Goal: Contribute content: Contribute content

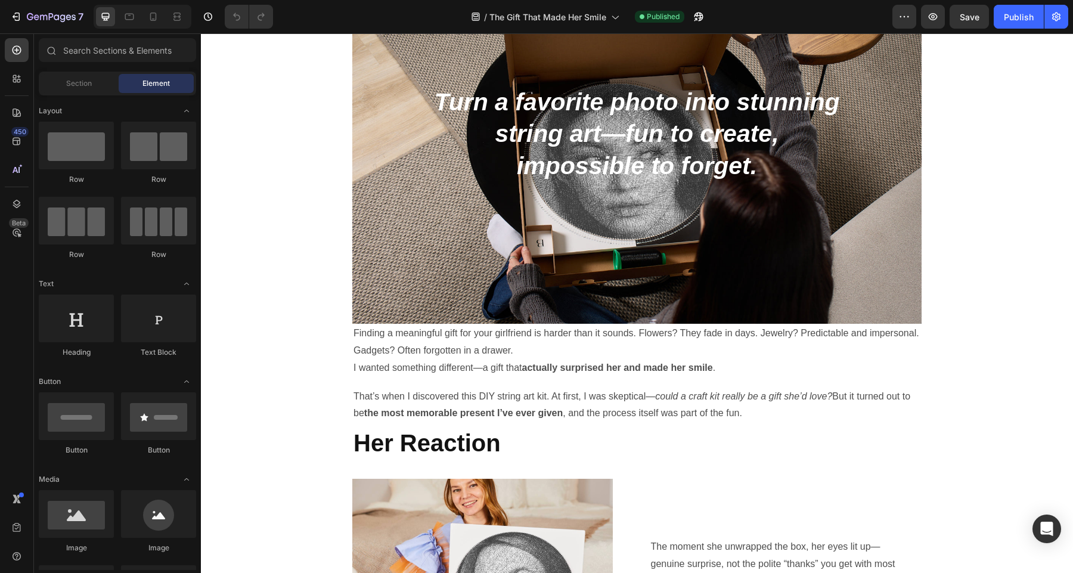
scroll to position [397, 0]
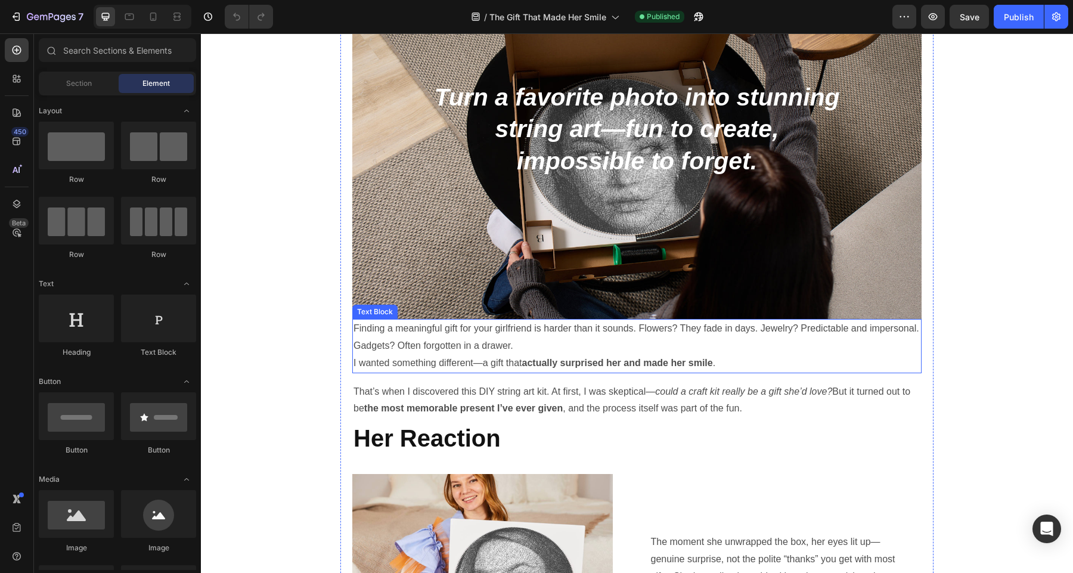
click at [427, 338] on p "Finding a meaningful gift for your girlfriend is harder than it sounds. Flowers…" at bounding box center [636, 337] width 567 height 35
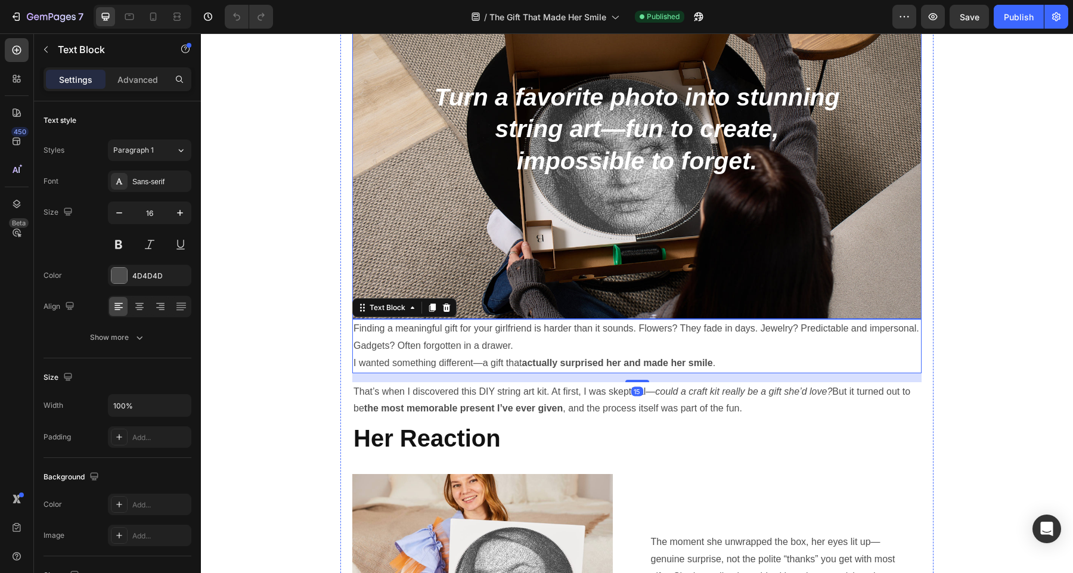
click at [567, 303] on div "Background Image" at bounding box center [636, 130] width 569 height 380
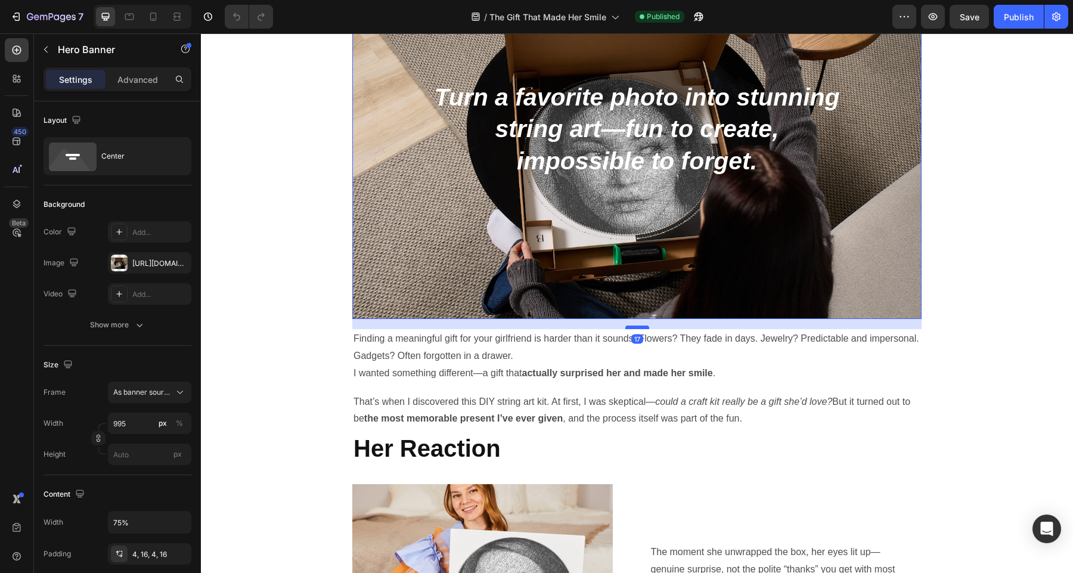
drag, startPoint x: 639, startPoint y: 318, endPoint x: 639, endPoint y: 328, distance: 10.1
click at [639, 328] on div at bounding box center [637, 327] width 24 height 4
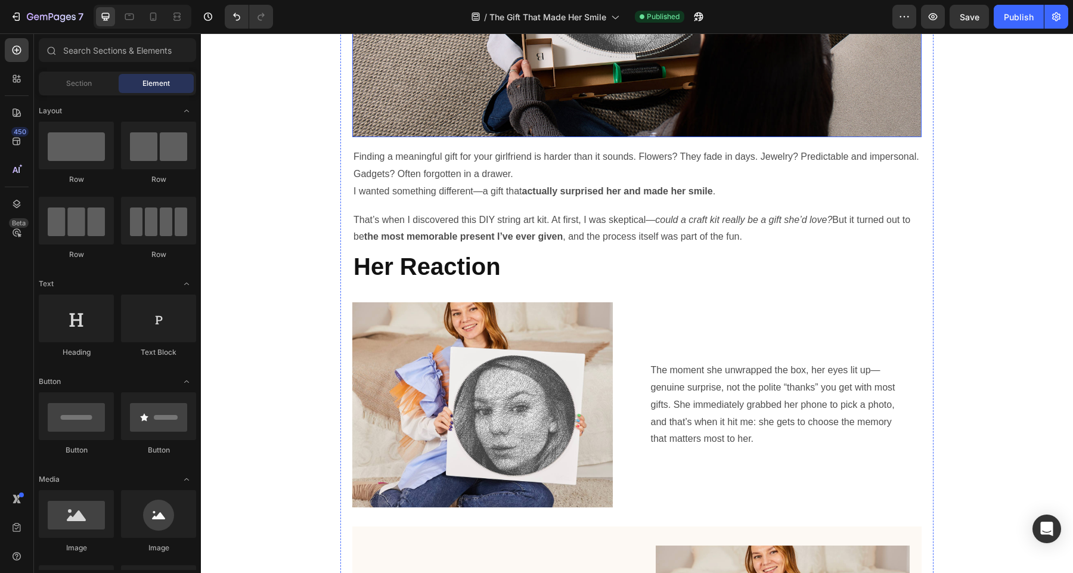
scroll to position [582, 0]
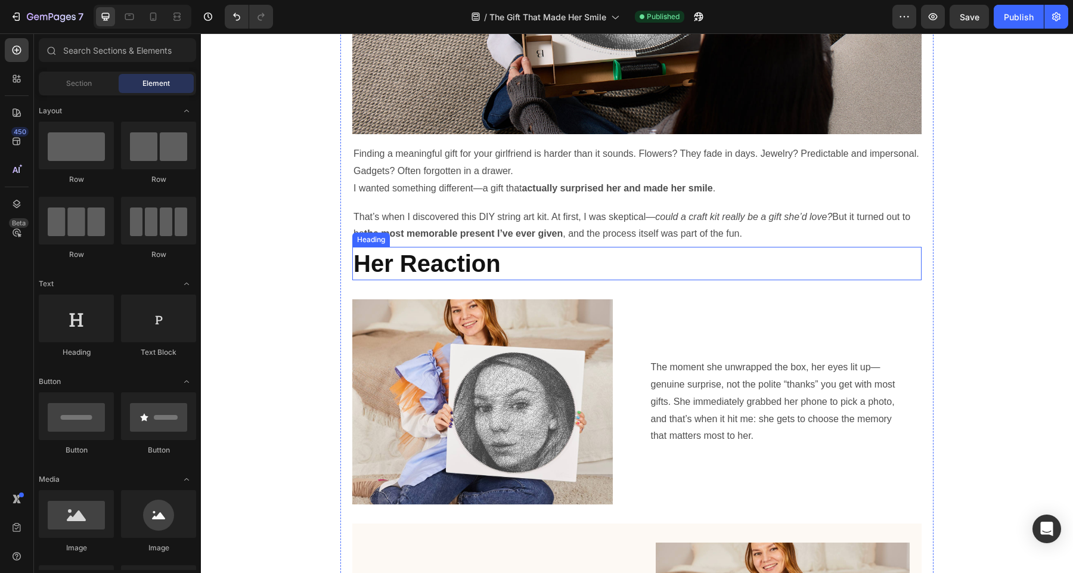
click at [529, 263] on h2 "Her Reaction" at bounding box center [636, 263] width 569 height 33
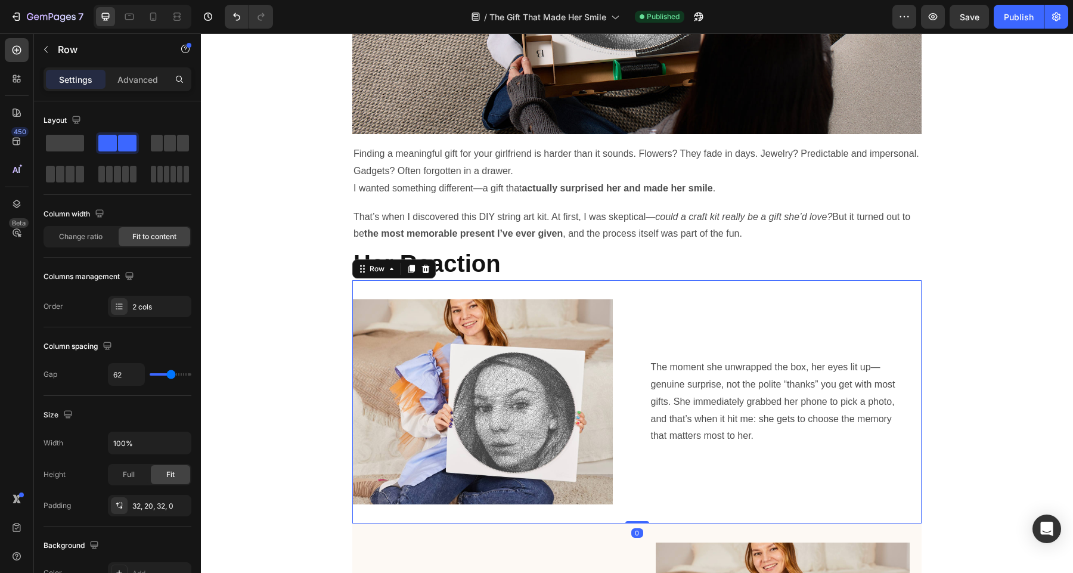
click at [593, 286] on div "Image The moment she unwrapped the box, her eyes lit up—genuine surprise, not t…" at bounding box center [636, 401] width 569 height 243
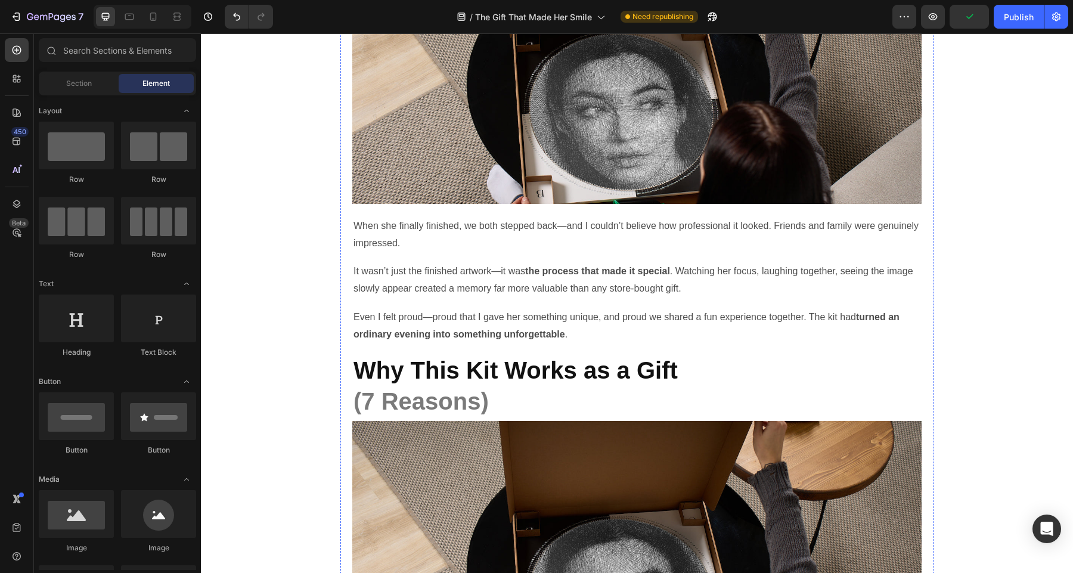
scroll to position [2598, 0]
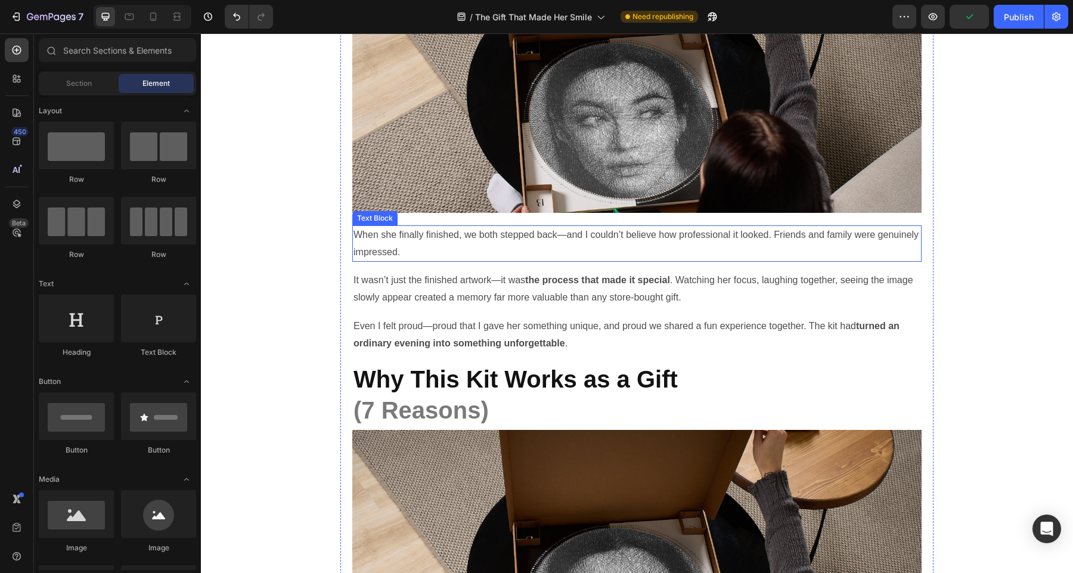
click at [434, 245] on p "When she finally finished, we both stepped back—and I couldn’t believe how prof…" at bounding box center [636, 243] width 567 height 35
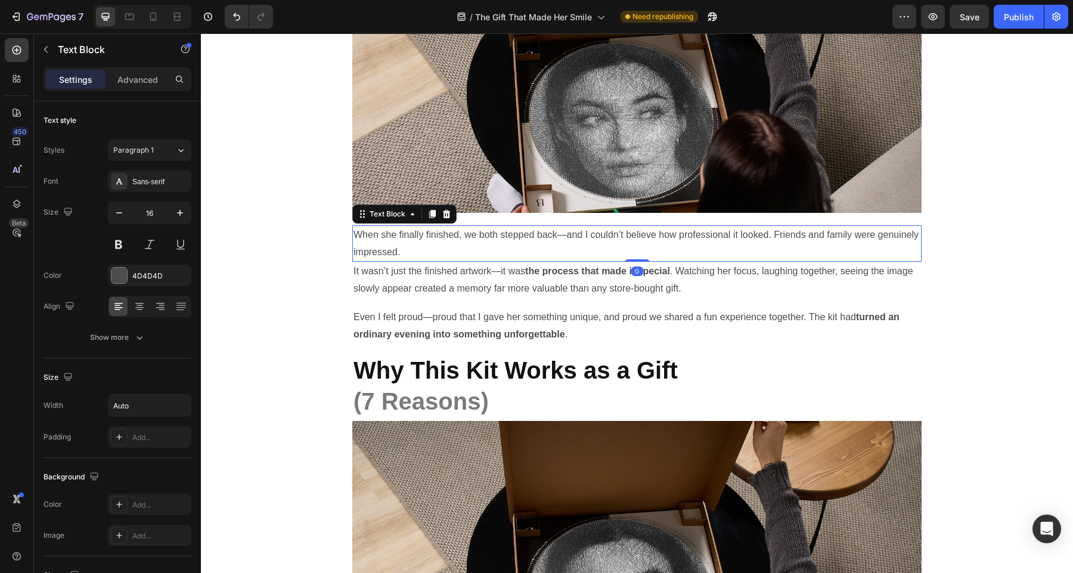
drag, startPoint x: 638, startPoint y: 269, endPoint x: 641, endPoint y: 254, distance: 15.8
click at [641, 254] on div "When she finally finished, we both stepped back—and I couldn’t believe how prof…" at bounding box center [636, 243] width 569 height 37
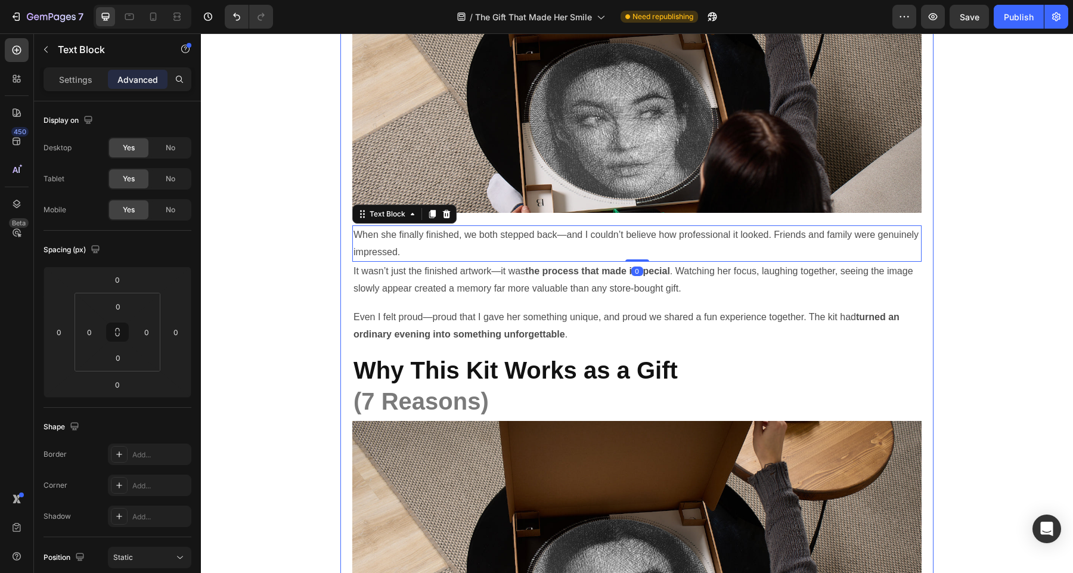
click at [660, 271] on strong "the process that made it special" at bounding box center [597, 271] width 145 height 10
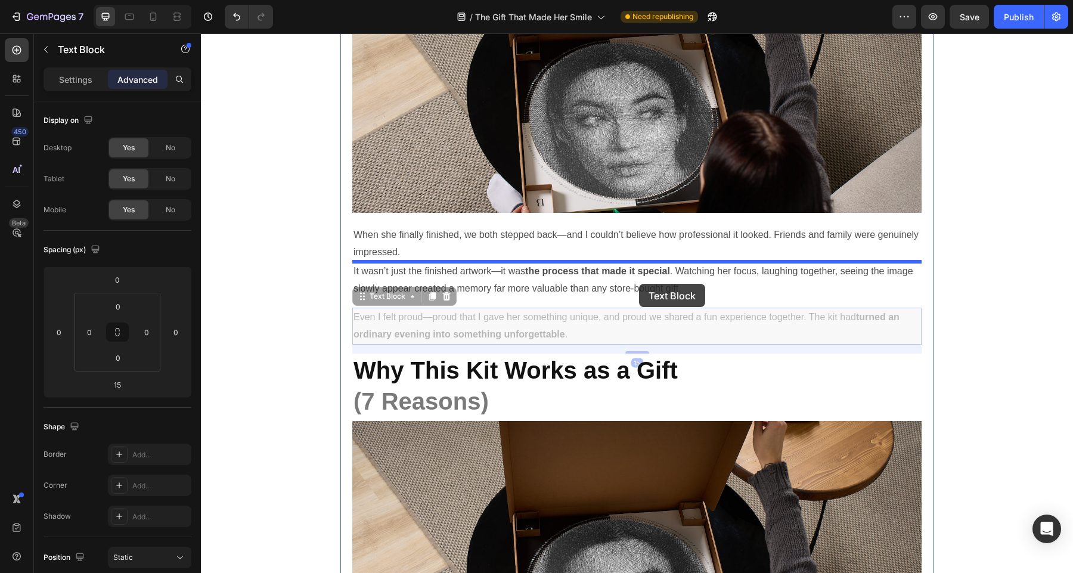
drag, startPoint x: 639, startPoint y: 307, endPoint x: 639, endPoint y: 284, distance: 23.8
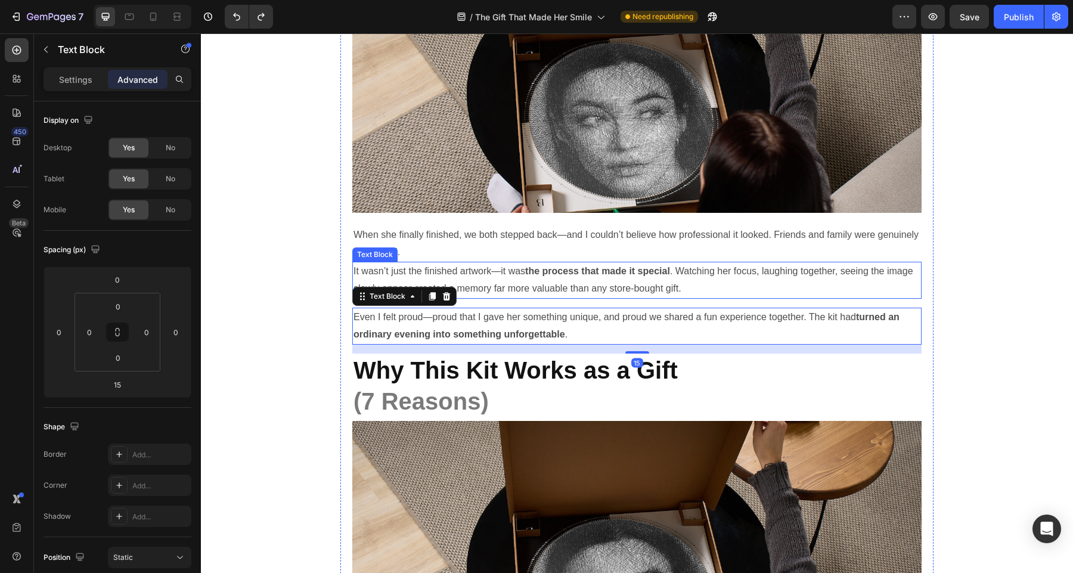
click at [691, 288] on p "It wasn’t just the finished artwork—it was the process that made it special . W…" at bounding box center [636, 280] width 567 height 35
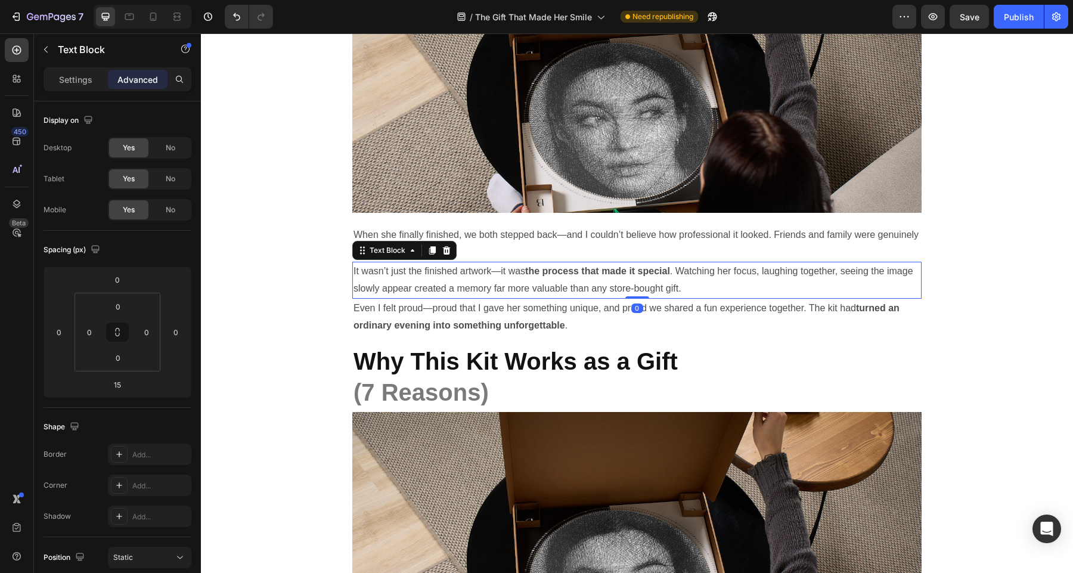
drag, startPoint x: 638, startPoint y: 304, endPoint x: 638, endPoint y: 285, distance: 19.7
click at [638, 285] on div "It wasn’t just the finished artwork—it was the process that made it special . W…" at bounding box center [636, 280] width 569 height 37
type input "0"
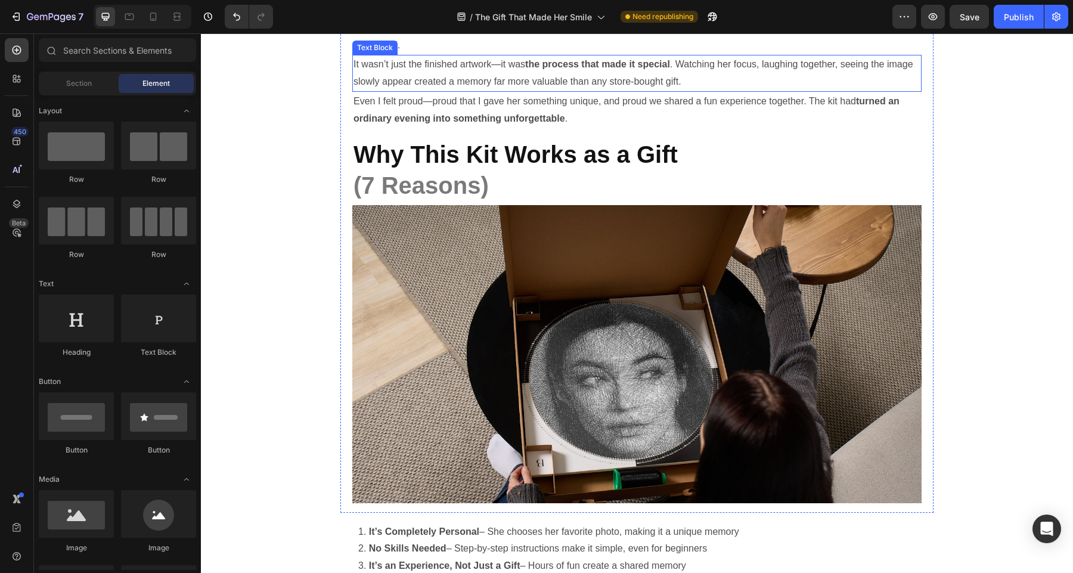
scroll to position [2812, 0]
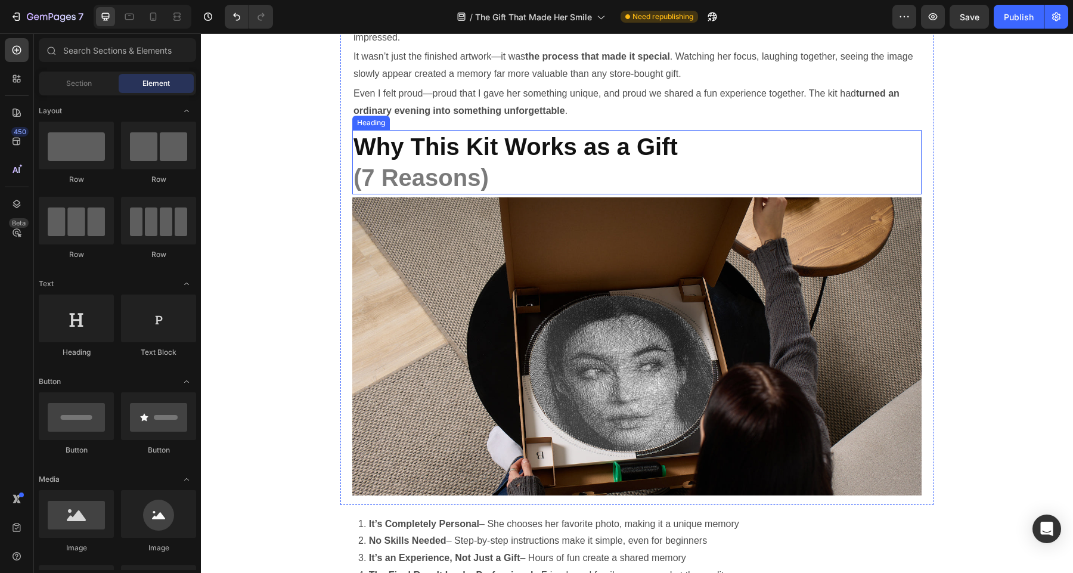
click at [546, 138] on strong "Why This Kit Works as a Gift" at bounding box center [515, 146] width 324 height 26
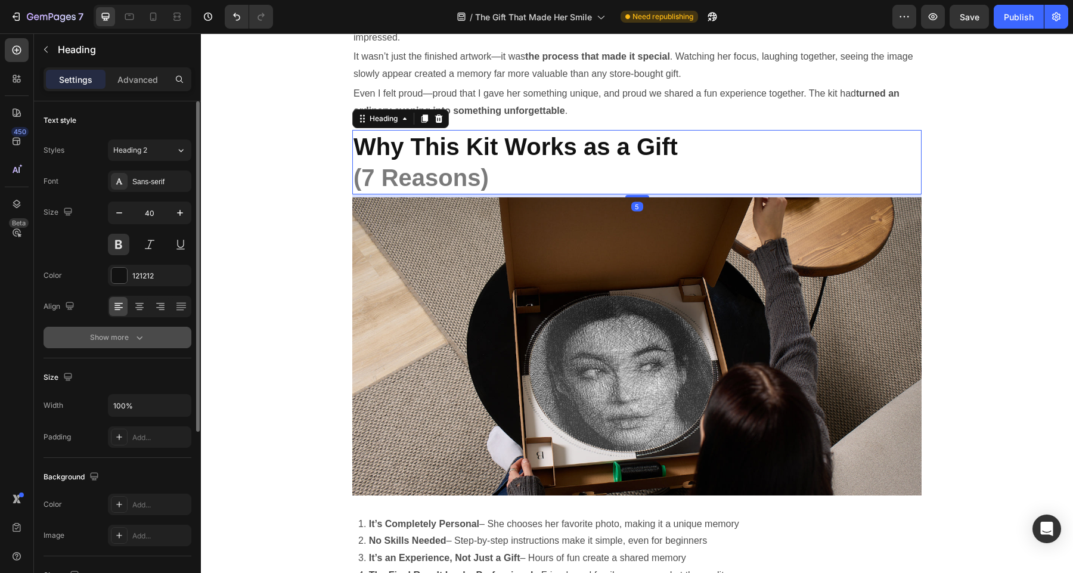
click at [128, 339] on div "Show more" at bounding box center [117, 337] width 55 height 12
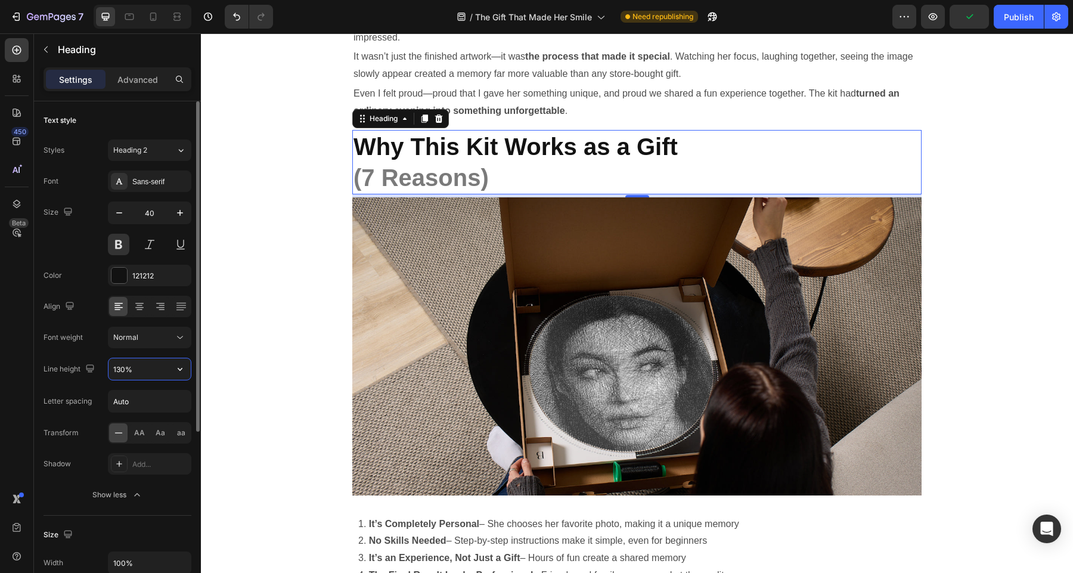
click at [141, 369] on input "130%" at bounding box center [149, 368] width 82 height 21
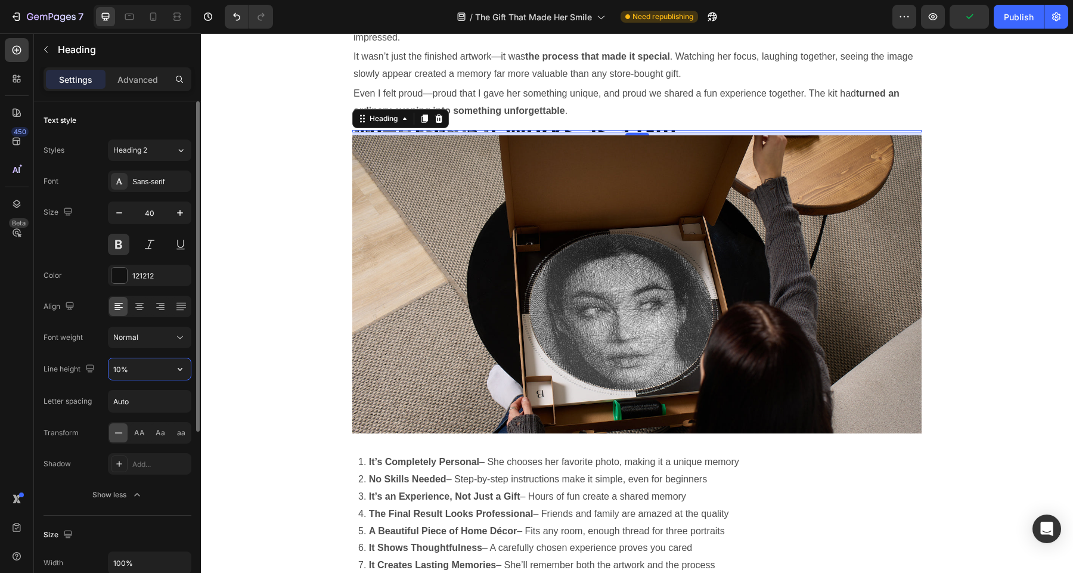
type input "100%"
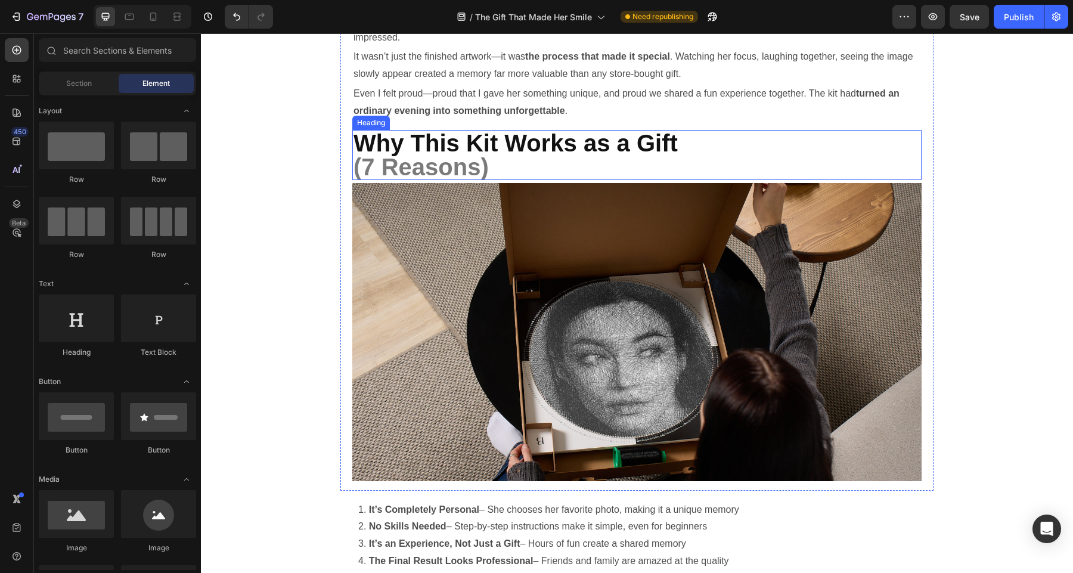
click at [532, 159] on h2 "Why This Kit Works as a Gift (7 Reasons)" at bounding box center [636, 155] width 569 height 50
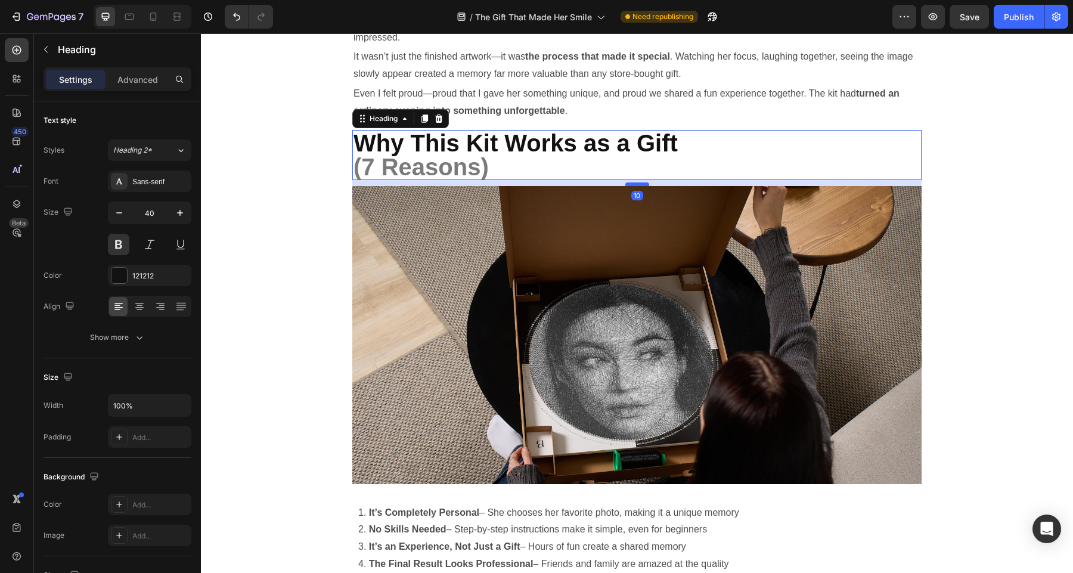
click at [635, 184] on div at bounding box center [637, 184] width 24 height 4
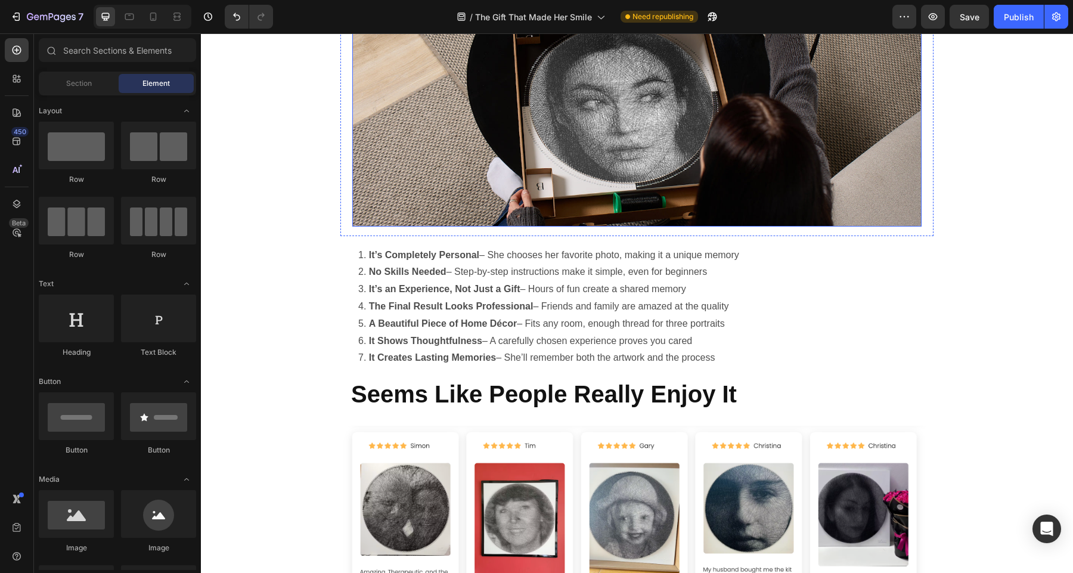
scroll to position [3072, 0]
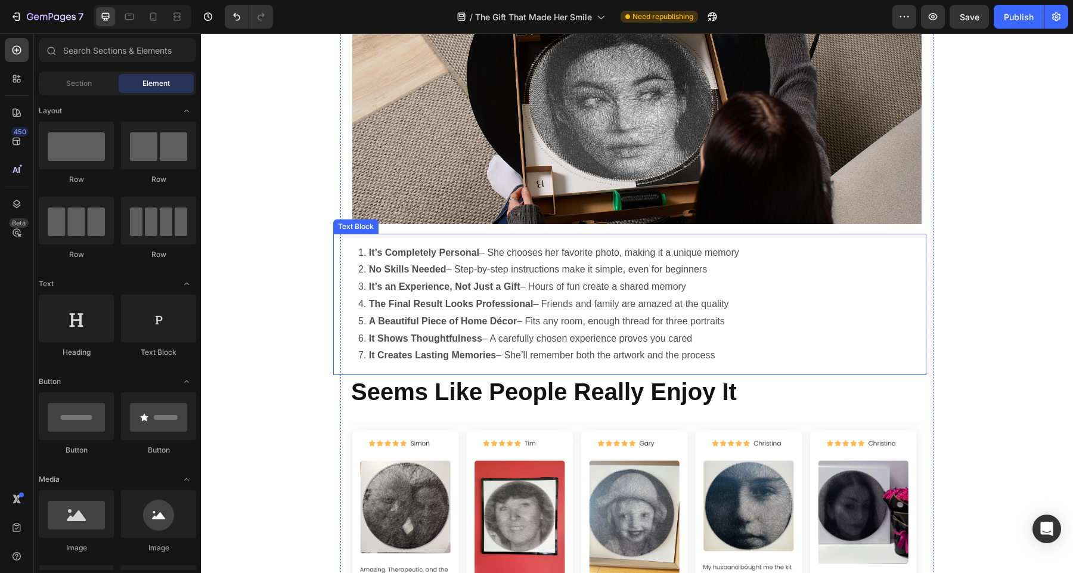
click at [664, 259] on li "It’s Completely Personal – She chooses her favorite photo, making it a unique m…" at bounding box center [641, 252] width 567 height 17
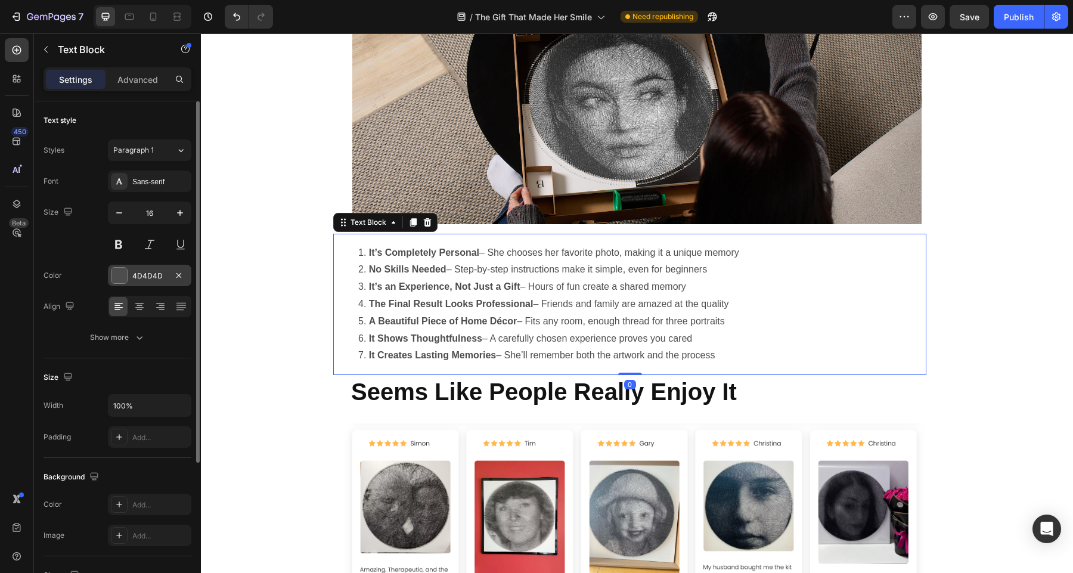
click at [123, 284] on div "4D4D4D" at bounding box center [149, 275] width 83 height 21
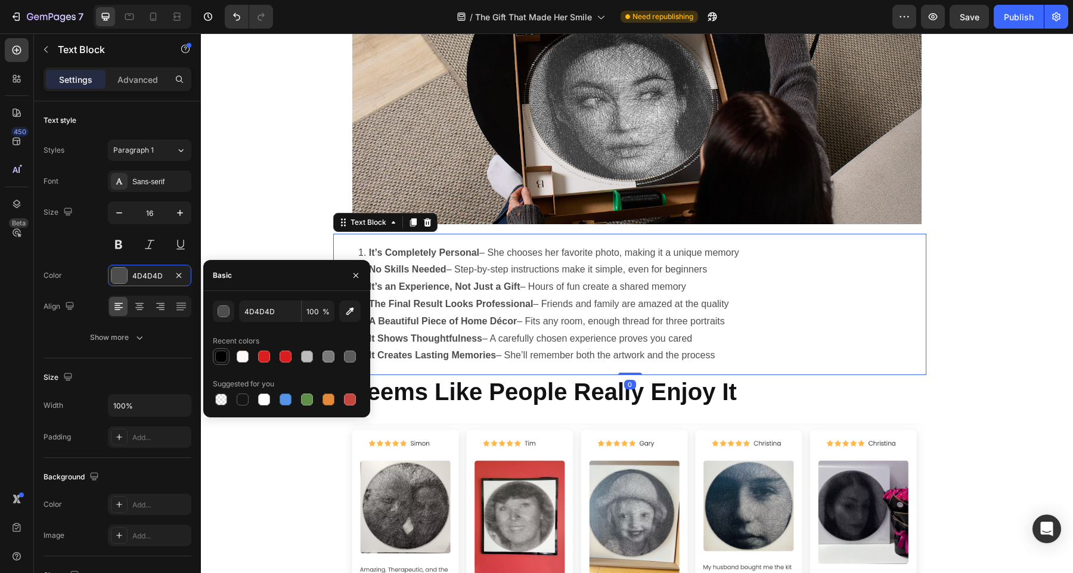
click at [217, 355] on div at bounding box center [221, 356] width 12 height 12
type input "000000"
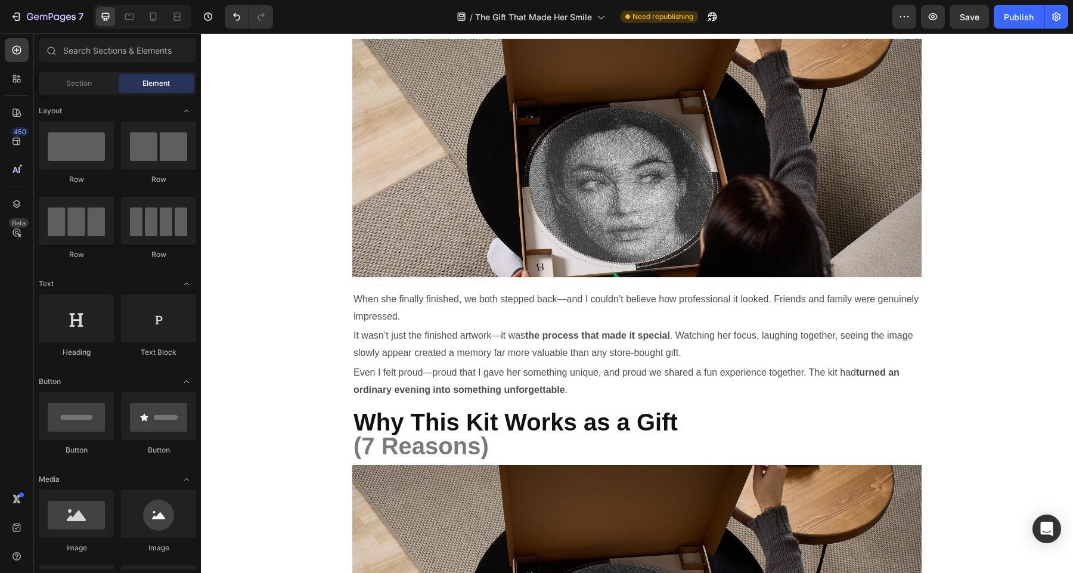
scroll to position [2526, 0]
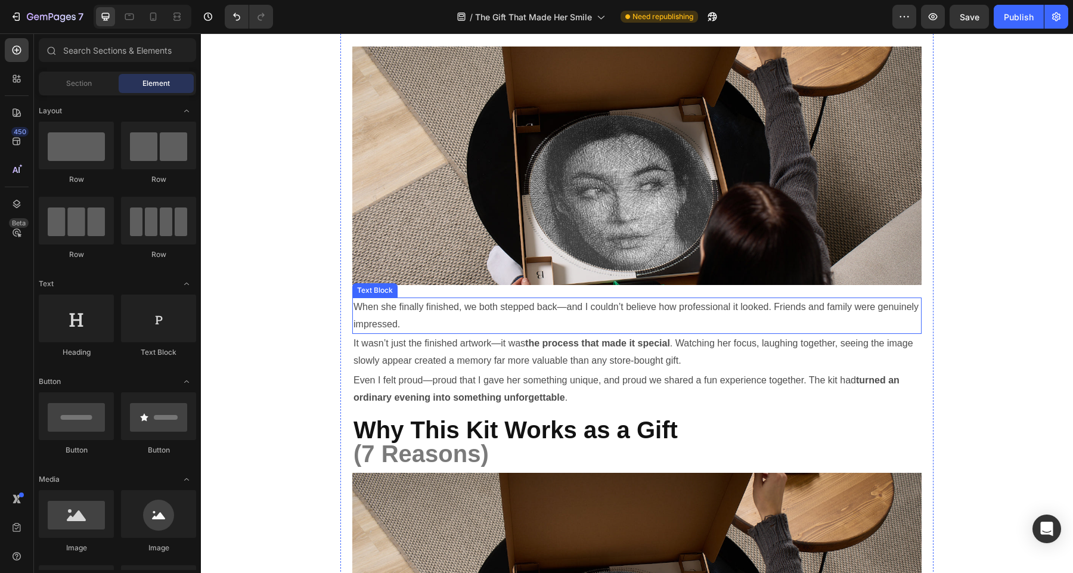
click at [572, 300] on p "When she finally finished, we both stepped back—and I couldn’t believe how prof…" at bounding box center [636, 316] width 567 height 35
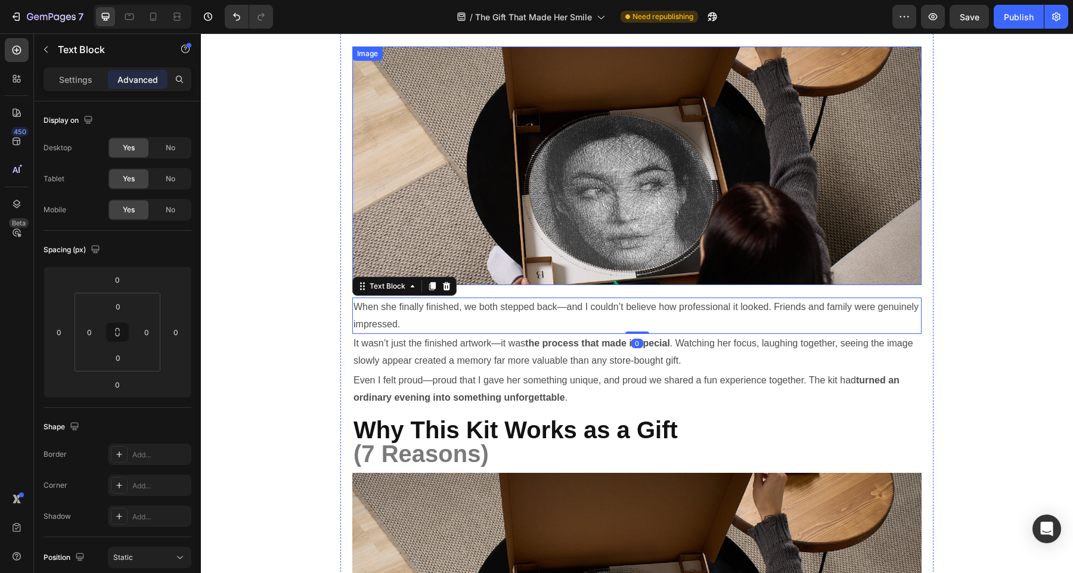
click at [576, 280] on img at bounding box center [636, 165] width 569 height 238
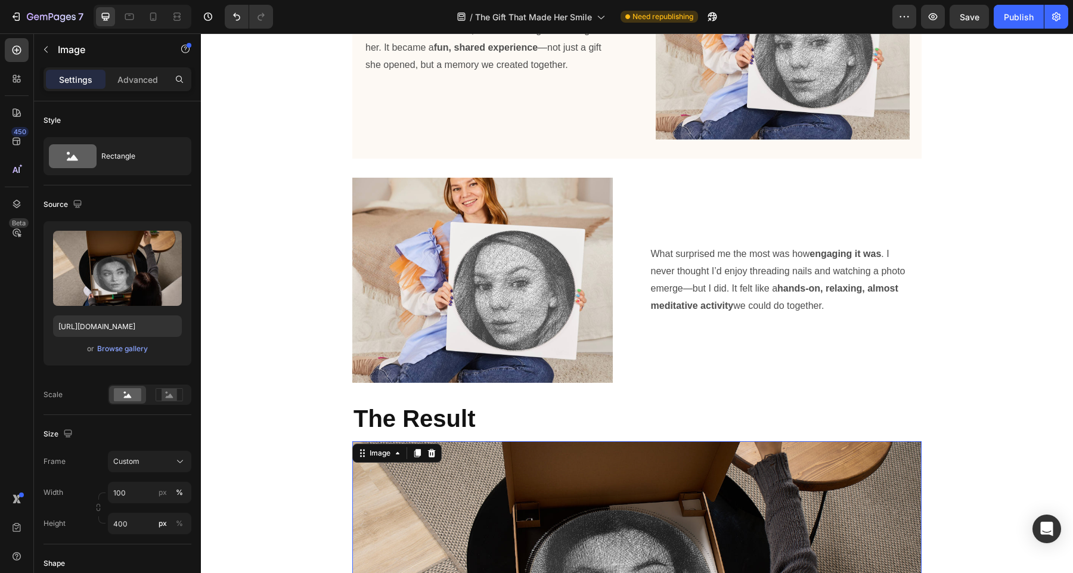
scroll to position [2591, 0]
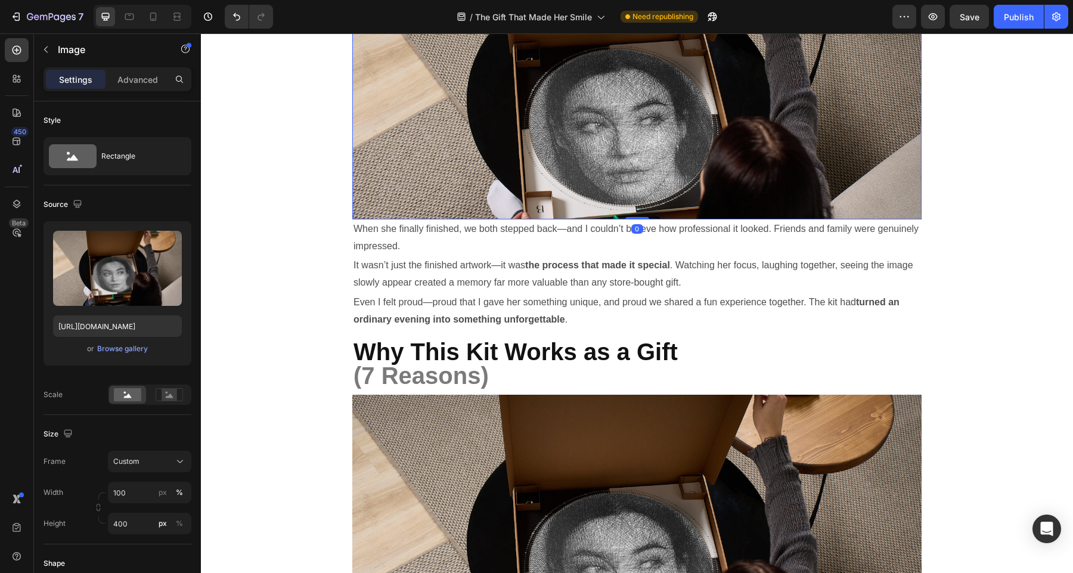
drag, startPoint x: 632, startPoint y: 229, endPoint x: 632, endPoint y: 215, distance: 13.7
click at [632, 215] on div "Image 0" at bounding box center [636, 100] width 569 height 238
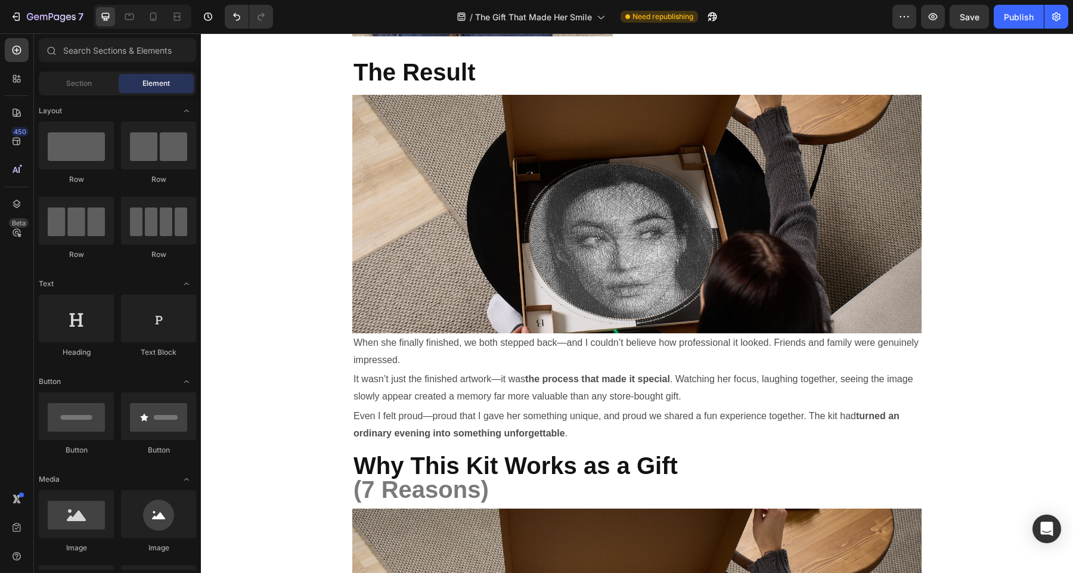
scroll to position [2450, 0]
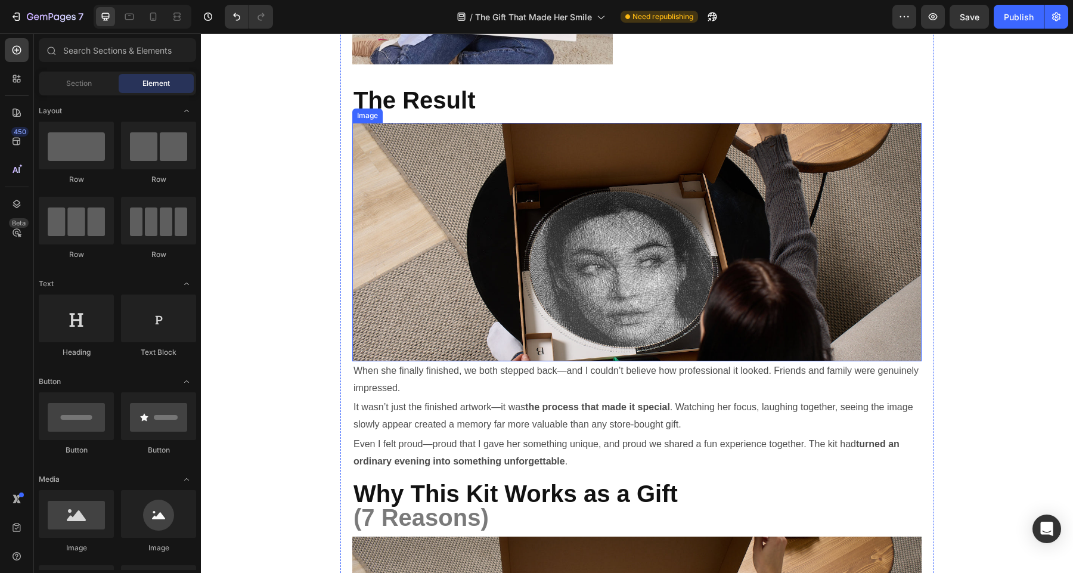
click at [720, 208] on img at bounding box center [636, 242] width 569 height 238
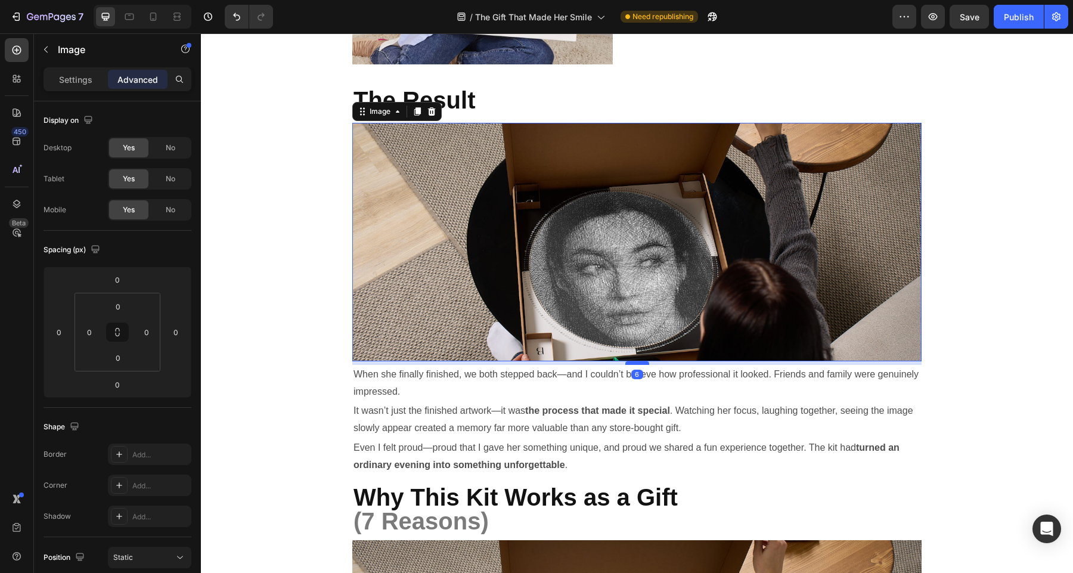
click at [645, 362] on div at bounding box center [637, 363] width 24 height 4
type input "6"
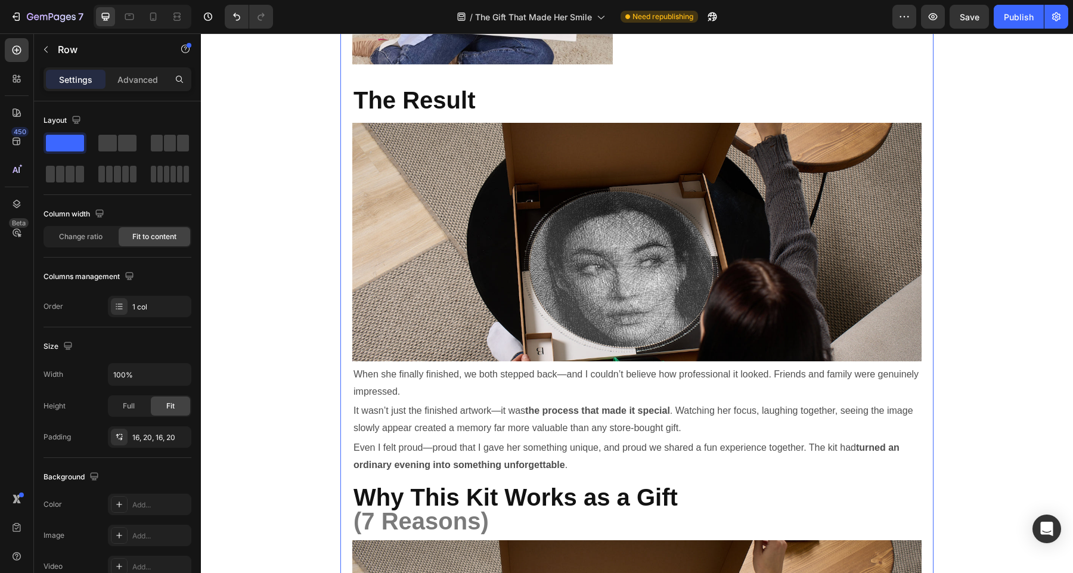
click at [979, 258] on div "Title Line The Gift That Made Her Smile for Days (And Surprised Me Too) Heading…" at bounding box center [637, 59] width 872 height 4926
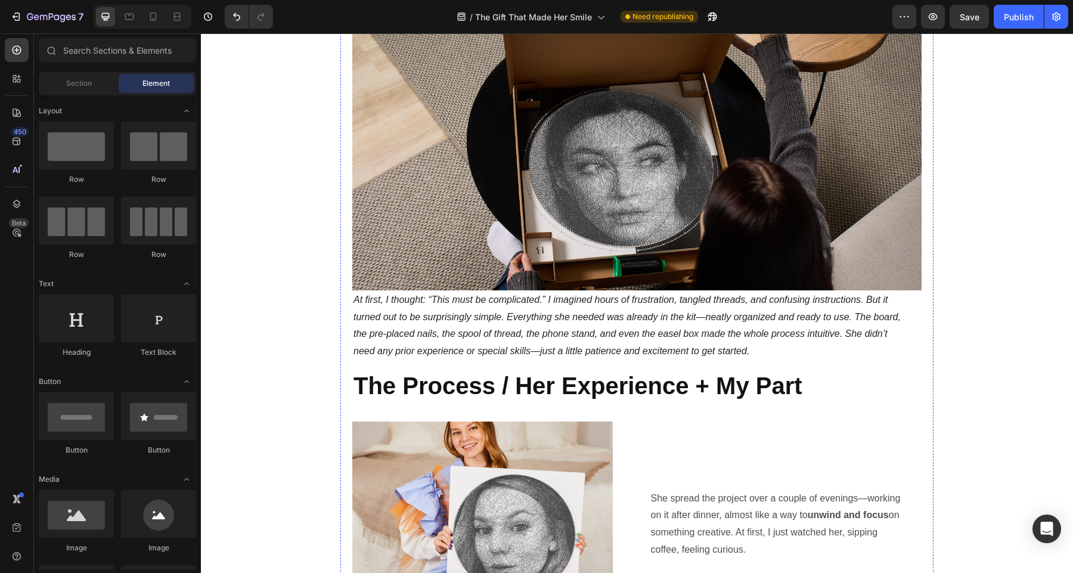
scroll to position [1376, 0]
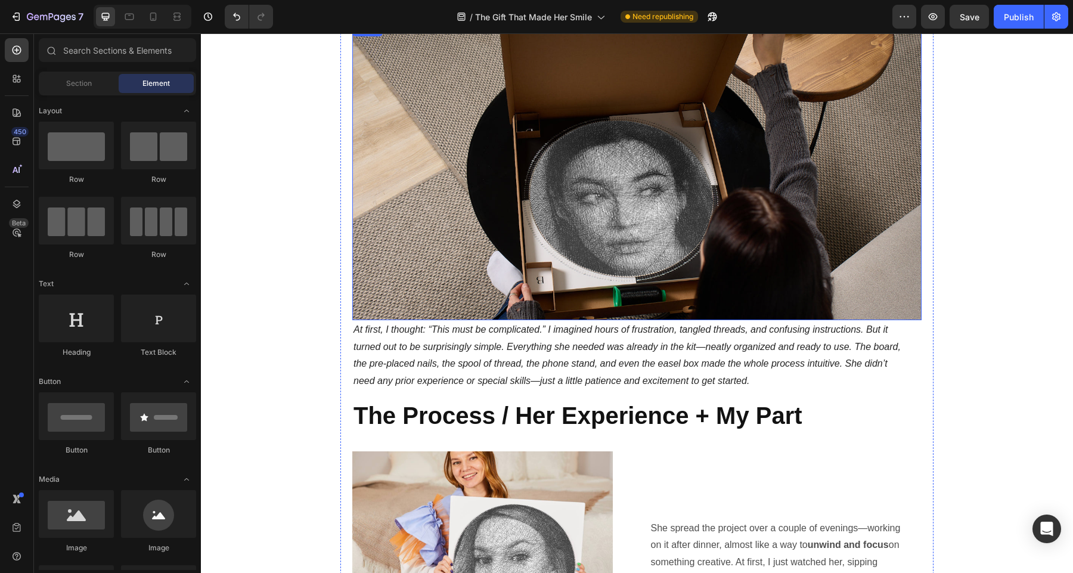
click at [676, 237] on img at bounding box center [636, 171] width 569 height 298
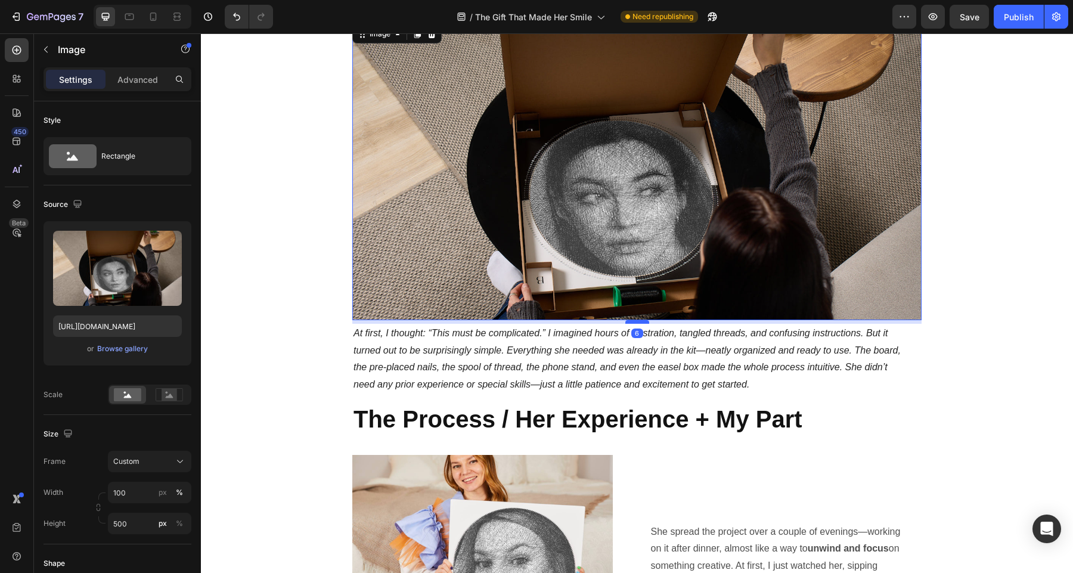
click at [636, 322] on div at bounding box center [637, 322] width 24 height 4
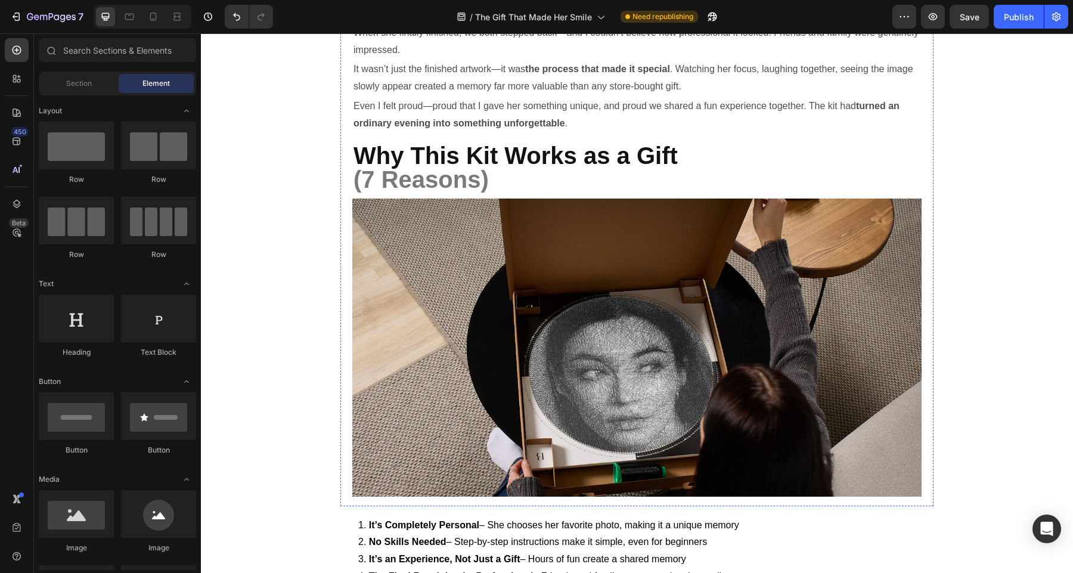
scroll to position [2844, 0]
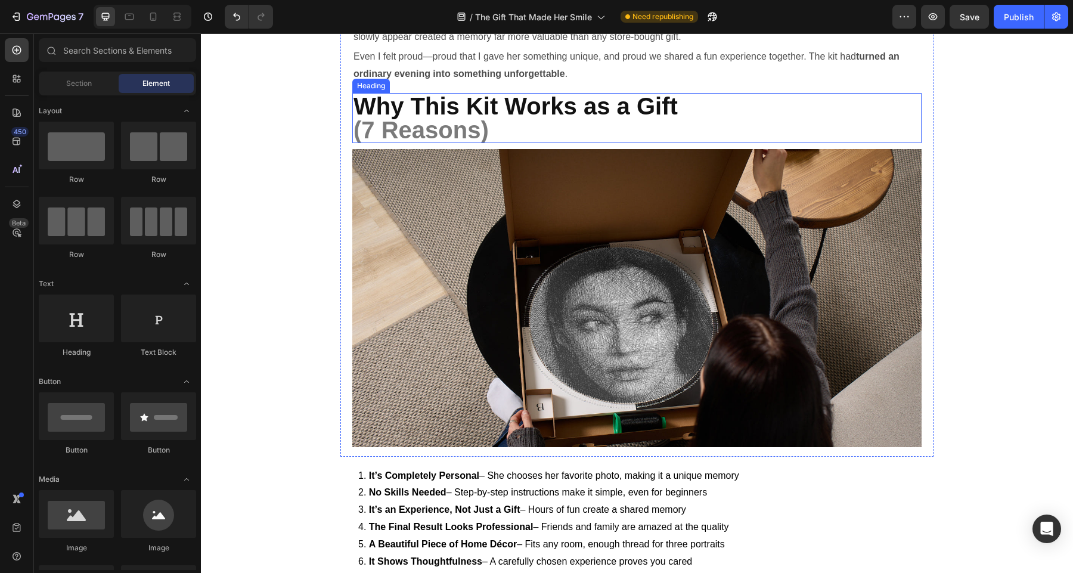
click at [536, 126] on h2 "Why This Kit Works as a Gift (7 Reasons)" at bounding box center [636, 118] width 569 height 50
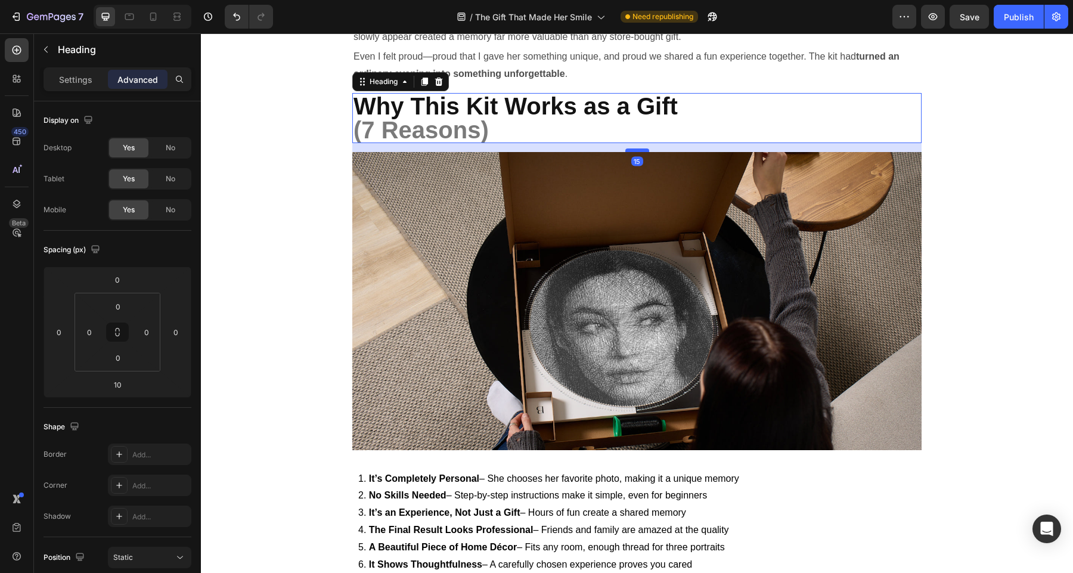
click at [630, 150] on div at bounding box center [637, 150] width 24 height 4
type input "15"
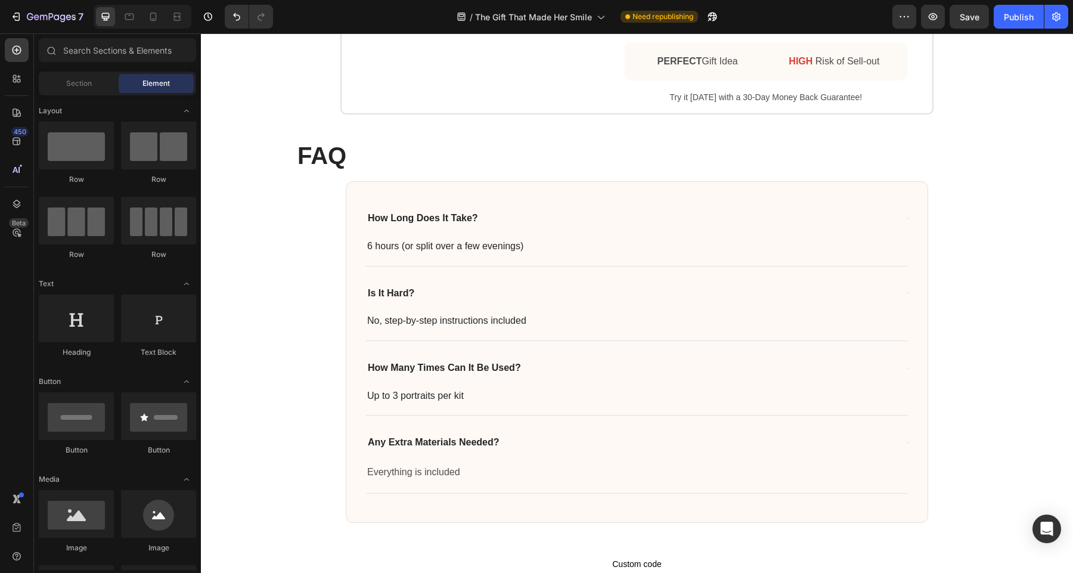
scroll to position [4494, 0]
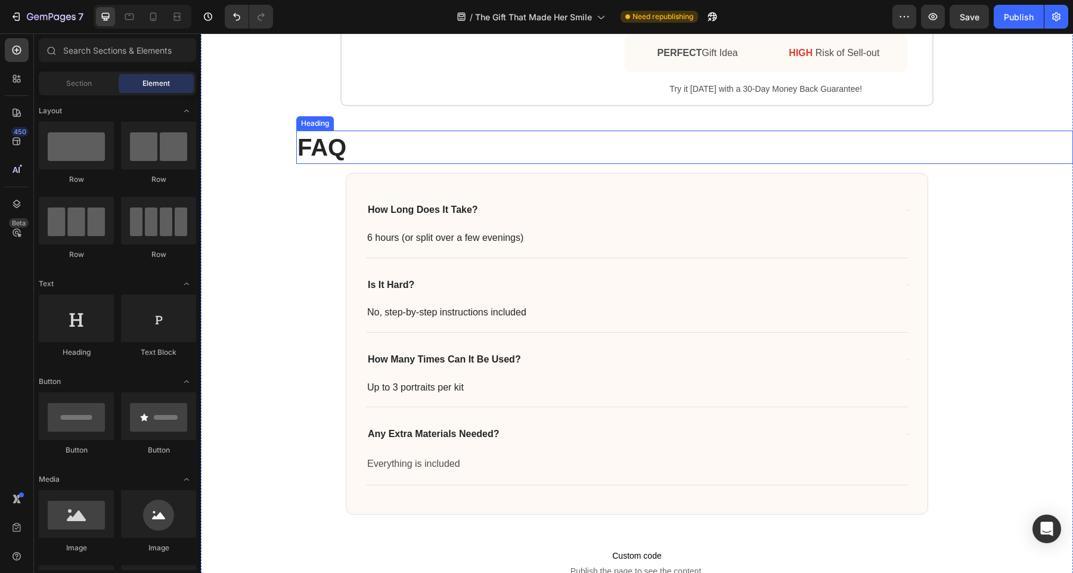
click at [332, 160] on strong "FAQ" at bounding box center [321, 147] width 49 height 26
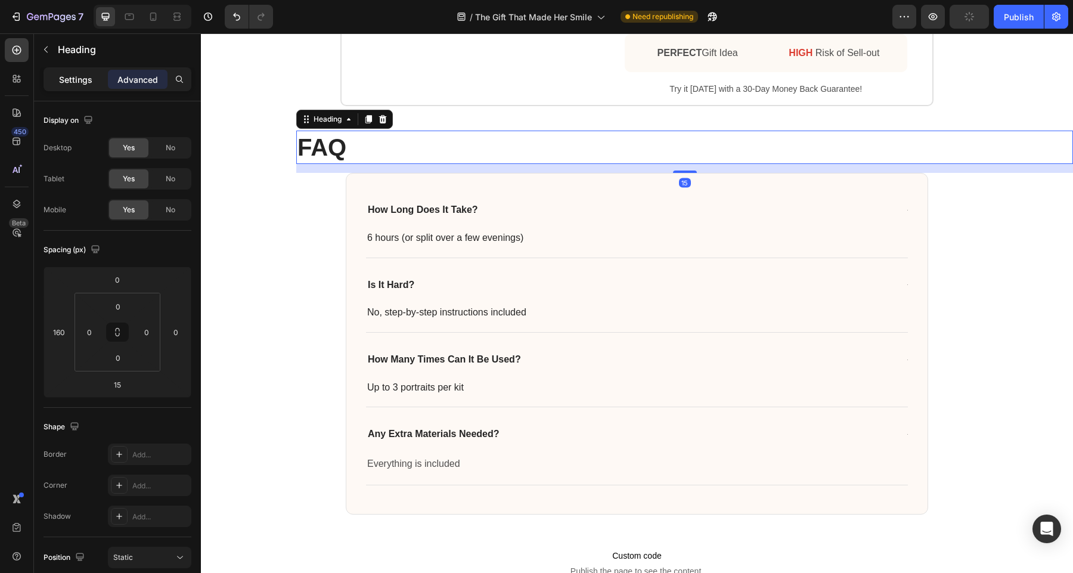
click at [79, 83] on p "Settings" at bounding box center [75, 79] width 33 height 13
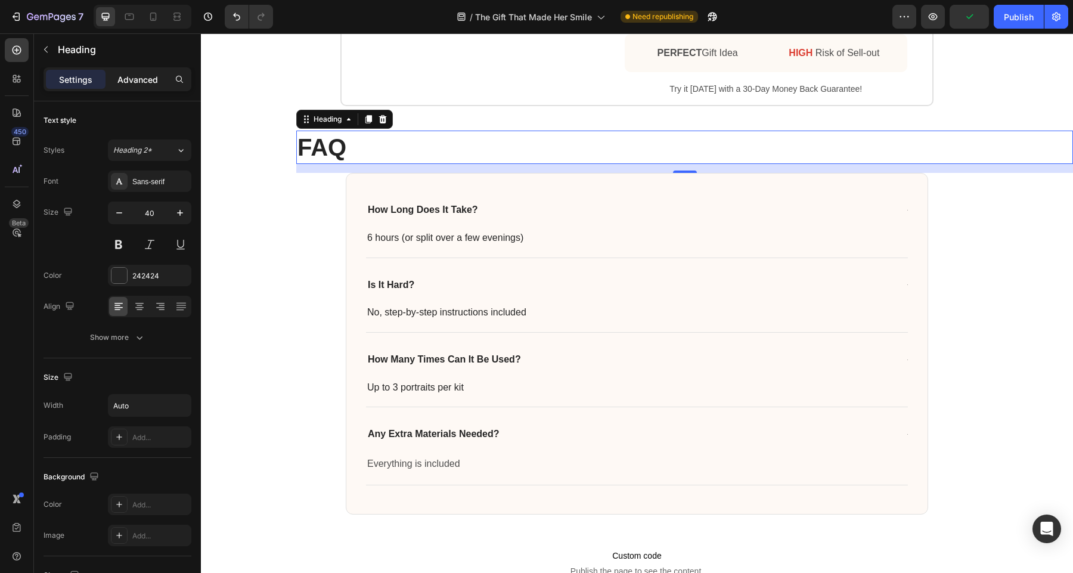
click at [144, 78] on p "Advanced" at bounding box center [137, 79] width 41 height 13
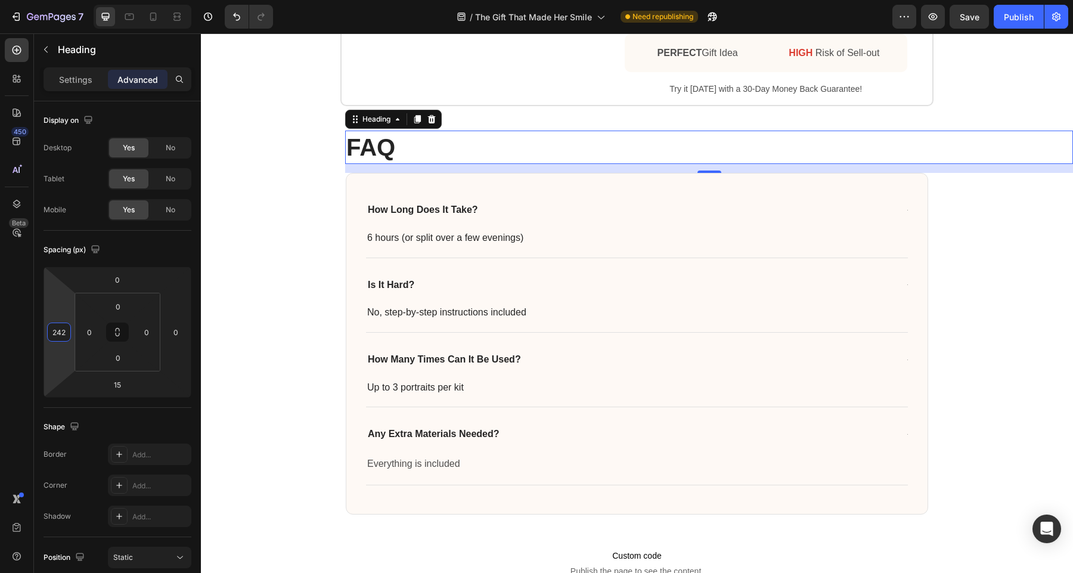
type input "244"
drag, startPoint x: 60, startPoint y: 310, endPoint x: 61, endPoint y: 285, distance: 25.1
click at [61, 0] on html "7 Version history / The Gift That Made Her Smile Need republishing Preview Save…" at bounding box center [536, 0] width 1073 height 0
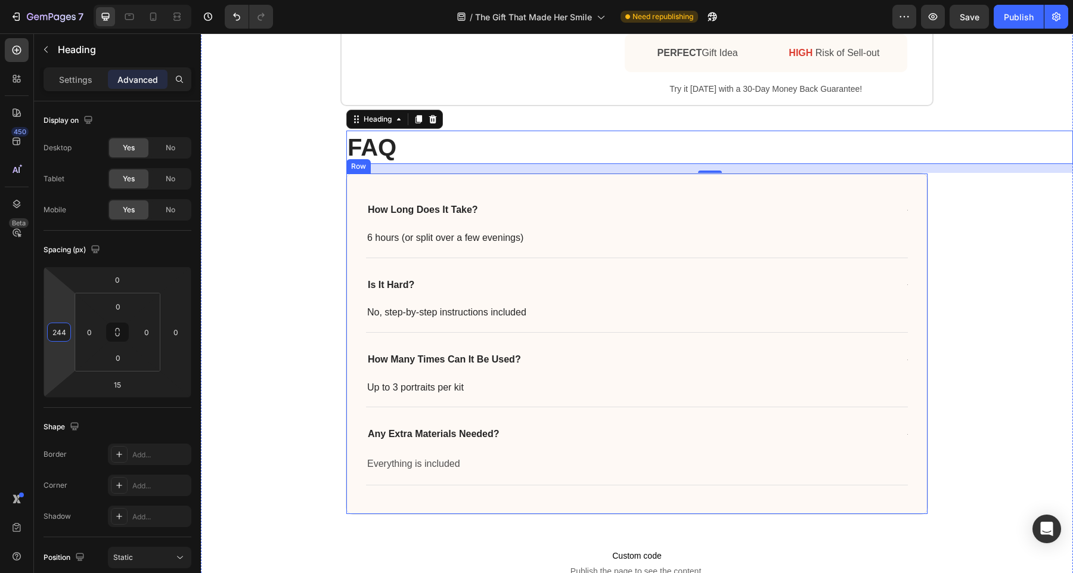
click at [971, 212] on div "Image ️🎊 Hurry! Sale Ends Soon ️🎊 Text Block 00 Day 23 Hour 39 Minute 56 Second…" at bounding box center [637, 228] width 872 height 717
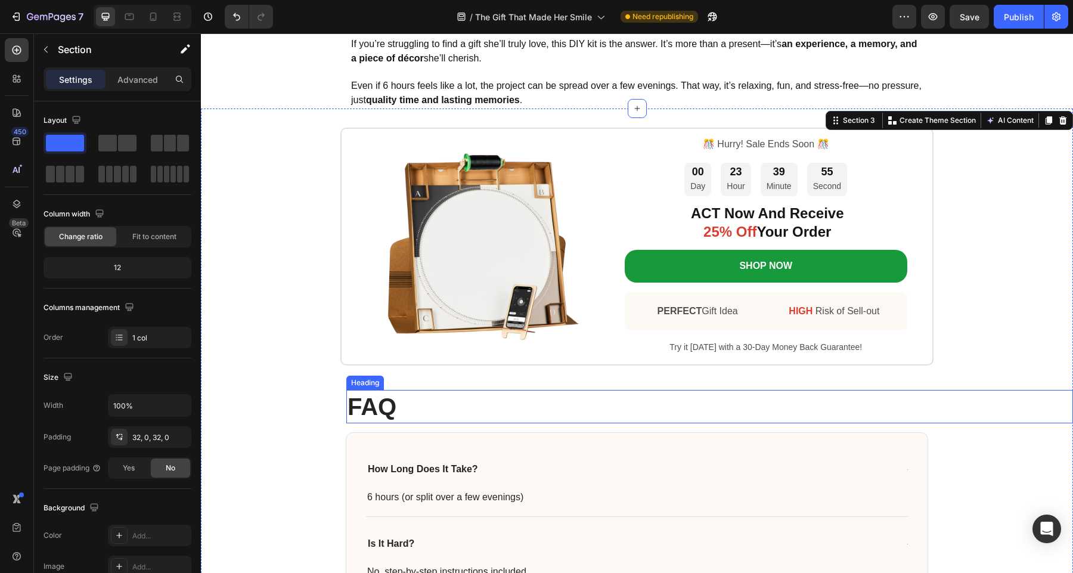
scroll to position [4403, 0]
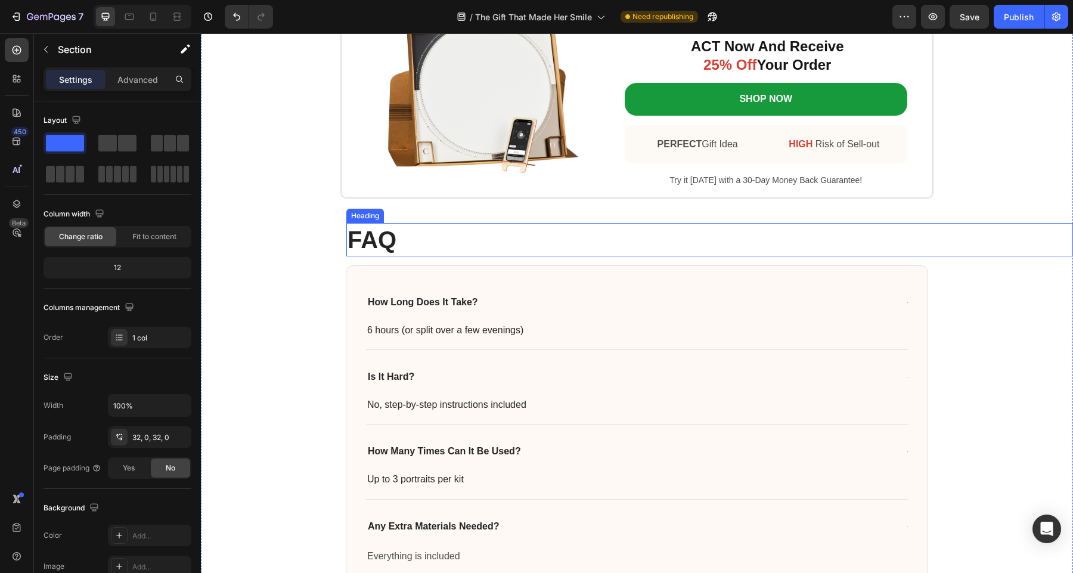
click at [697, 251] on div "FAQ" at bounding box center [709, 239] width 726 height 33
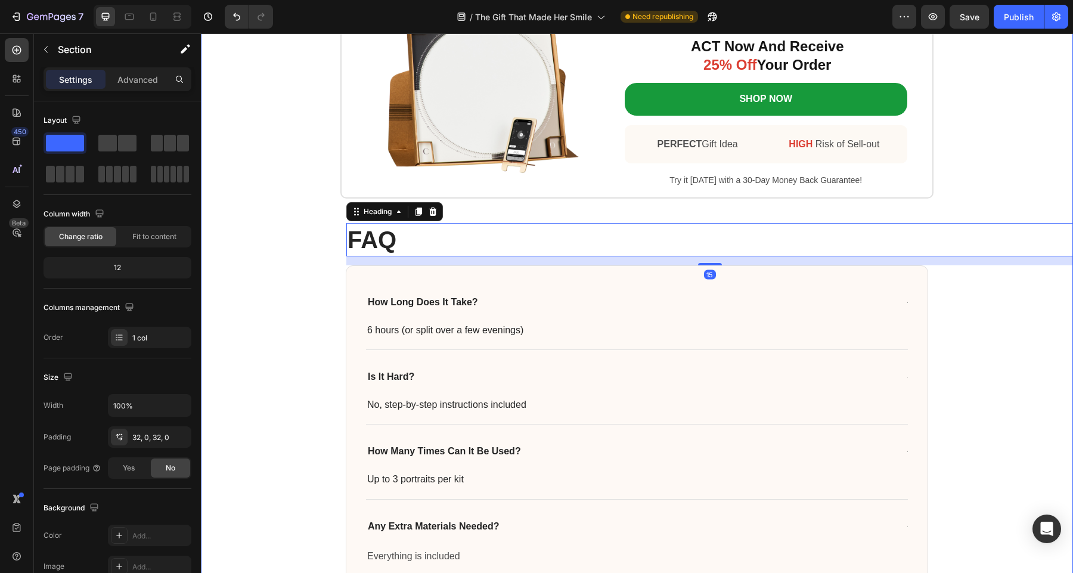
click at [972, 307] on div "Image ️🎊 Hurry! Sale Ends Soon ️🎊 Text Block 00 Day 23 Hour 39 Minute 52 Second…" at bounding box center [637, 320] width 872 height 718
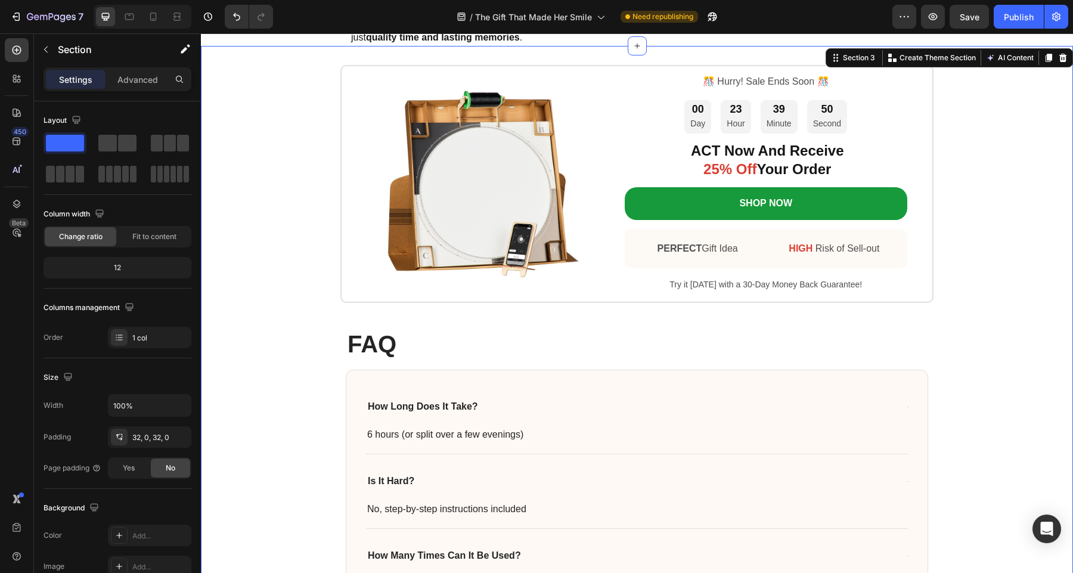
scroll to position [4228, 0]
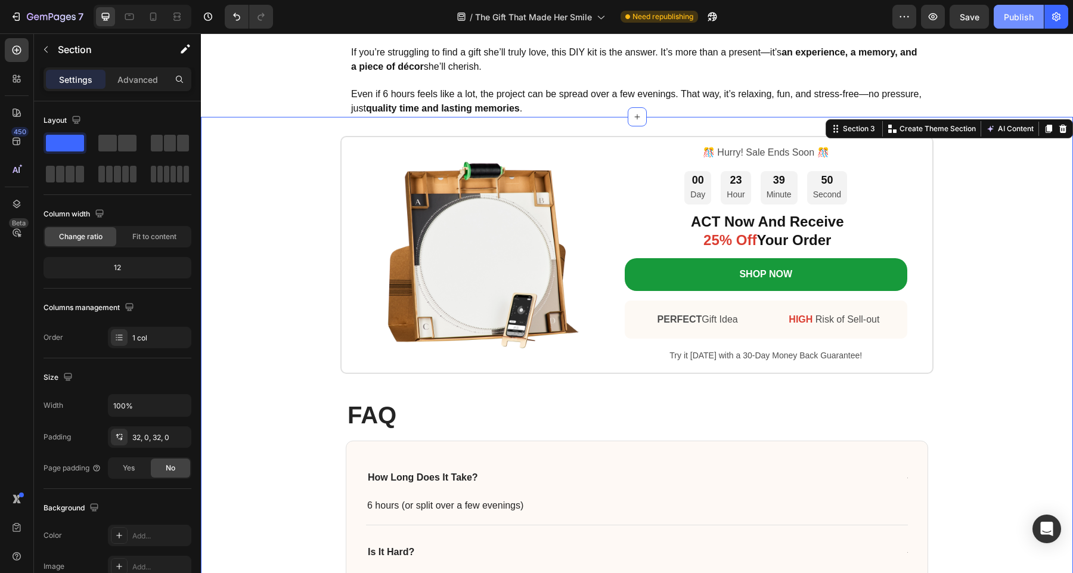
click at [1013, 18] on div "Publish" at bounding box center [1018, 17] width 30 height 13
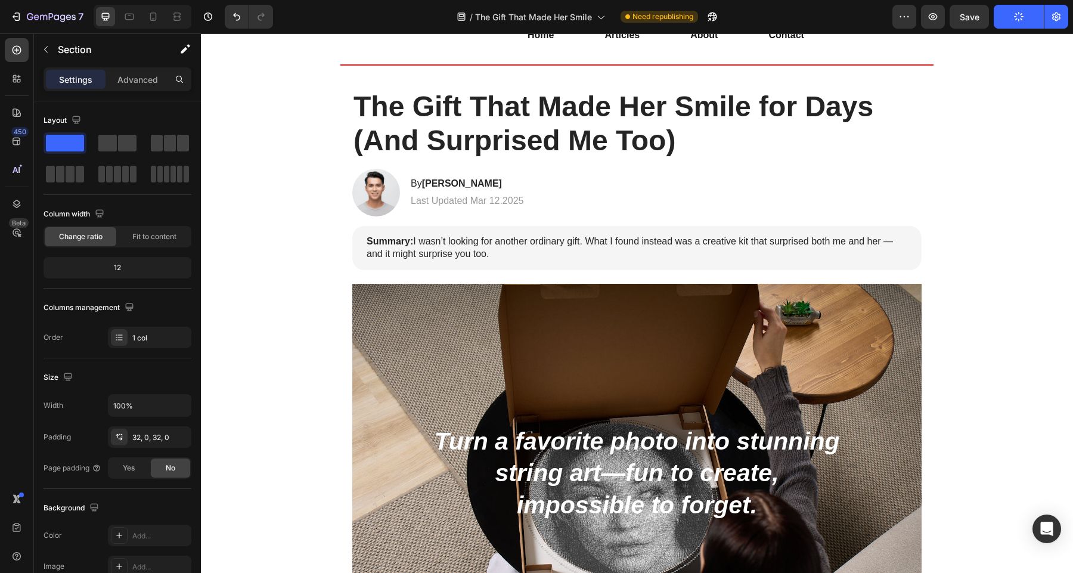
scroll to position [0, 0]
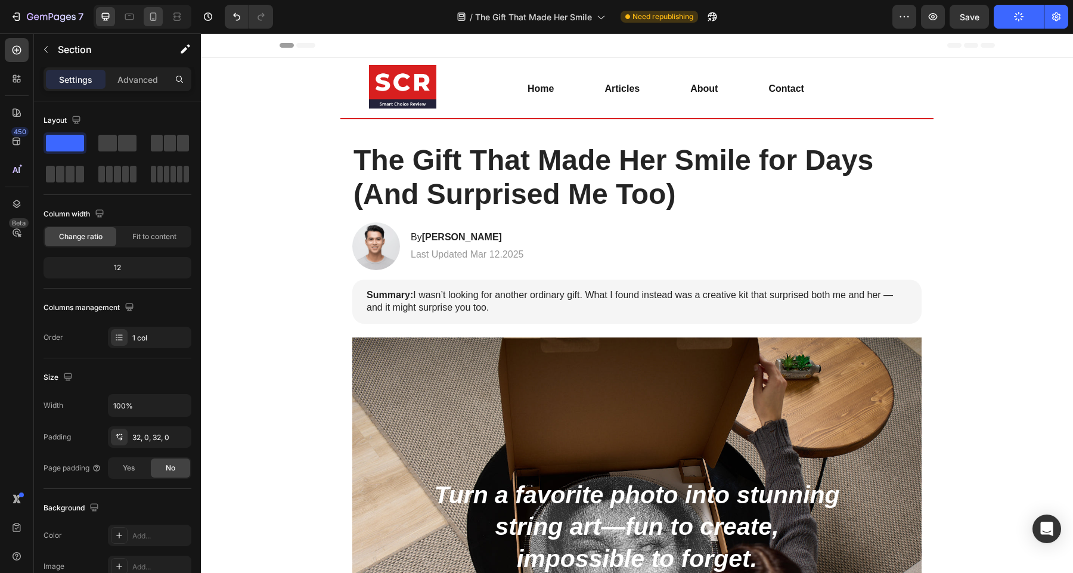
click at [158, 15] on icon at bounding box center [153, 17] width 12 height 12
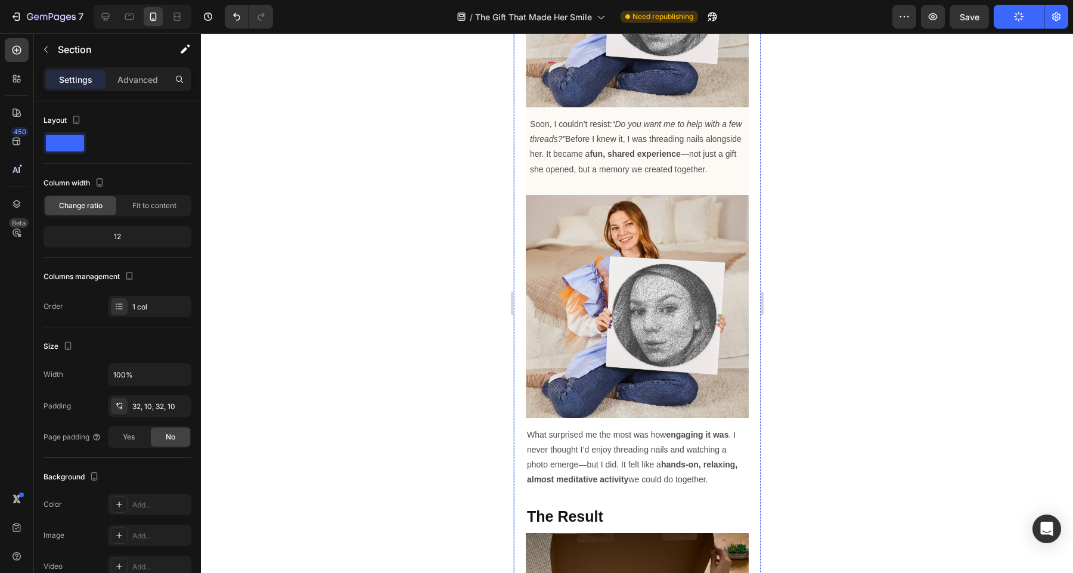
scroll to position [2392, 0]
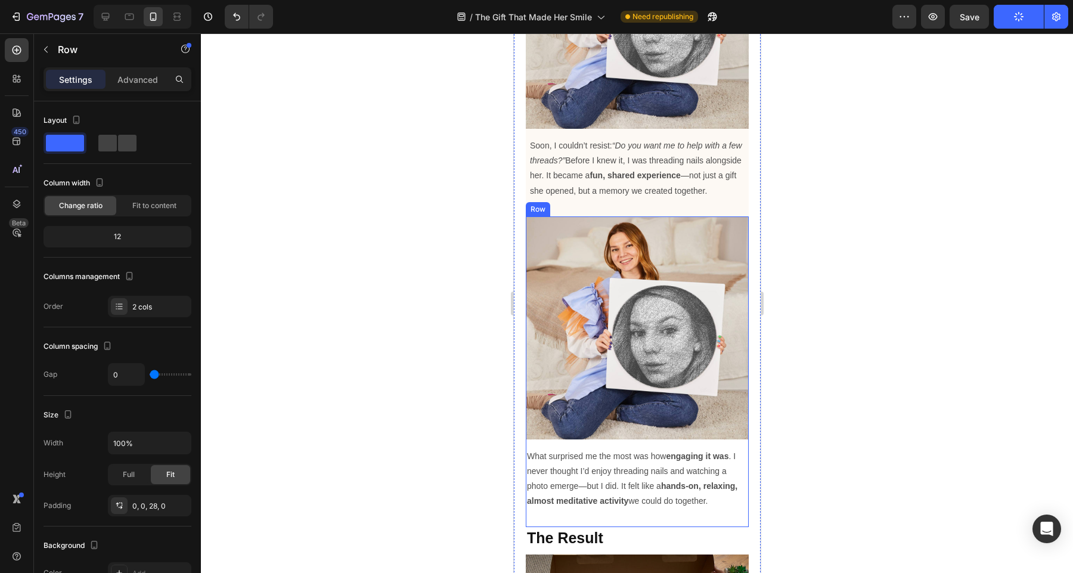
click at [625, 519] on div "Image What surprised me the most was how engaging it was . I never thought I’d …" at bounding box center [636, 371] width 223 height 310
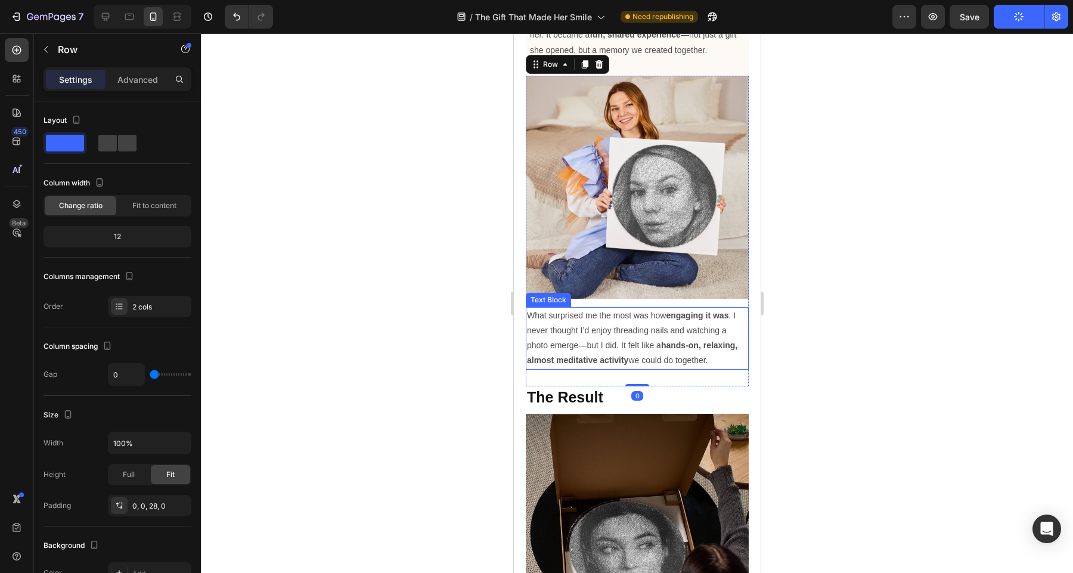
scroll to position [2543, 0]
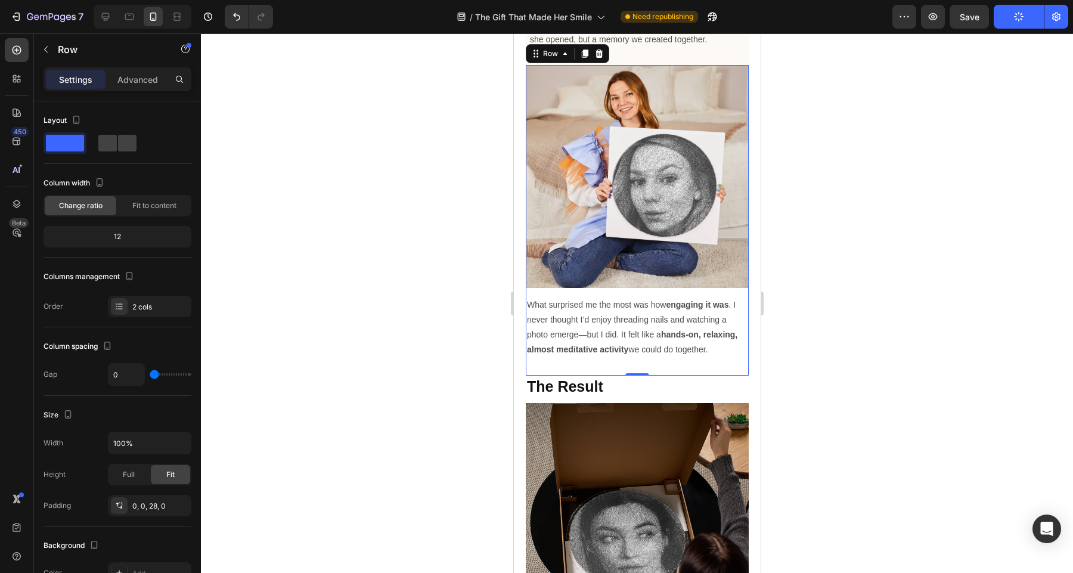
click at [616, 362] on div "Image What surprised me the most was how engaging it was . I never thought I’d …" at bounding box center [636, 220] width 223 height 310
click at [128, 78] on p "Advanced" at bounding box center [137, 79] width 41 height 13
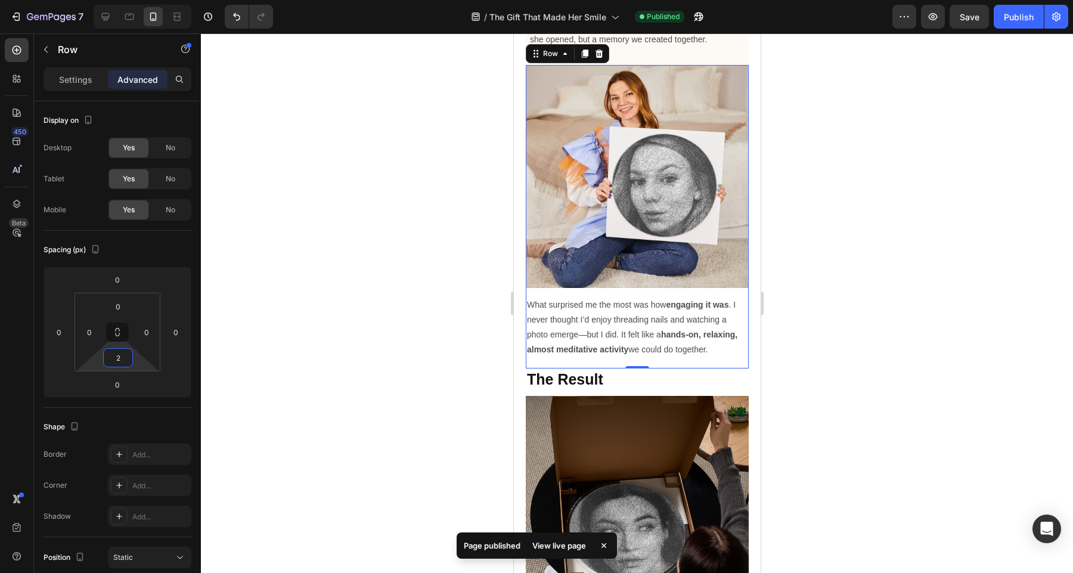
type input "0"
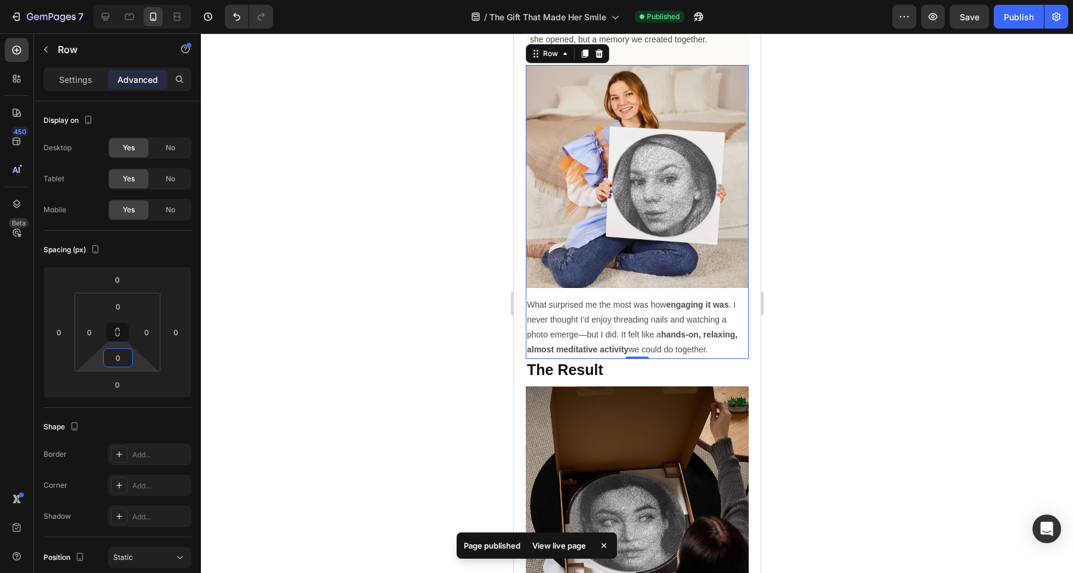
drag, startPoint x: 138, startPoint y: 359, endPoint x: 140, endPoint y: 369, distance: 10.3
click at [140, 0] on html "7 Version history / The Gift That Made Her Smile Published Preview Save Publish…" at bounding box center [536, 0] width 1073 height 0
click at [840, 377] on div at bounding box center [637, 302] width 872 height 539
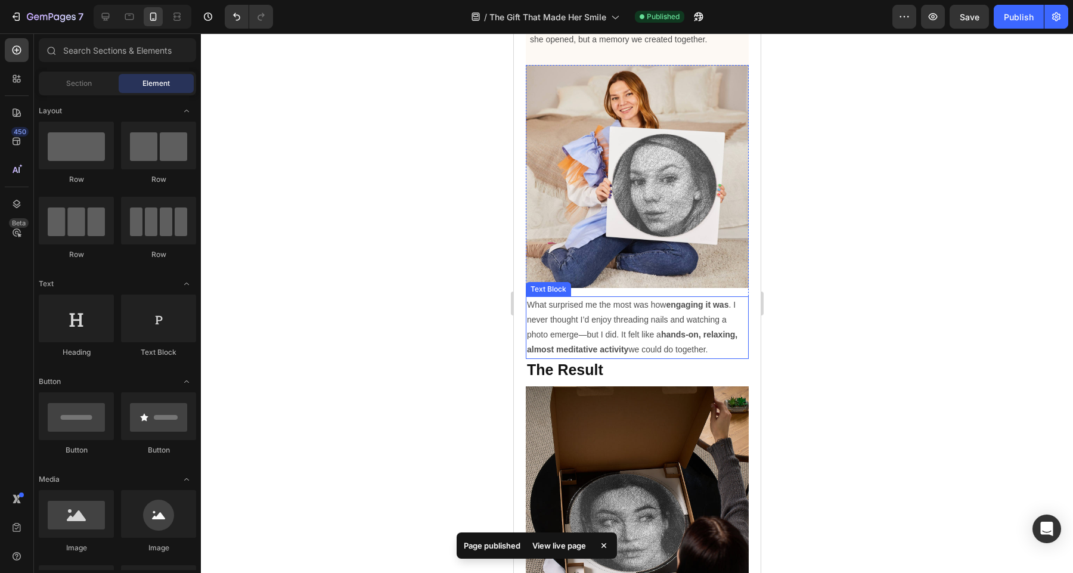
click at [607, 340] on p "What surprised me the most was how engaging it was . I never thought I’d enjoy …" at bounding box center [636, 327] width 220 height 60
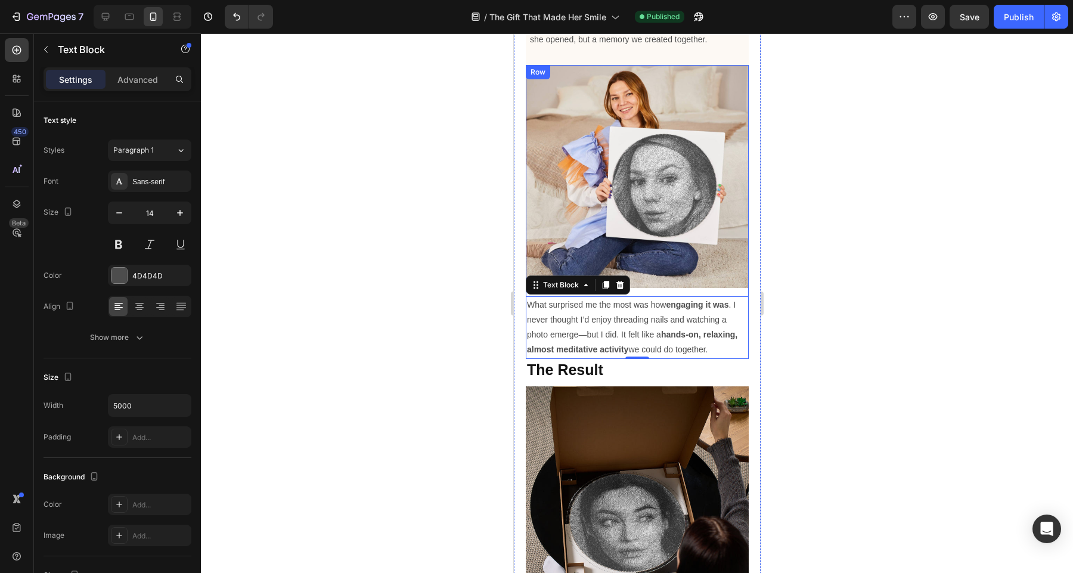
click at [742, 289] on div "Image" at bounding box center [636, 180] width 223 height 231
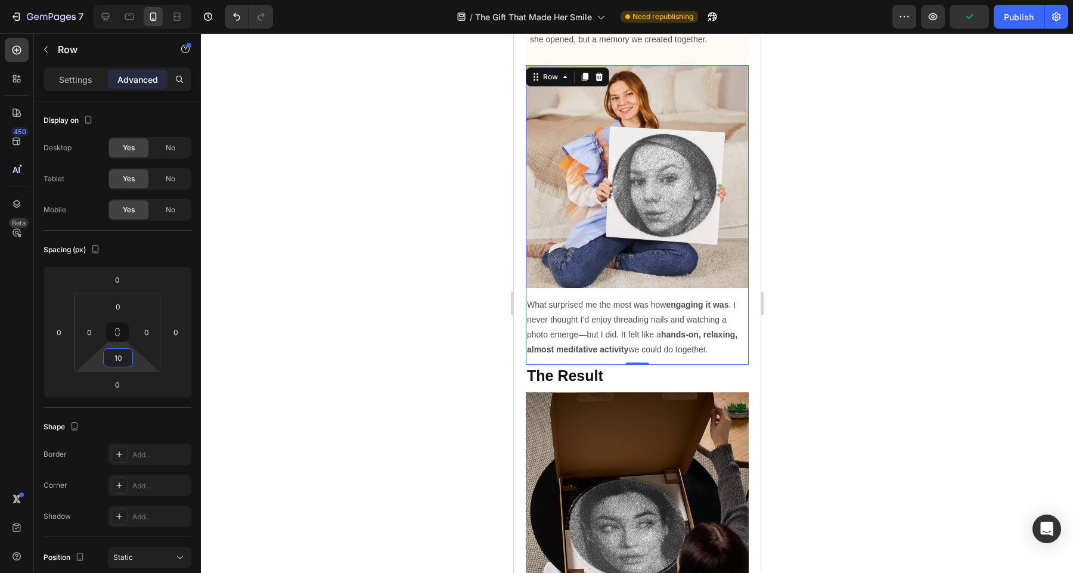
type input "8"
click at [127, 0] on html "7 Version history / The Gift That Made Her Smile Need republishing Preview Publ…" at bounding box center [536, 0] width 1073 height 0
click at [854, 353] on div at bounding box center [637, 302] width 872 height 539
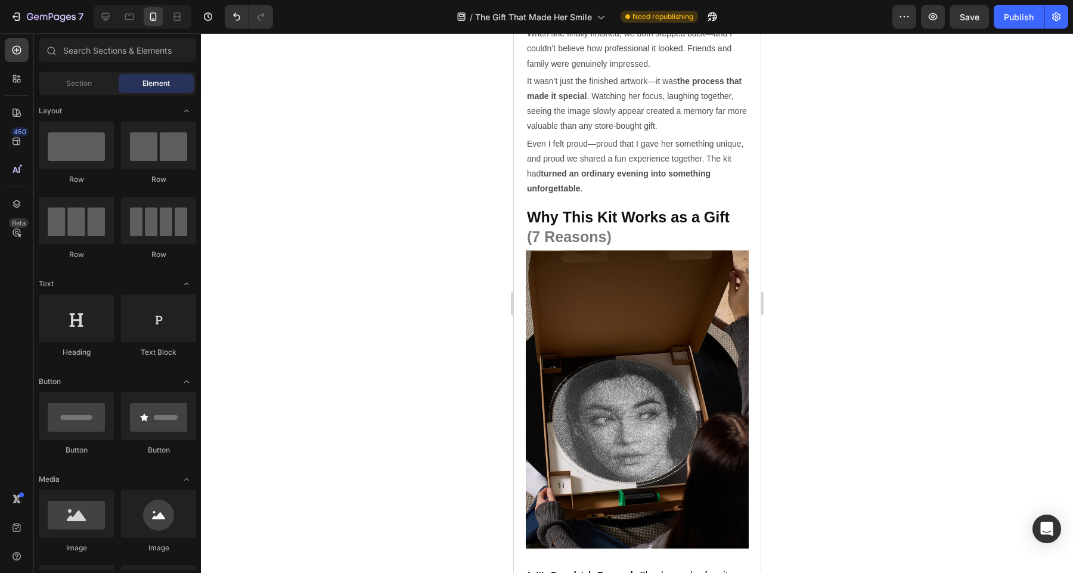
scroll to position [3149, 0]
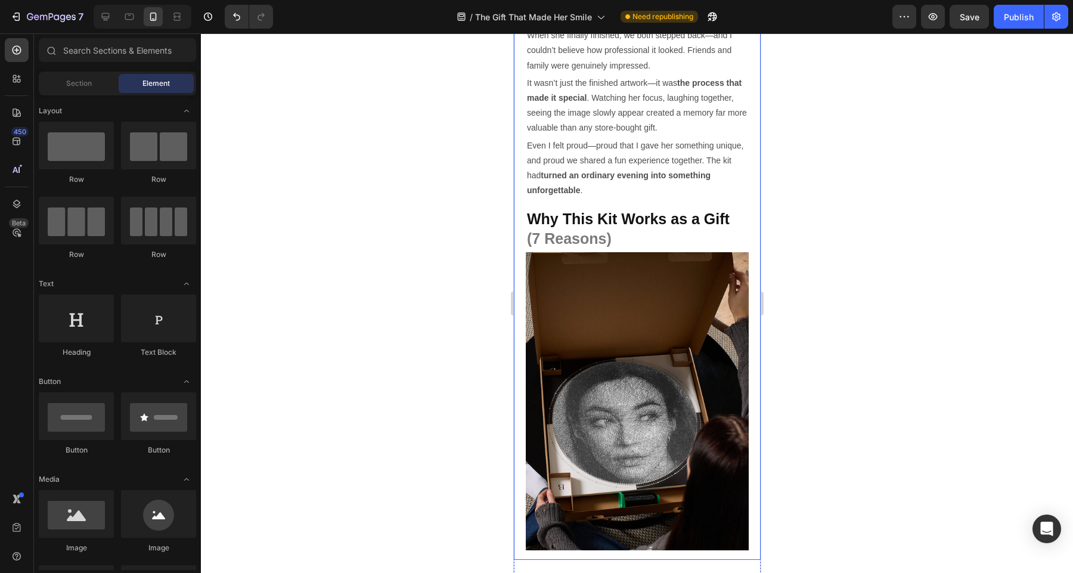
click at [609, 183] on p "Even I felt proud—proud that I gave her something unique, and proud we shared a…" at bounding box center [636, 168] width 220 height 60
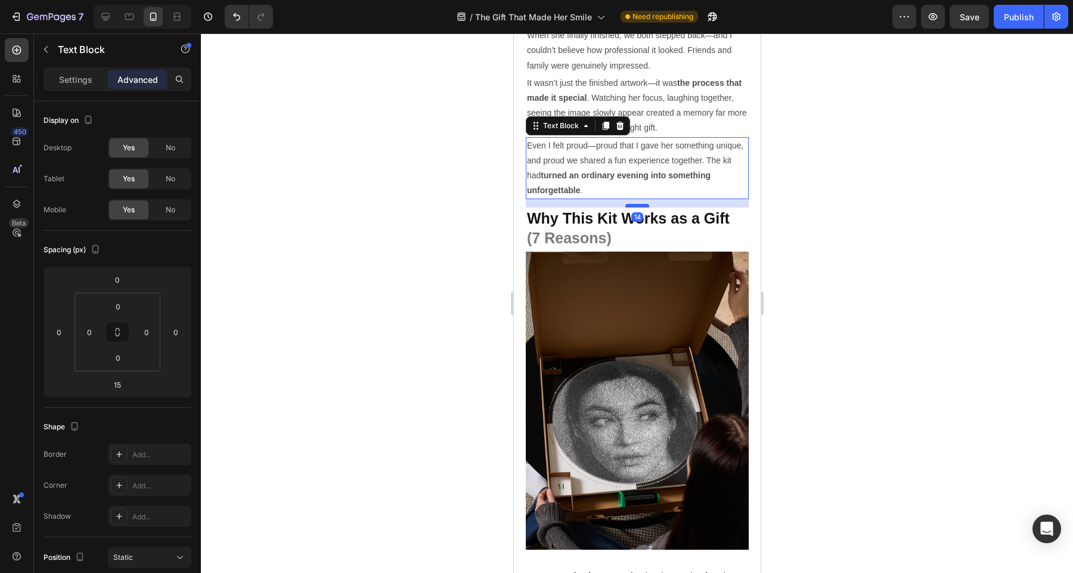
click at [635, 206] on div at bounding box center [636, 206] width 24 height 4
type input "13"
click at [854, 225] on div at bounding box center [637, 302] width 872 height 539
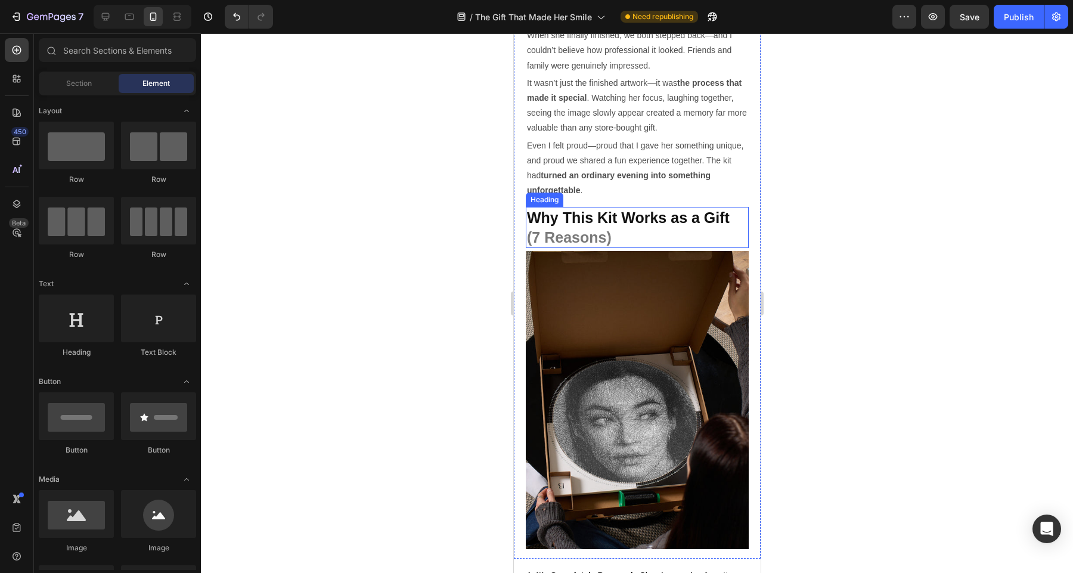
click at [626, 220] on strong "Why This Kit Works as a Gift" at bounding box center [627, 217] width 203 height 17
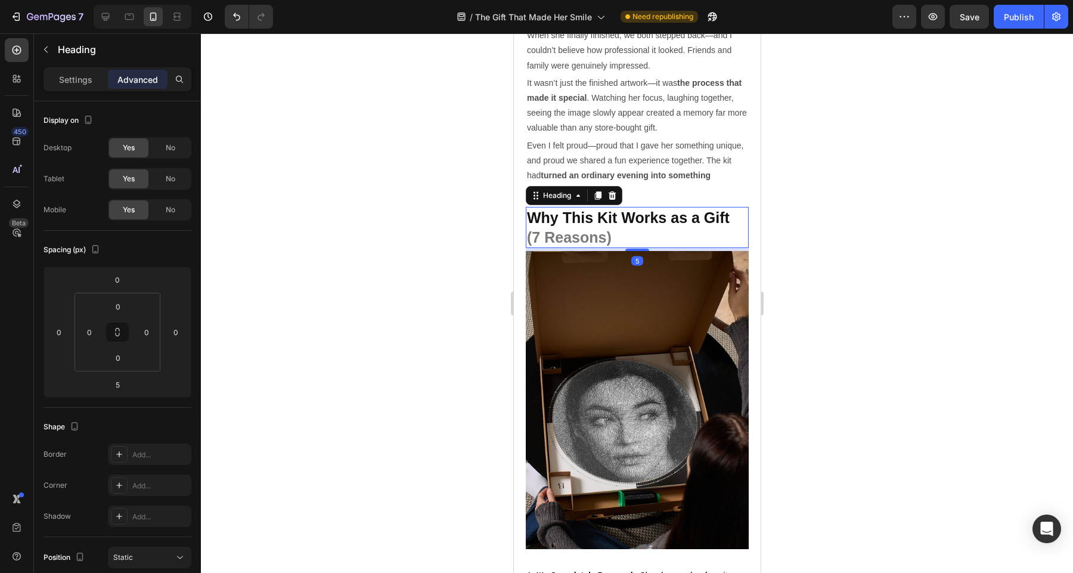
click at [847, 244] on div at bounding box center [637, 302] width 872 height 539
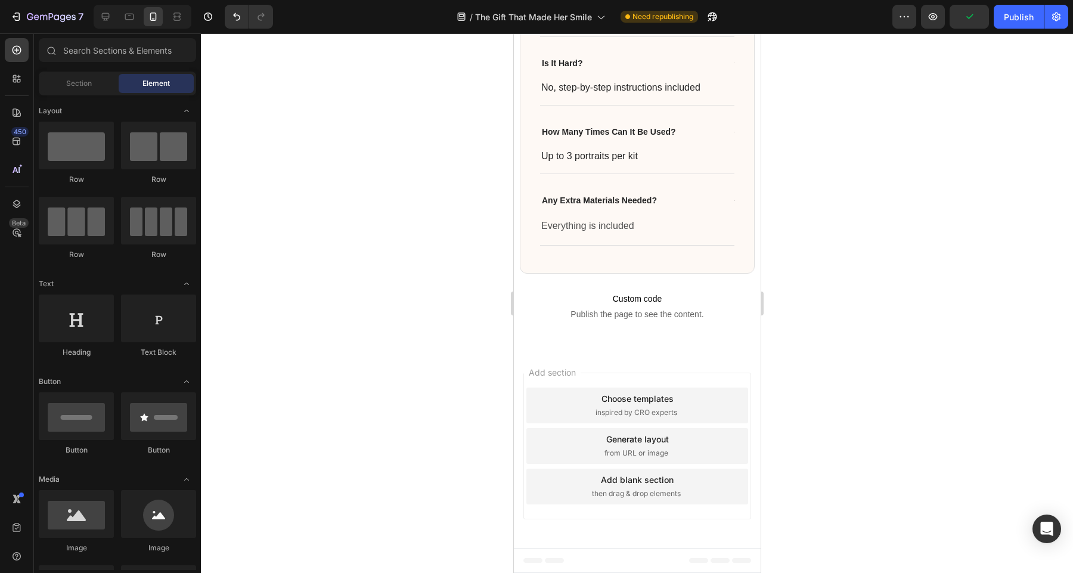
scroll to position [5249, 0]
click at [1010, 18] on div "Publish" at bounding box center [1018, 17] width 30 height 13
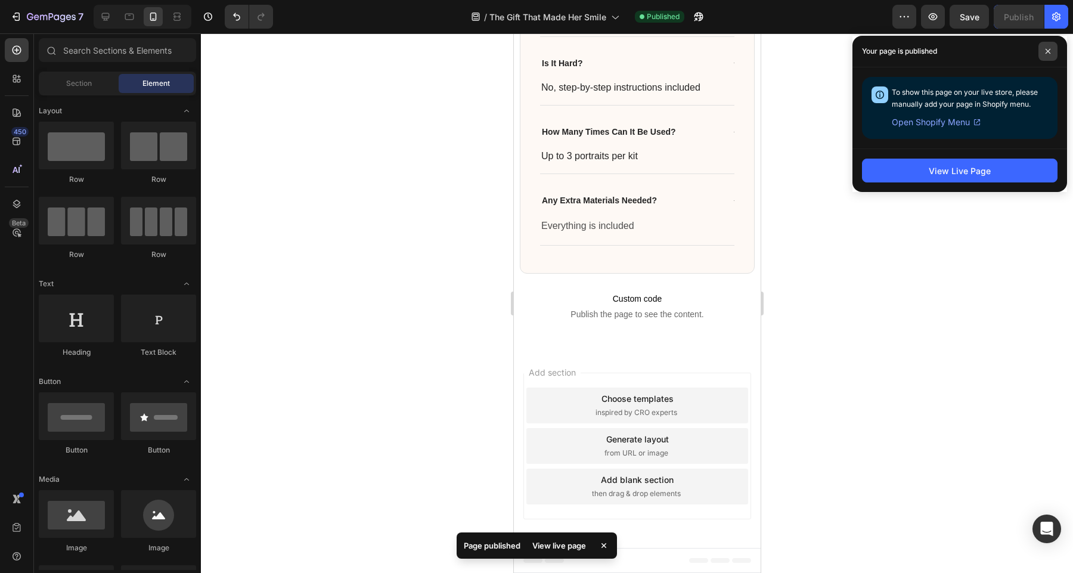
click at [1040, 52] on span at bounding box center [1047, 51] width 19 height 19
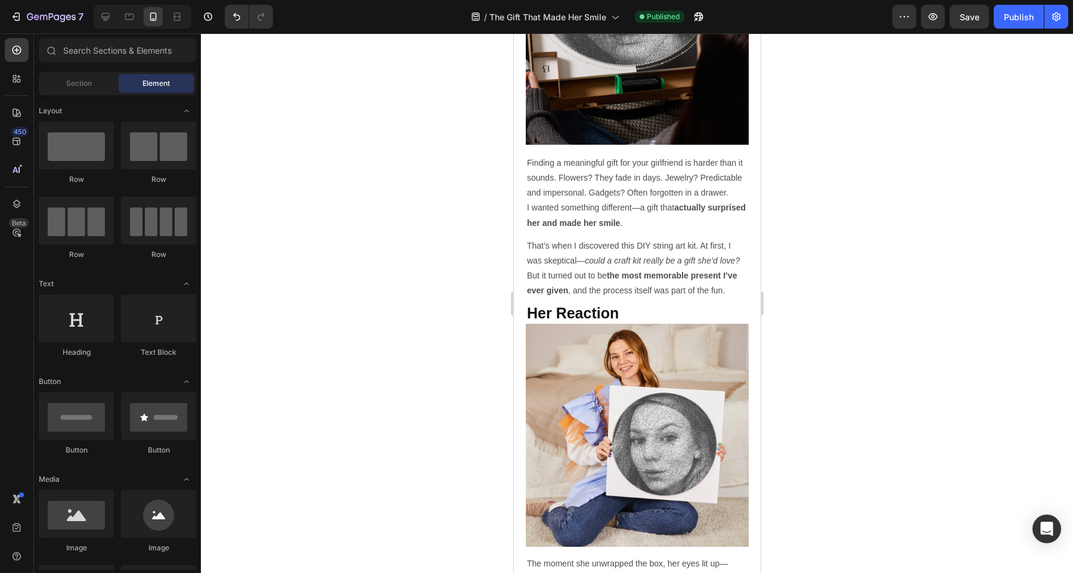
scroll to position [0, 0]
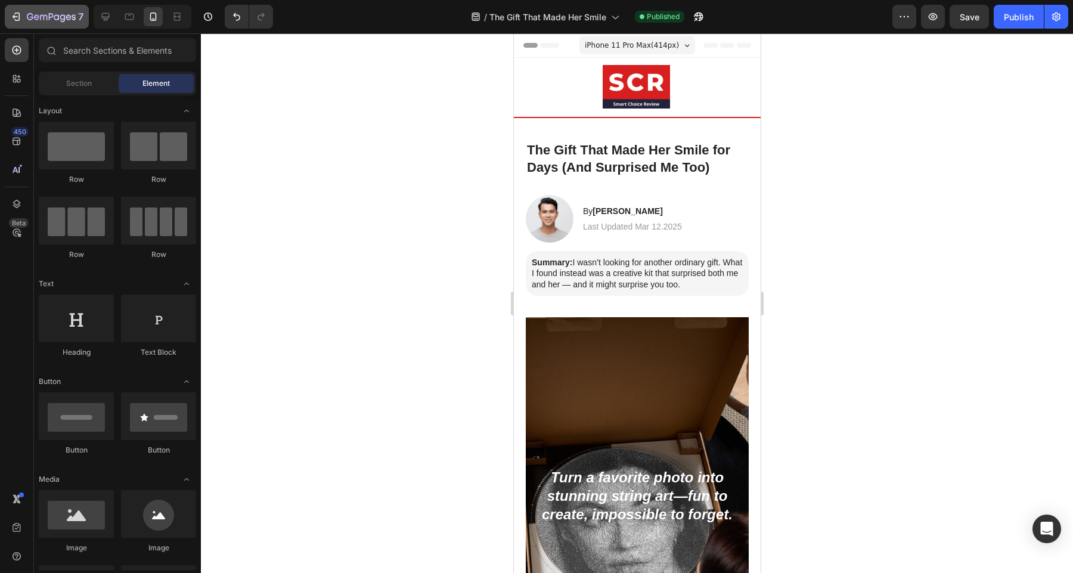
click at [27, 21] on icon "button" at bounding box center [51, 18] width 49 height 10
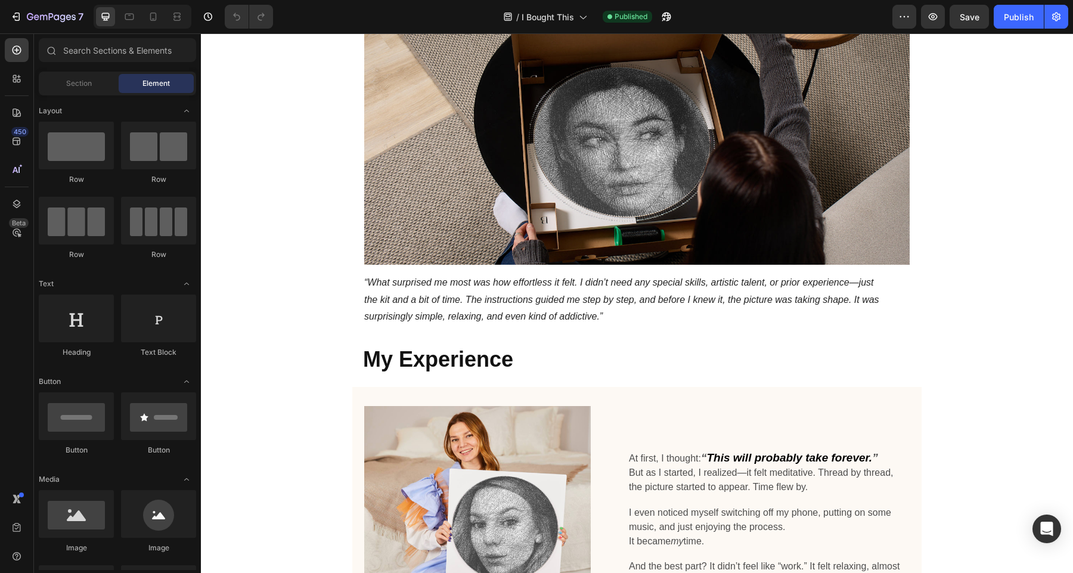
scroll to position [1677, 0]
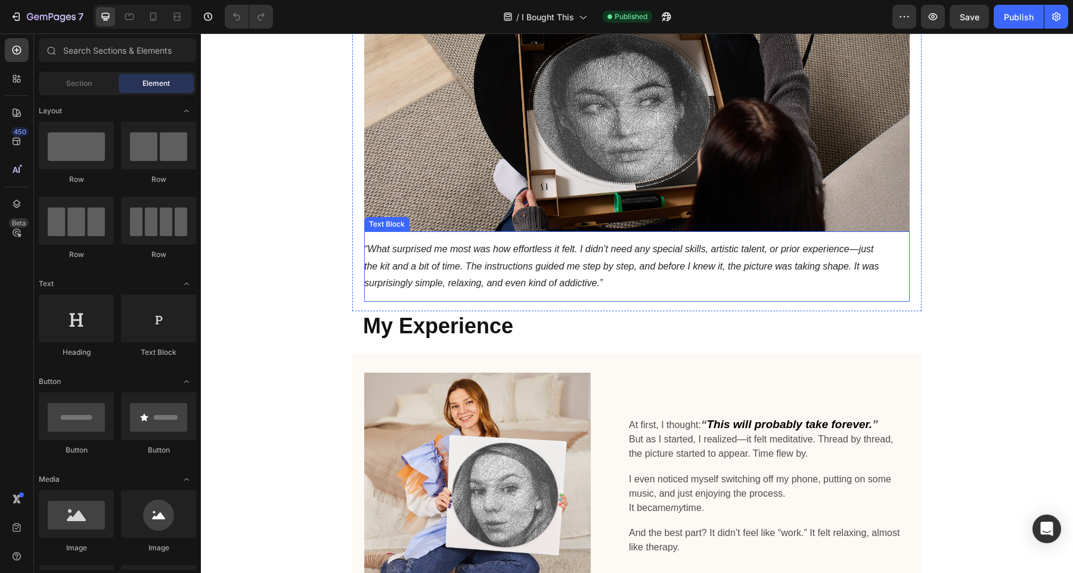
click at [550, 281] on icon "“What surprised me most was how effortless it felt. I didn’t need any special s…" at bounding box center [621, 266] width 515 height 45
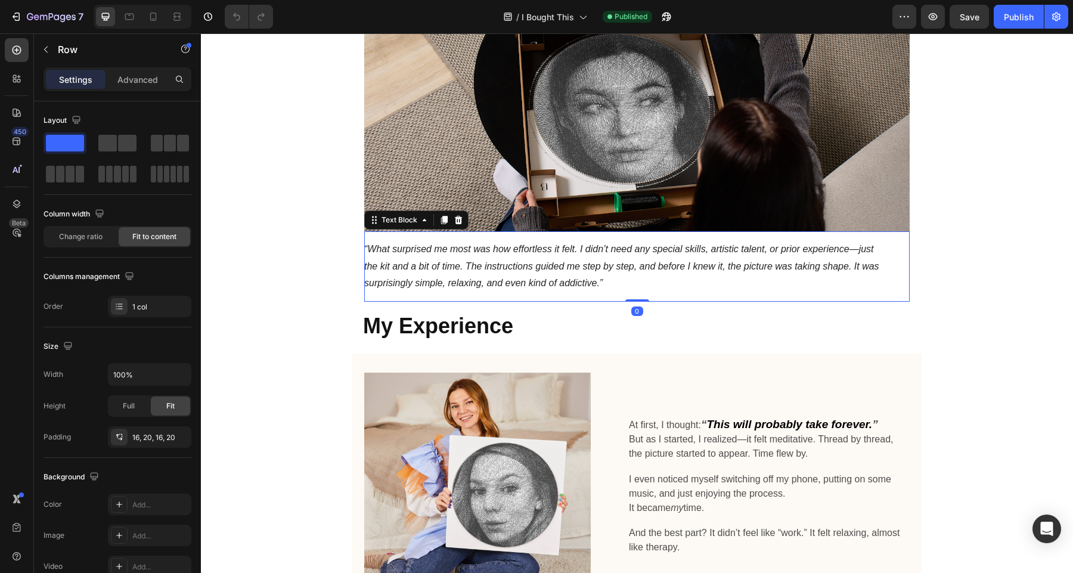
click at [652, 280] on p "“What surprised me most was how effortless it felt. I didn’t need any special s…" at bounding box center [623, 266] width 519 height 51
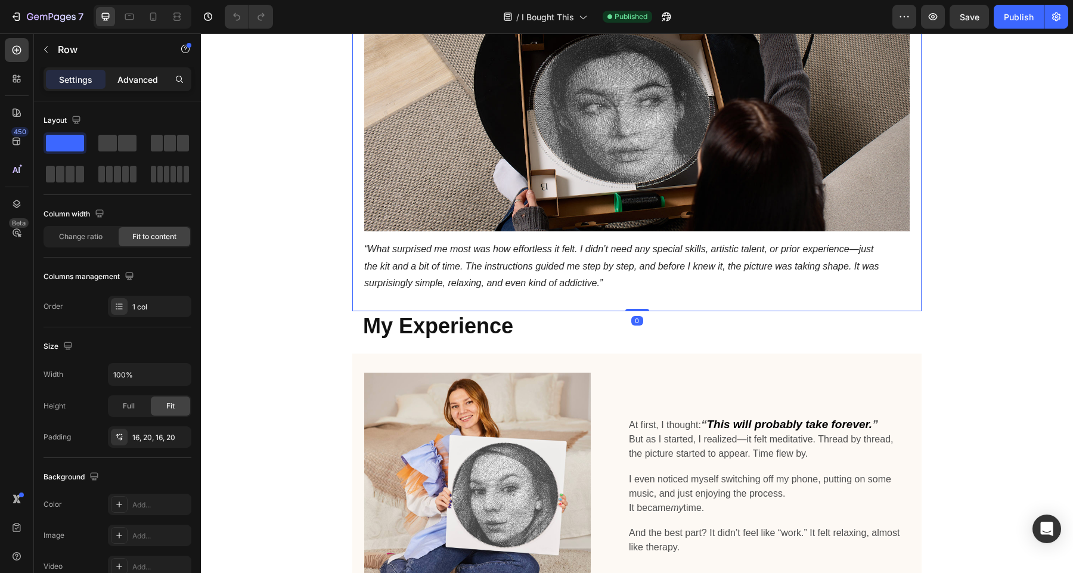
click at [130, 74] on p "Advanced" at bounding box center [137, 79] width 41 height 13
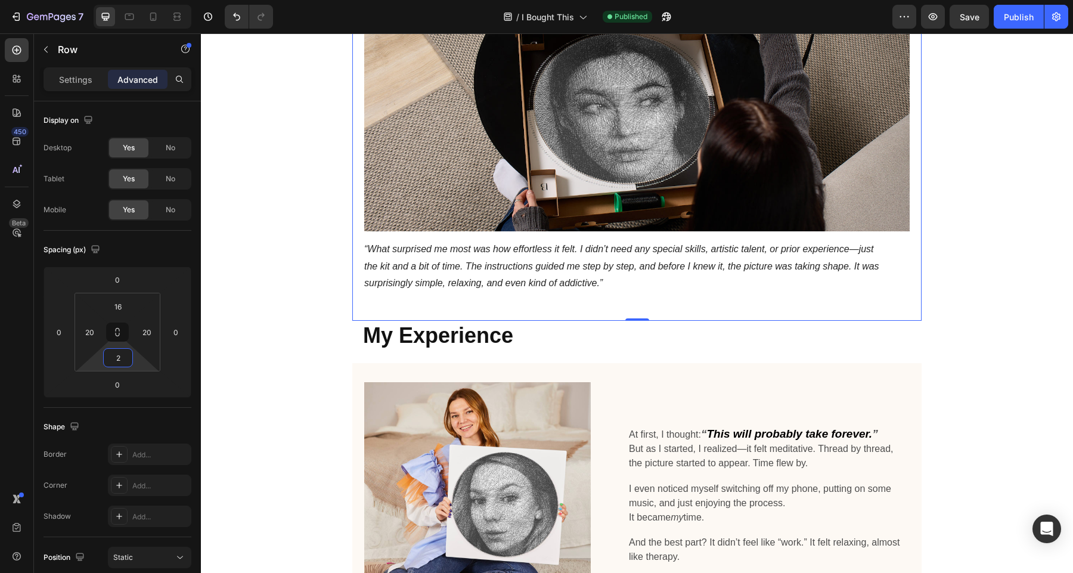
type input "0"
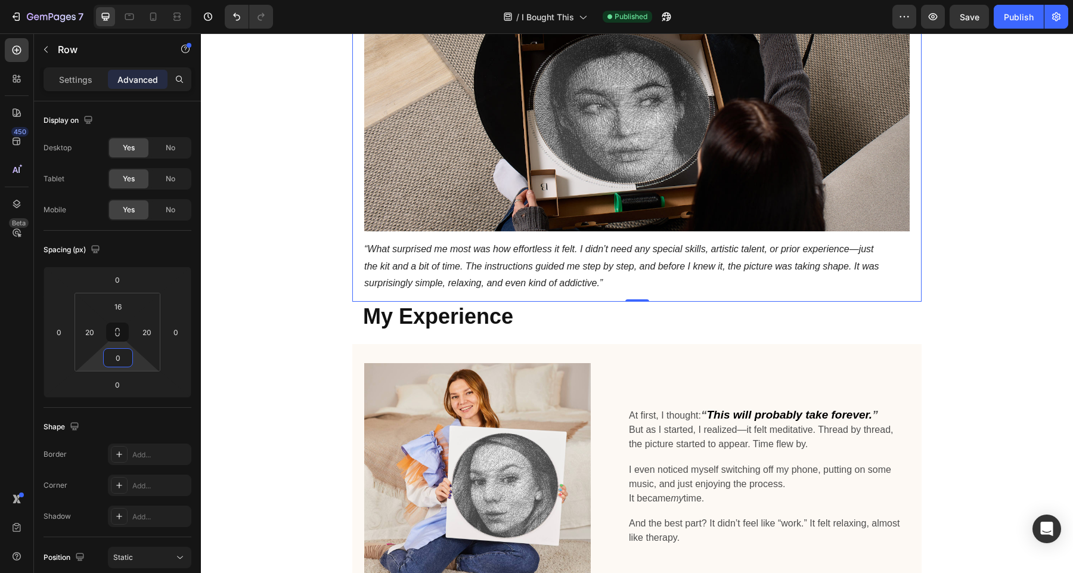
drag, startPoint x: 124, startPoint y: 346, endPoint x: 122, endPoint y: 359, distance: 13.2
click at [122, 0] on html "7 Version history / I Bought This Published Preview Save Publish 450 Beta Secti…" at bounding box center [536, 0] width 1073 height 0
click at [972, 271] on div "Title Line I Bought This DIY Kit as a Treat for Myself—Now It’s My New Favorite…" at bounding box center [637, 482] width 872 height 4226
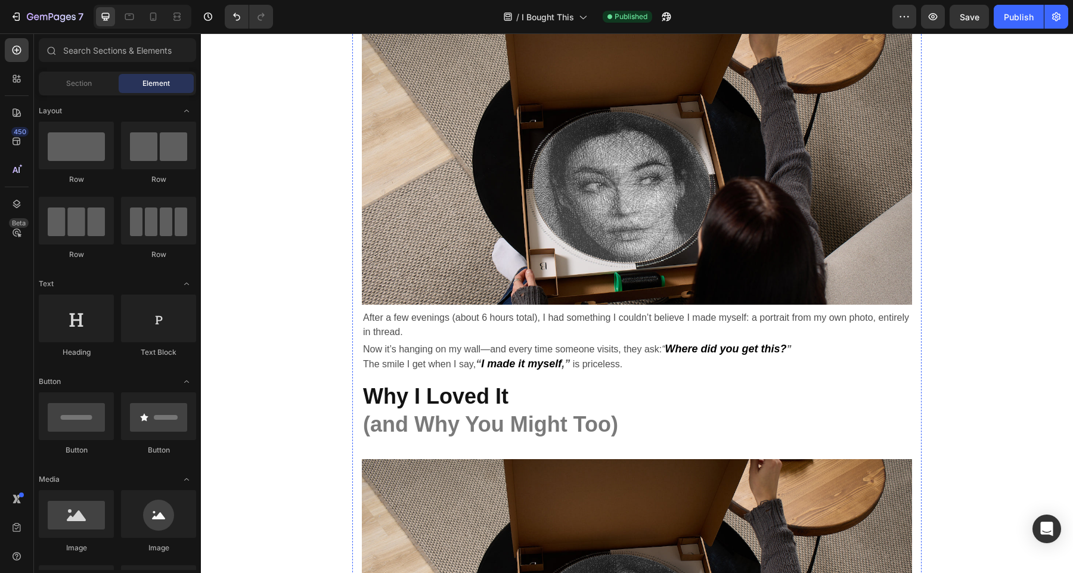
scroll to position [2347, 0]
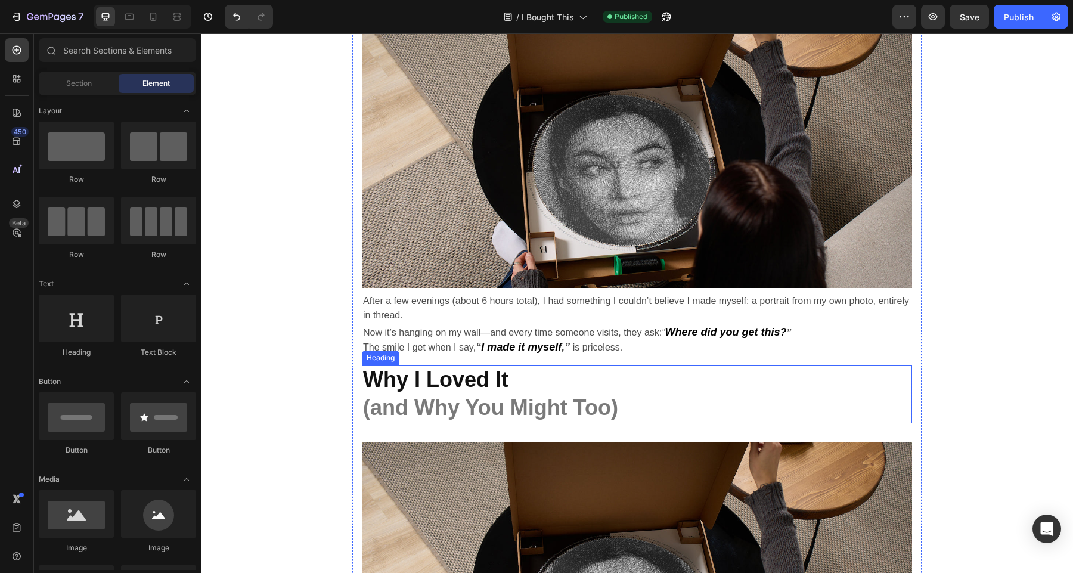
click at [455, 418] on strong "(and Why You Might Too)" at bounding box center [490, 407] width 255 height 24
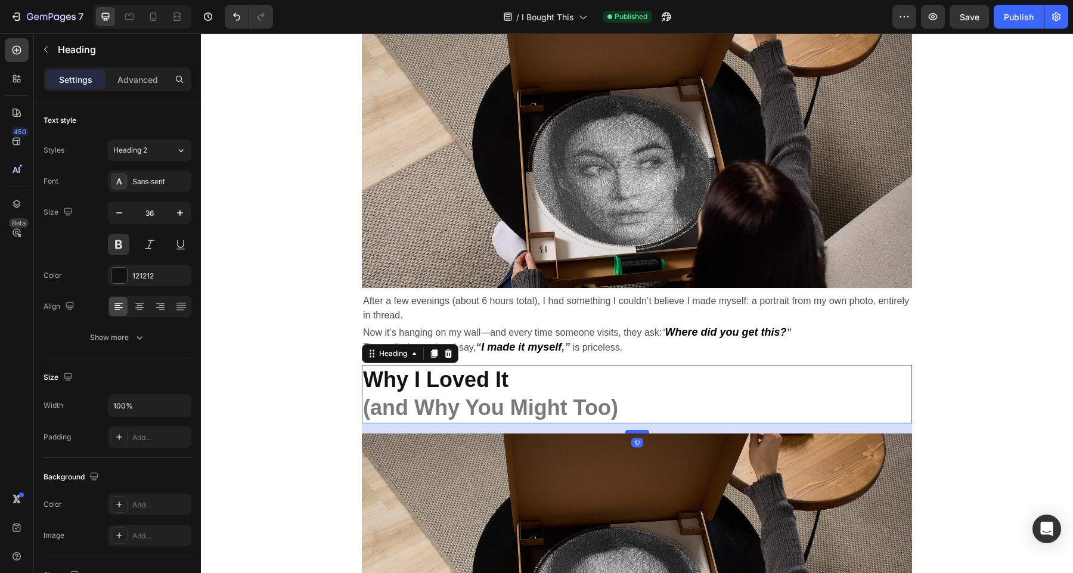
drag, startPoint x: 642, startPoint y: 439, endPoint x: 643, endPoint y: 430, distance: 9.0
click at [643, 430] on div at bounding box center [637, 432] width 24 height 4
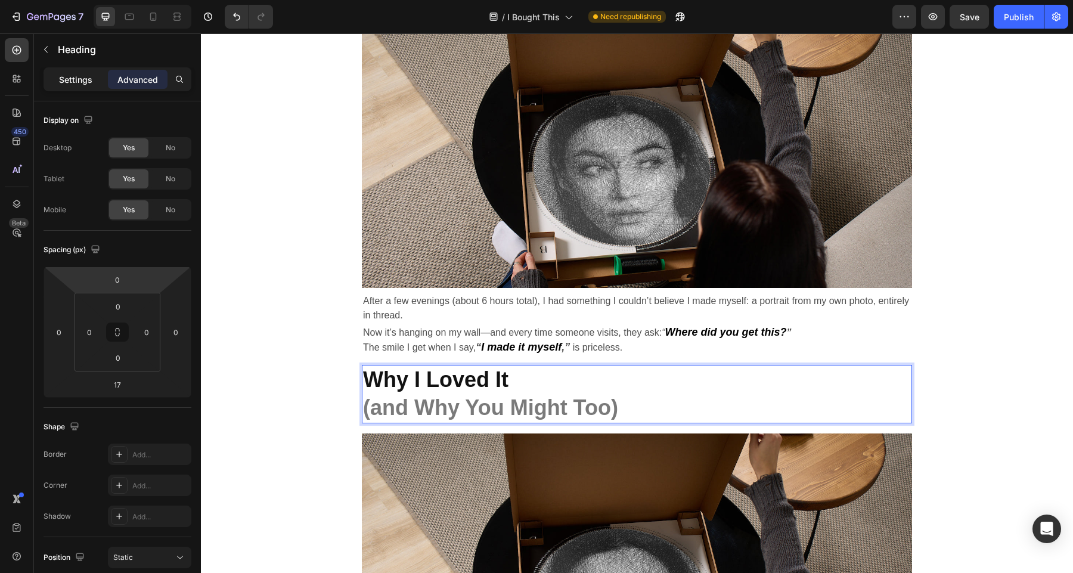
click at [86, 80] on p "Settings" at bounding box center [75, 79] width 33 height 13
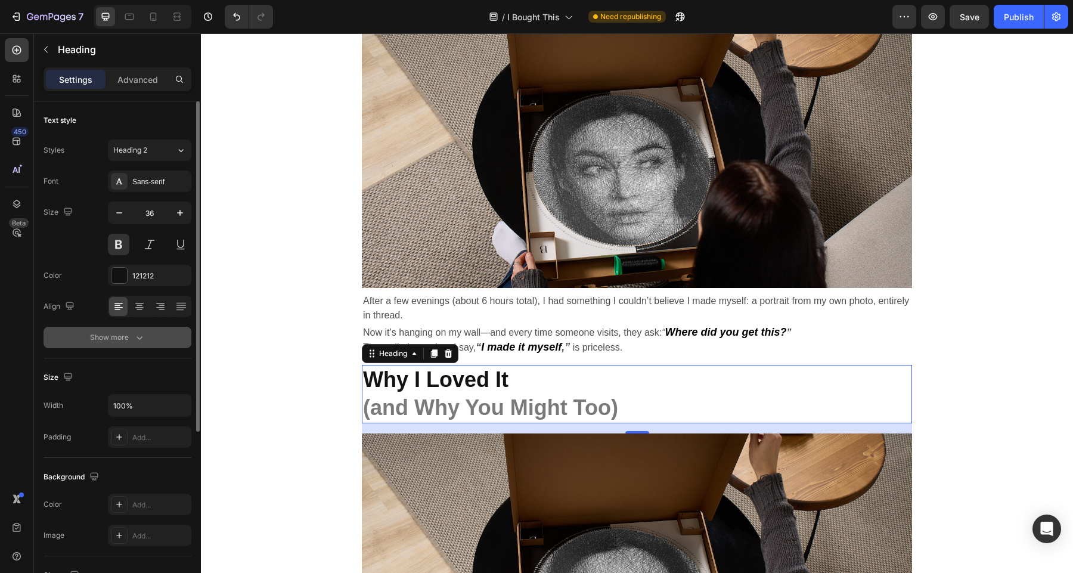
click at [131, 342] on div "Show more" at bounding box center [117, 337] width 55 height 12
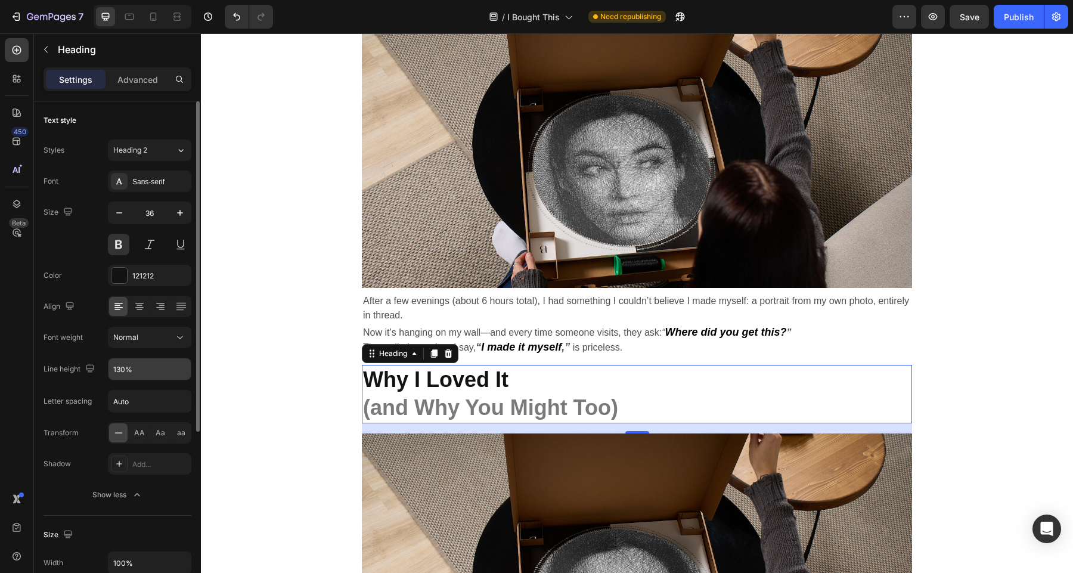
click at [141, 375] on input "130%" at bounding box center [149, 368] width 82 height 21
click at [122, 374] on input "130%" at bounding box center [149, 368] width 82 height 21
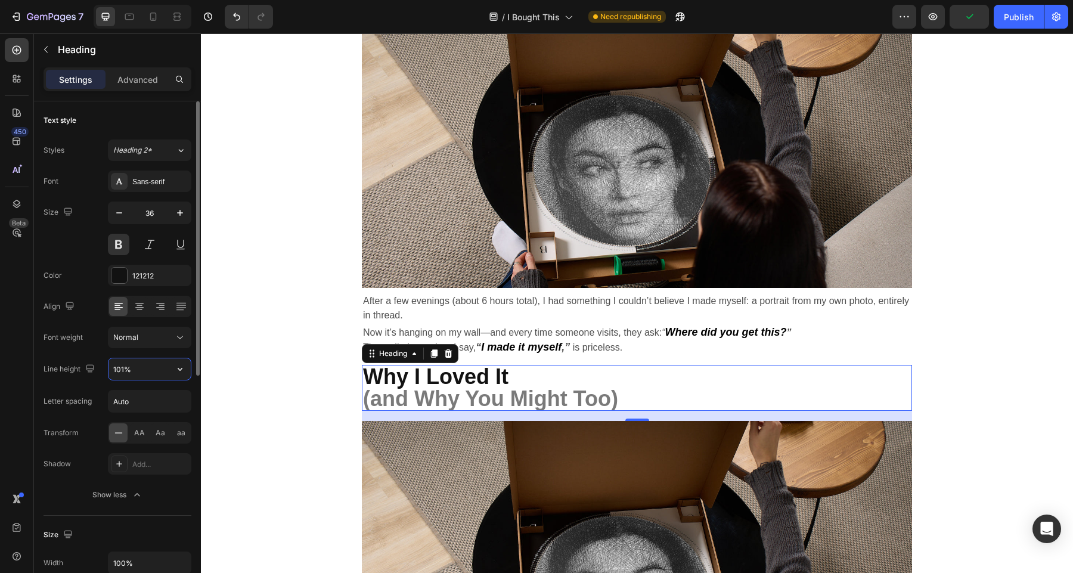
click at [147, 368] on input "101%" at bounding box center [149, 368] width 82 height 21
click at [124, 366] on input "101%" at bounding box center [149, 368] width 82 height 21
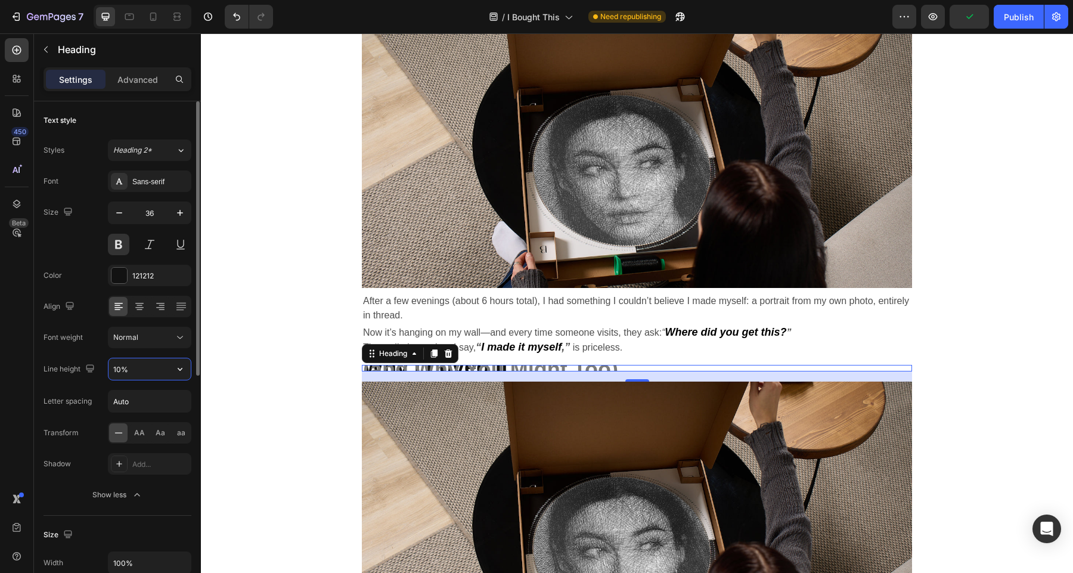
type input "100%"
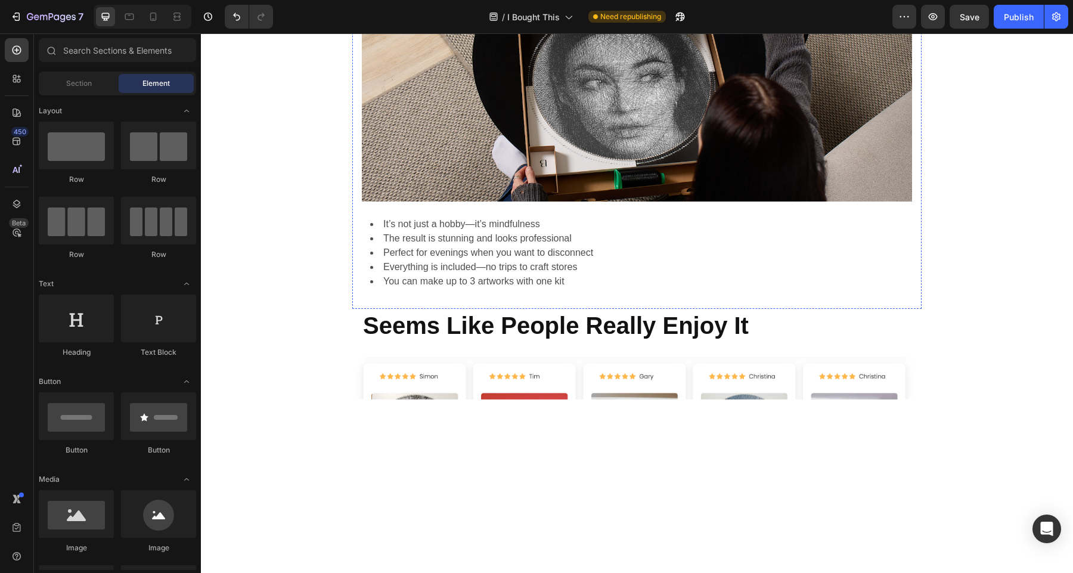
scroll to position [2875, 0]
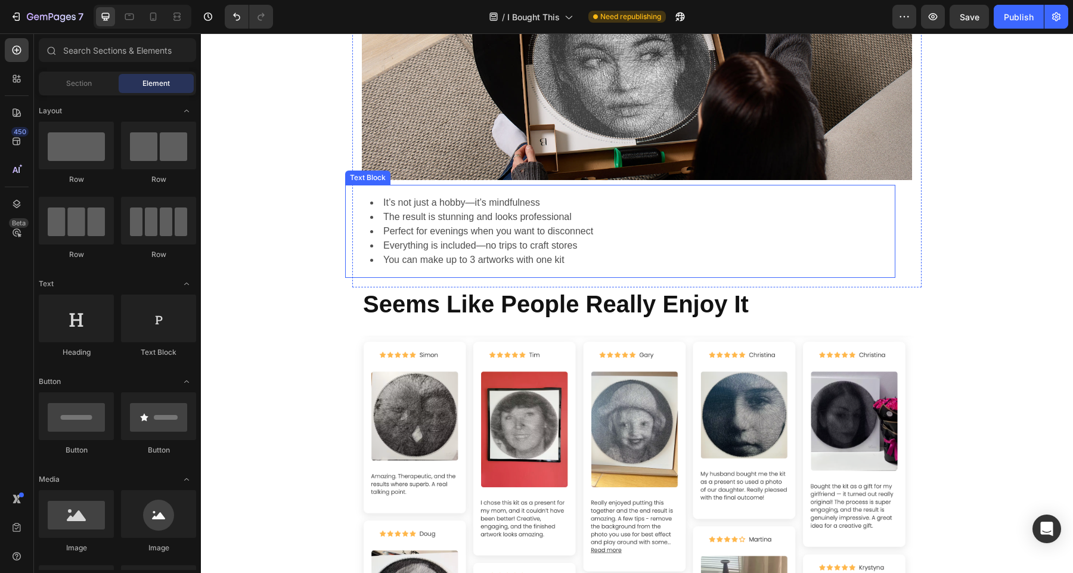
click at [503, 272] on div "It’s not just a hobby—it’s mindfulness The result is stunning and looks profess…" at bounding box center [620, 231] width 550 height 93
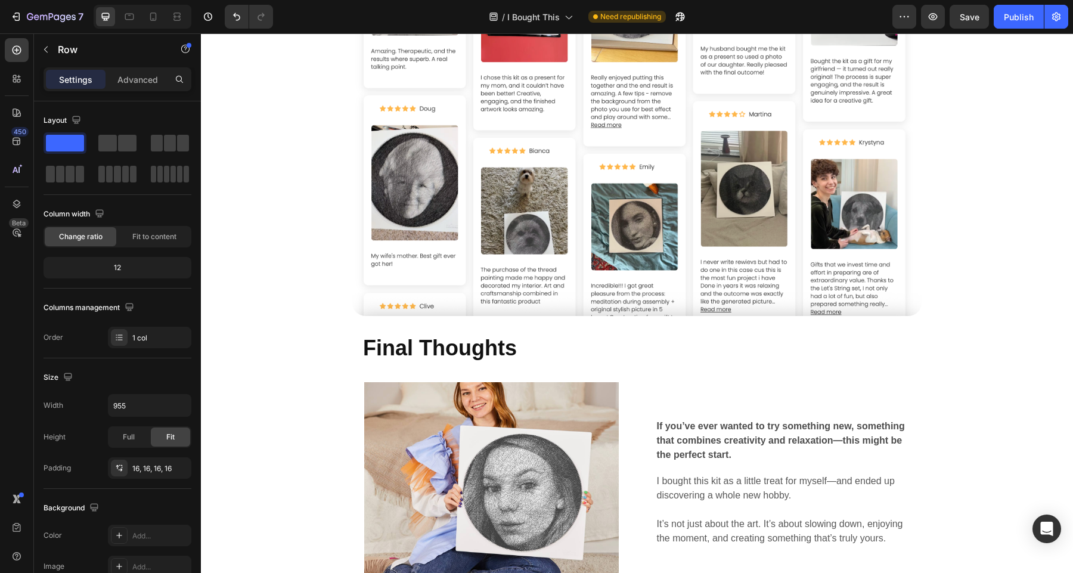
scroll to position [3413, 0]
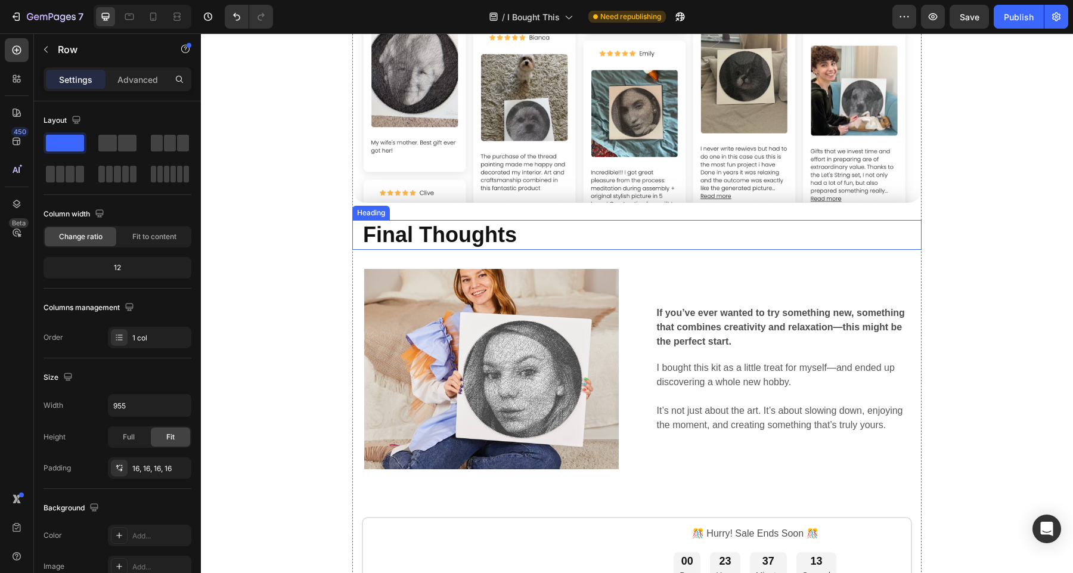
click at [508, 241] on h2 "Final Thoughts" at bounding box center [642, 235] width 560 height 30
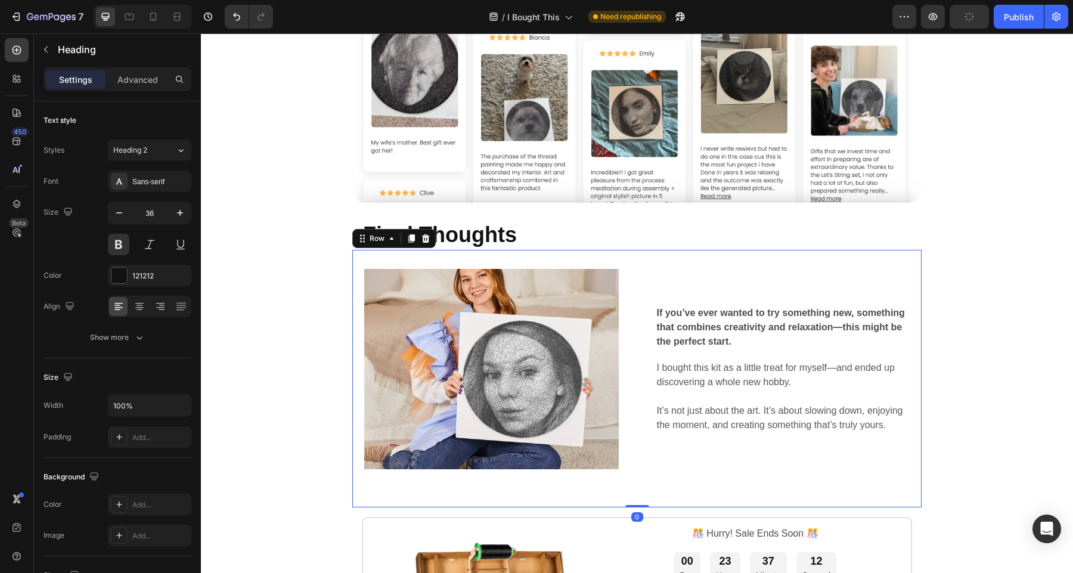
click at [508, 259] on div "Image If you’ve ever wanted to try something new, something that combines creat…" at bounding box center [636, 378] width 569 height 257
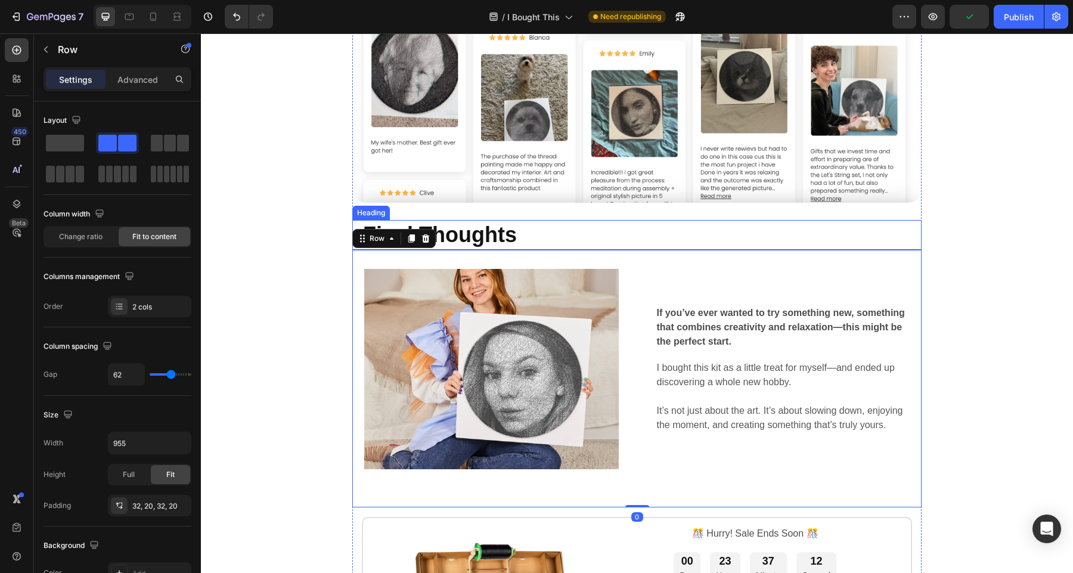
click at [509, 233] on h2 "Final Thoughts" at bounding box center [642, 235] width 560 height 30
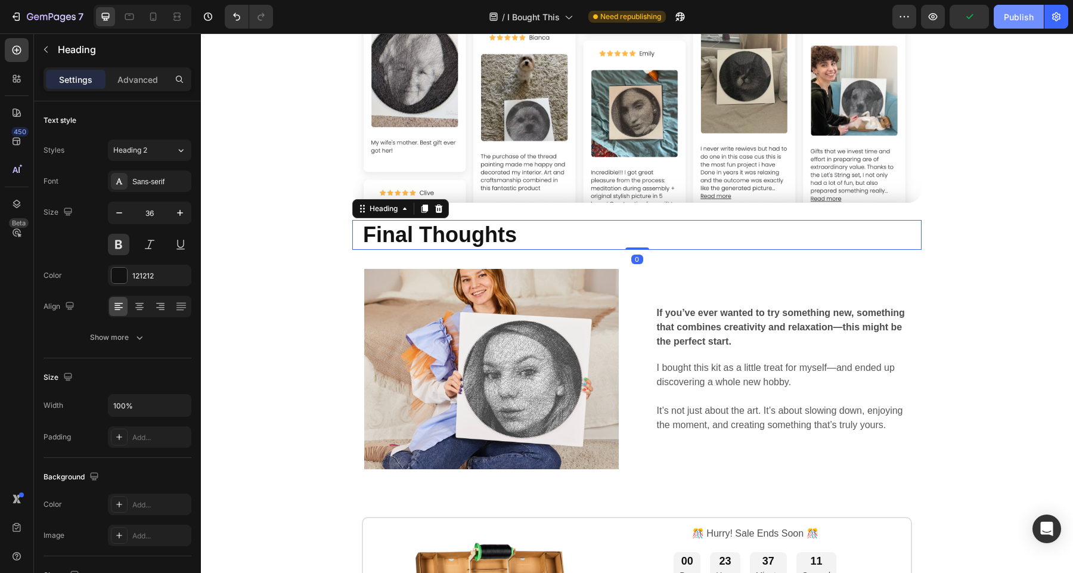
click at [1022, 18] on div "Publish" at bounding box center [1018, 17] width 30 height 13
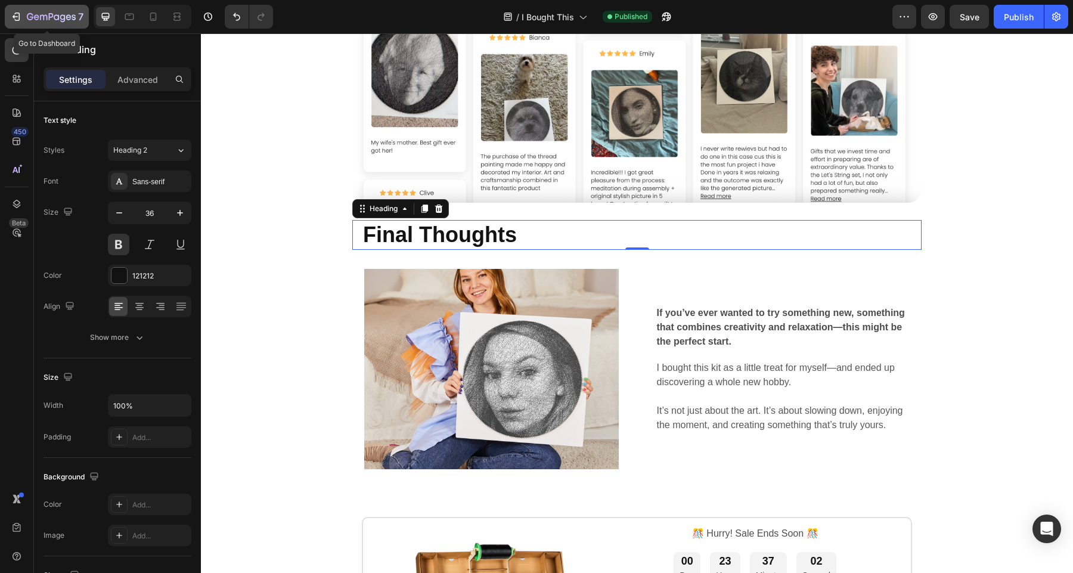
click at [26, 17] on div "7" at bounding box center [46, 17] width 73 height 14
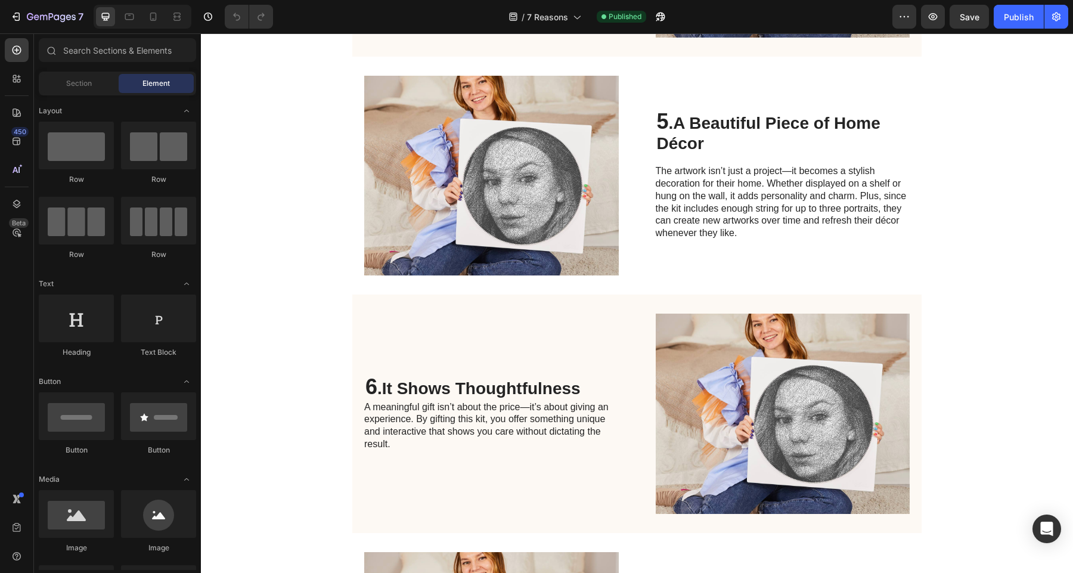
scroll to position [2348, 0]
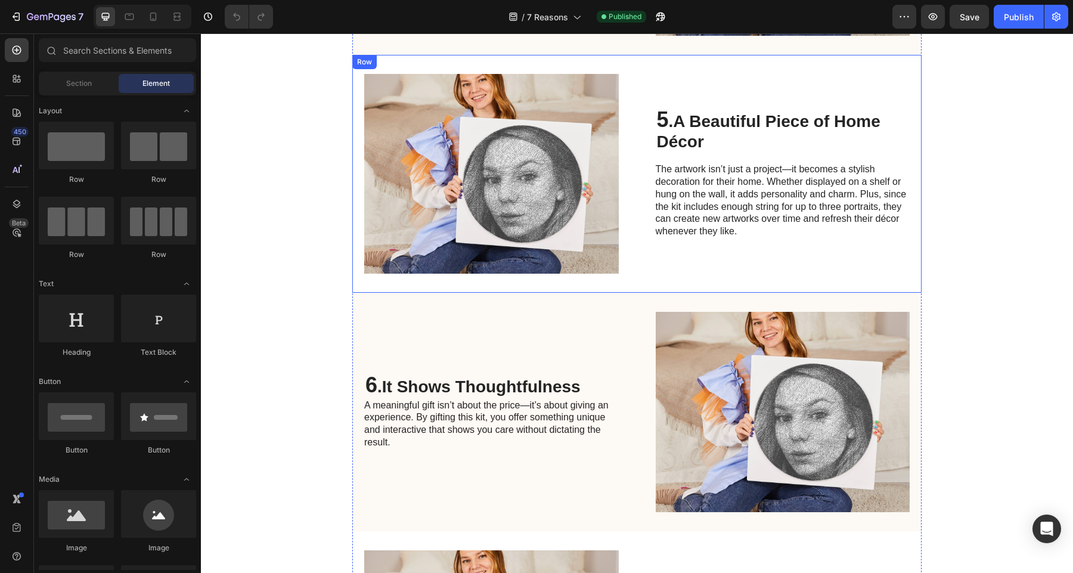
click at [734, 145] on h2 "5 . A Beautiful Piece of Home Décor" at bounding box center [782, 130] width 254 height 44
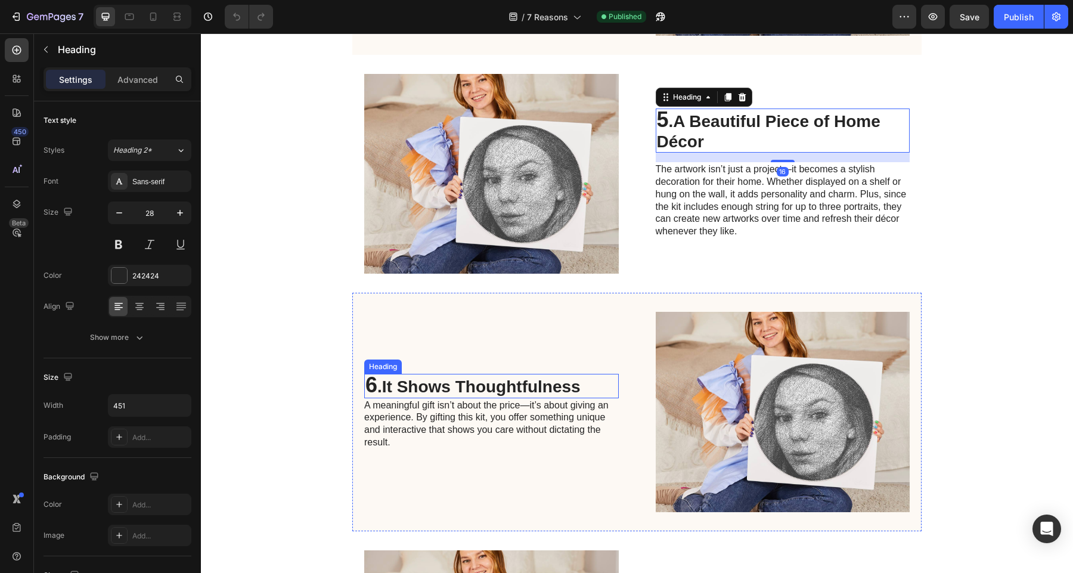
click at [419, 387] on strong "It Shows Thoughtfulness" at bounding box center [481, 386] width 198 height 18
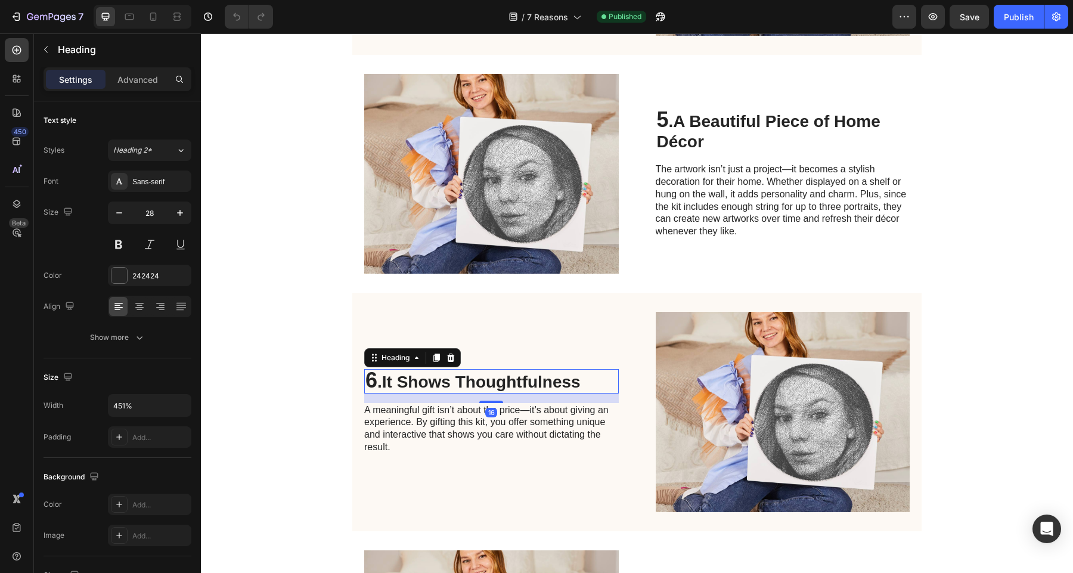
drag, startPoint x: 496, startPoint y: 395, endPoint x: 496, endPoint y: 405, distance: 9.5
click at [496, 405] on div "6 . It Shows Thoughtfulness Heading 16 A meaningful gift isn’t about the price—…" at bounding box center [491, 412] width 254 height 200
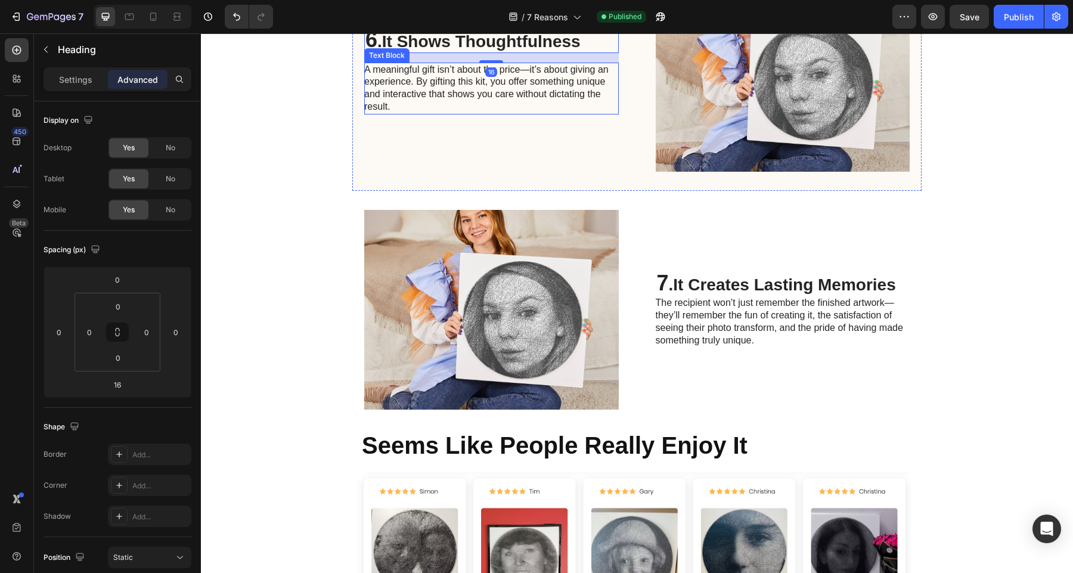
scroll to position [2696, 0]
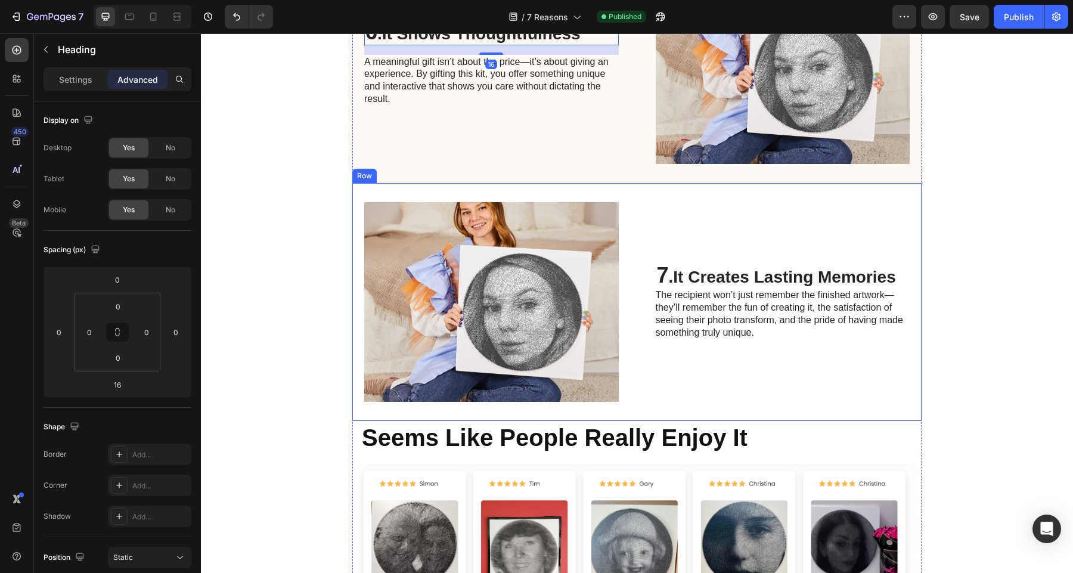
click at [735, 276] on strong "It Creates Lasting Memories" at bounding box center [784, 277] width 222 height 18
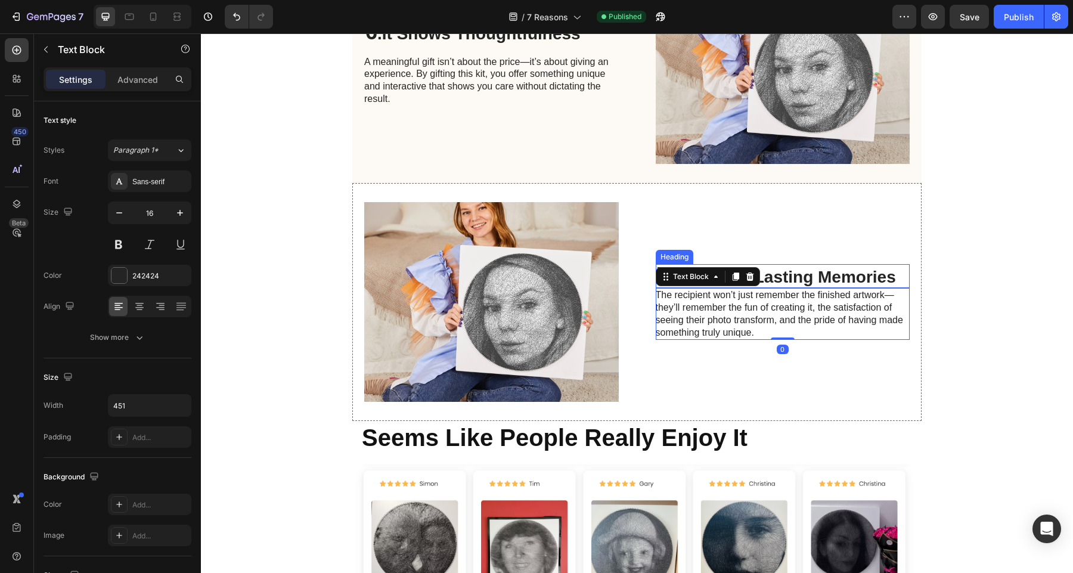
click at [785, 278] on strong "It Creates Lasting Memories" at bounding box center [784, 277] width 222 height 18
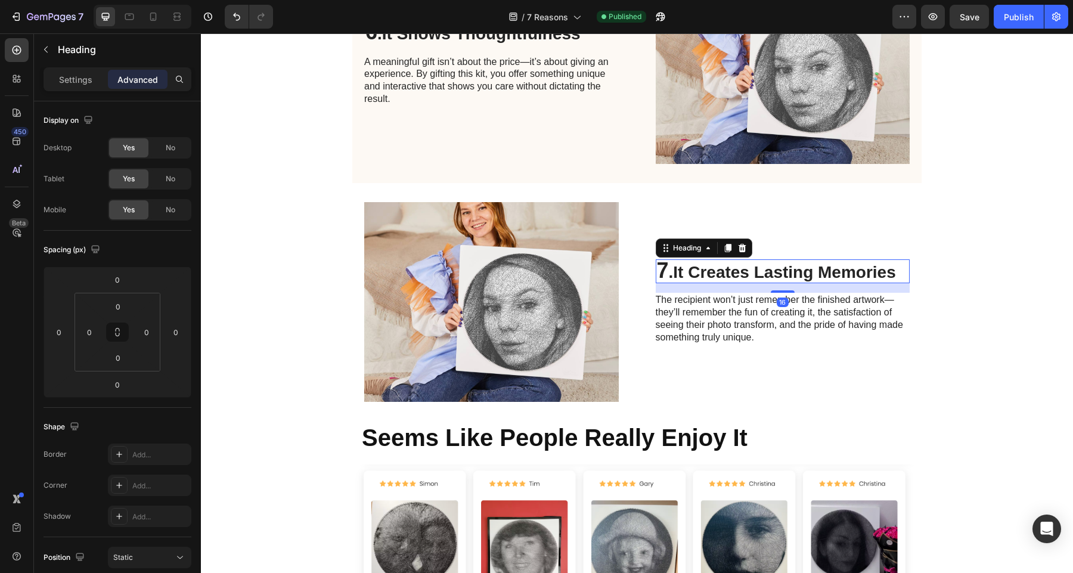
drag, startPoint x: 789, startPoint y: 286, endPoint x: 789, endPoint y: 296, distance: 9.5
click at [789, 296] on div "7 . It Creates Lasting Memories Heading 16 The recipient won’t just remember th…" at bounding box center [782, 302] width 254 height 200
type input "16"
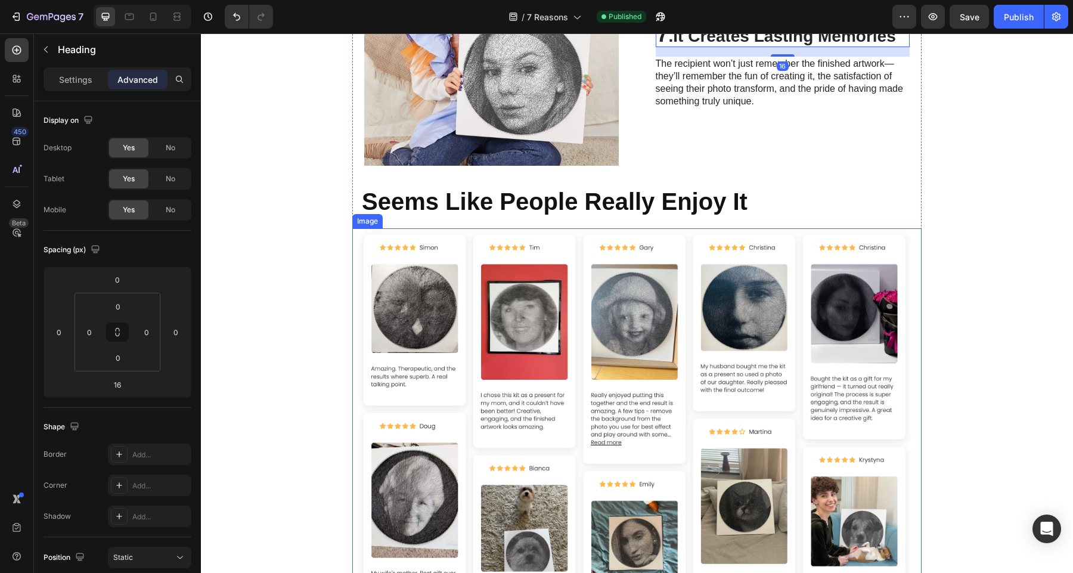
scroll to position [2936, 0]
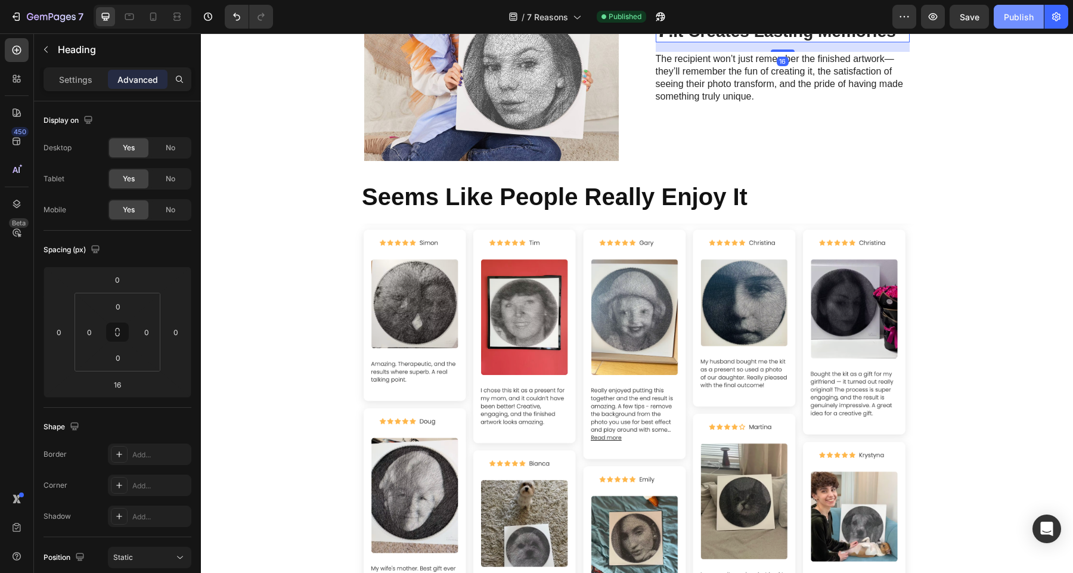
click at [1015, 18] on div "Publish" at bounding box center [1018, 17] width 30 height 13
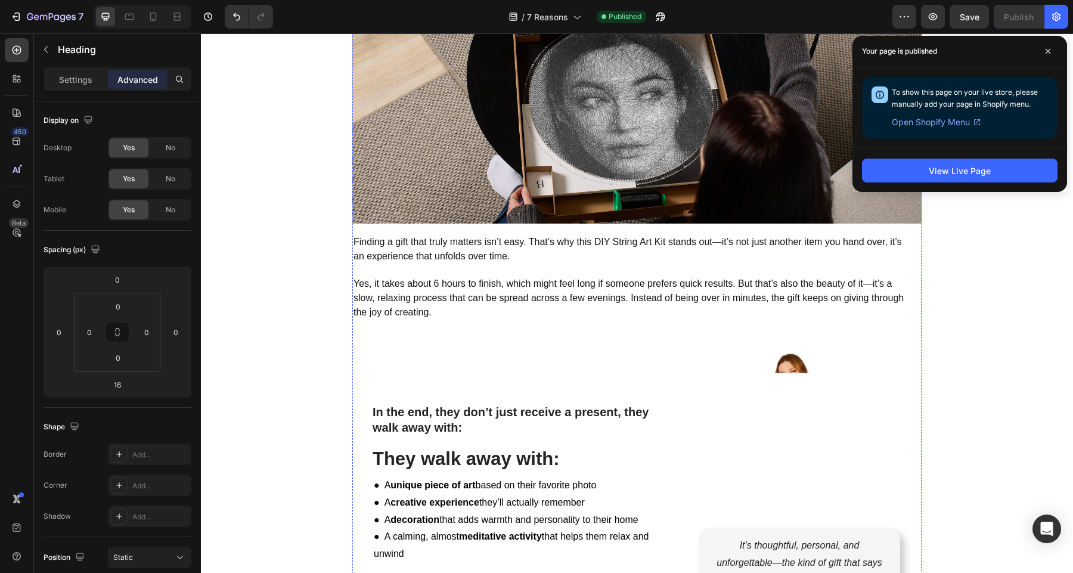
scroll to position [3704, 0]
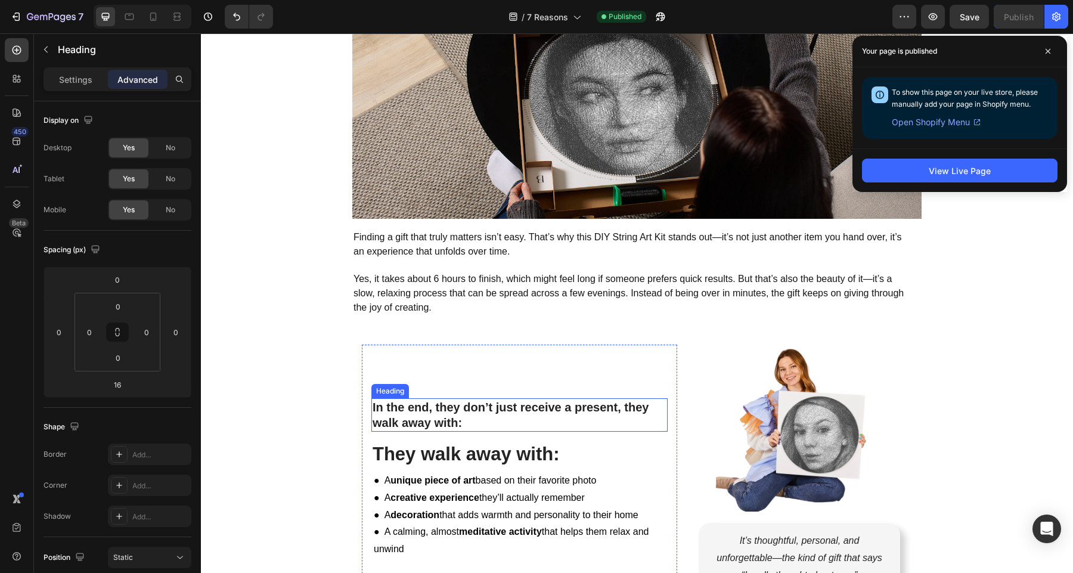
click at [461, 414] on h2 "In the end, they don’t just receive a present, they walk away with:" at bounding box center [512, 414] width 282 height 33
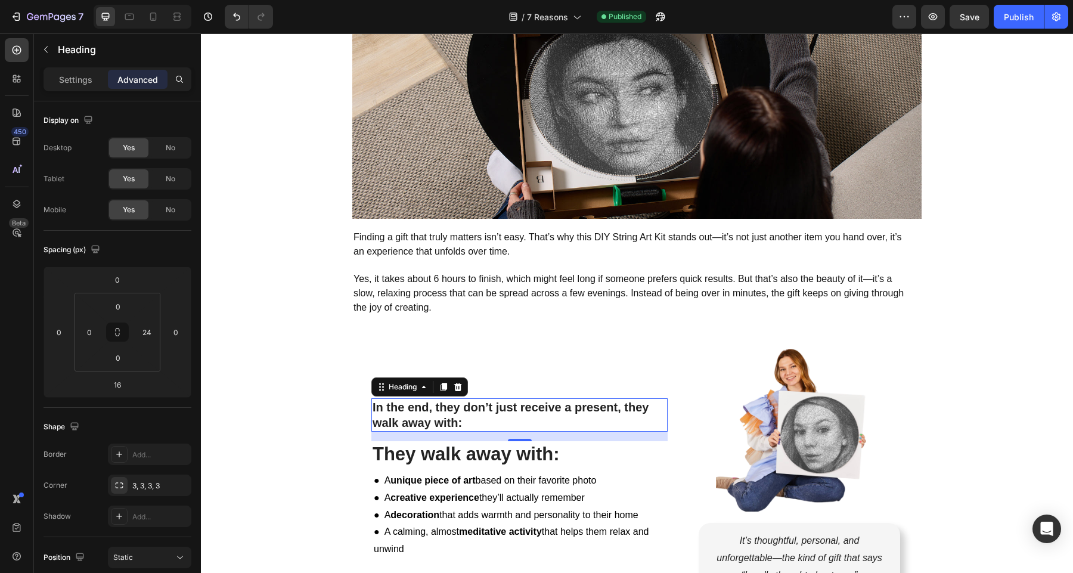
click at [519, 418] on h2 "In the end, they don’t just receive a present, they walk away with:" at bounding box center [512, 414] width 282 height 33
click at [519, 418] on p "In the end, they don’t just receive a present, they walk away with:" at bounding box center [511, 414] width 279 height 31
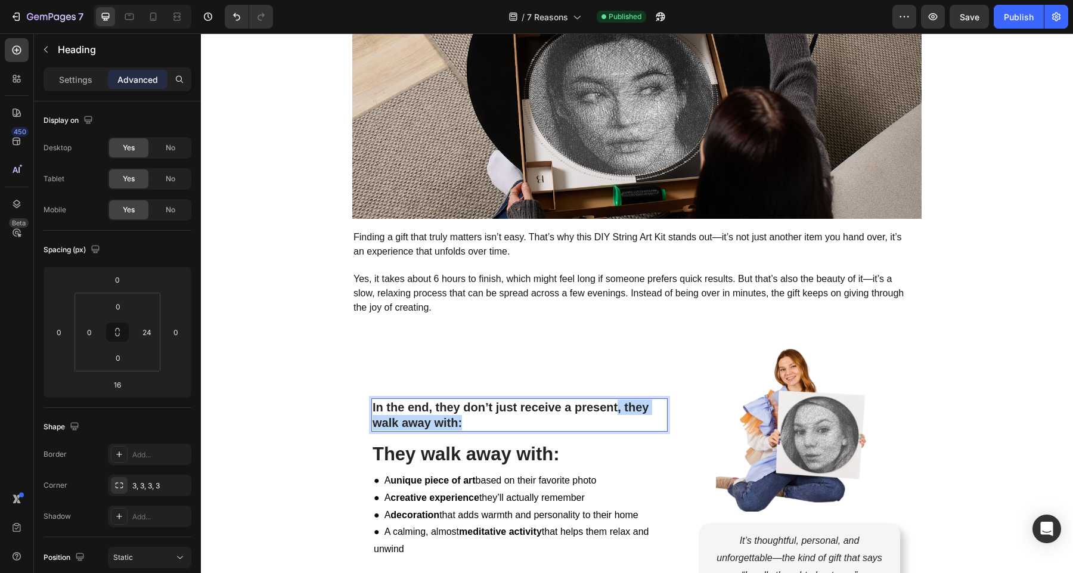
drag, startPoint x: 547, startPoint y: 422, endPoint x: 616, endPoint y: 411, distance: 70.1
click at [616, 411] on p "In the end, they don’t just receive a present, they walk away with:" at bounding box center [511, 414] width 279 height 31
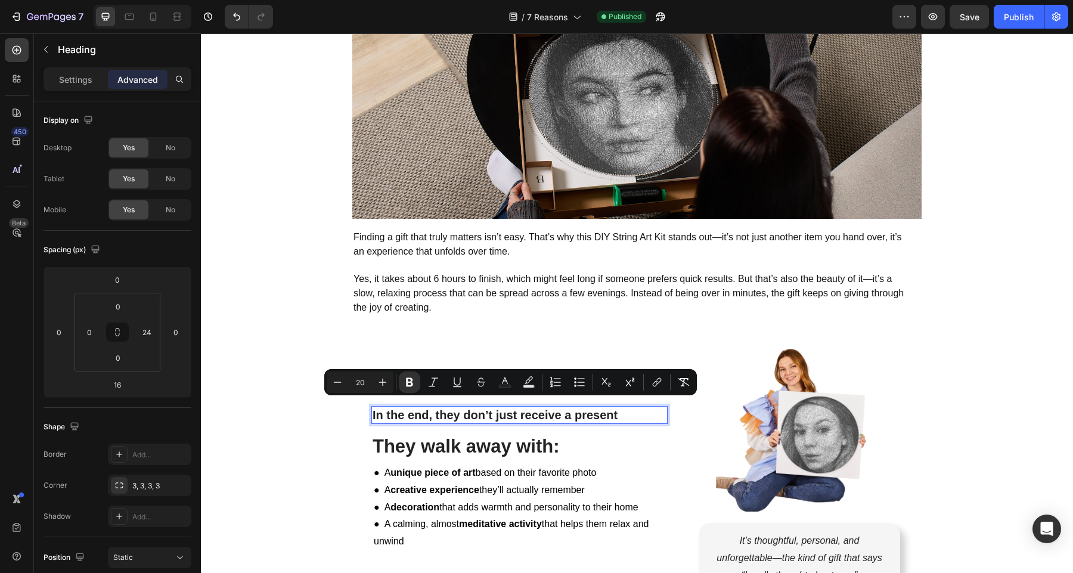
scroll to position [3712, 0]
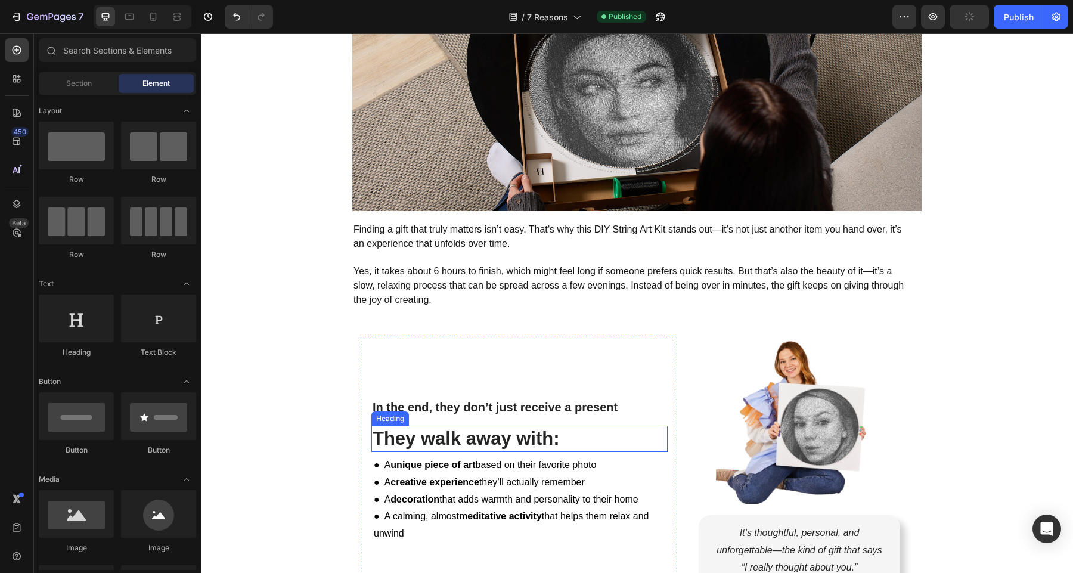
click at [539, 443] on strong "They walk away with:" at bounding box center [465, 438] width 187 height 21
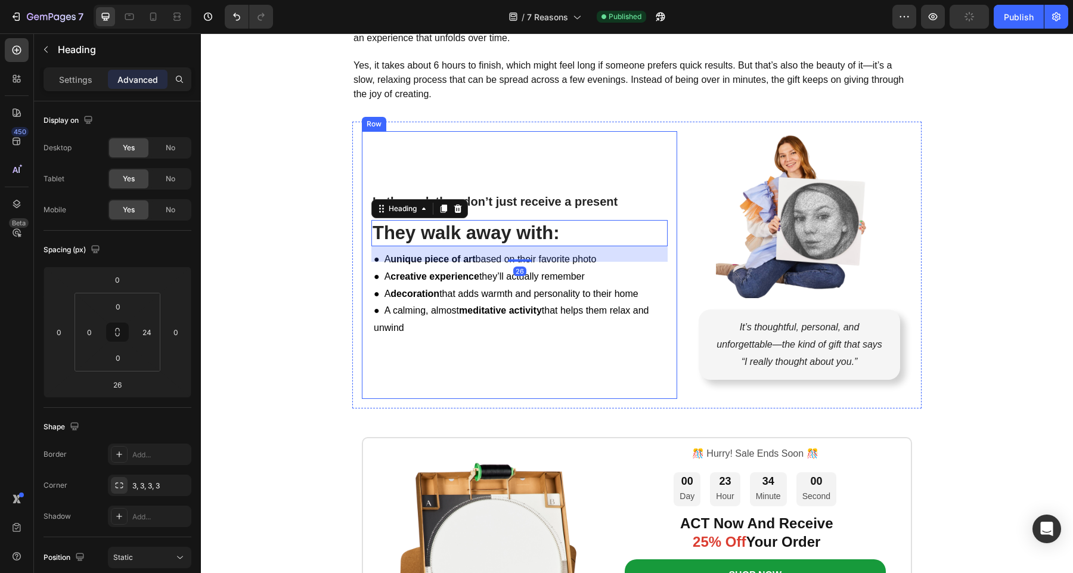
scroll to position [3921, 0]
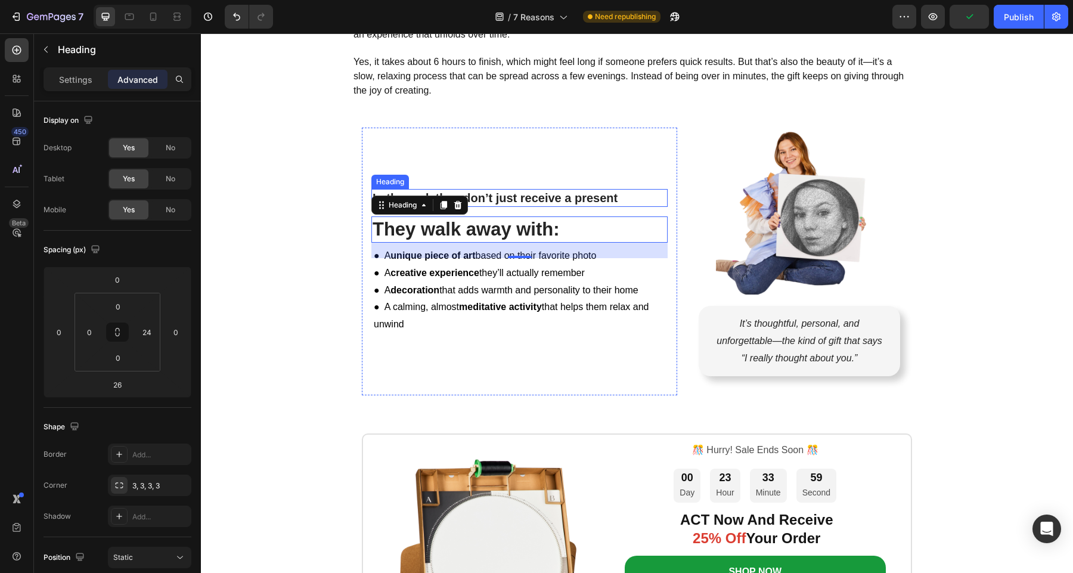
click at [576, 200] on strong "In the end, they don’t just receive a present" at bounding box center [494, 197] width 245 height 13
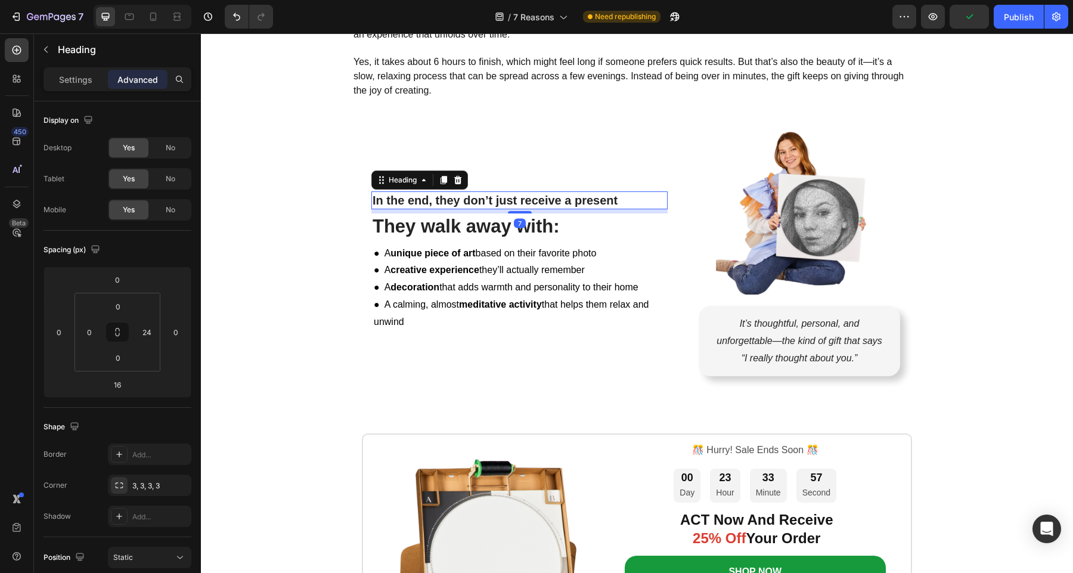
click at [520, 209] on div "7" at bounding box center [519, 209] width 296 height 0
type input "7"
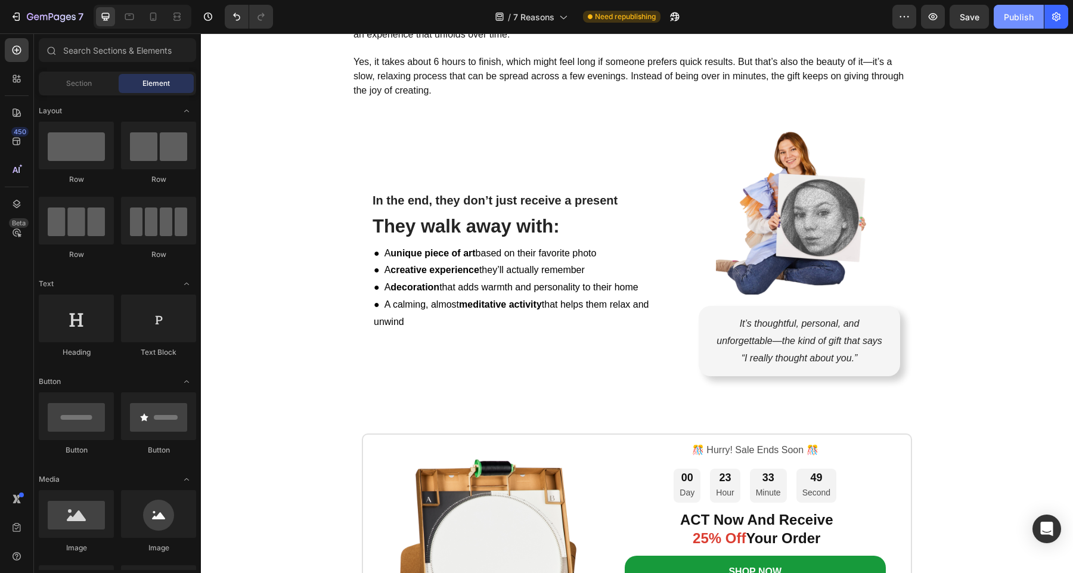
drag, startPoint x: 1021, startPoint y: 26, endPoint x: 802, endPoint y: 88, distance: 227.9
click at [1021, 26] on button "Publish" at bounding box center [1018, 17] width 50 height 24
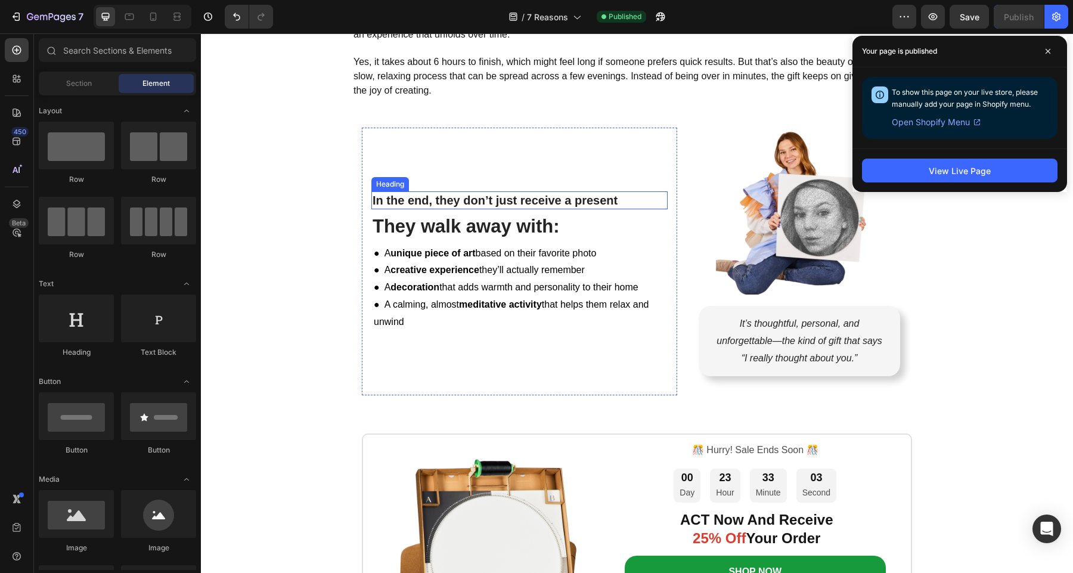
click at [507, 198] on strong "In the end, they don’t just receive a present" at bounding box center [494, 200] width 245 height 13
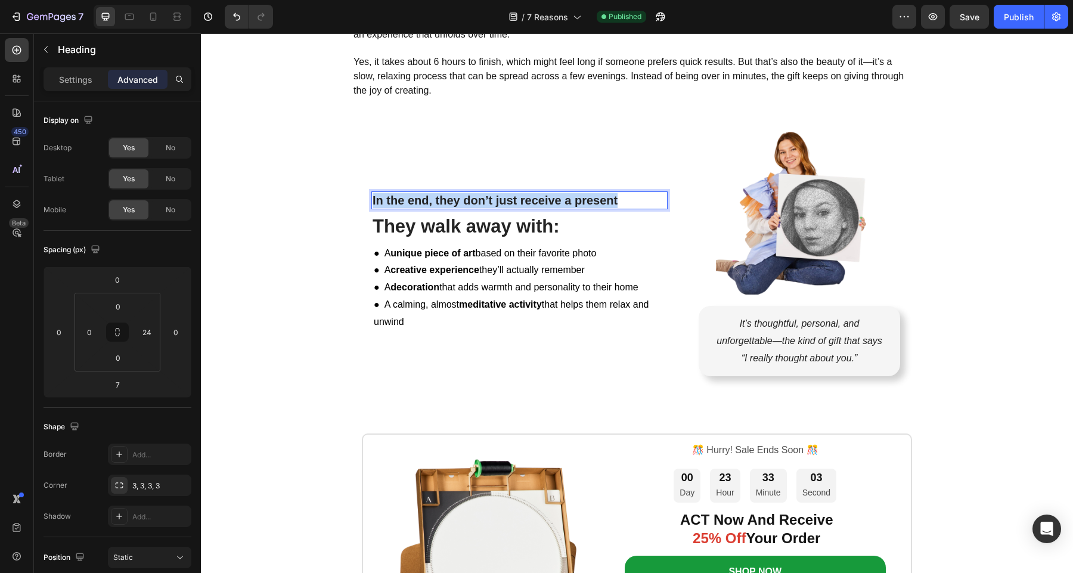
click at [507, 198] on strong "In the end, they don’t just receive a present" at bounding box center [494, 200] width 245 height 13
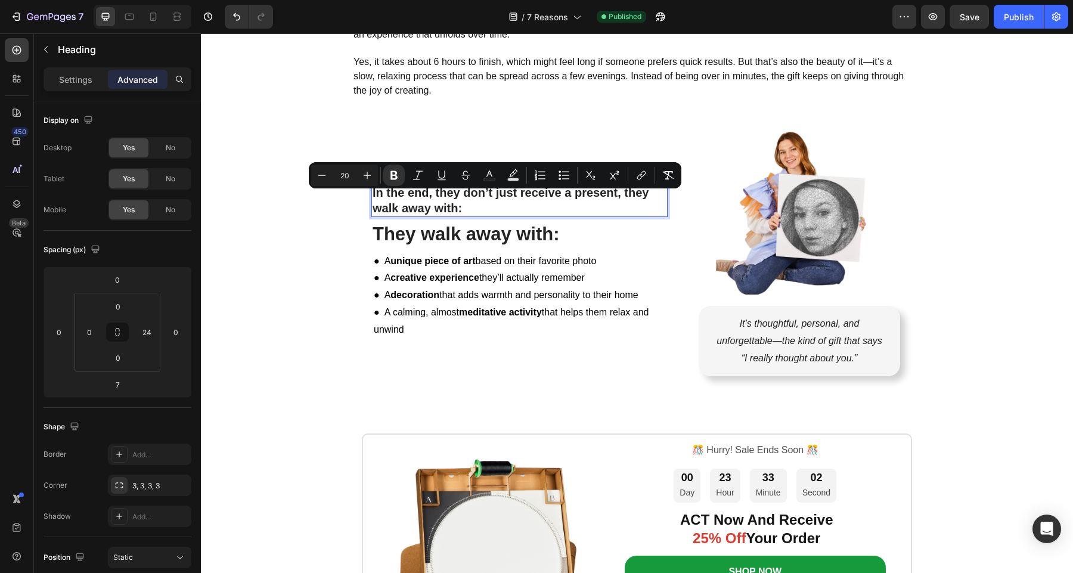
scroll to position [3913, 0]
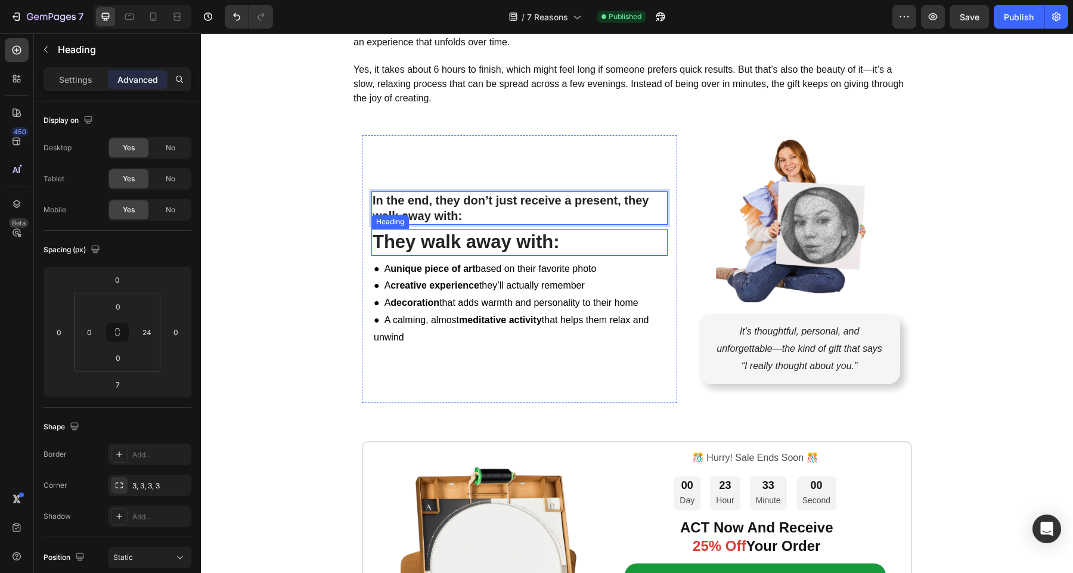
click at [498, 243] on strong "They walk away with:" at bounding box center [465, 241] width 187 height 21
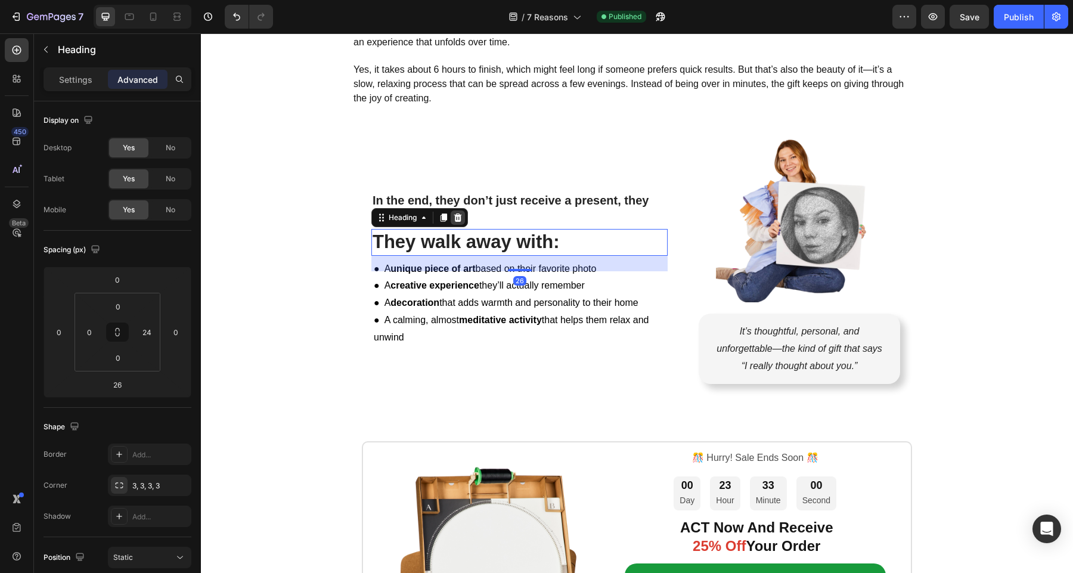
click at [460, 219] on icon at bounding box center [458, 217] width 8 height 8
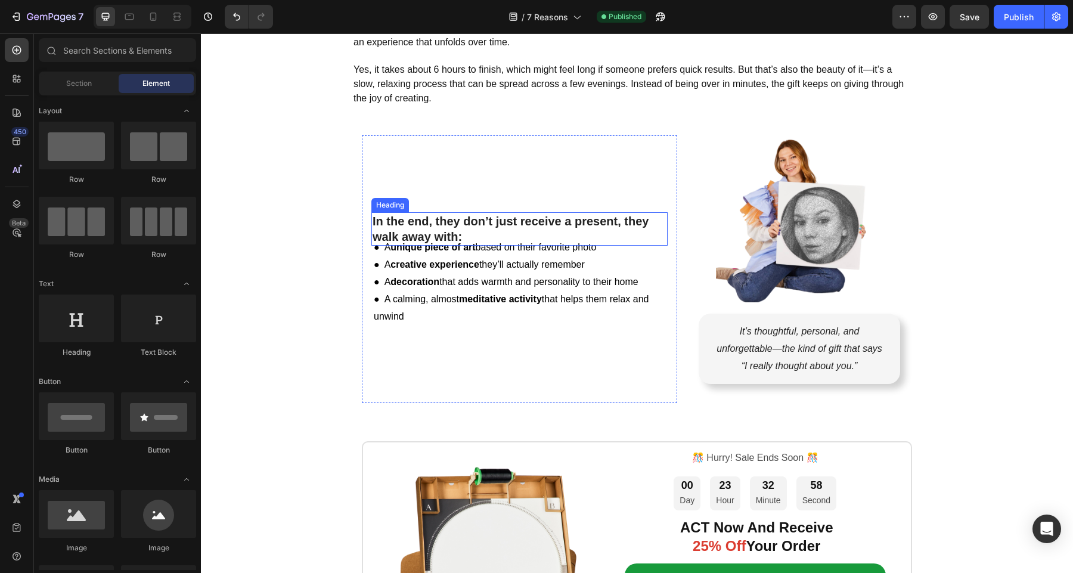
click at [472, 227] on strong "In the end, they don’t just receive a present, they walk away with:" at bounding box center [510, 229] width 276 height 29
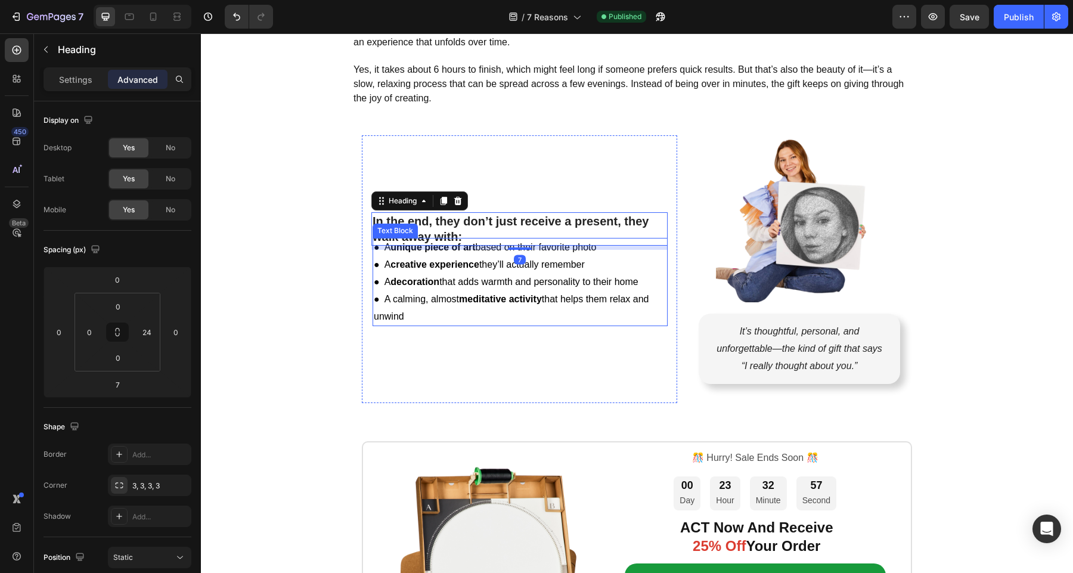
click at [471, 268] on strong "creative experience" at bounding box center [434, 264] width 89 height 10
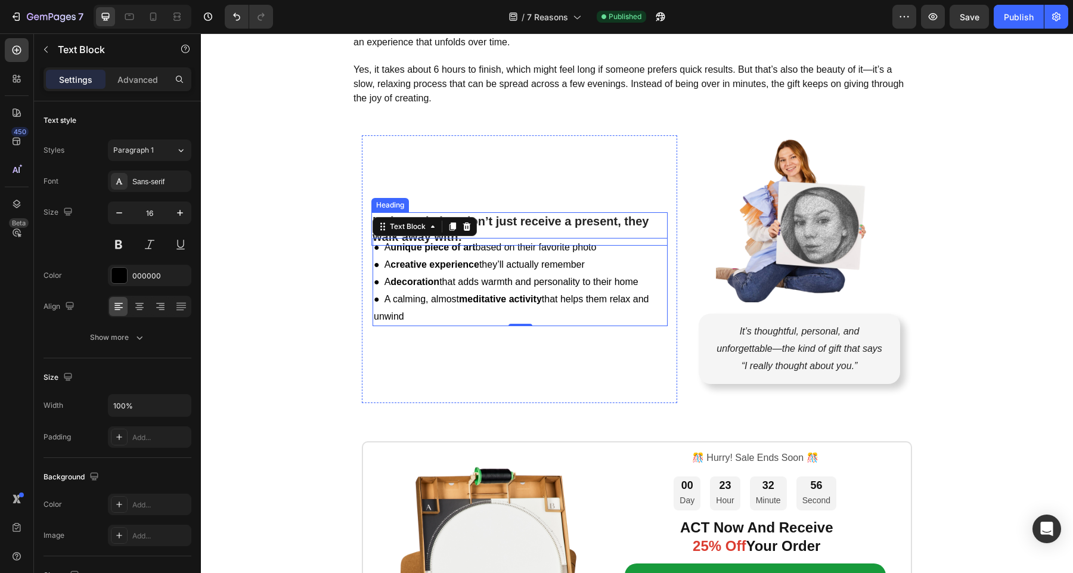
click at [524, 225] on strong "In the end, they don’t just receive a present, they walk away with:" at bounding box center [510, 229] width 276 height 29
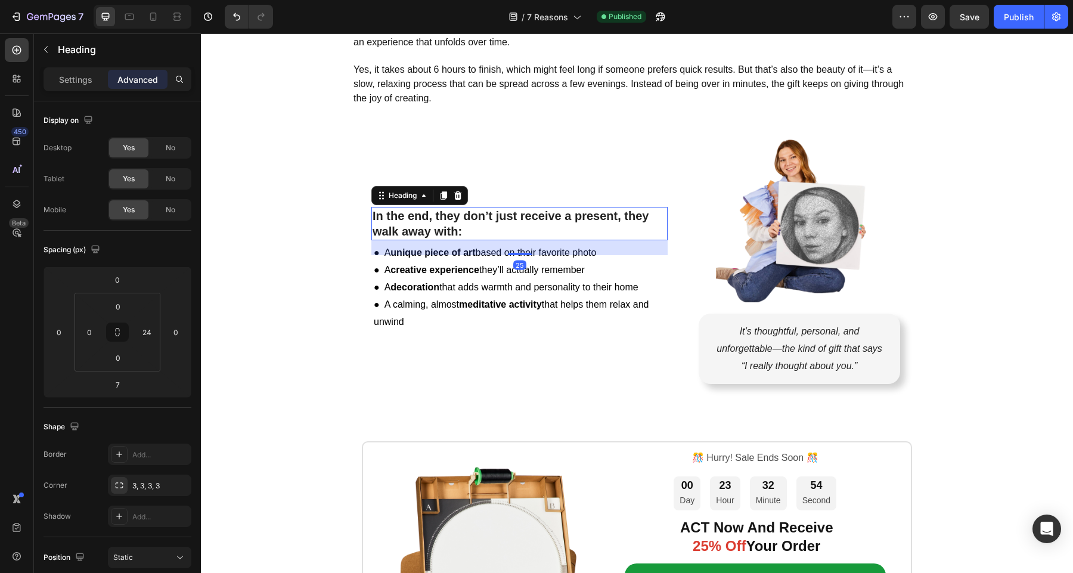
drag, startPoint x: 519, startPoint y: 249, endPoint x: 519, endPoint y: 260, distance: 10.7
click at [519, 240] on div "25" at bounding box center [519, 240] width 296 height 0
type input "25"
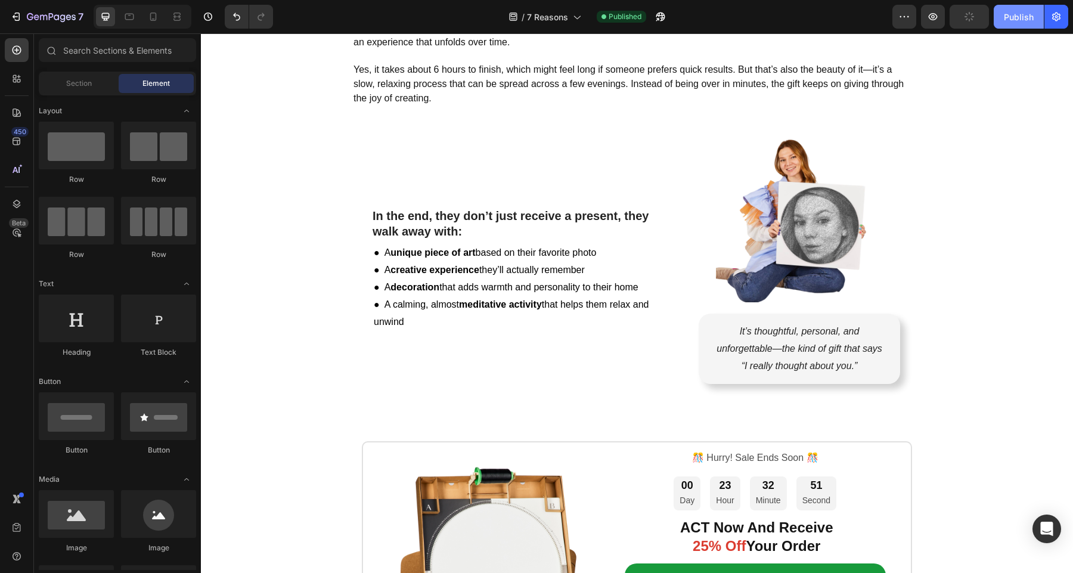
click at [1021, 17] on div "Publish" at bounding box center [1018, 17] width 30 height 13
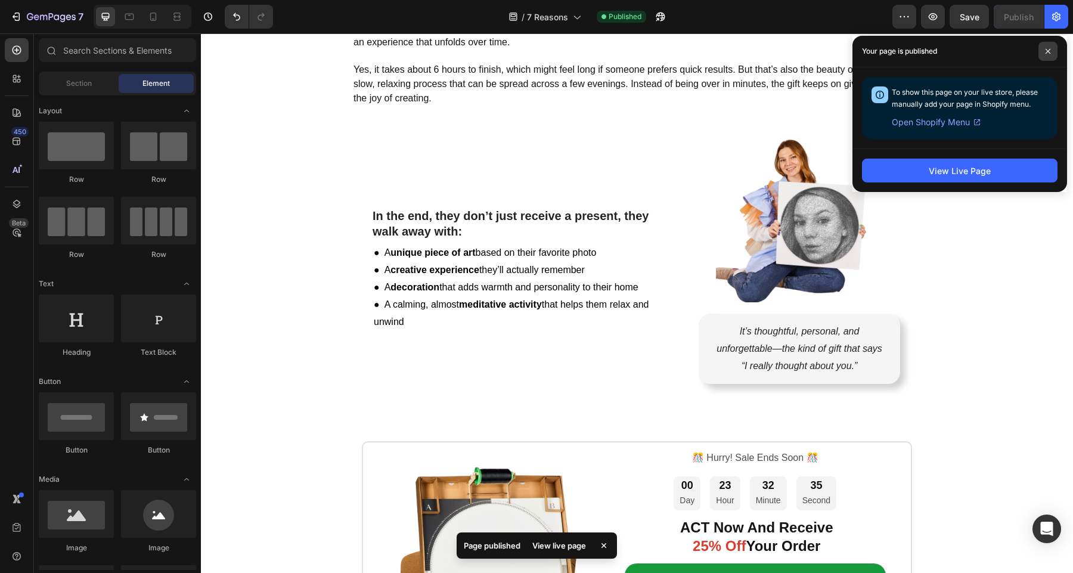
click at [1049, 52] on icon at bounding box center [1048, 51] width 6 height 6
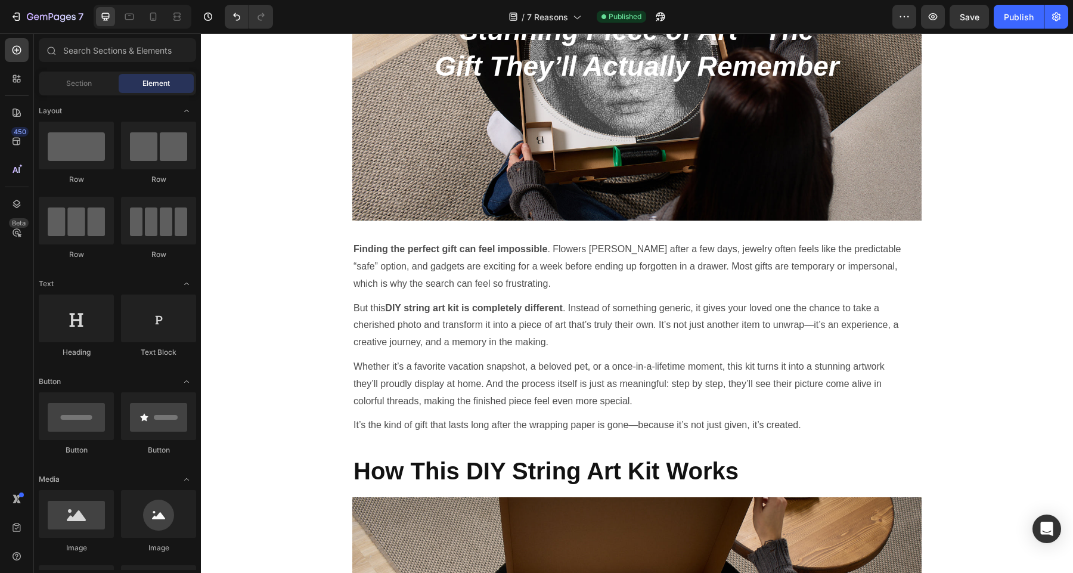
scroll to position [498, 0]
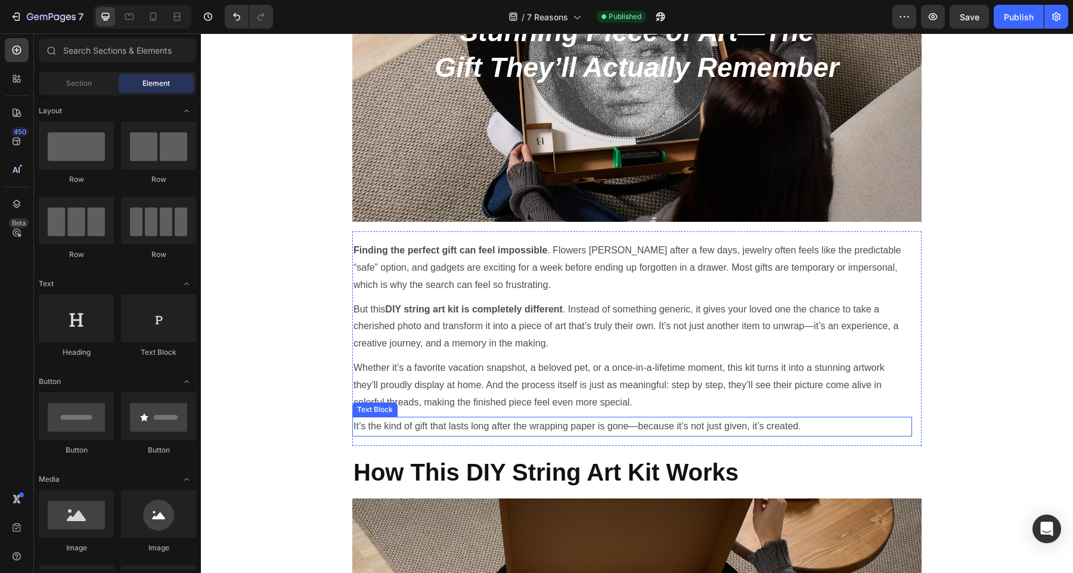
click at [582, 429] on p "It’s the kind of gift that lasts long after the wrapping paper is gone—because …" at bounding box center [631, 426] width 557 height 17
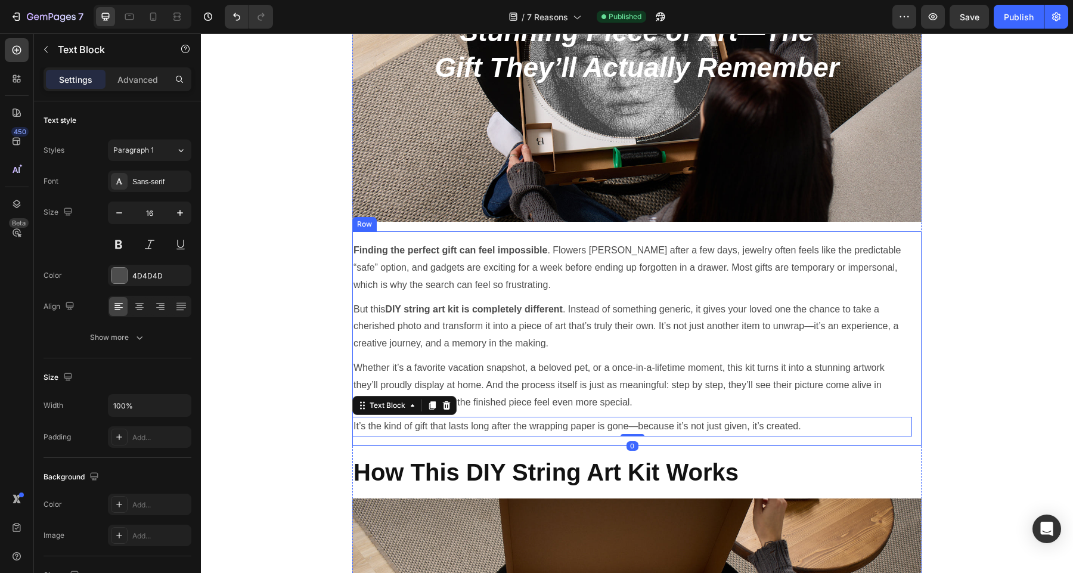
click at [596, 440] on div "Finding the perfect gift can feel impossible . Flowers wilt after a few days, j…" at bounding box center [636, 338] width 569 height 215
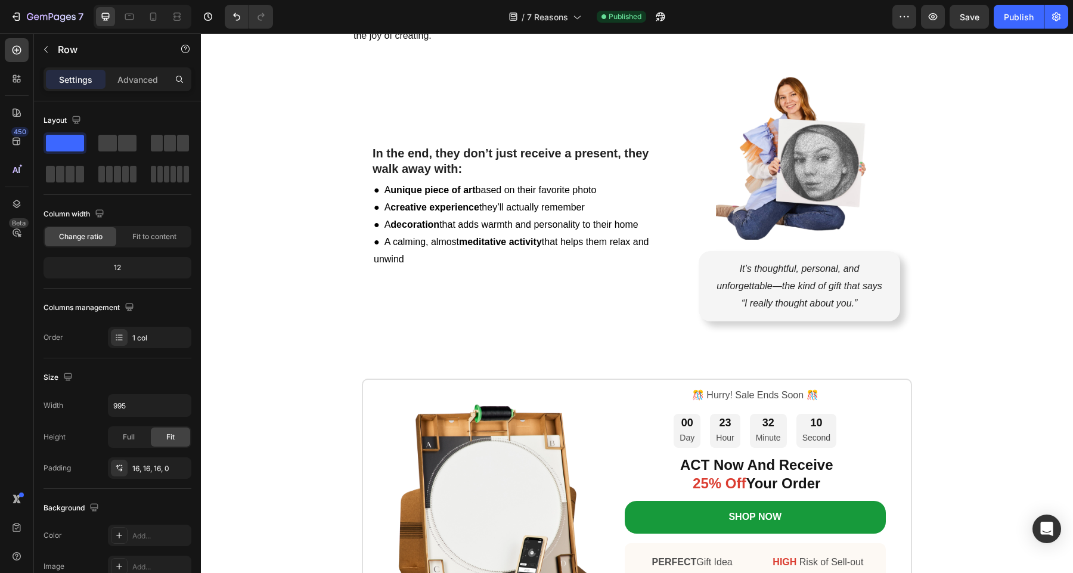
scroll to position [3980, 0]
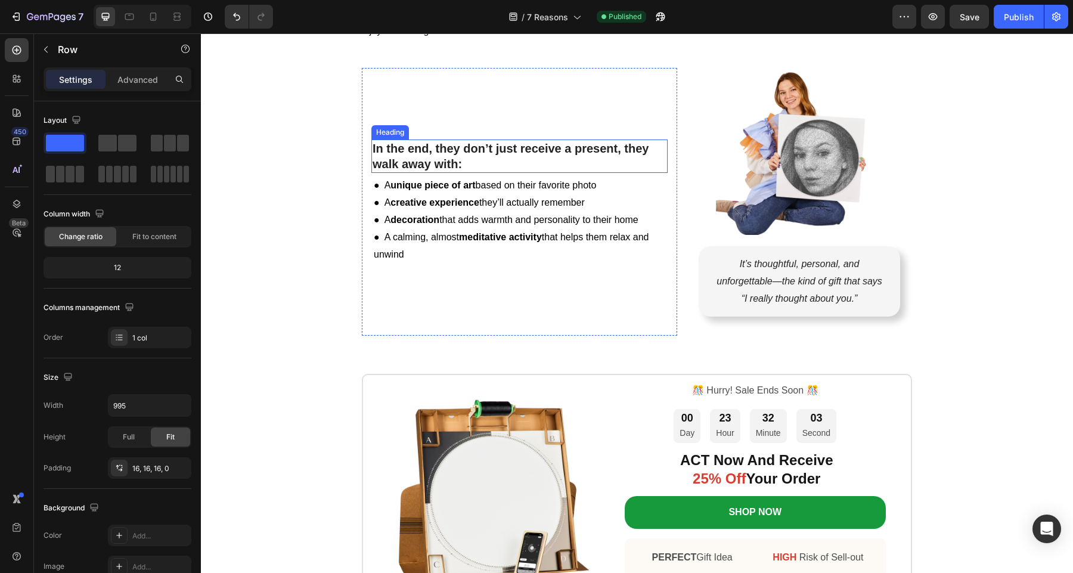
click at [501, 161] on p "⁠⁠⁠⁠⁠⁠⁠ In the end, they don’t just receive a present, they walk away with:" at bounding box center [511, 156] width 279 height 31
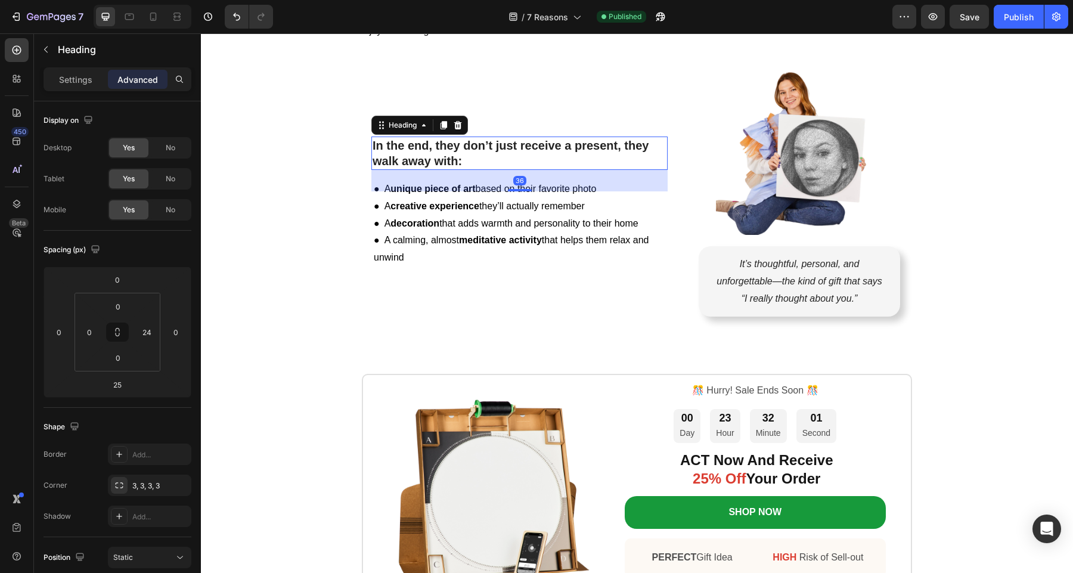
drag, startPoint x: 517, startPoint y: 186, endPoint x: 518, endPoint y: 193, distance: 7.2
click at [518, 193] on div "⁠⁠⁠⁠⁠⁠⁠ In the end, they don’t just receive a present, they walk away with: Hea…" at bounding box center [519, 201] width 296 height 248
type input "37"
click at [1005, 21] on div "Publish" at bounding box center [1018, 17] width 30 height 13
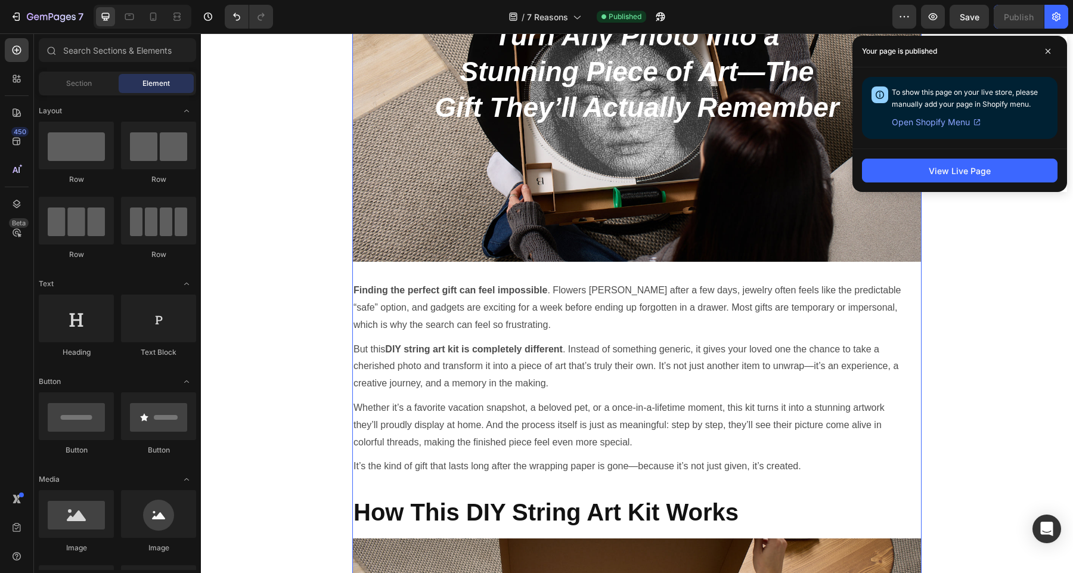
scroll to position [452, 0]
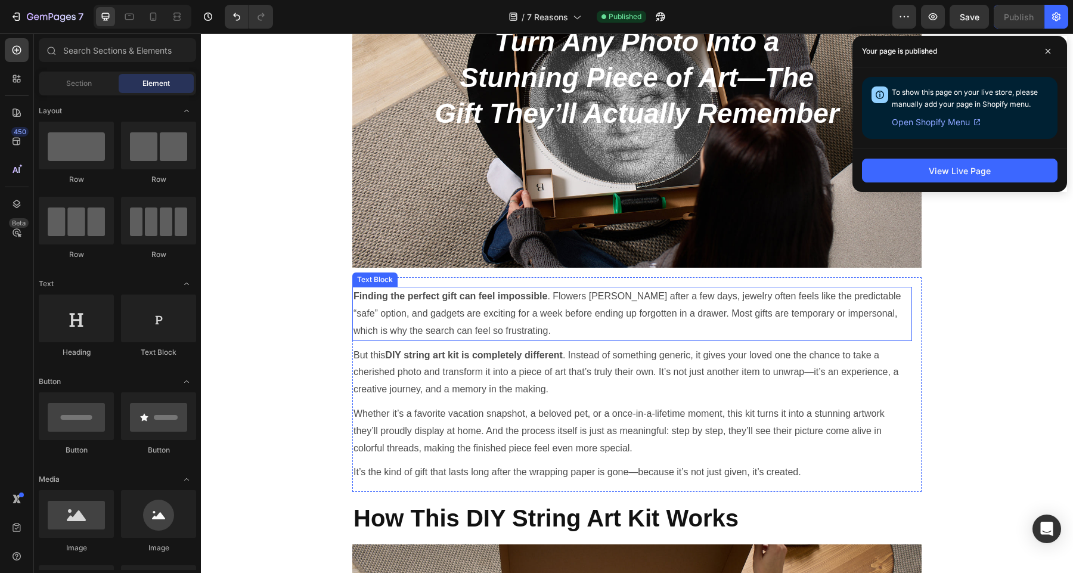
click at [888, 314] on p "Finding the perfect gift can feel impossible . Flowers wilt after a few days, j…" at bounding box center [631, 313] width 557 height 51
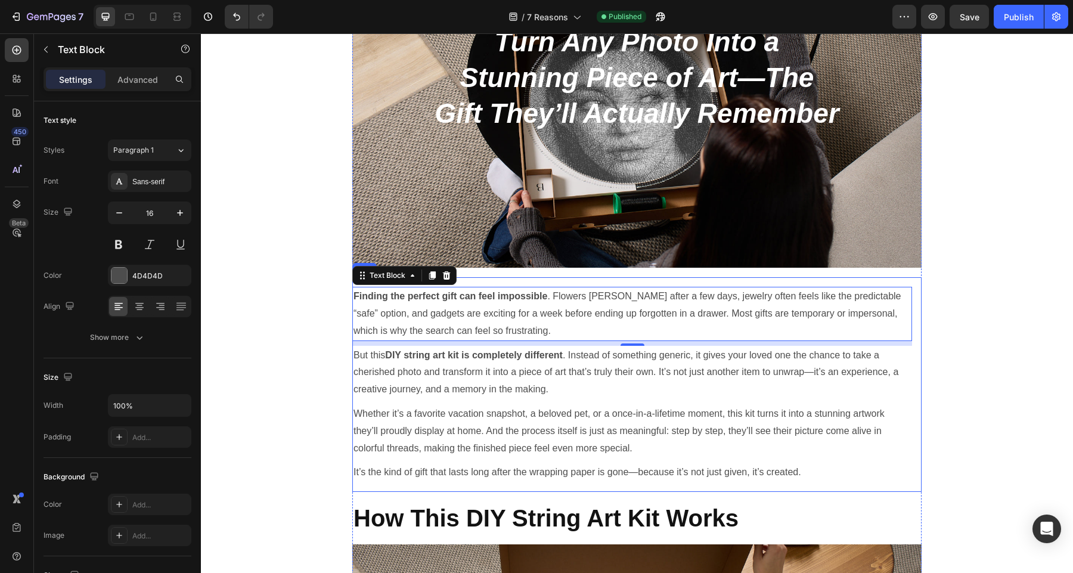
click at [916, 306] on div "Finding the perfect gift can feel impossible . Flowers wilt after a few days, j…" at bounding box center [636, 384] width 569 height 215
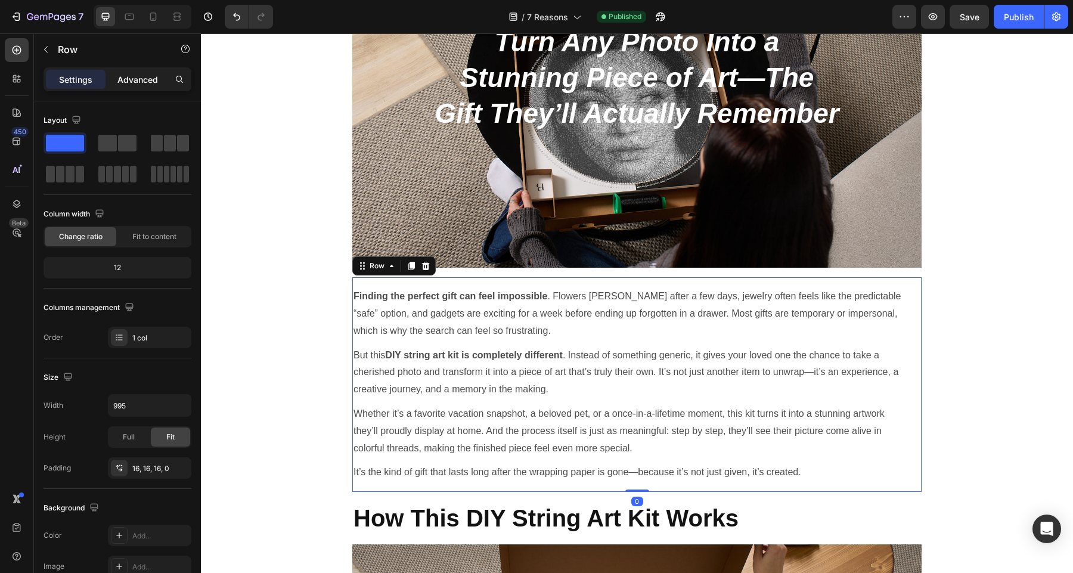
click at [145, 82] on p "Advanced" at bounding box center [137, 79] width 41 height 13
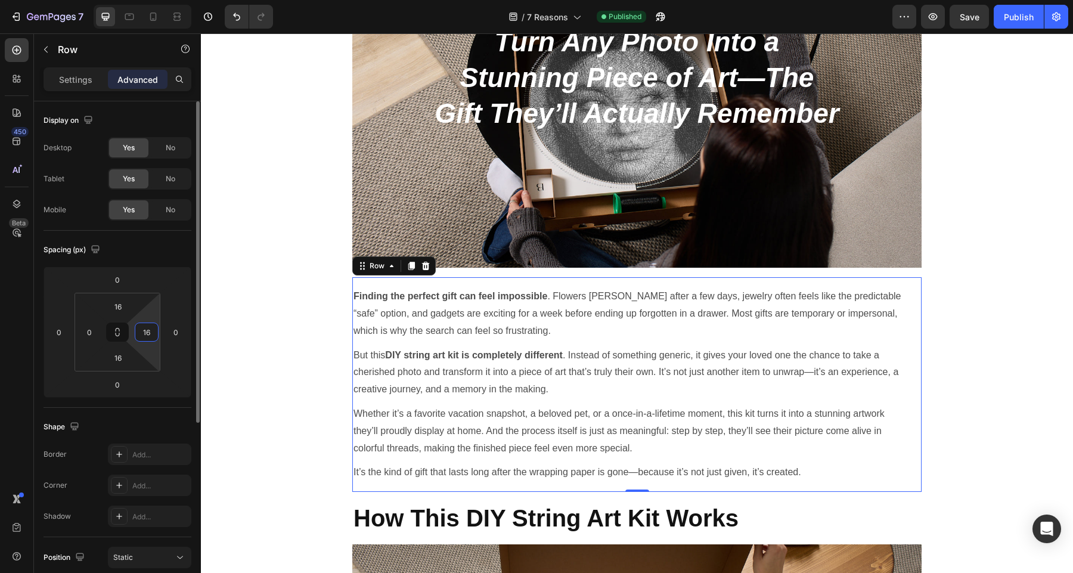
click at [147, 331] on input "16" at bounding box center [147, 332] width 18 height 18
type input "0"
click at [153, 0] on html "7 Version history / 7 Reasons Published Preview Save Publish 450 Beta Sections(…" at bounding box center [536, 0] width 1073 height 0
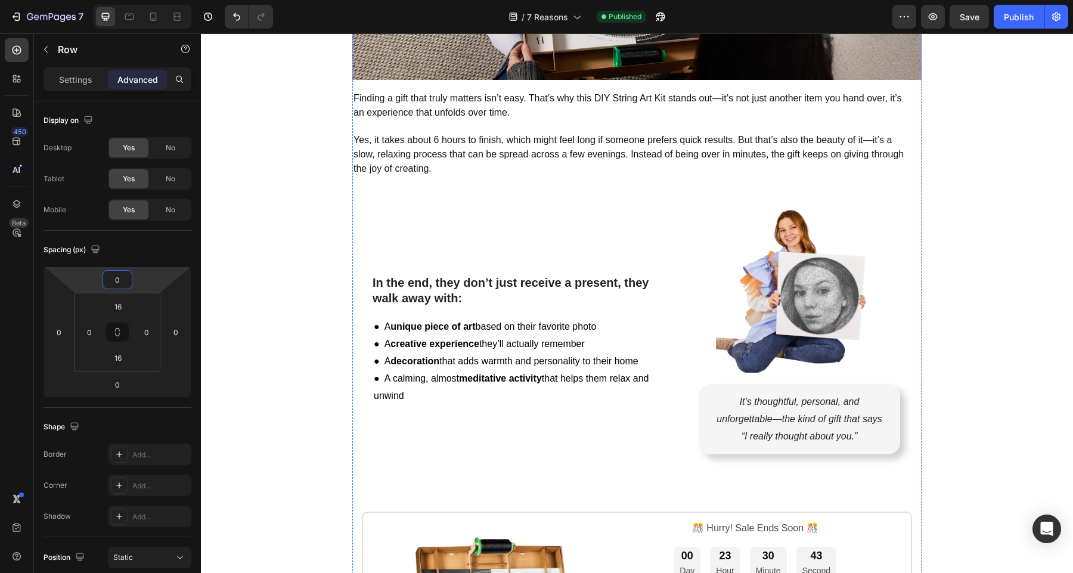
scroll to position [3835, 0]
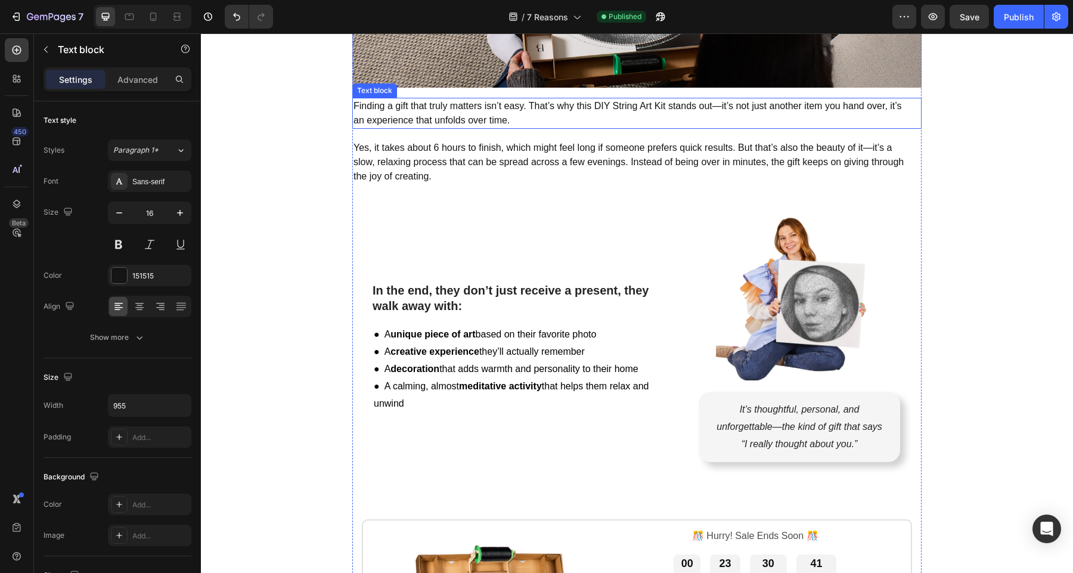
click at [898, 117] on p "Finding a gift that truly matters isn’t easy. That’s why this DIY String Art Ki…" at bounding box center [631, 113] width 557 height 29
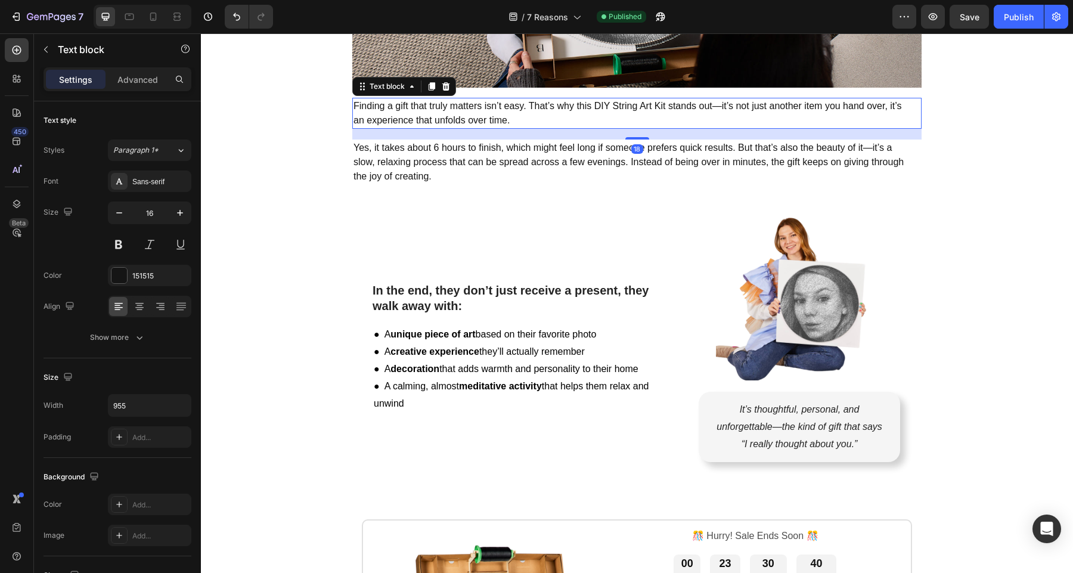
click at [900, 150] on p "Yes, it takes about 6 hours to finish, which might feel long if someone prefers…" at bounding box center [631, 162] width 557 height 43
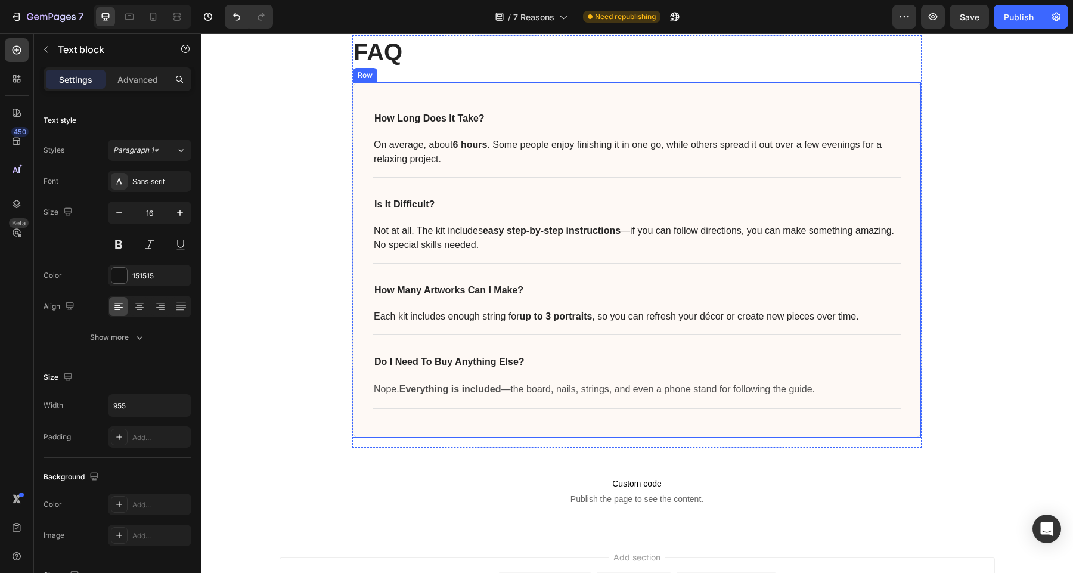
scroll to position [4609, 0]
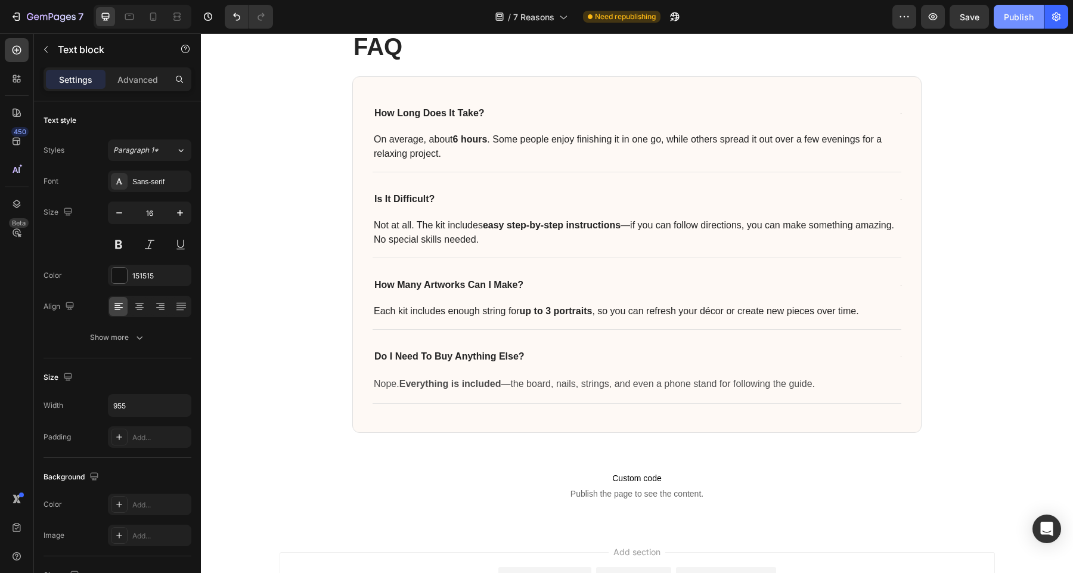
click at [1021, 20] on div "Publish" at bounding box center [1018, 17] width 30 height 13
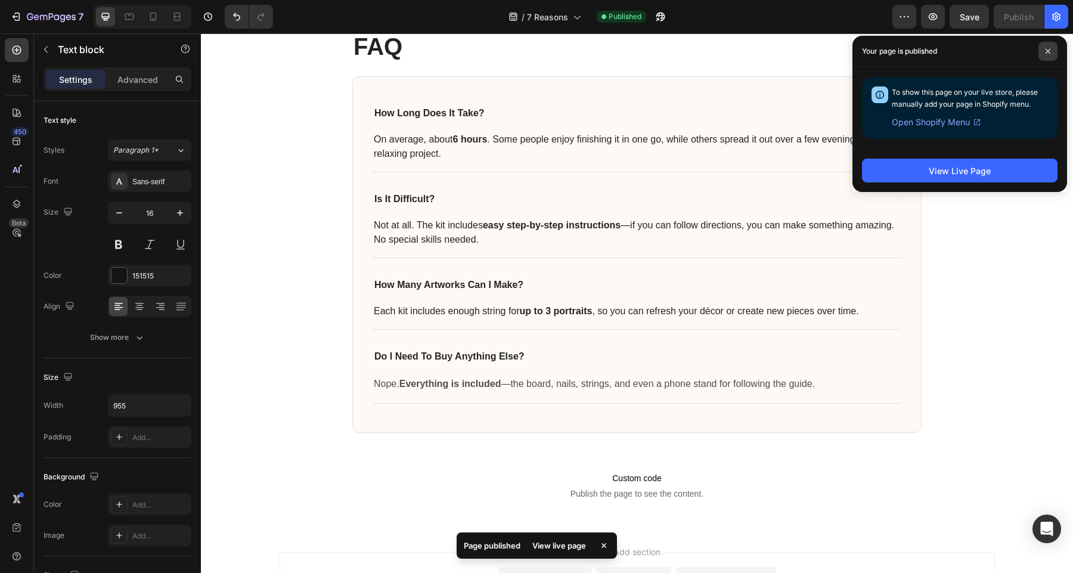
click at [1048, 57] on span at bounding box center [1047, 51] width 19 height 19
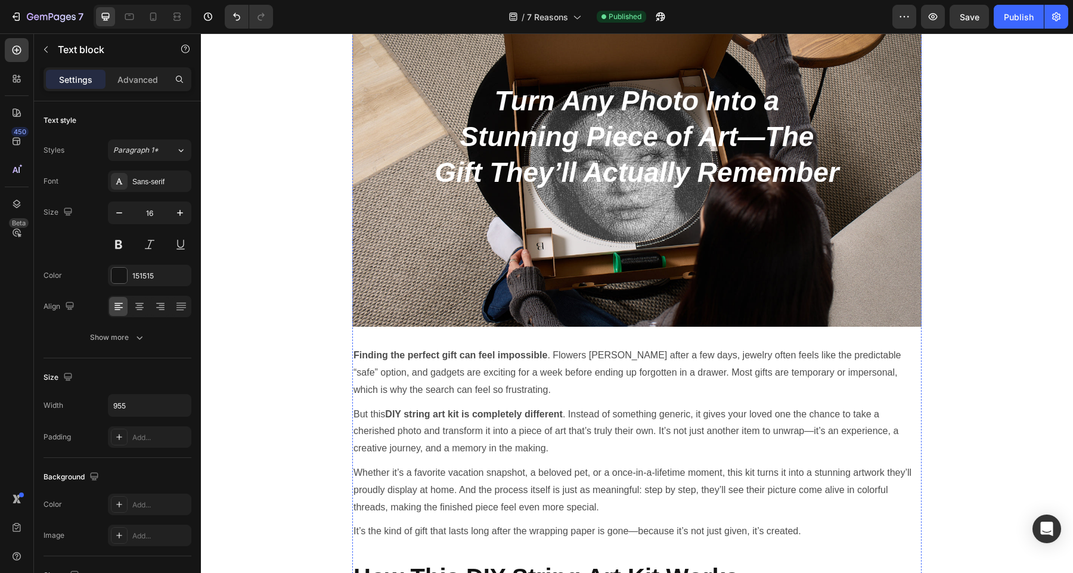
scroll to position [0, 0]
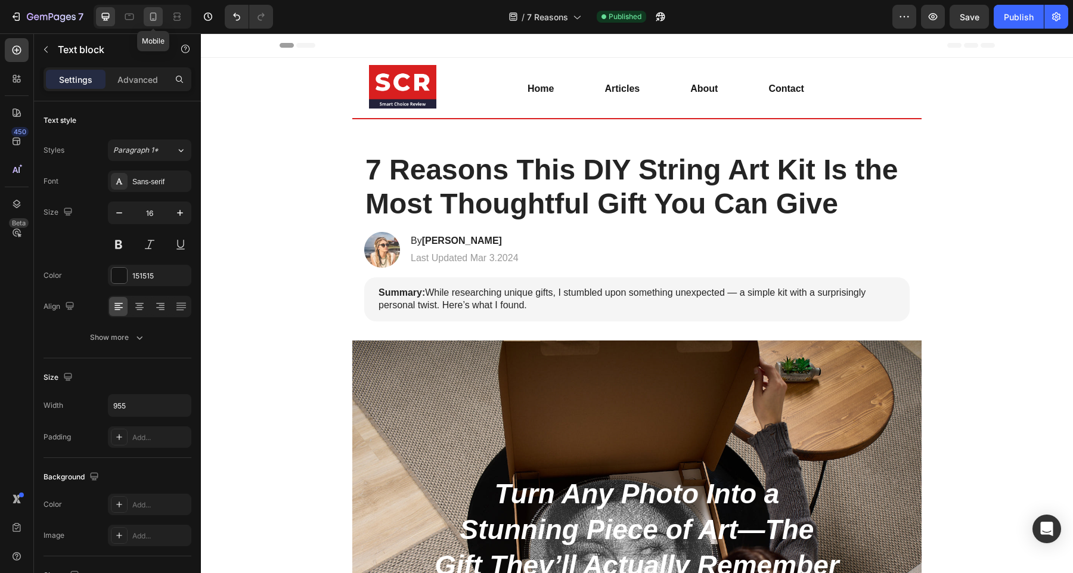
click at [151, 18] on icon at bounding box center [153, 17] width 7 height 8
type input "14"
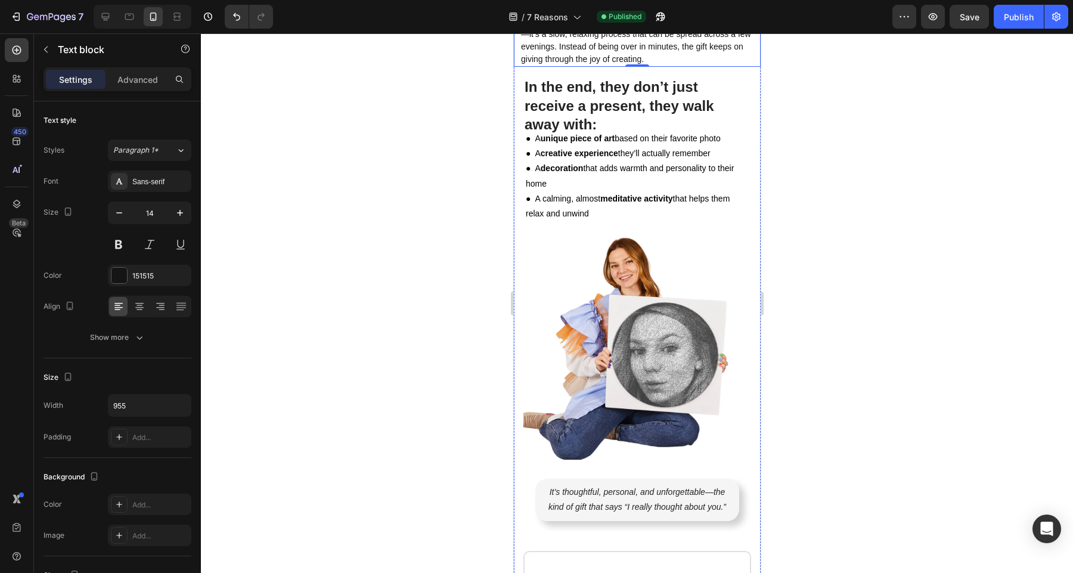
scroll to position [4603, 0]
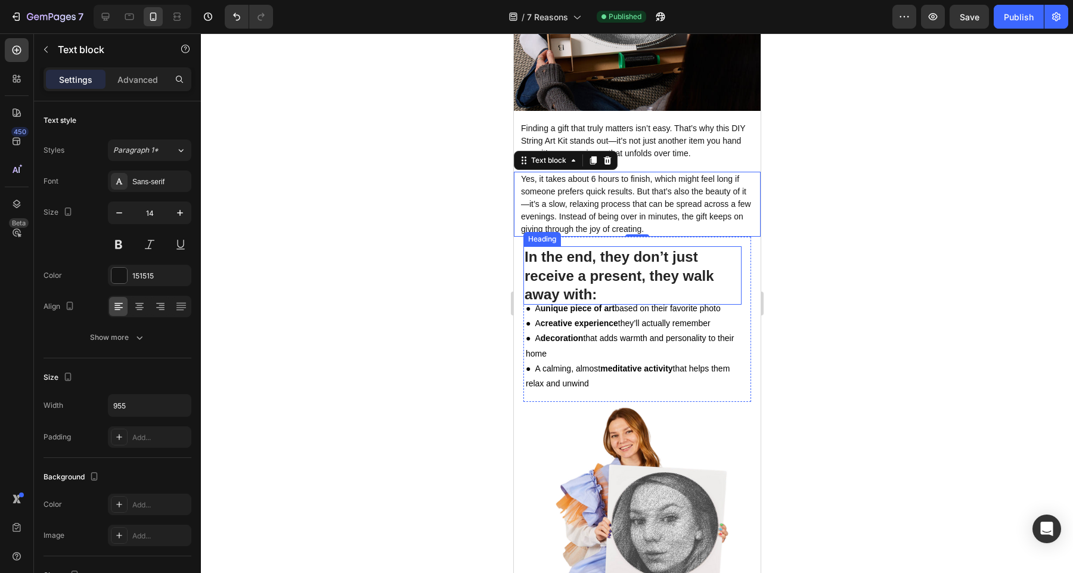
click at [585, 266] on strong "In the end, they don’t just receive a present, they walk away with:" at bounding box center [618, 274] width 189 height 53
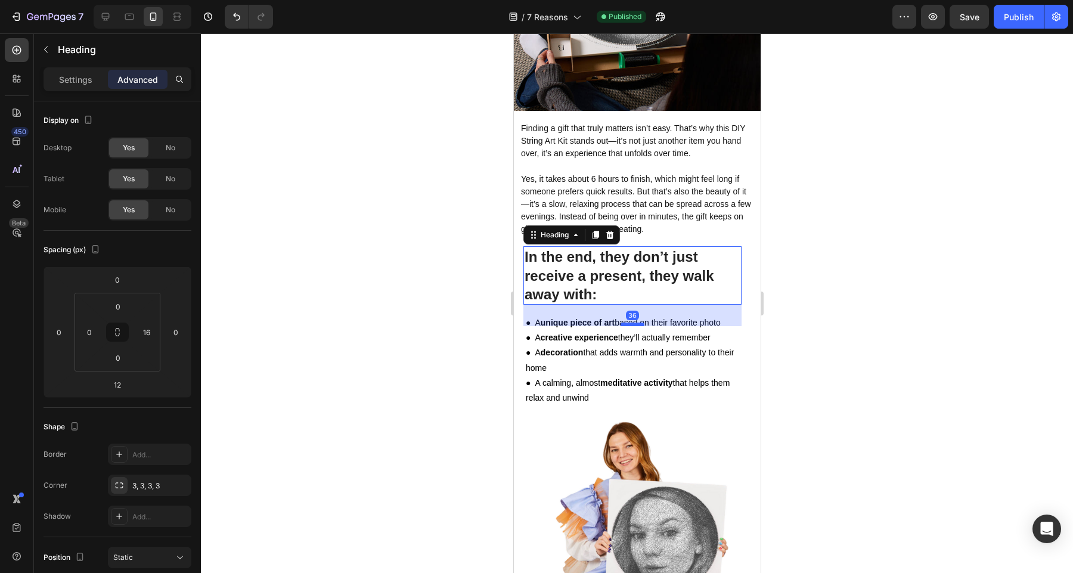
drag, startPoint x: 630, startPoint y: 295, endPoint x: 631, endPoint y: 309, distance: 14.3
click at [631, 322] on div at bounding box center [632, 324] width 24 height 4
type input "36"
click at [829, 284] on div at bounding box center [637, 302] width 872 height 539
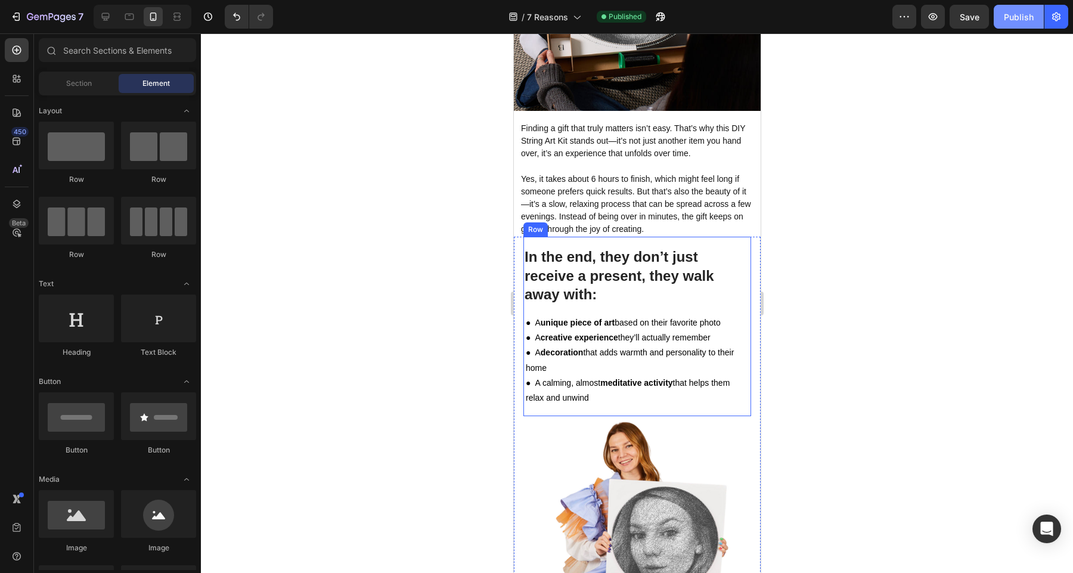
click at [1005, 17] on div "Publish" at bounding box center [1018, 17] width 30 height 13
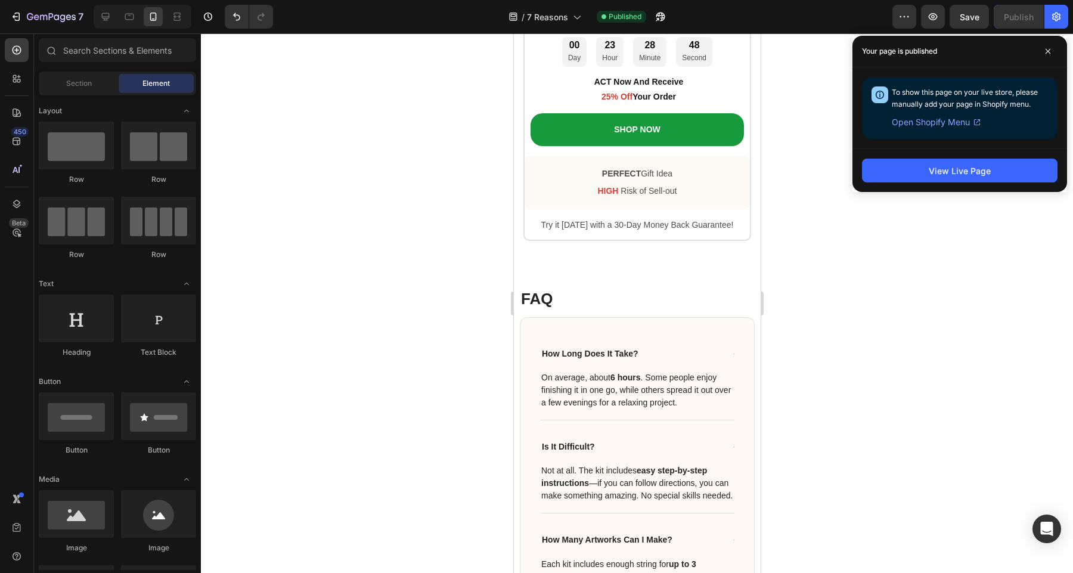
scroll to position [5578, 0]
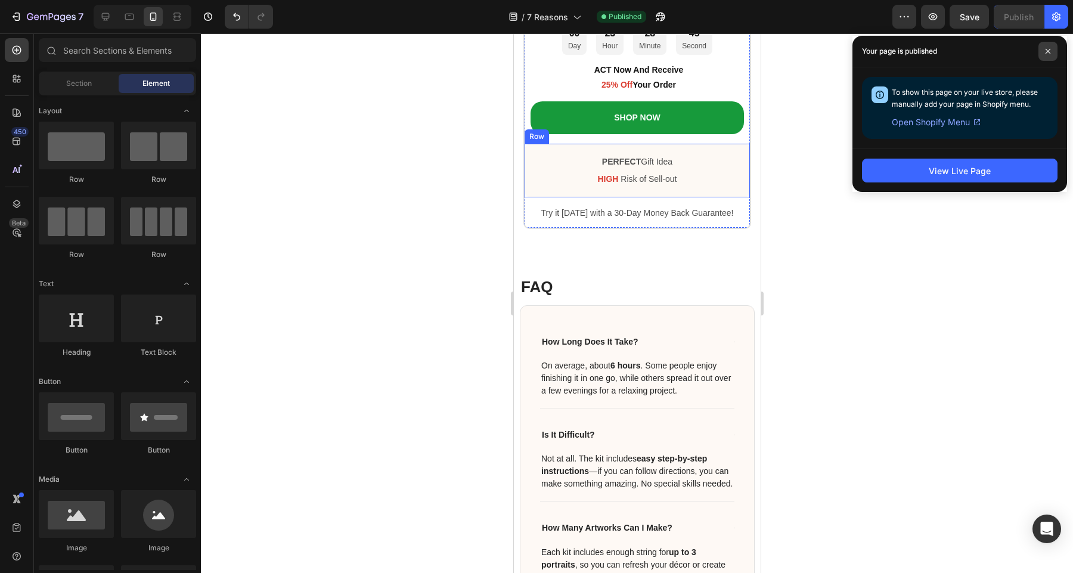
click at [1046, 51] on icon at bounding box center [1048, 51] width 6 height 6
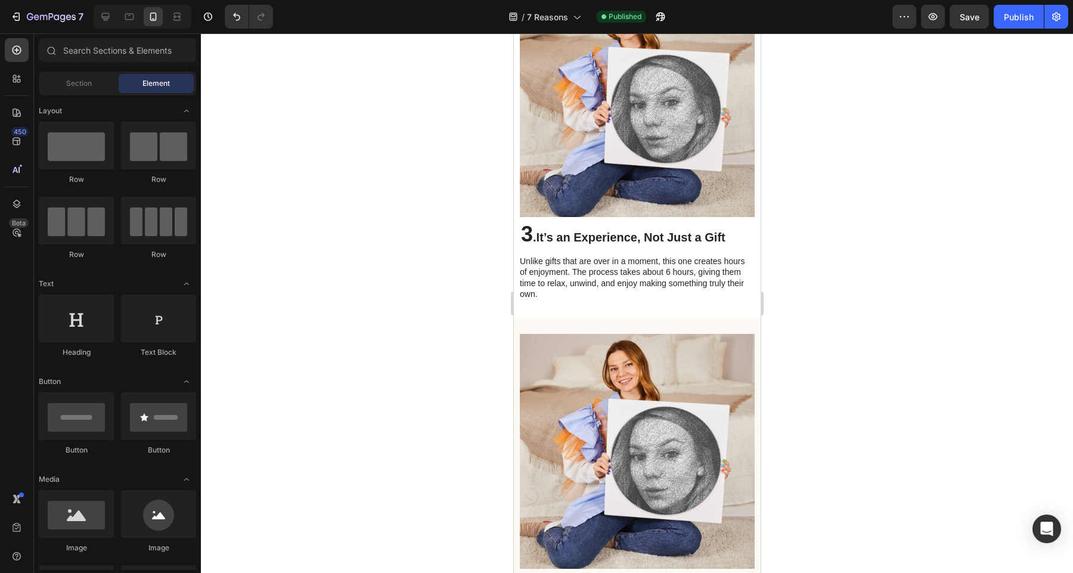
scroll to position [2280, 0]
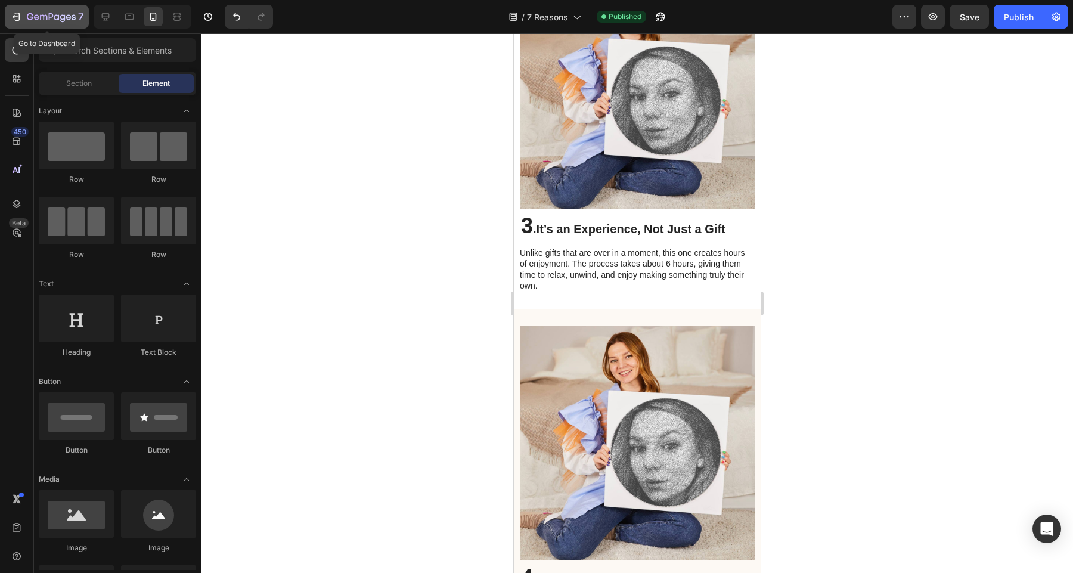
click at [42, 17] on icon "button" at bounding box center [51, 18] width 49 height 10
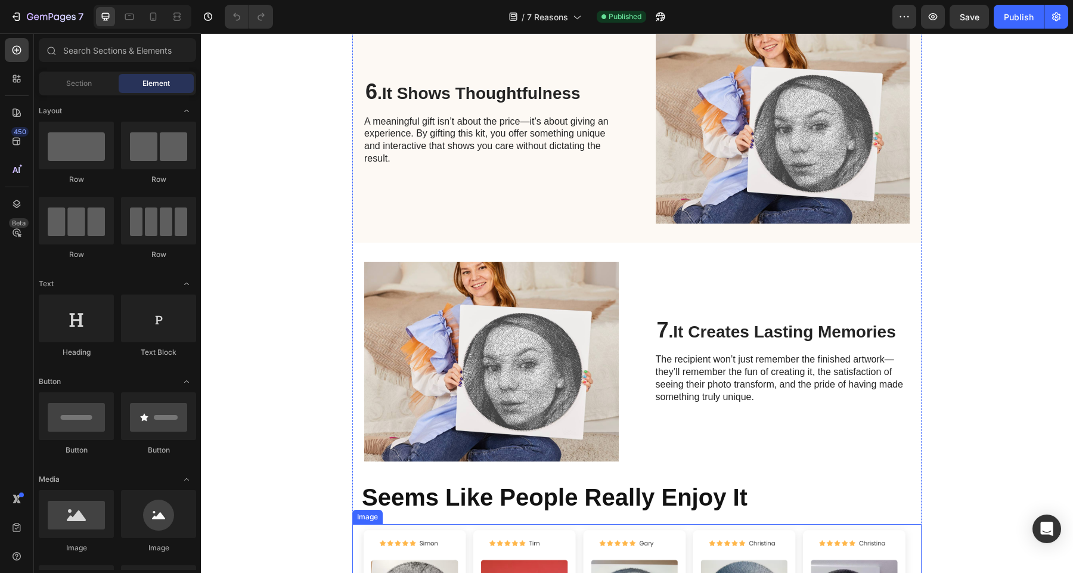
scroll to position [2905, 0]
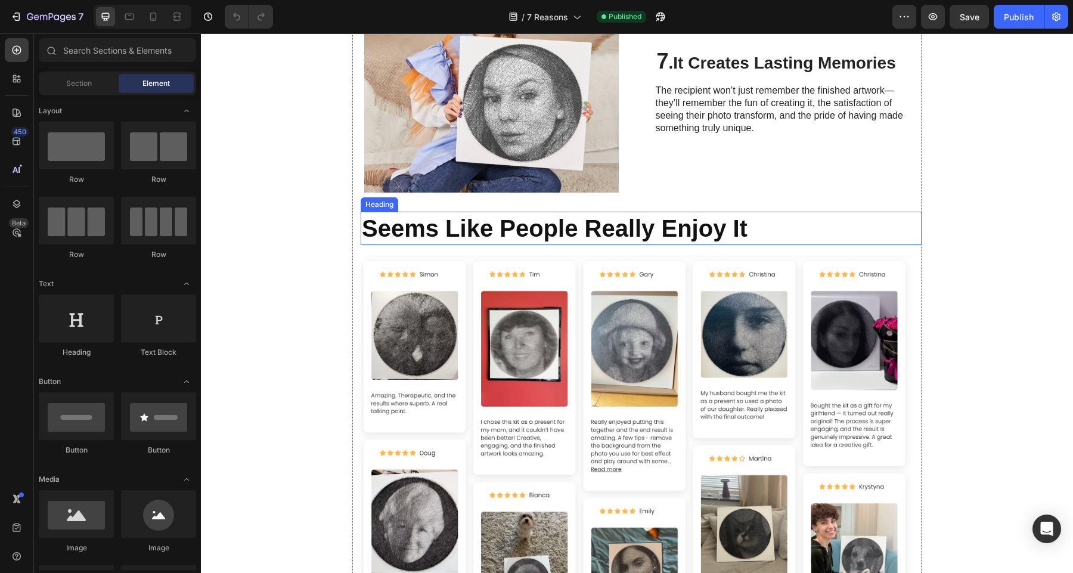
click at [564, 228] on h2 "Seems Like People Really Enjoy It" at bounding box center [640, 228] width 561 height 33
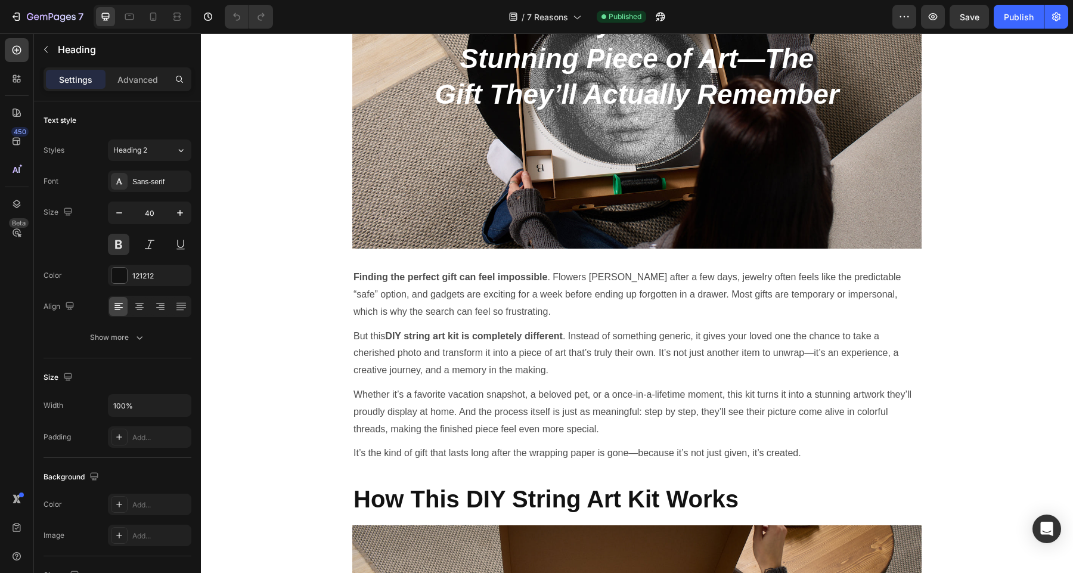
scroll to position [461, 0]
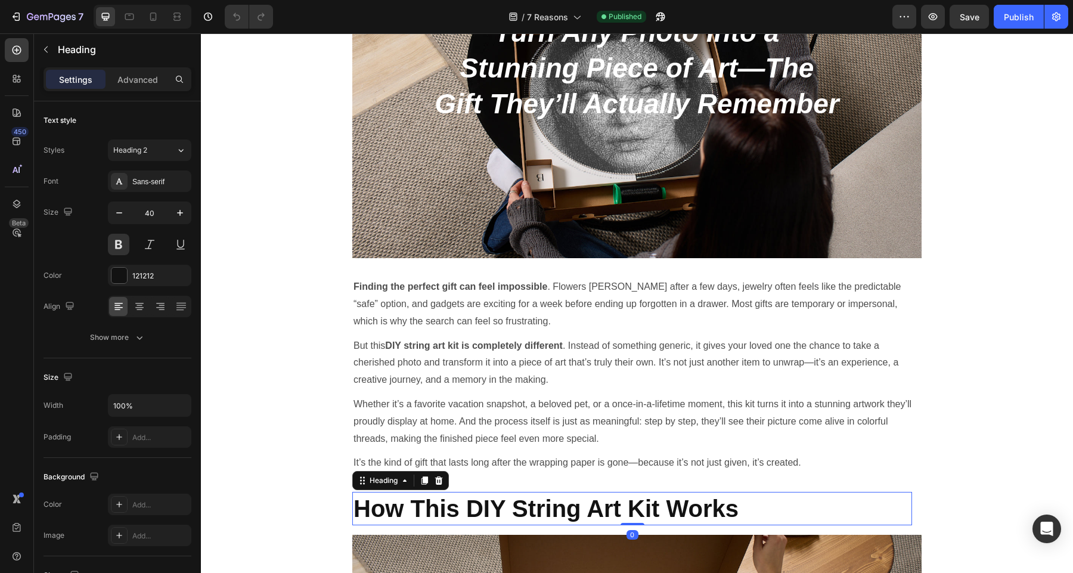
click at [493, 503] on h2 "How This DIY String Art Kit Works" at bounding box center [632, 508] width 560 height 33
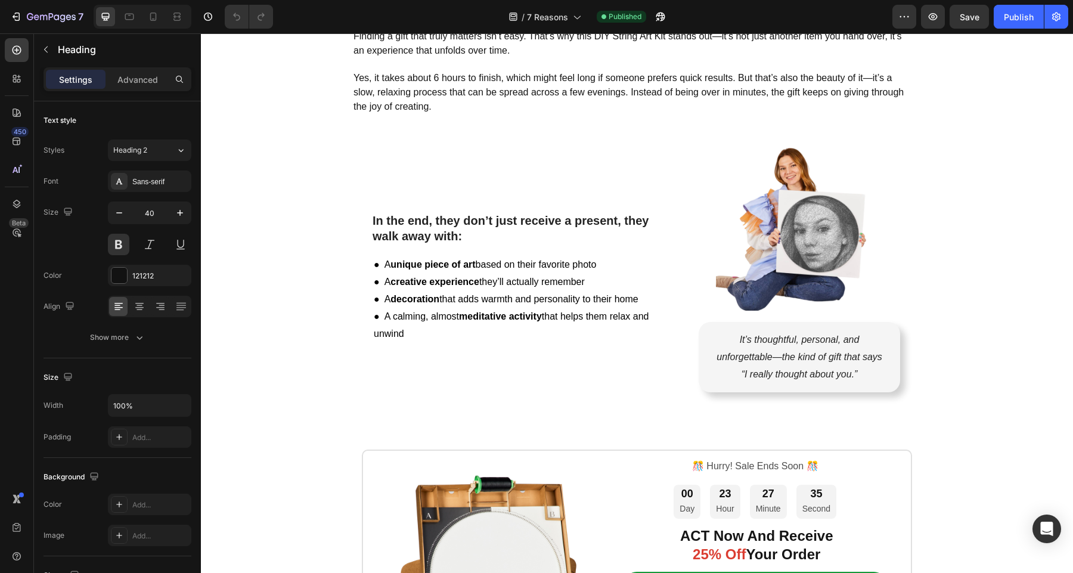
scroll to position [3883, 0]
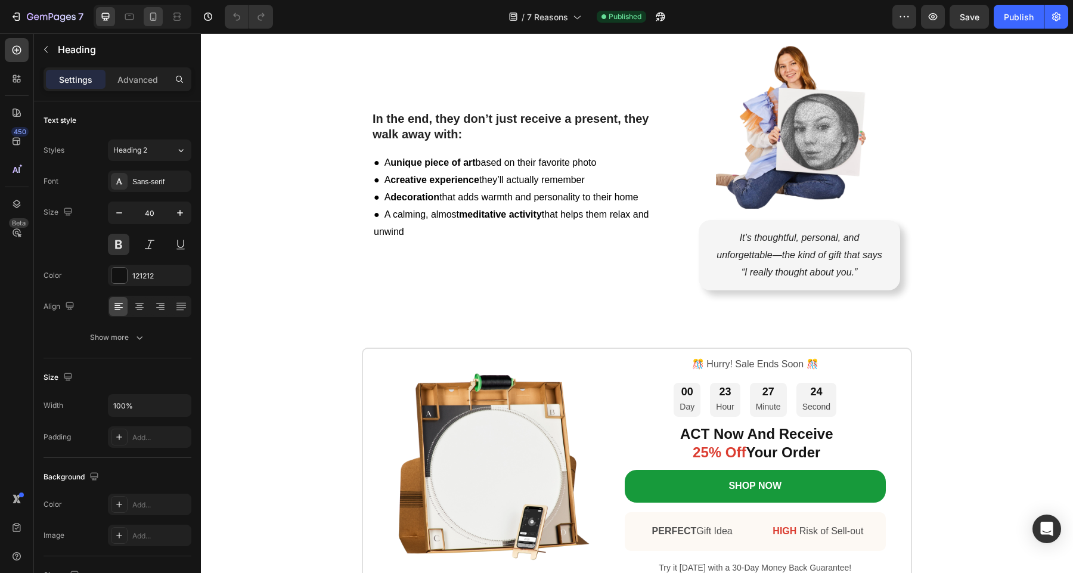
click at [154, 20] on icon at bounding box center [153, 17] width 12 height 12
type input "24"
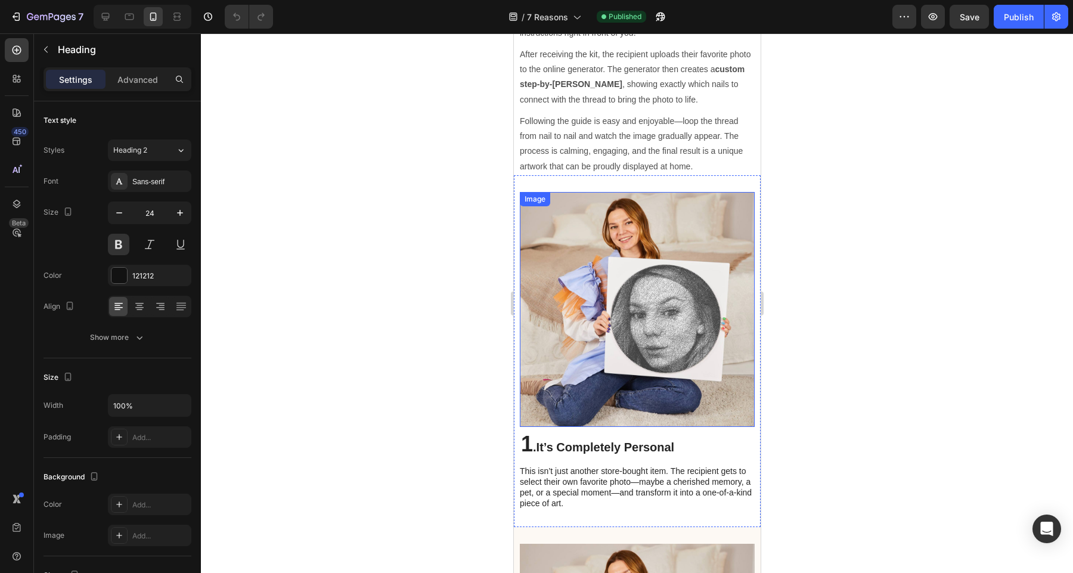
scroll to position [1380, 0]
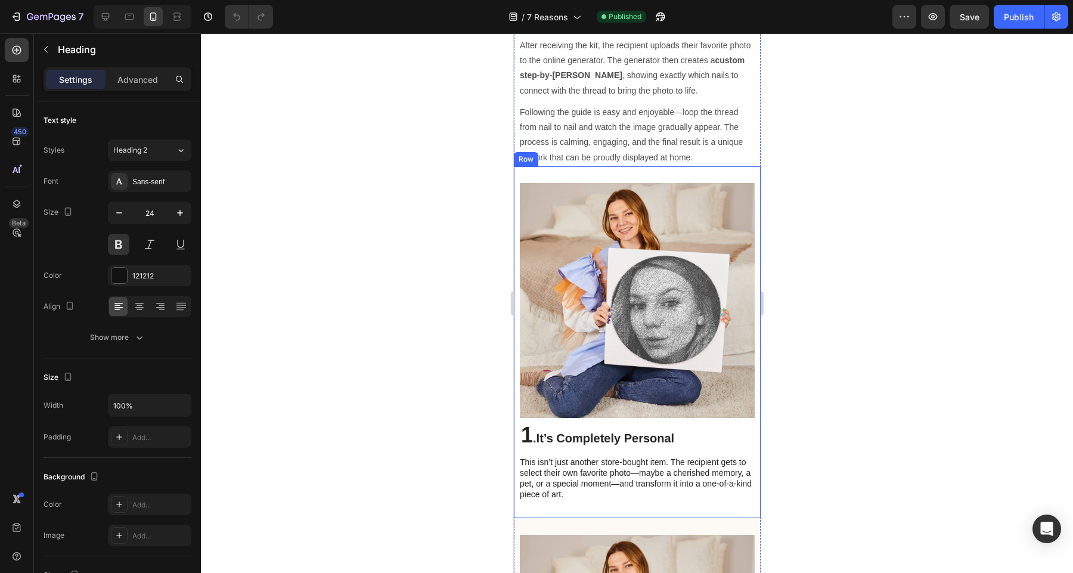
click at [588, 166] on div "Image 1 . It’s Completely Personal Heading This isn’t just another store-bought…" at bounding box center [636, 342] width 247 height 352
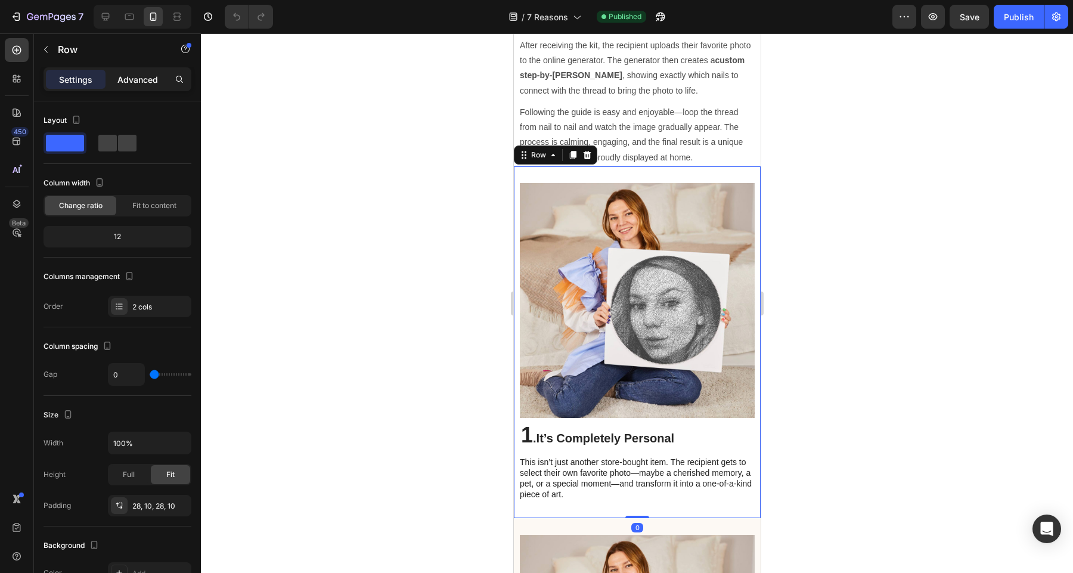
click at [141, 79] on p "Advanced" at bounding box center [137, 79] width 41 height 13
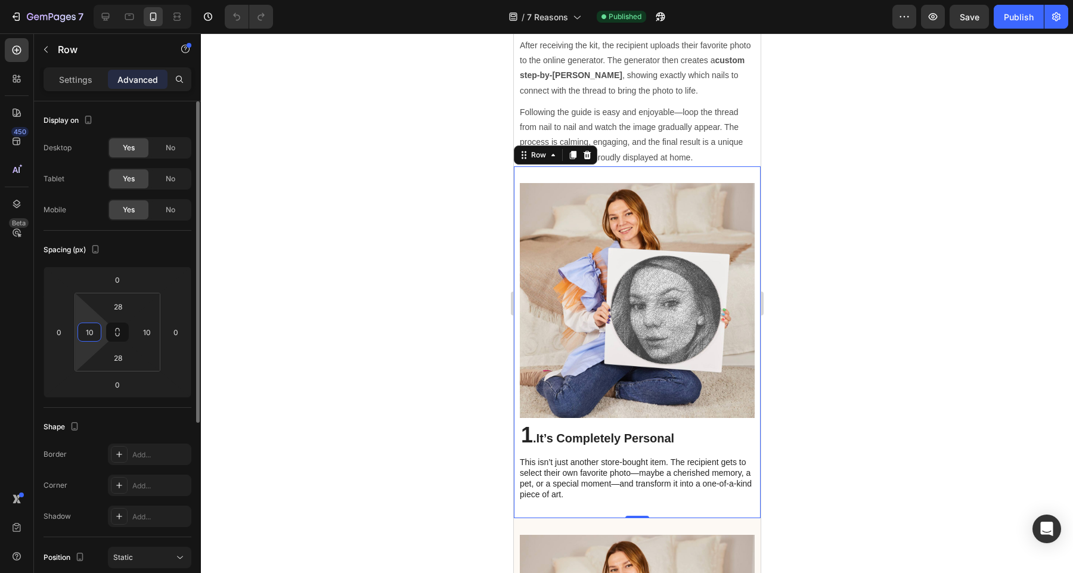
click at [92, 334] on input "10" at bounding box center [89, 332] width 18 height 18
type input "0"
click at [85, 261] on div "Spacing (px) 0 0 0 0 28 0 28 10" at bounding box center [117, 319] width 148 height 177
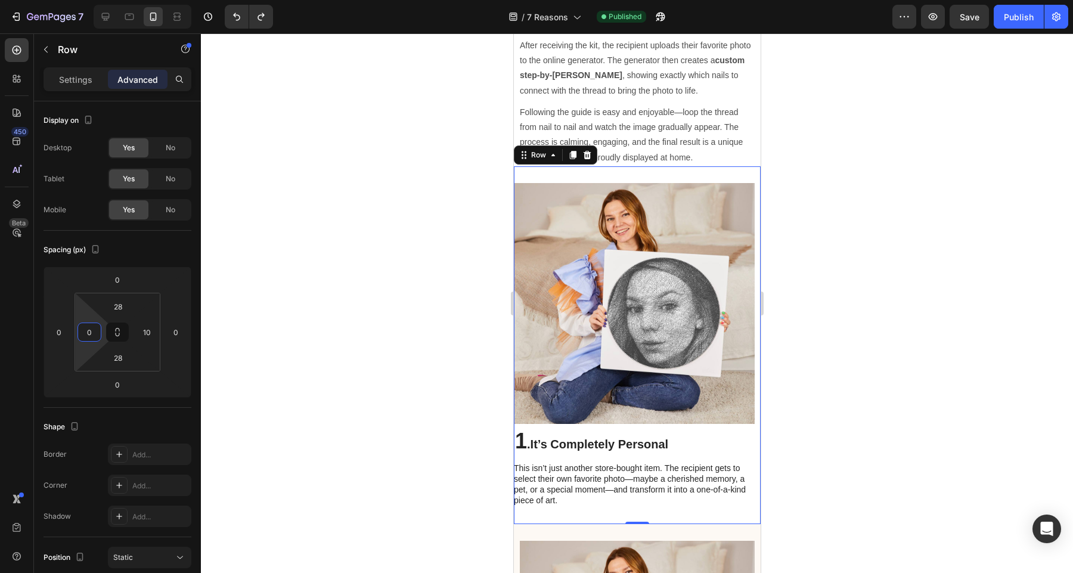
click at [871, 288] on div at bounding box center [637, 302] width 872 height 539
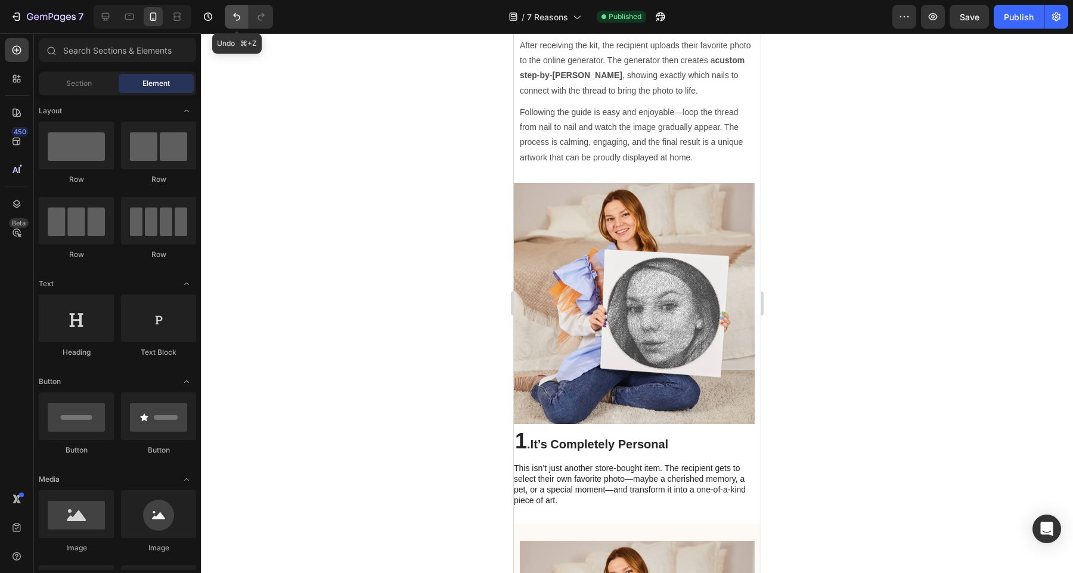
click at [243, 12] on button "Undo/Redo" at bounding box center [237, 17] width 24 height 24
click at [238, 21] on icon "Undo/Redo" at bounding box center [237, 17] width 12 height 12
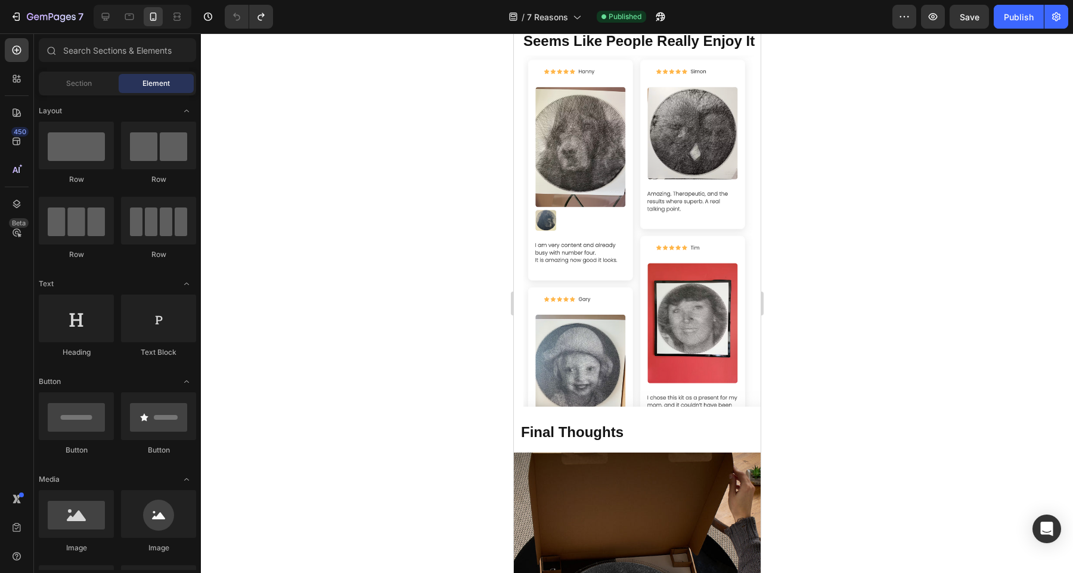
scroll to position [3913, 0]
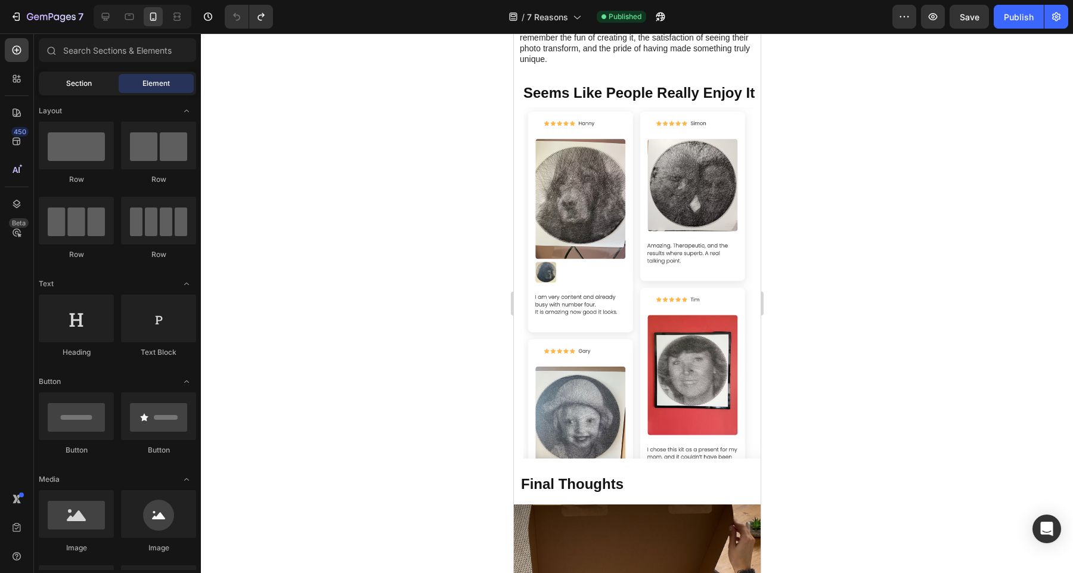
click at [76, 83] on span "Section" at bounding box center [79, 83] width 26 height 11
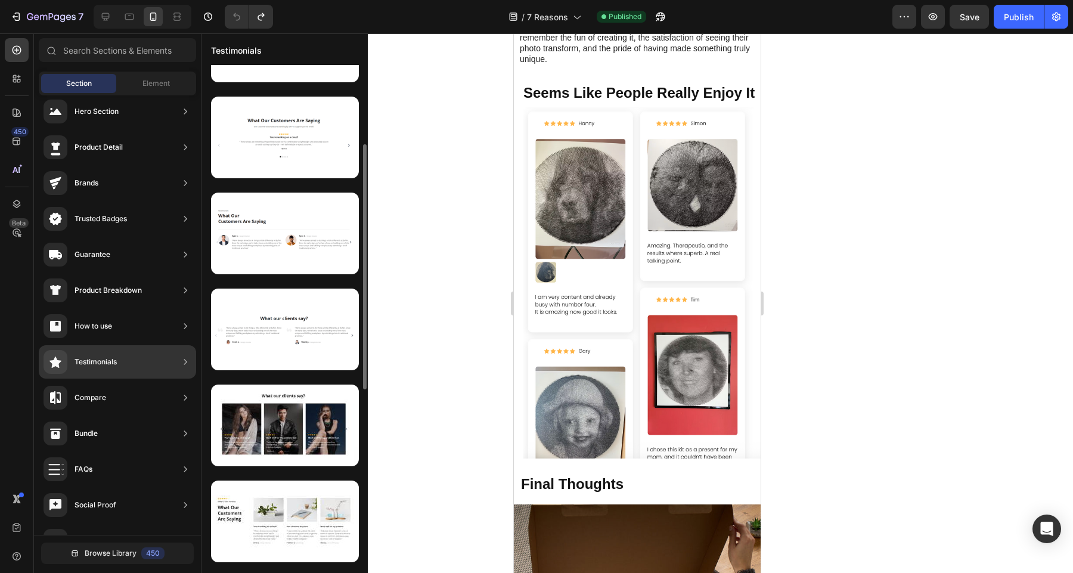
scroll to position [0, 0]
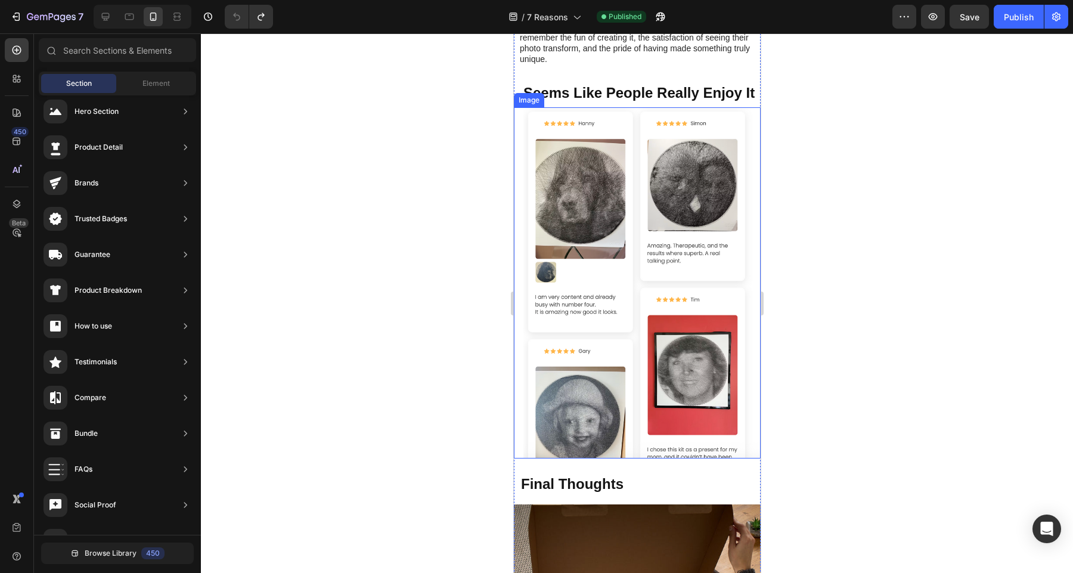
click at [919, 300] on div at bounding box center [637, 302] width 872 height 539
click at [872, 250] on div at bounding box center [637, 302] width 872 height 539
click at [470, 505] on div at bounding box center [637, 302] width 872 height 539
click at [20, 21] on icon "button" at bounding box center [16, 17] width 12 height 12
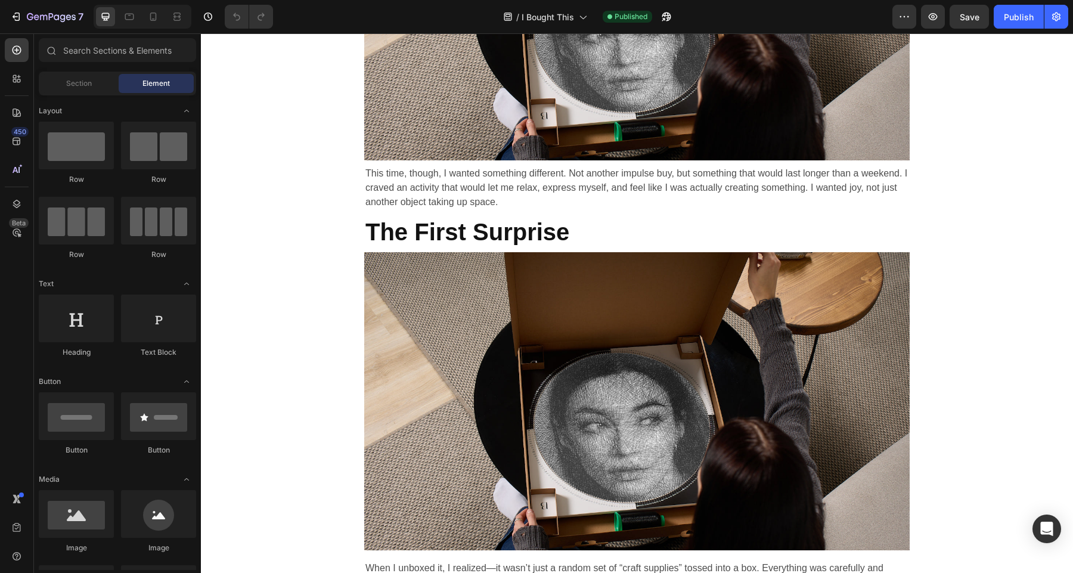
scroll to position [900, 0]
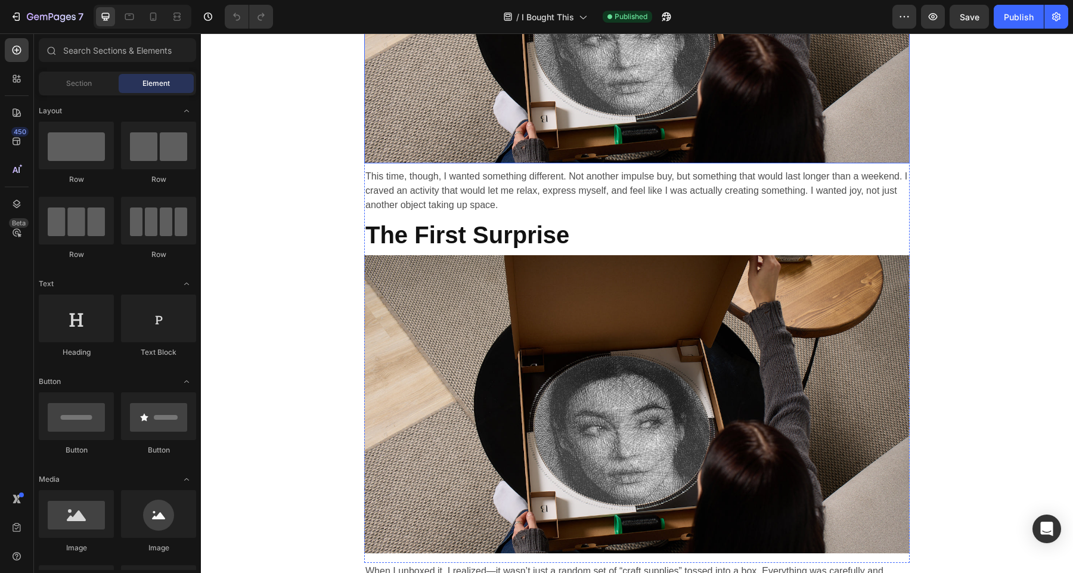
click at [754, 136] on img at bounding box center [636, 14] width 545 height 298
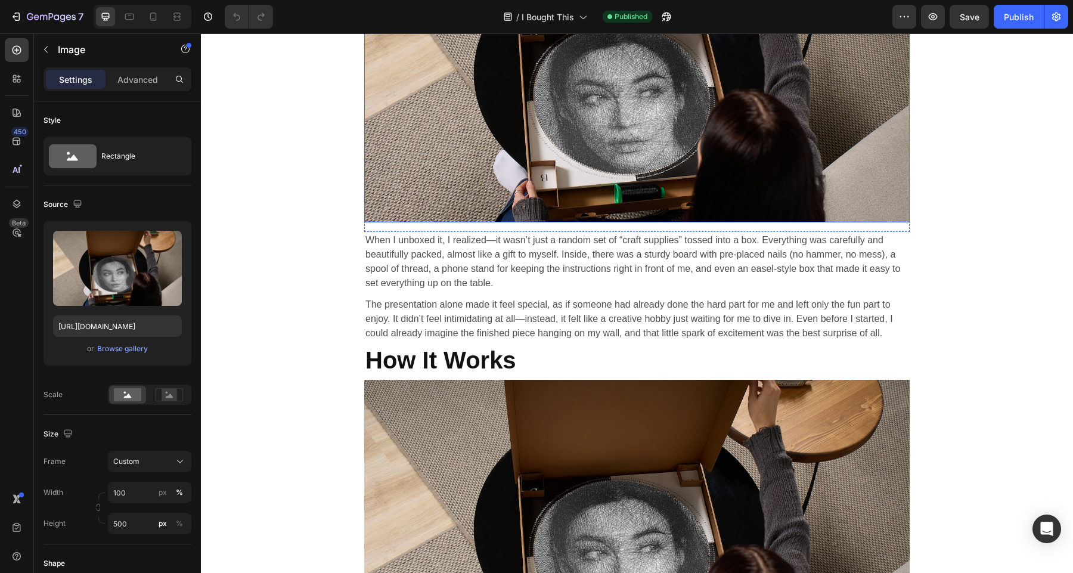
scroll to position [1231, 0]
click at [758, 218] on img at bounding box center [636, 73] width 545 height 298
click at [732, 173] on img at bounding box center [636, 73] width 545 height 298
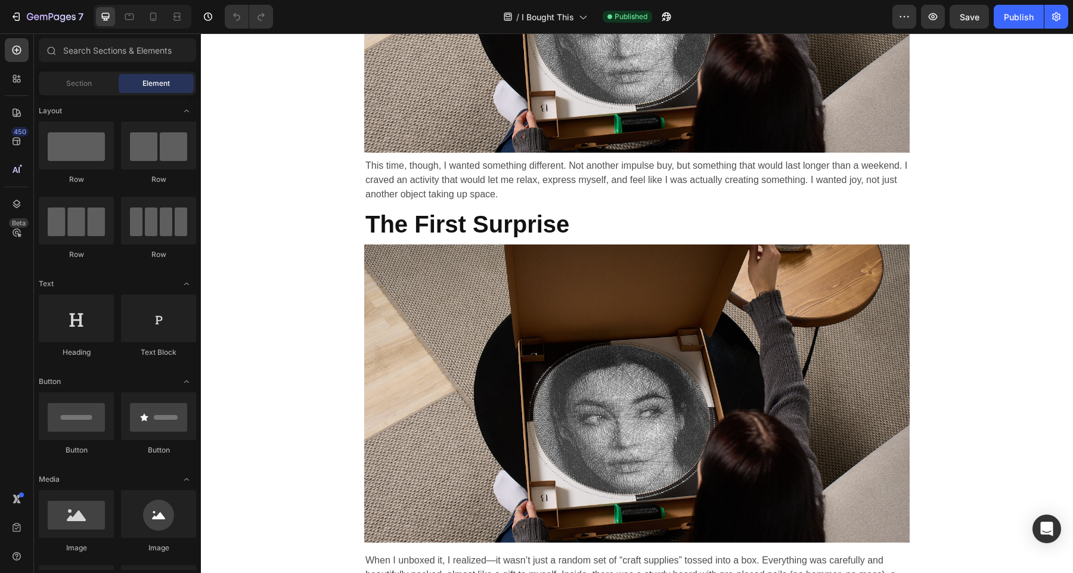
scroll to position [903, 0]
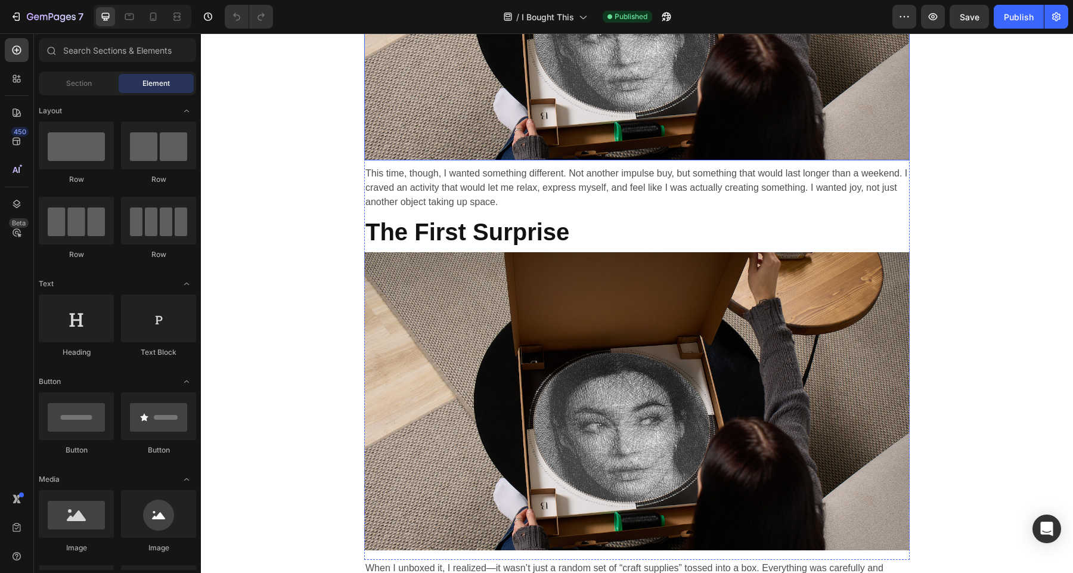
click at [779, 130] on img at bounding box center [636, 11] width 545 height 298
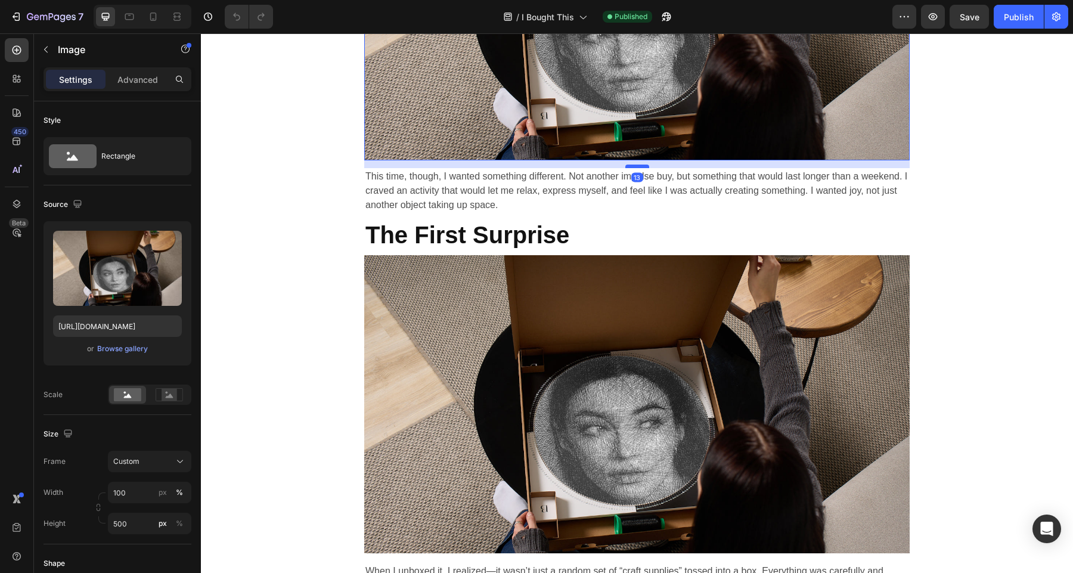
click at [638, 166] on div at bounding box center [637, 166] width 24 height 4
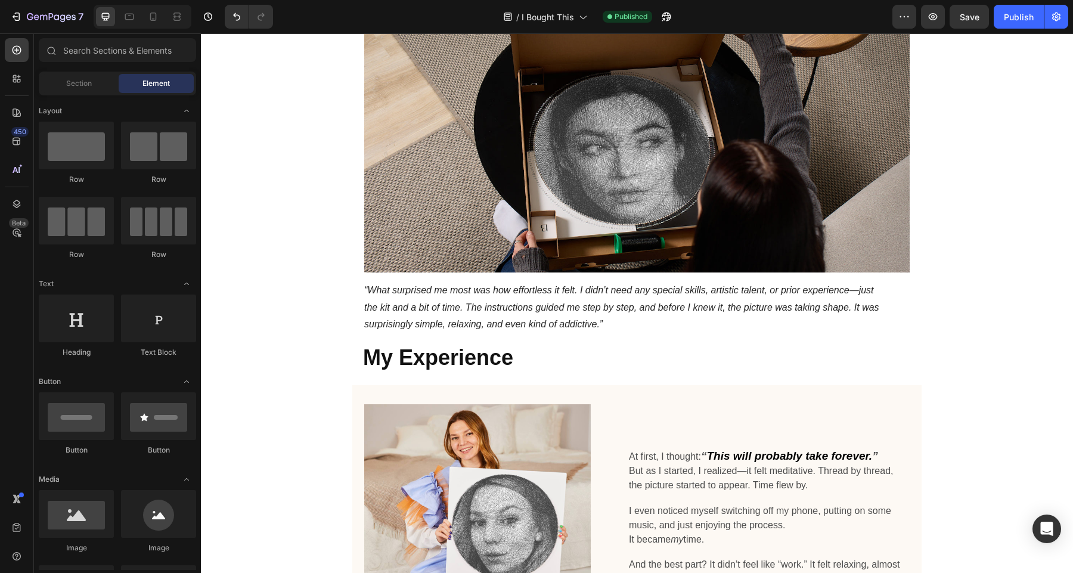
scroll to position [1661, 0]
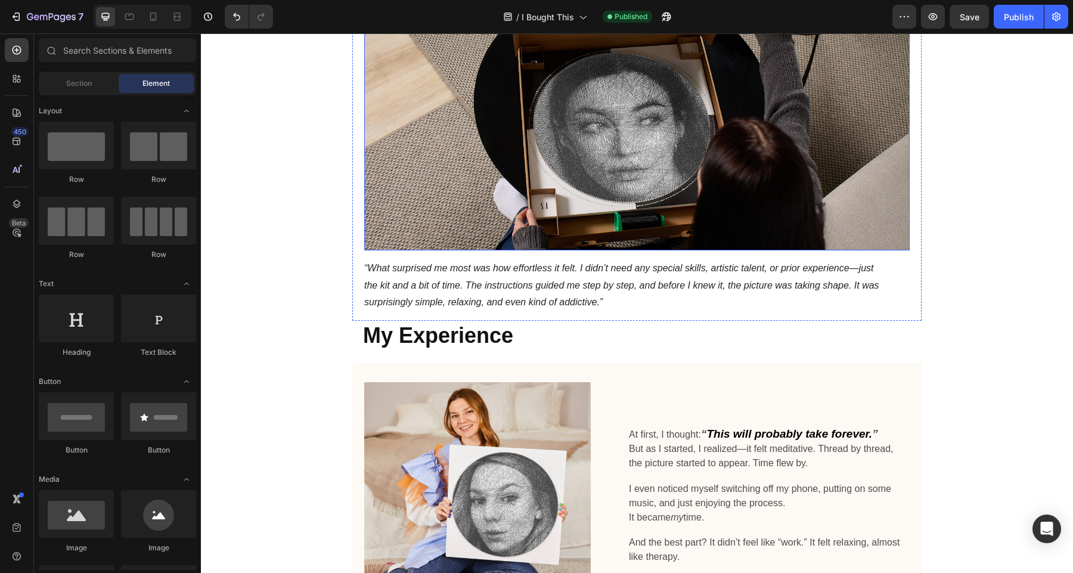
click at [683, 196] on img at bounding box center [636, 101] width 545 height 298
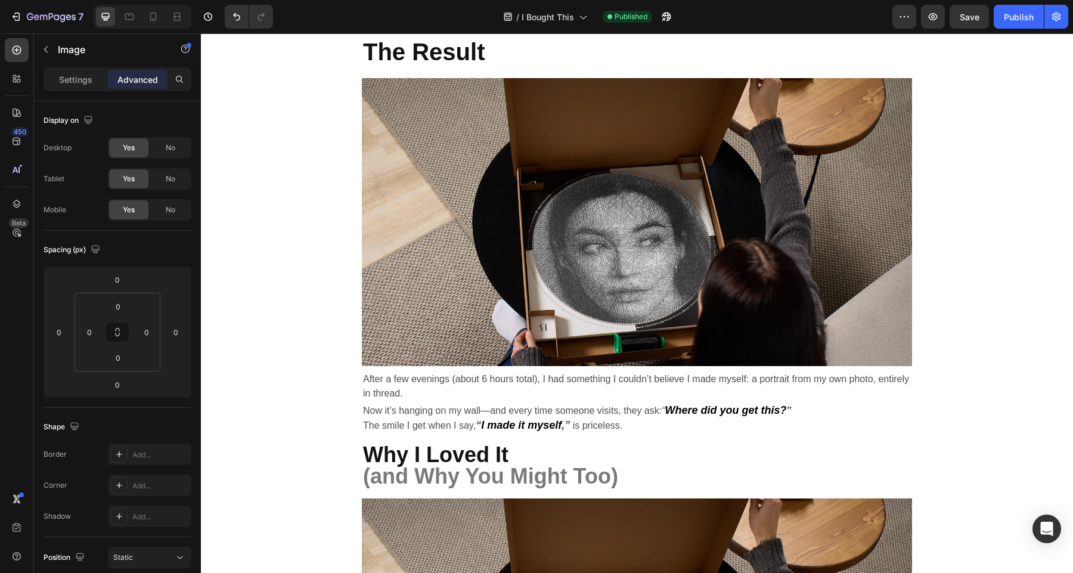
scroll to position [2276, 0]
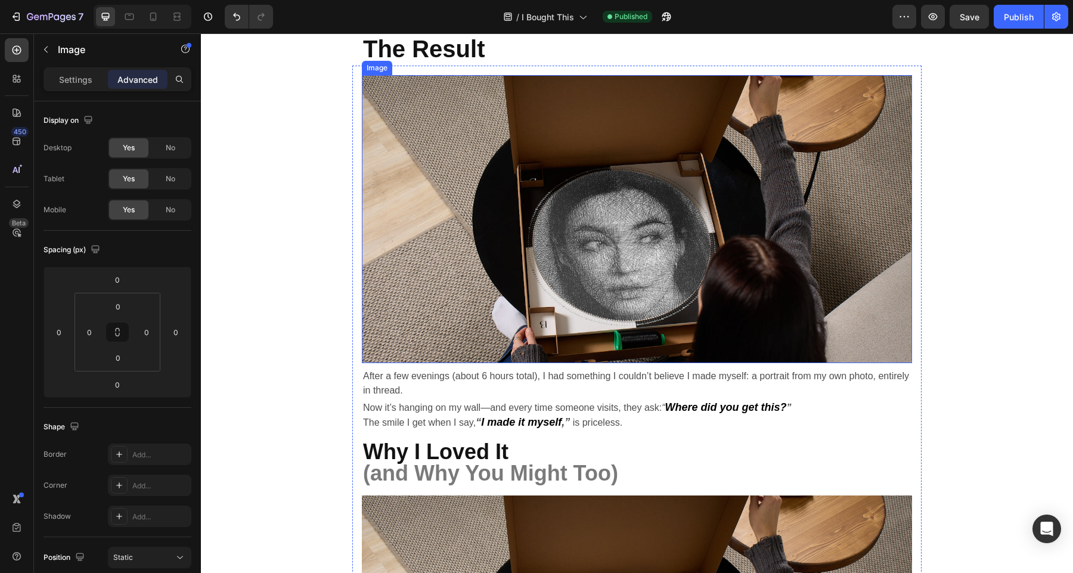
click at [642, 340] on img at bounding box center [637, 219] width 550 height 288
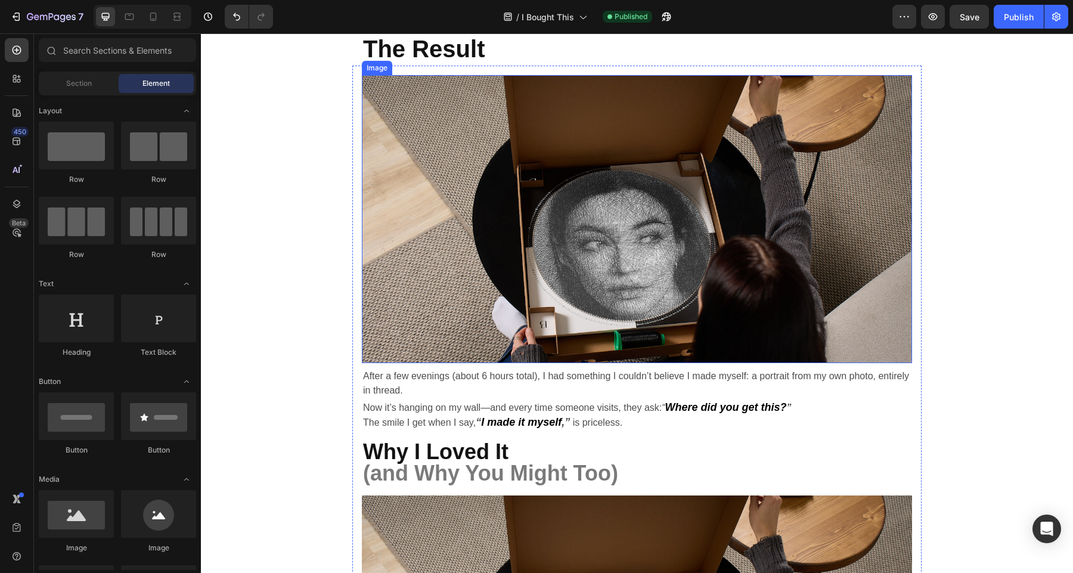
click at [633, 341] on img at bounding box center [637, 219] width 550 height 288
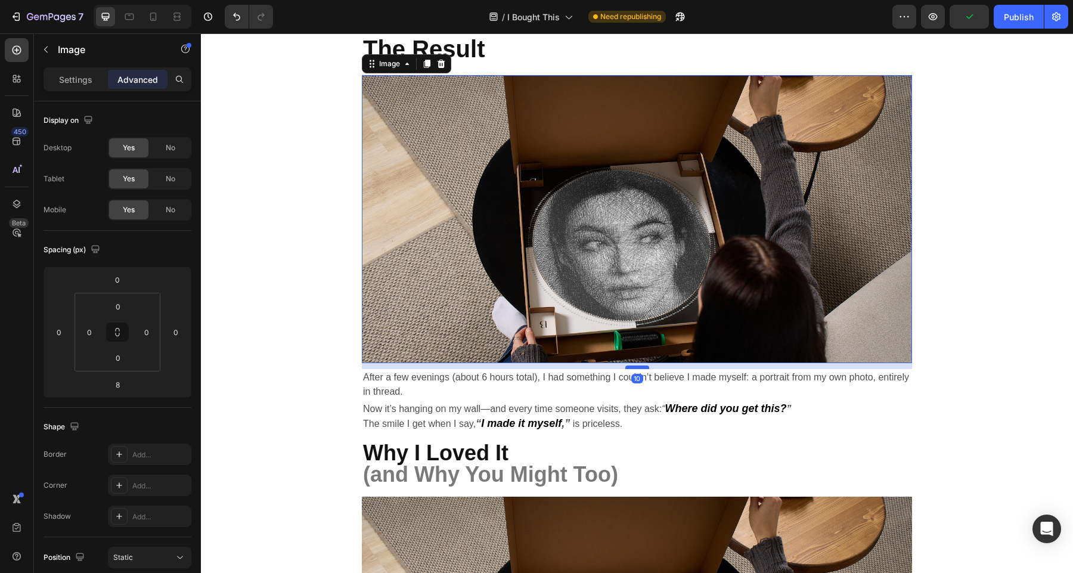
click at [633, 368] on div at bounding box center [637, 367] width 24 height 4
type input "10"
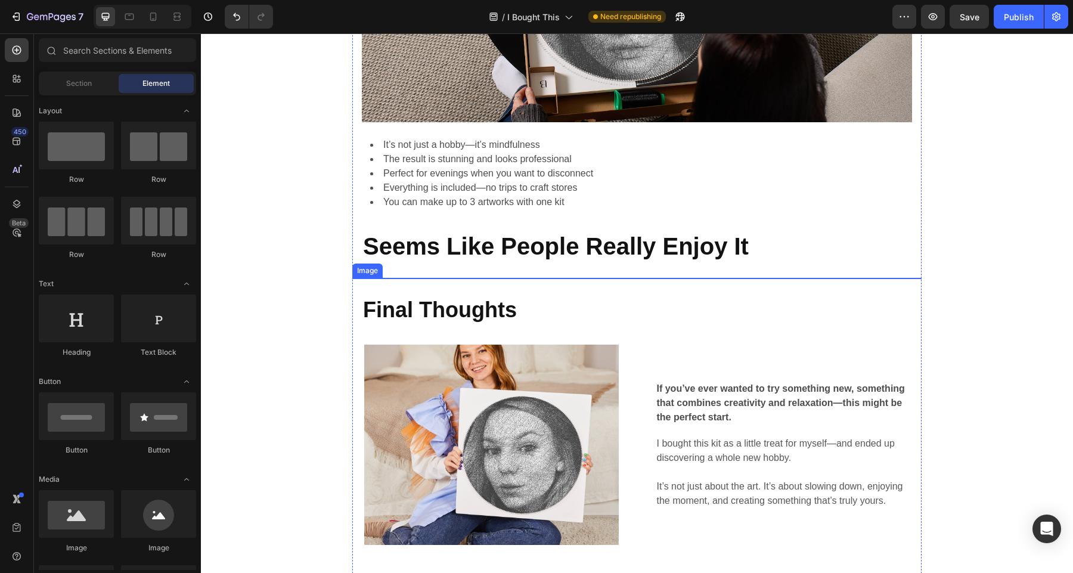
scroll to position [2941, 0]
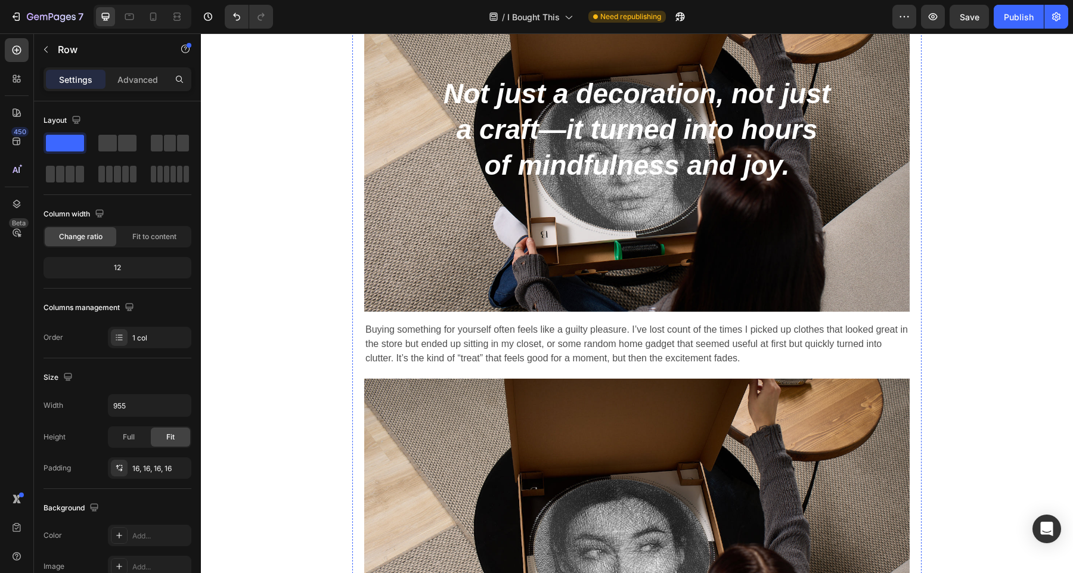
scroll to position [0, 0]
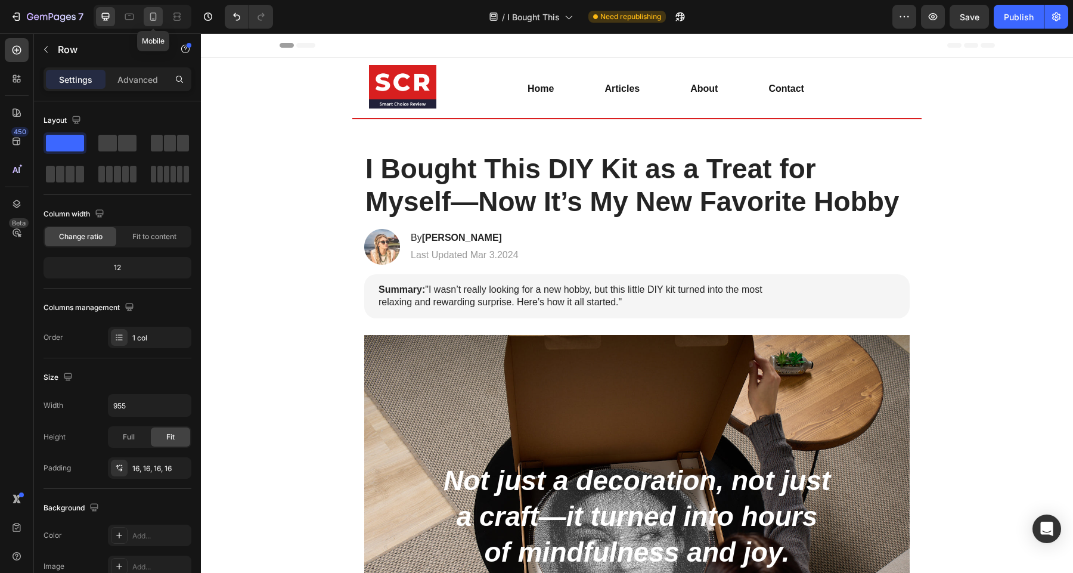
click at [150, 18] on icon at bounding box center [153, 17] width 12 height 12
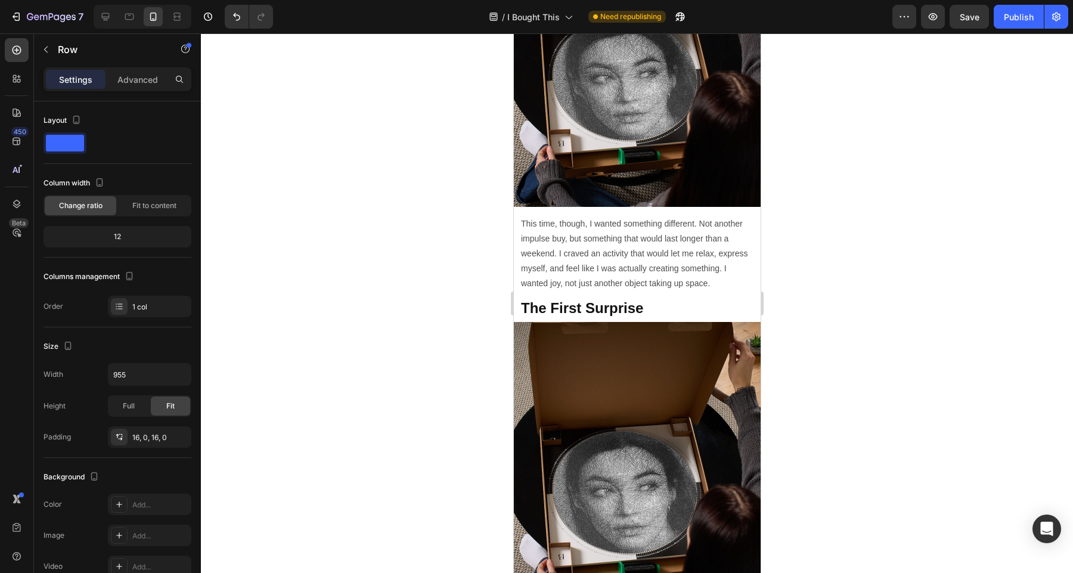
scroll to position [861, 0]
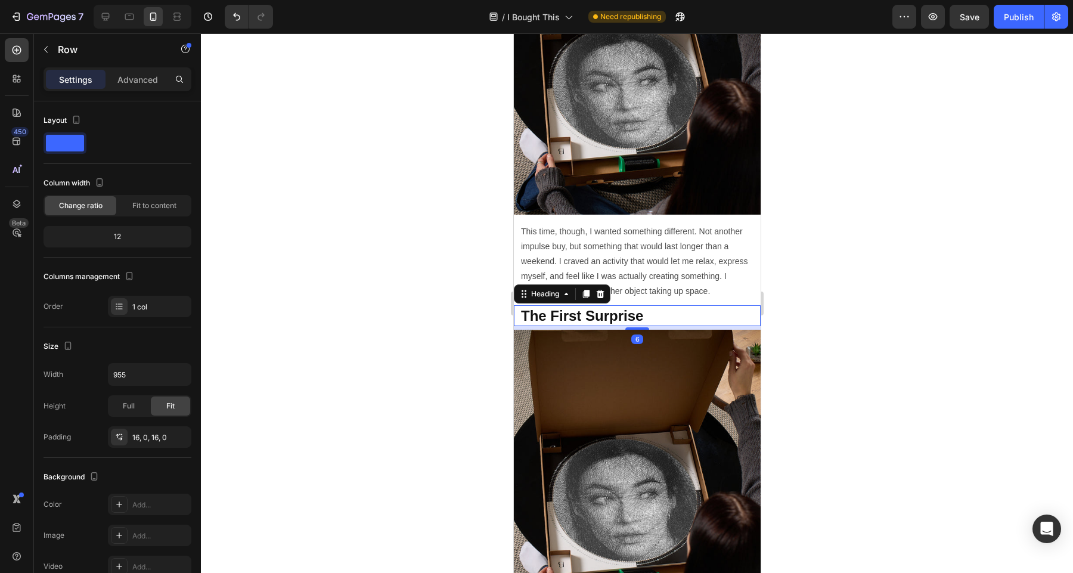
click at [639, 319] on strong "The First Surprise" at bounding box center [581, 315] width 122 height 16
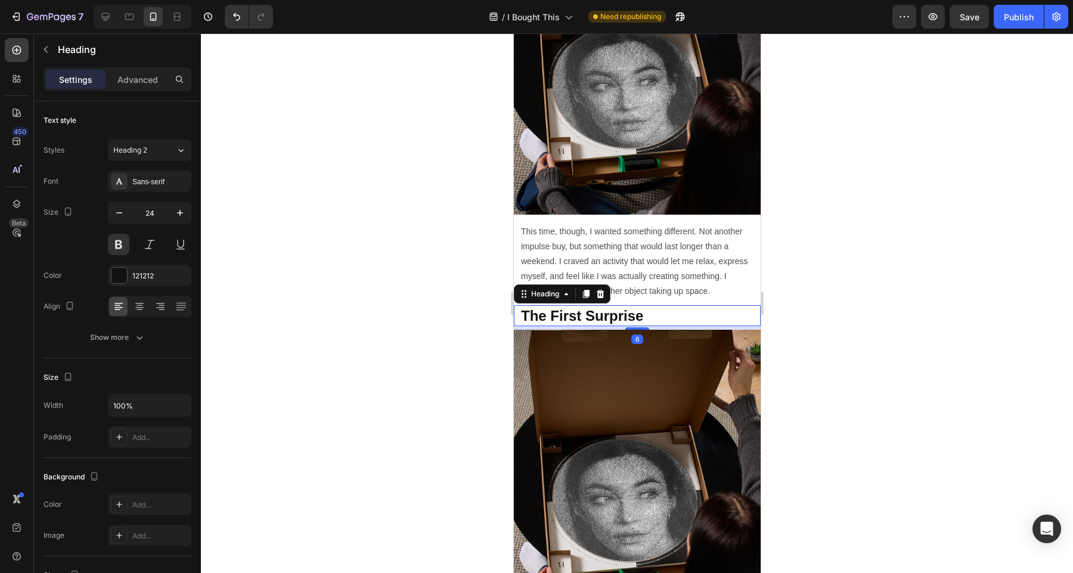
click at [848, 309] on div at bounding box center [637, 302] width 872 height 539
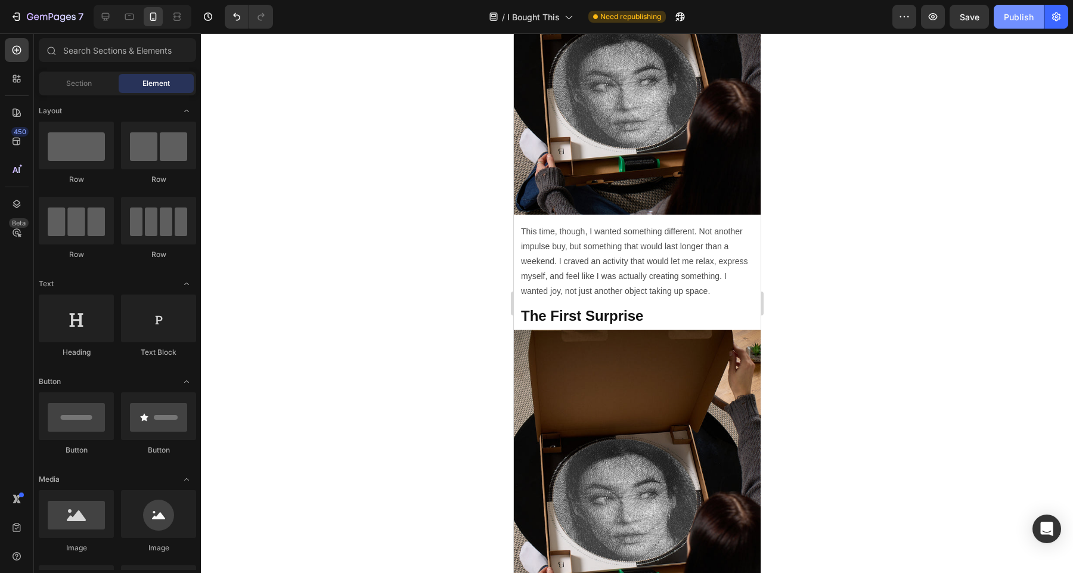
click at [1014, 14] on div "Publish" at bounding box center [1018, 17] width 30 height 13
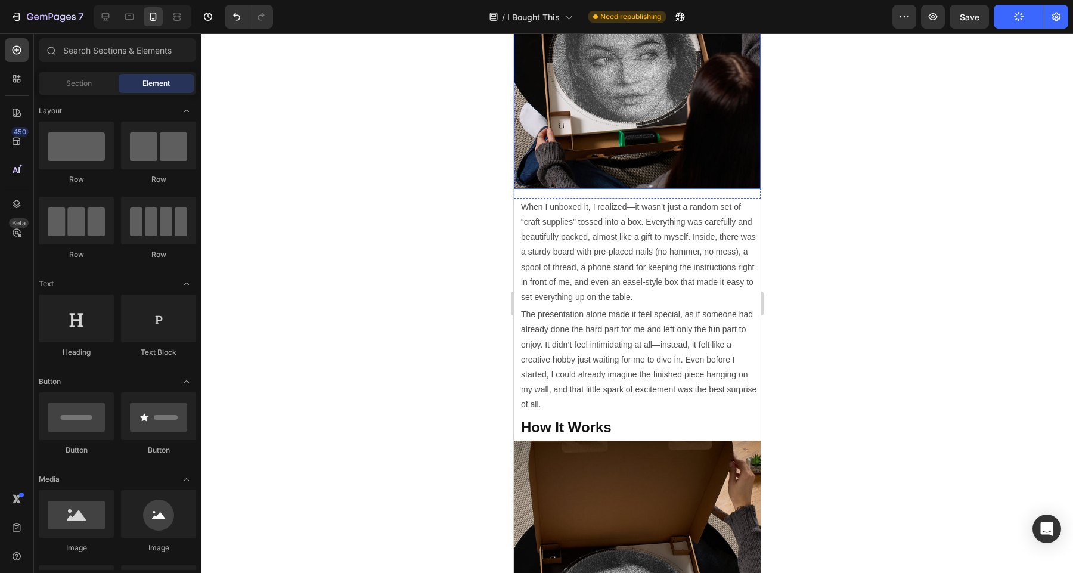
scroll to position [1329, 0]
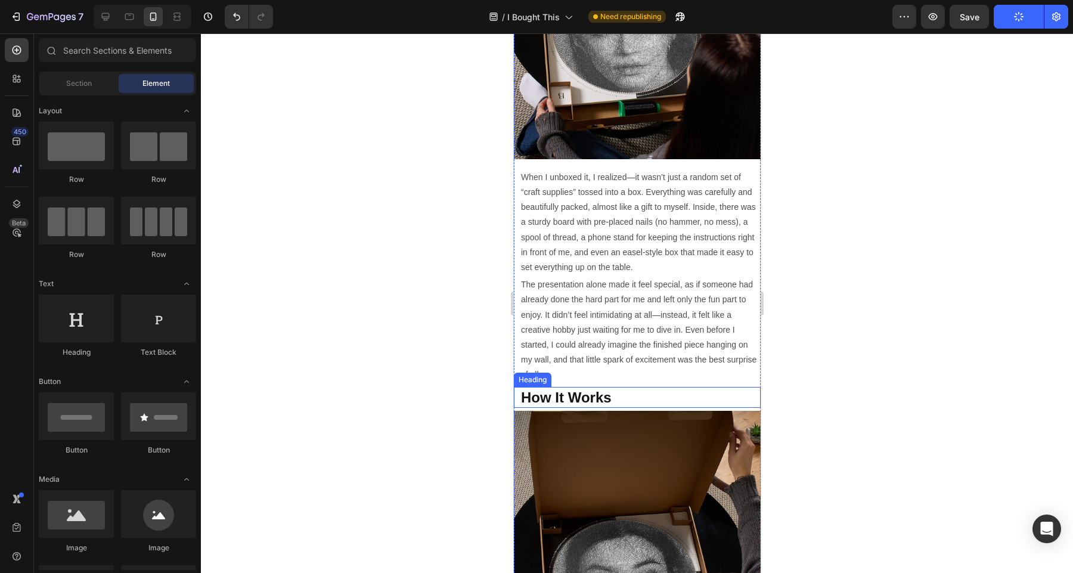
click at [602, 396] on strong "How It Works" at bounding box center [565, 397] width 91 height 16
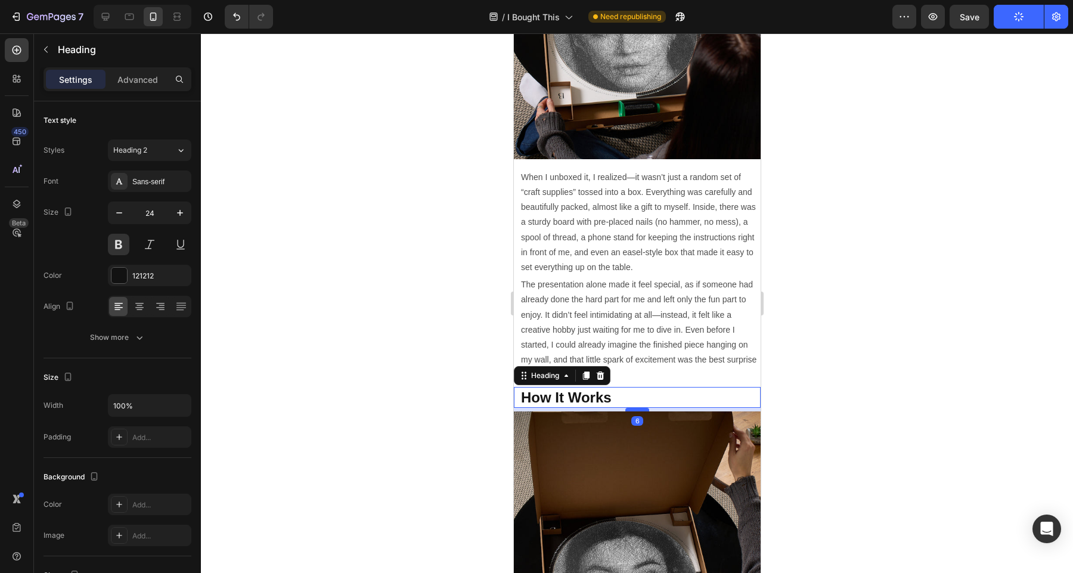
click at [638, 410] on div at bounding box center [636, 410] width 24 height 4
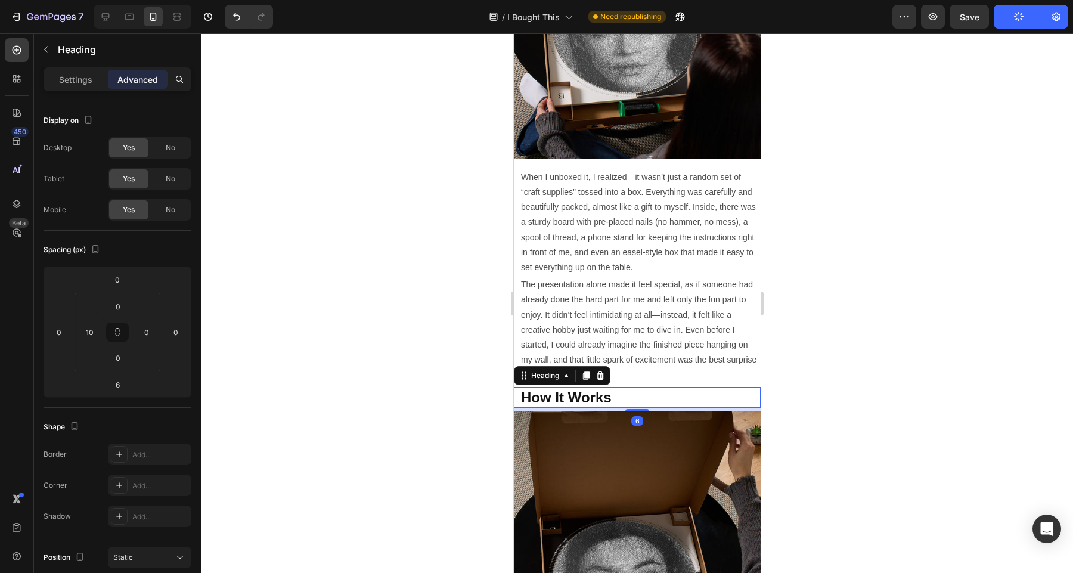
click at [841, 400] on div at bounding box center [637, 302] width 872 height 539
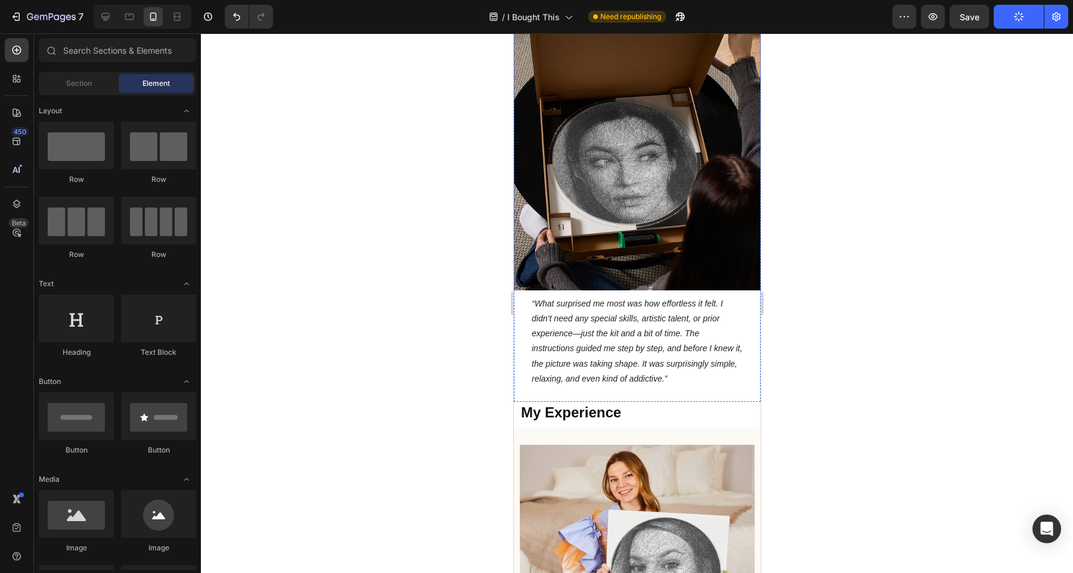
scroll to position [1749, 0]
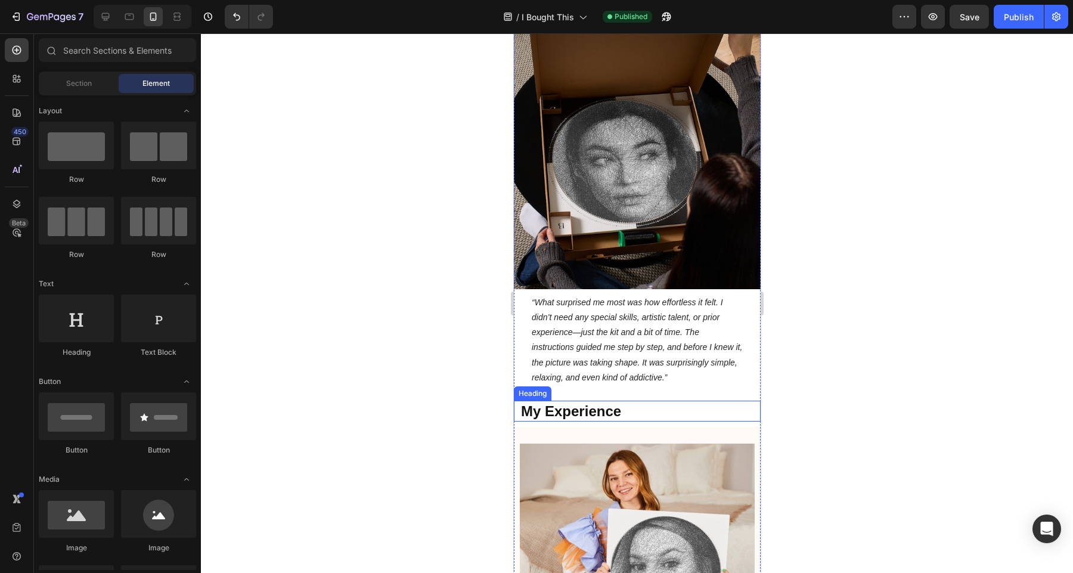
click at [633, 415] on h2 "My Experience" at bounding box center [639, 410] width 241 height 21
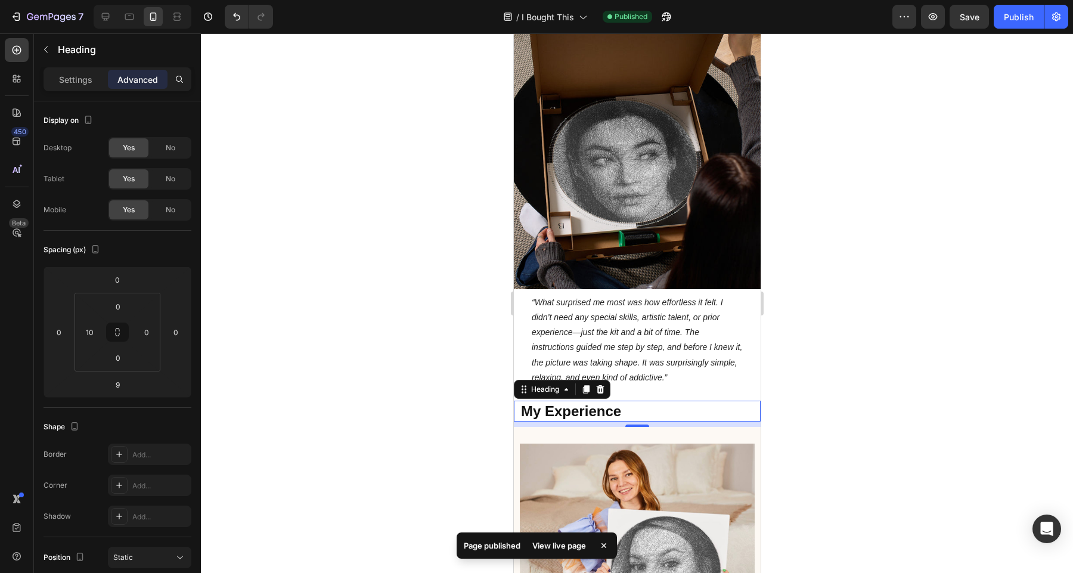
click at [858, 385] on div at bounding box center [637, 302] width 872 height 539
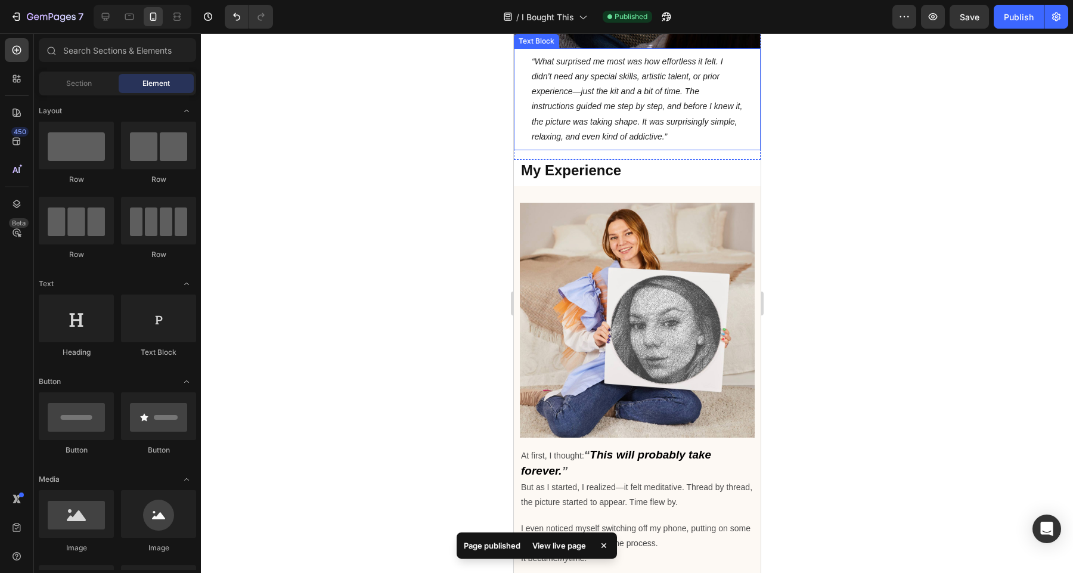
scroll to position [1993, 0]
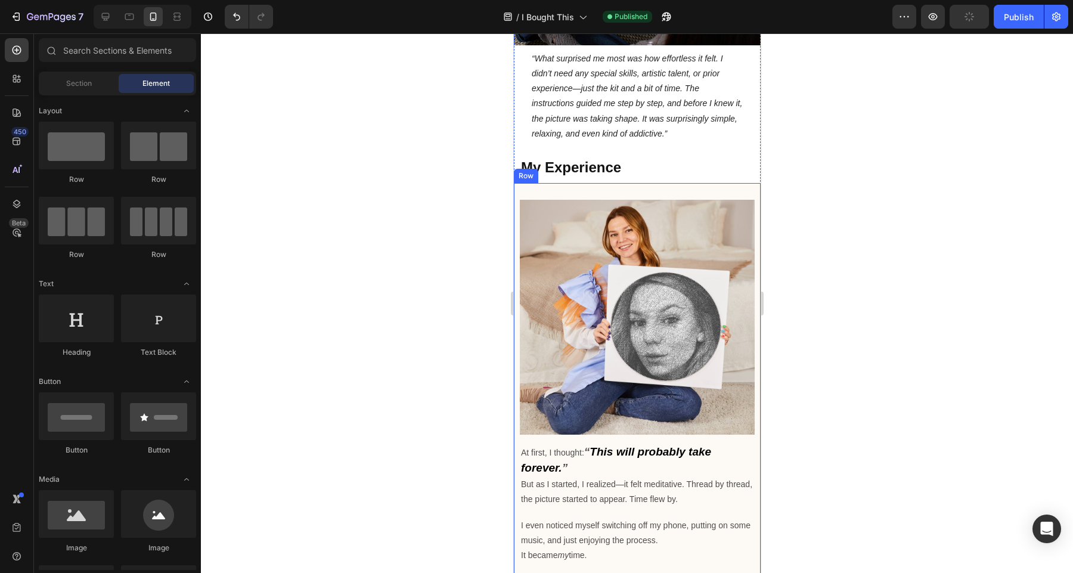
click at [651, 192] on div "Image At first, I thought: “ This will probably take forever. ” But as I starte…" at bounding box center [636, 402] width 247 height 439
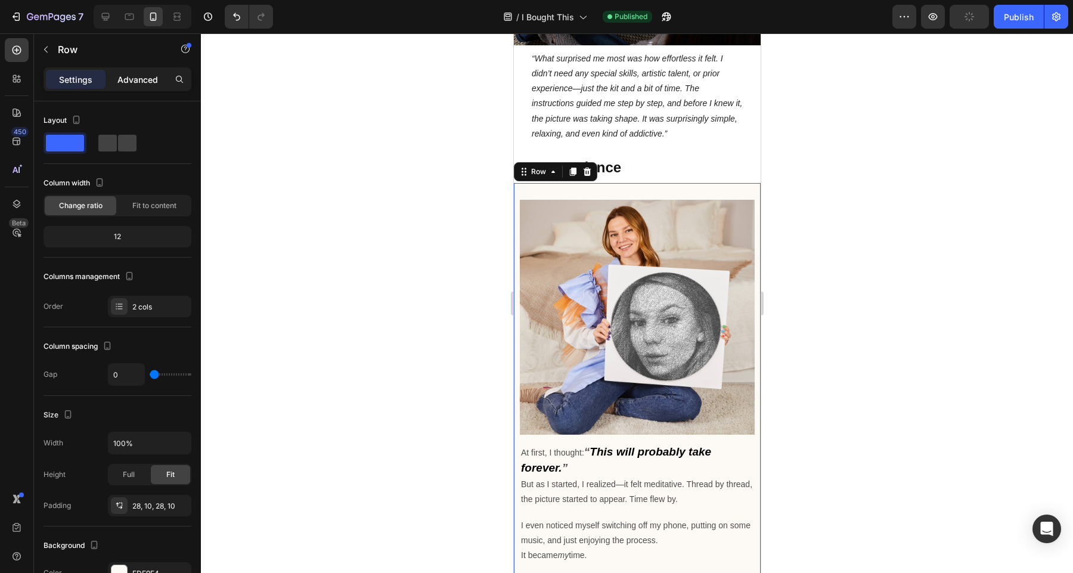
click at [142, 82] on p "Advanced" at bounding box center [137, 79] width 41 height 13
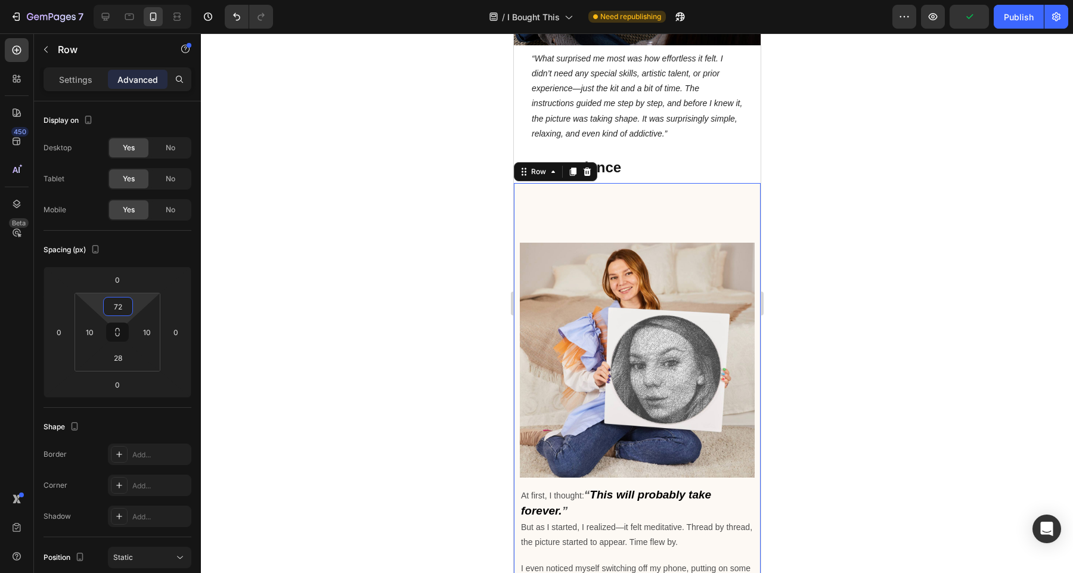
type input "0"
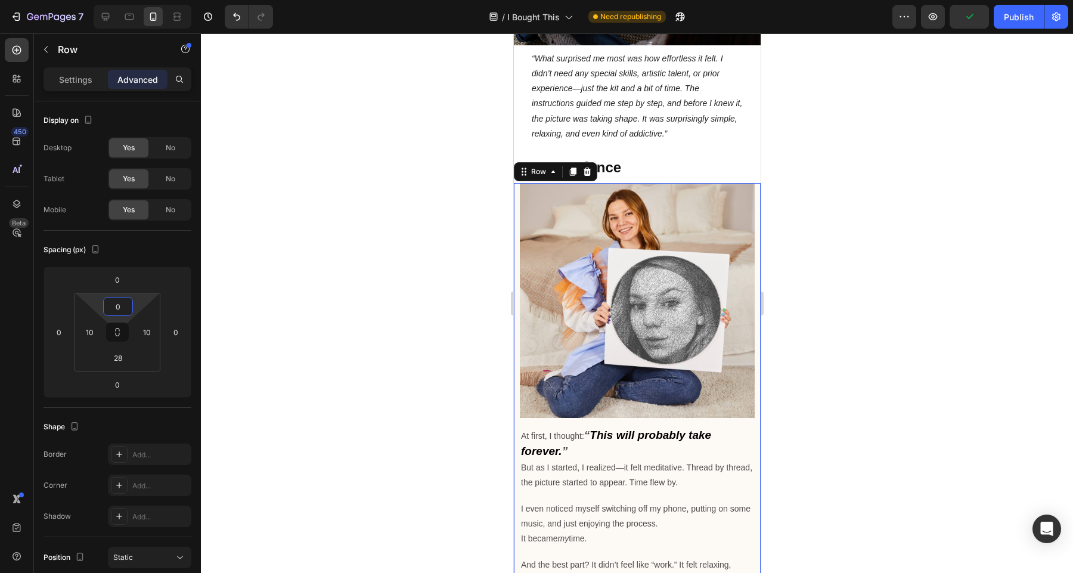
drag, startPoint x: 134, startPoint y: 300, endPoint x: 129, endPoint y: 394, distance: 94.3
click at [129, 0] on html "7 Version history / I Bought This Need republishing Preview Publish 450 Beta Se…" at bounding box center [536, 0] width 1073 height 0
click at [839, 275] on div at bounding box center [637, 302] width 872 height 539
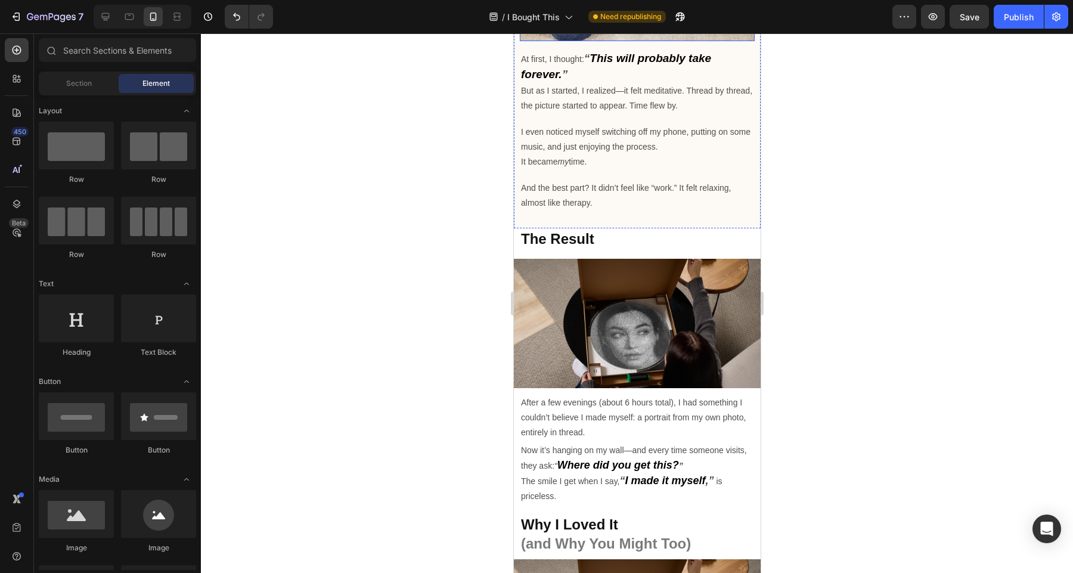
scroll to position [2376, 0]
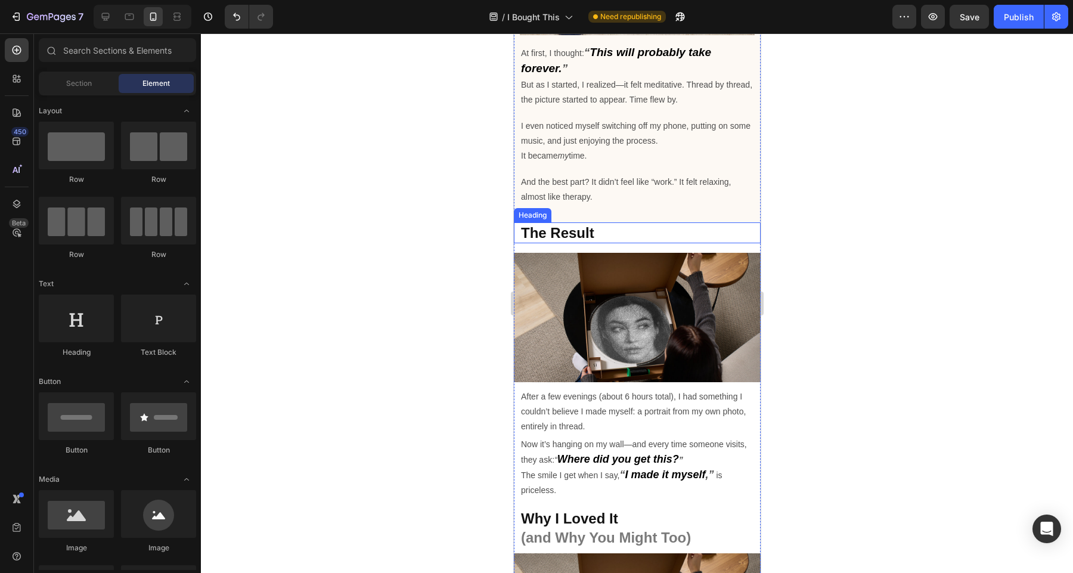
click at [632, 232] on h2 "The Result" at bounding box center [639, 232] width 241 height 21
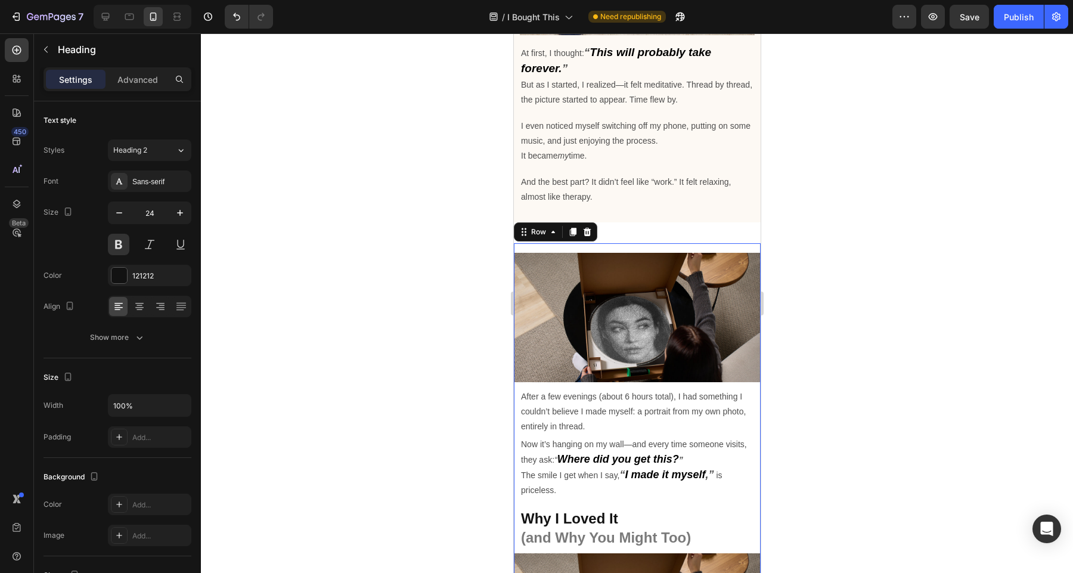
click at [646, 244] on div "Image After a few evenings (about 6 hours total), I had something I couldn’t be…" at bounding box center [636, 514] width 247 height 542
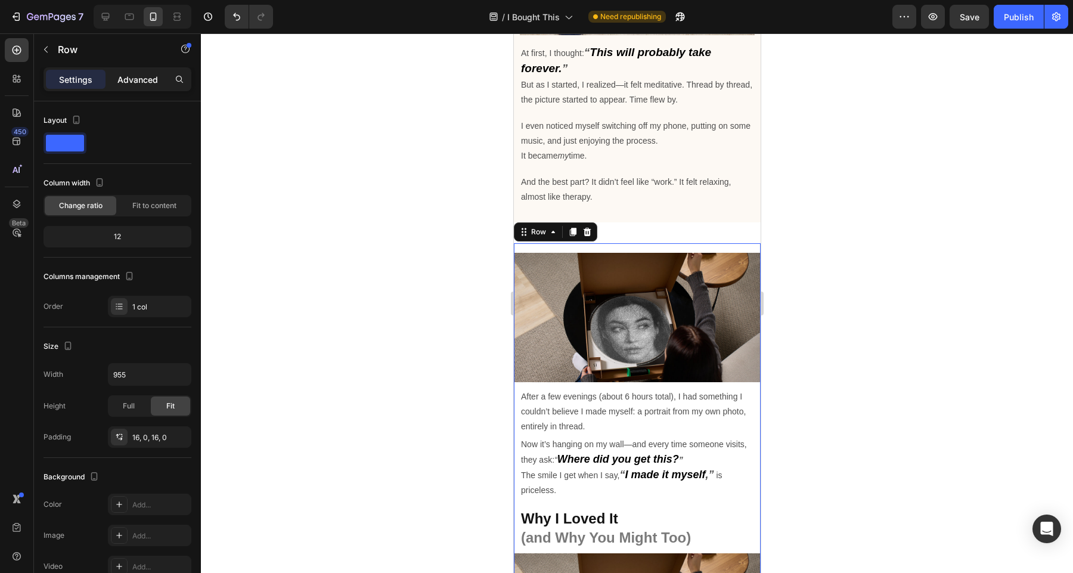
click at [151, 80] on p "Advanced" at bounding box center [137, 79] width 41 height 13
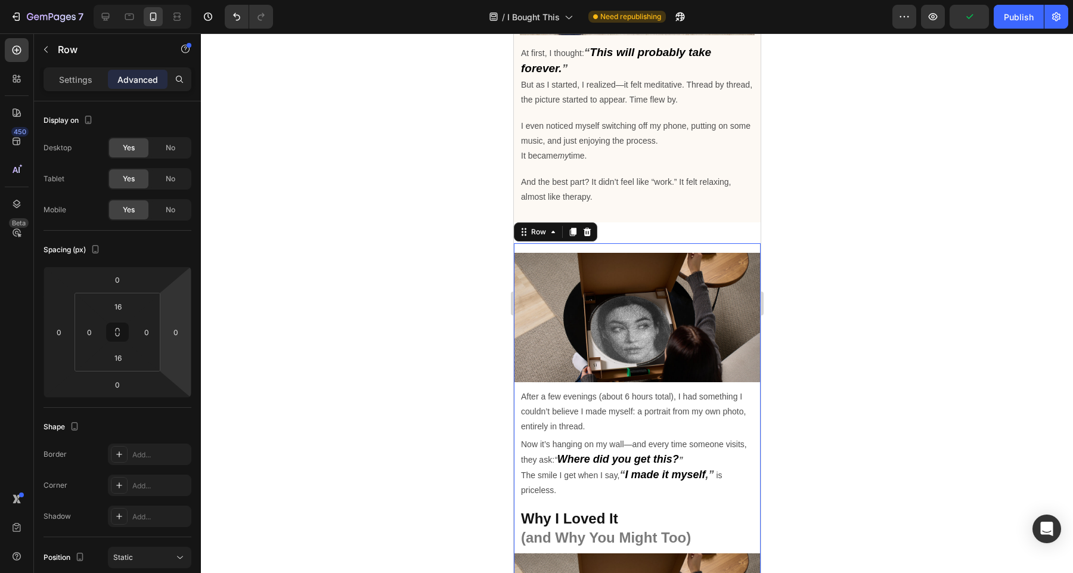
click at [896, 301] on div at bounding box center [637, 302] width 872 height 539
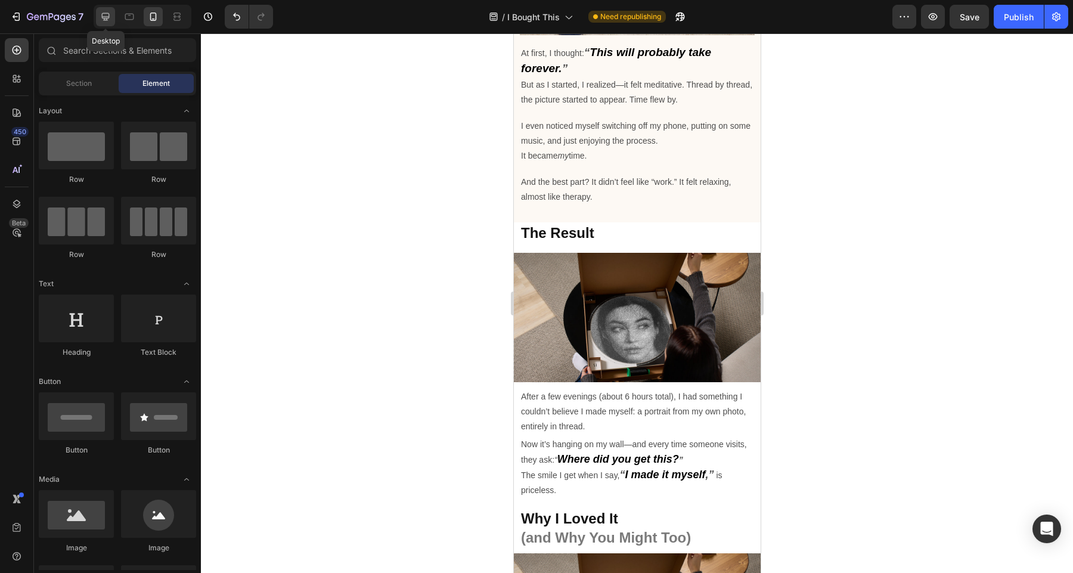
click at [105, 21] on icon at bounding box center [106, 17] width 12 height 12
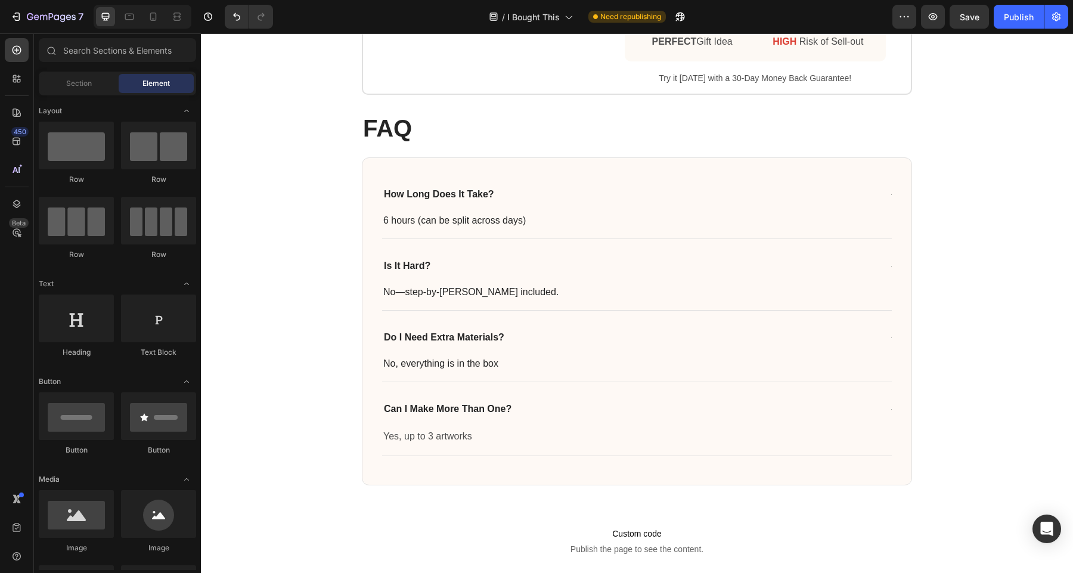
scroll to position [4080, 0]
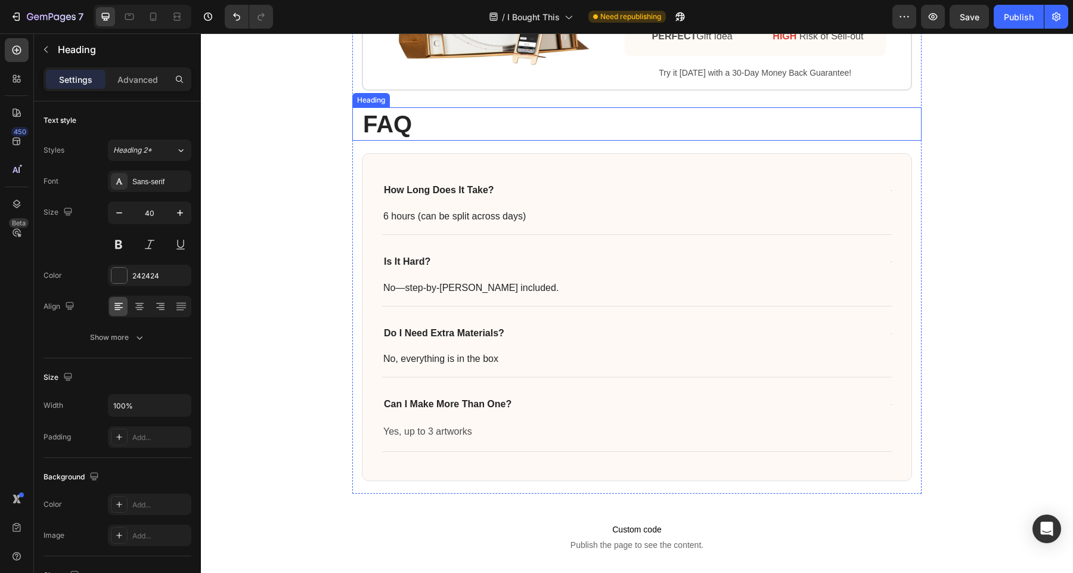
click at [450, 135] on h2 "FAQ" at bounding box center [642, 123] width 560 height 33
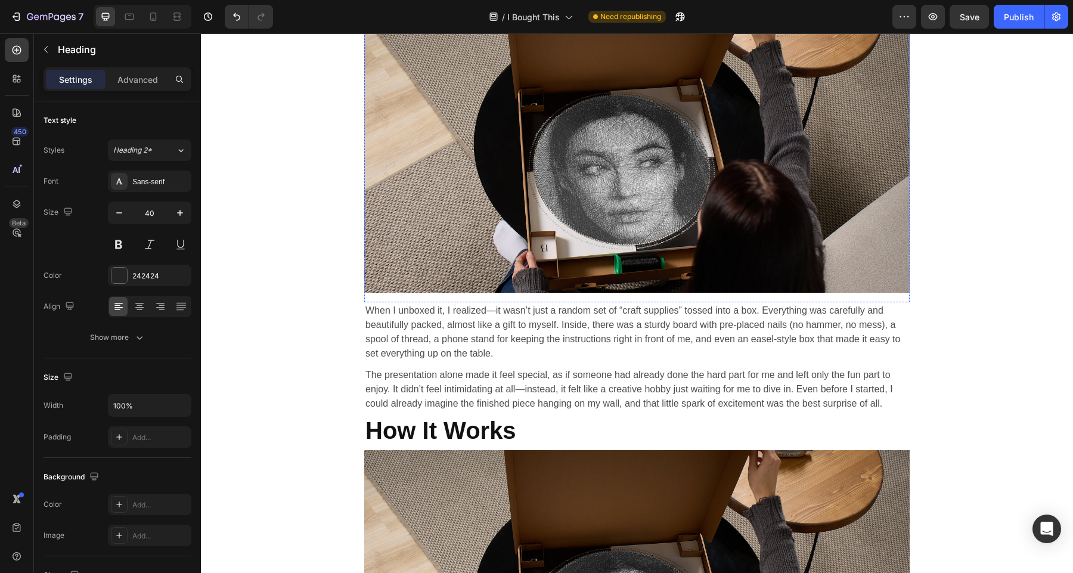
scroll to position [1190, 0]
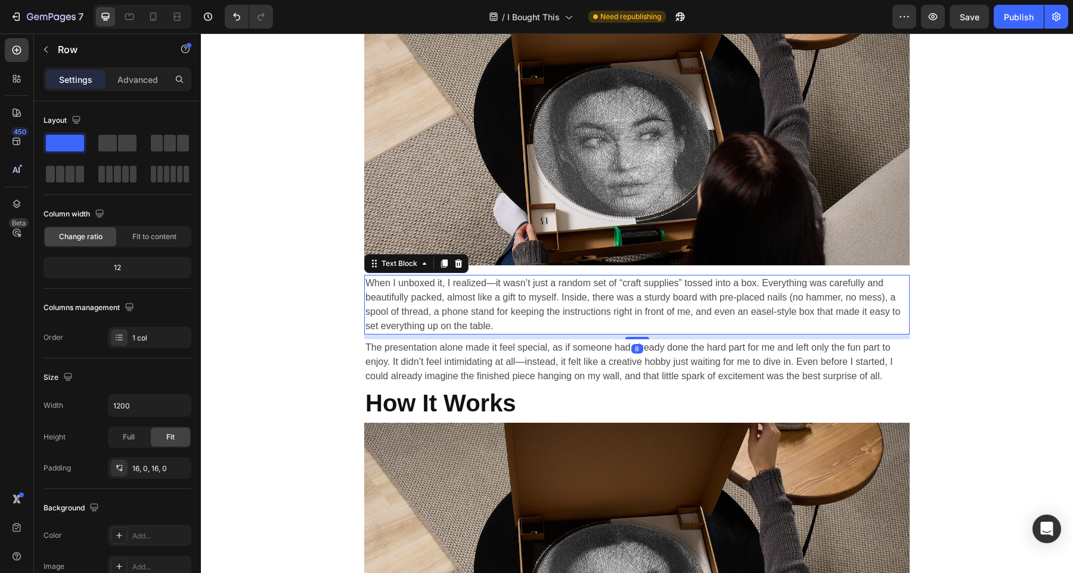
click at [526, 281] on p "When I unboxed it, I realized—it wasn’t just a random set of “craft supplies” t…" at bounding box center [636, 304] width 543 height 57
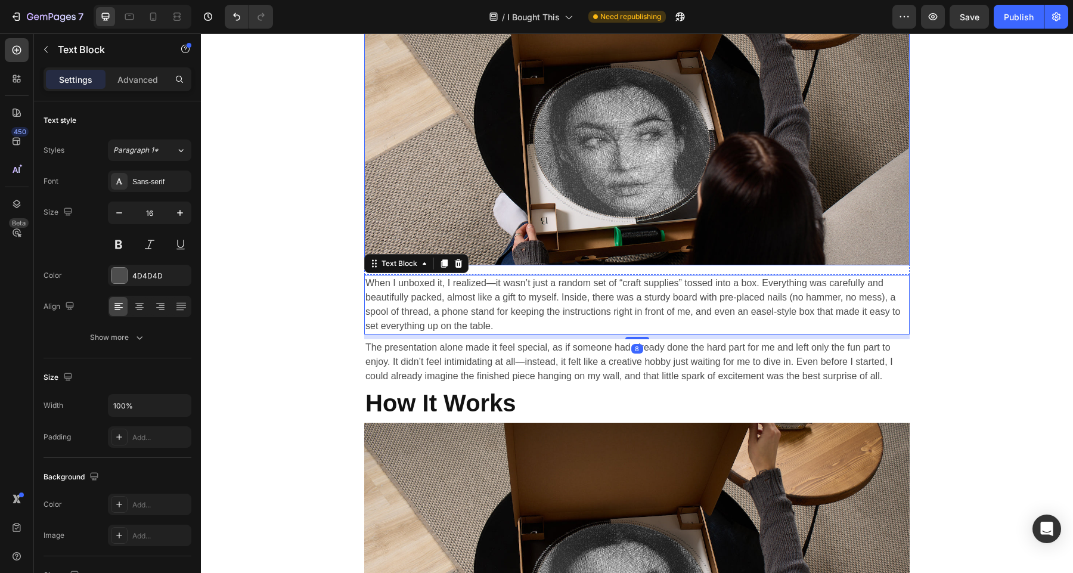
click at [572, 249] on img at bounding box center [636, 116] width 545 height 298
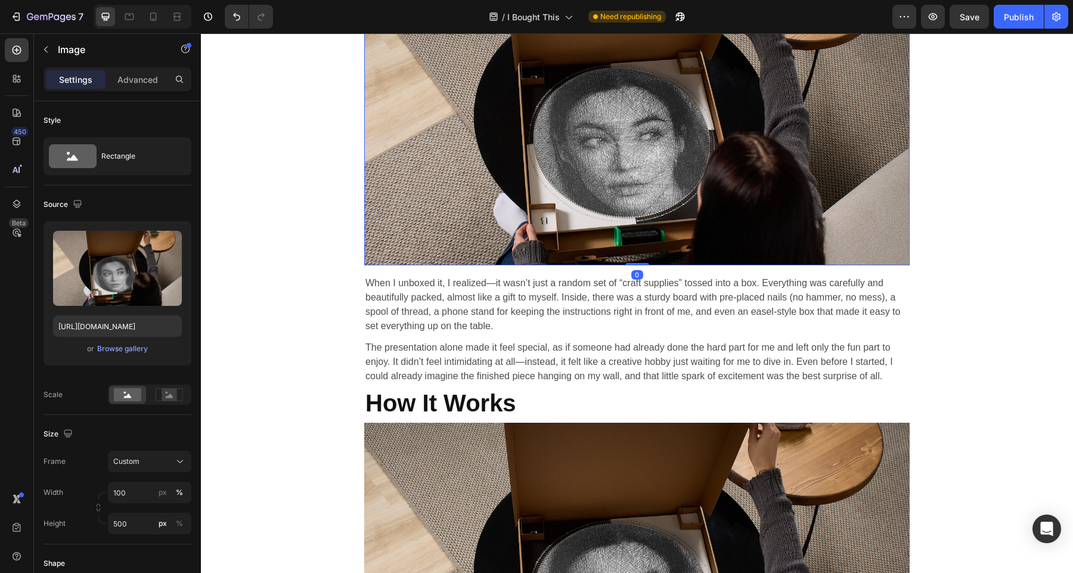
click at [543, 250] on img at bounding box center [636, 116] width 545 height 298
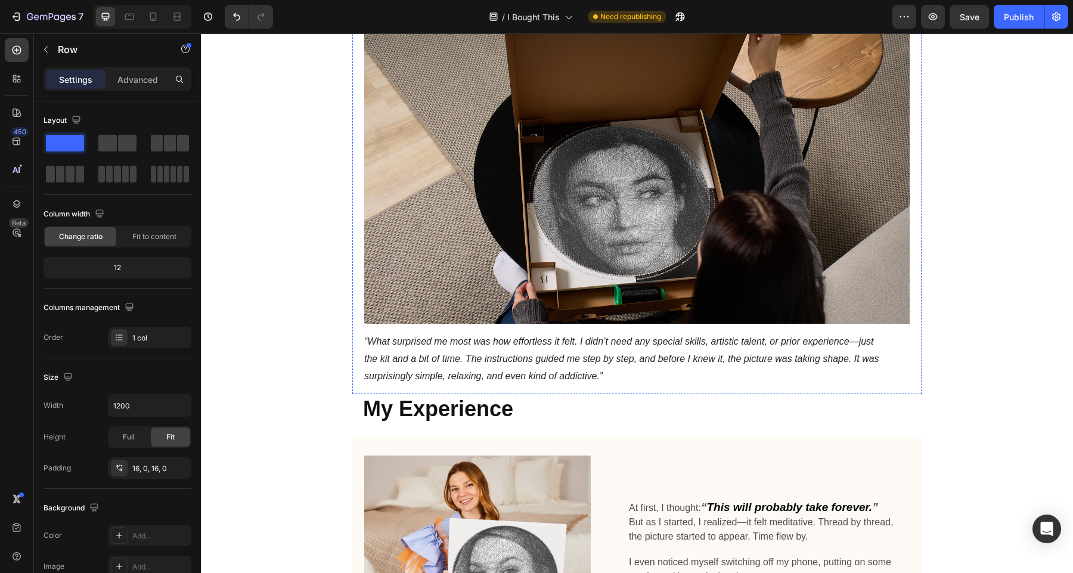
scroll to position [1589, 0]
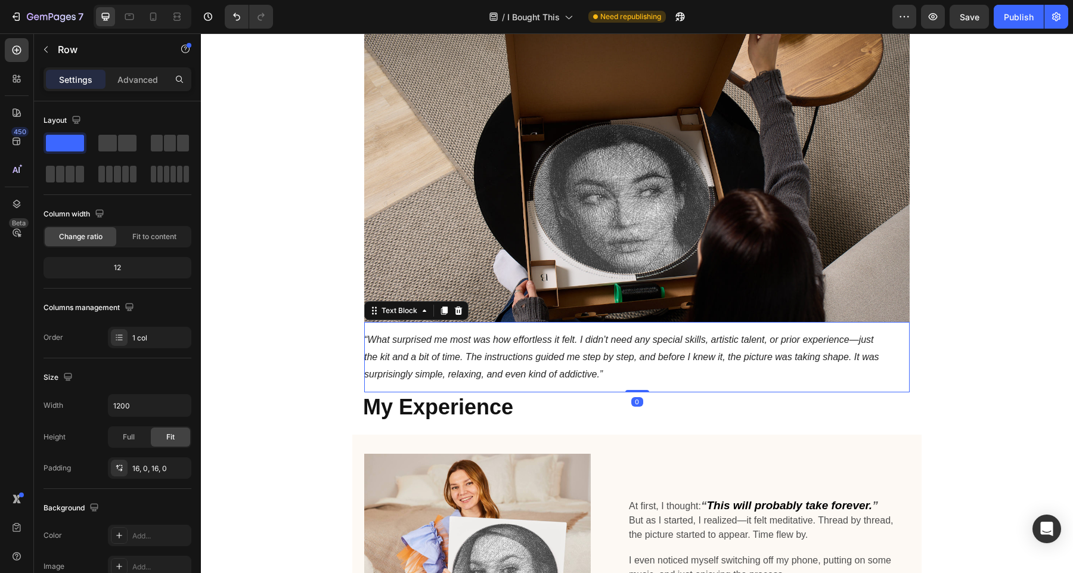
click at [520, 326] on div "“What surprised me most was how effortless it felt. I didn’t need any special s…" at bounding box center [630, 357] width 533 height 70
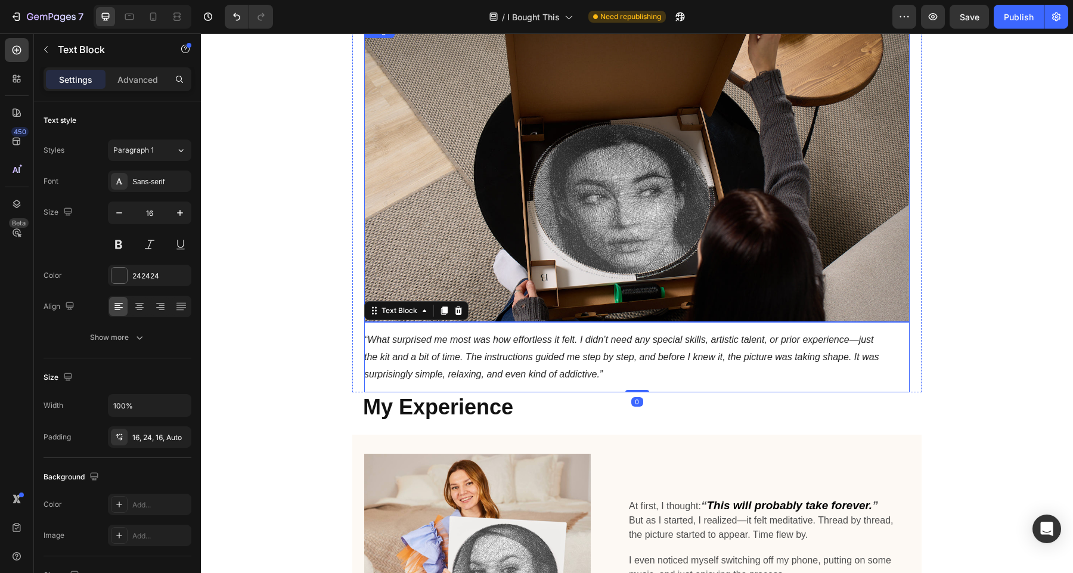
click at [580, 266] on img at bounding box center [636, 173] width 545 height 298
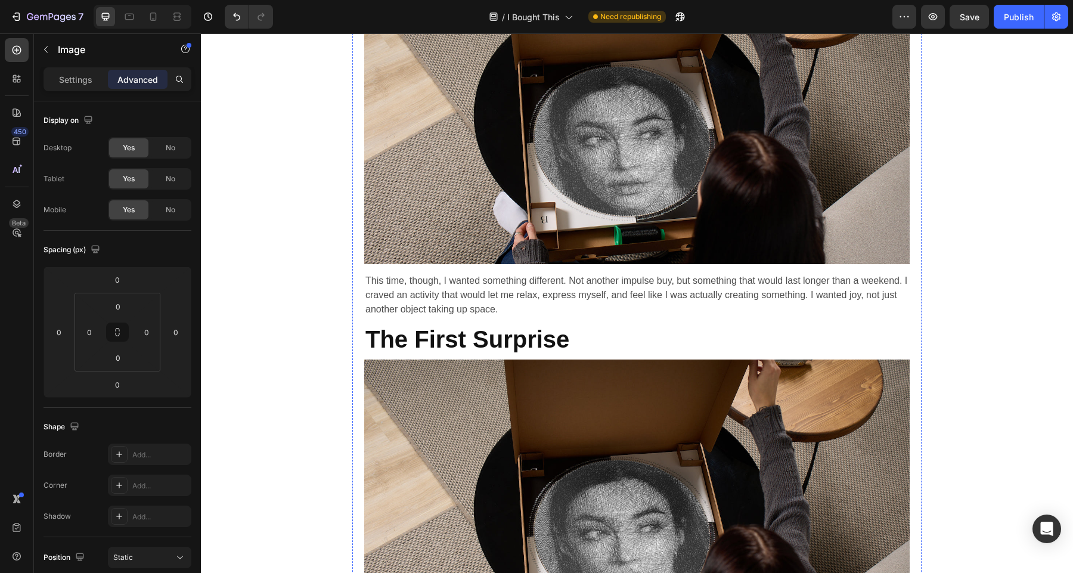
scroll to position [792, 0]
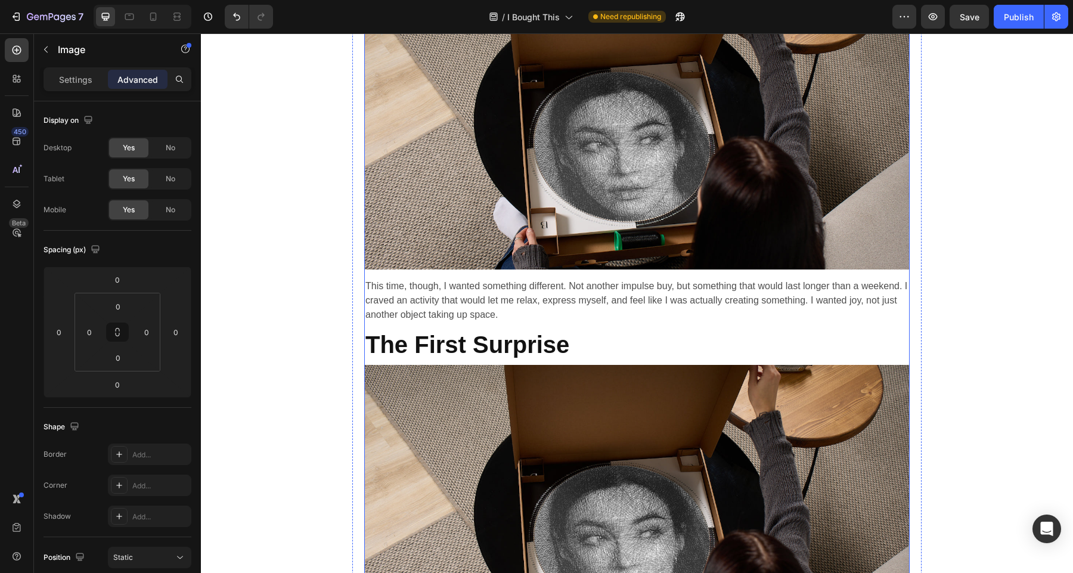
click at [509, 275] on div "Buying something for yourself often feels like a guilty pleasure. I’ve lost cou…" at bounding box center [636, 288] width 545 height 748
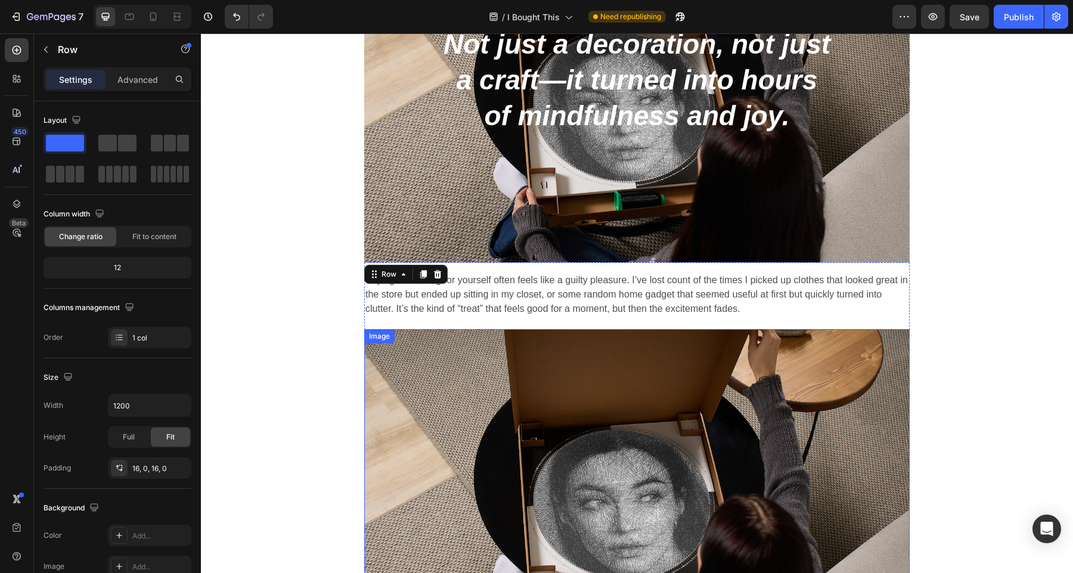
scroll to position [425, 0]
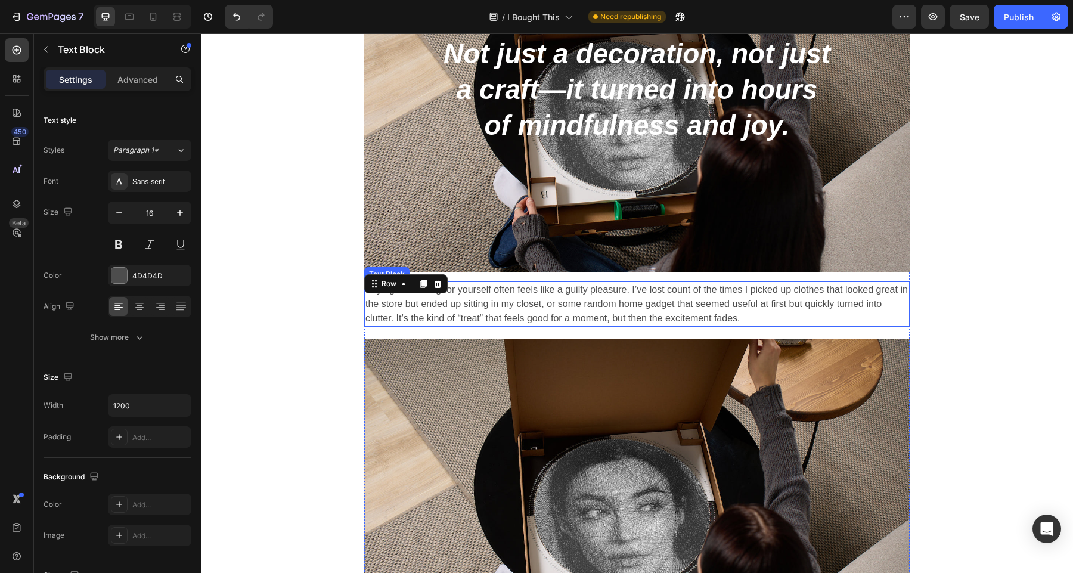
click at [528, 292] on p "Buying something for yourself often feels like a guilty pleasure. I’ve lost cou…" at bounding box center [636, 303] width 543 height 43
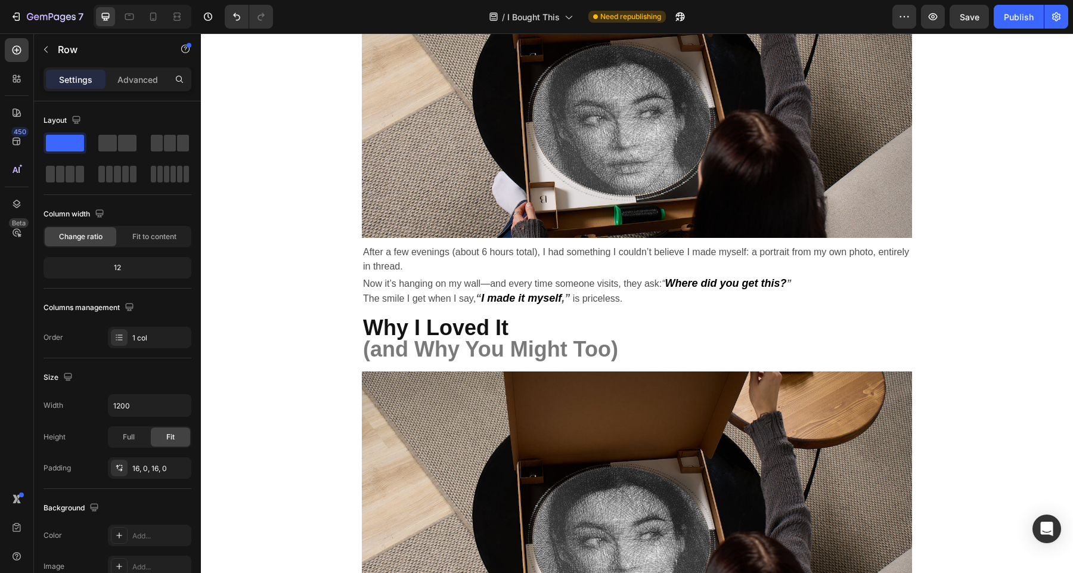
scroll to position [2400, 0]
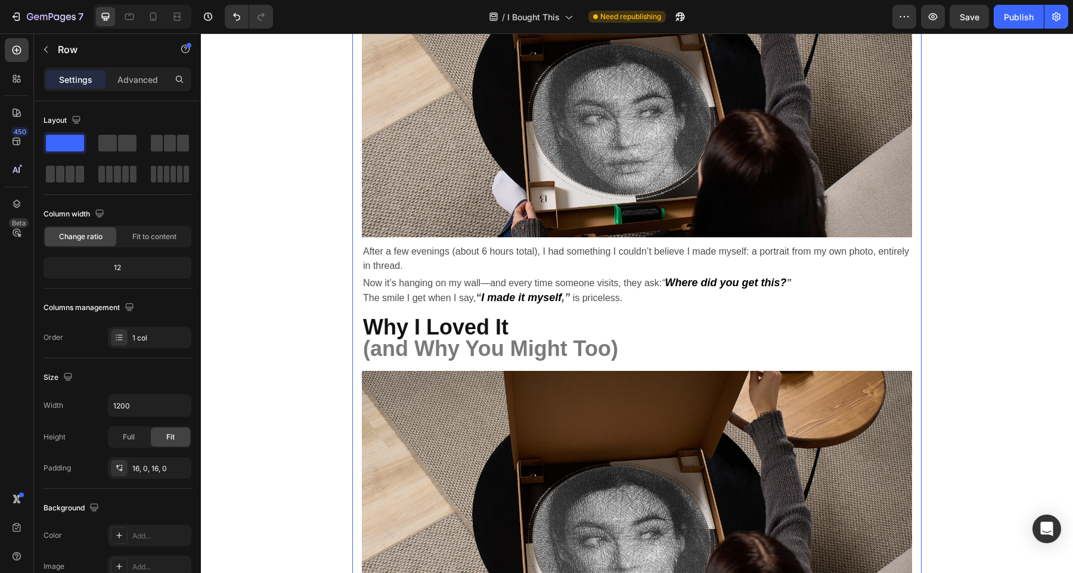
click at [454, 238] on div "Image After a few evenings (about 6 hours total), I had something I couldn’t be…" at bounding box center [637, 352] width 550 height 807
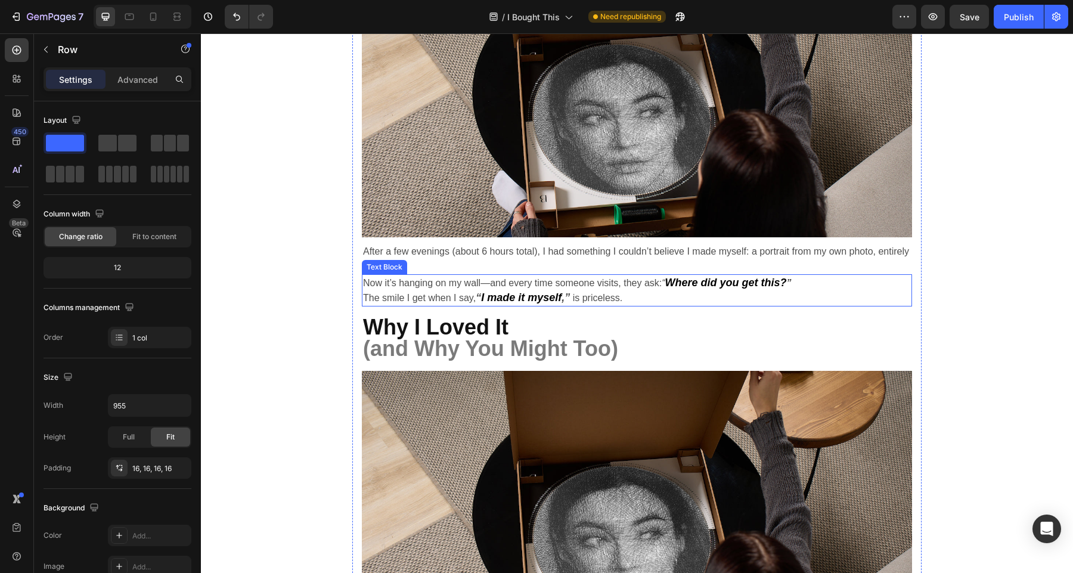
click at [630, 297] on p "Now it’s hanging on my wall—and every time someone visits, they ask: “ Where di…" at bounding box center [637, 290] width 548 height 30
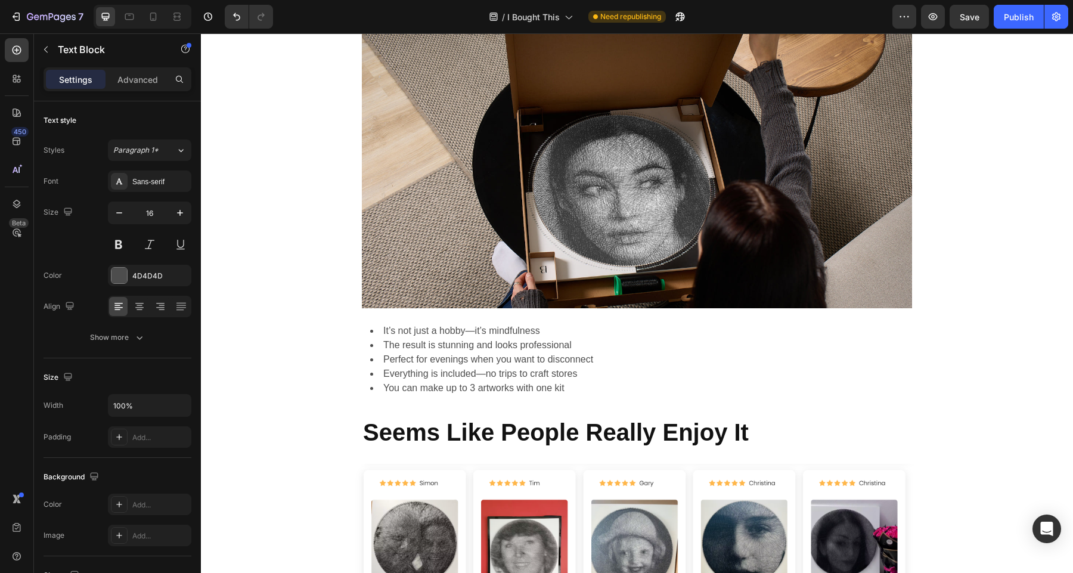
scroll to position [2752, 0]
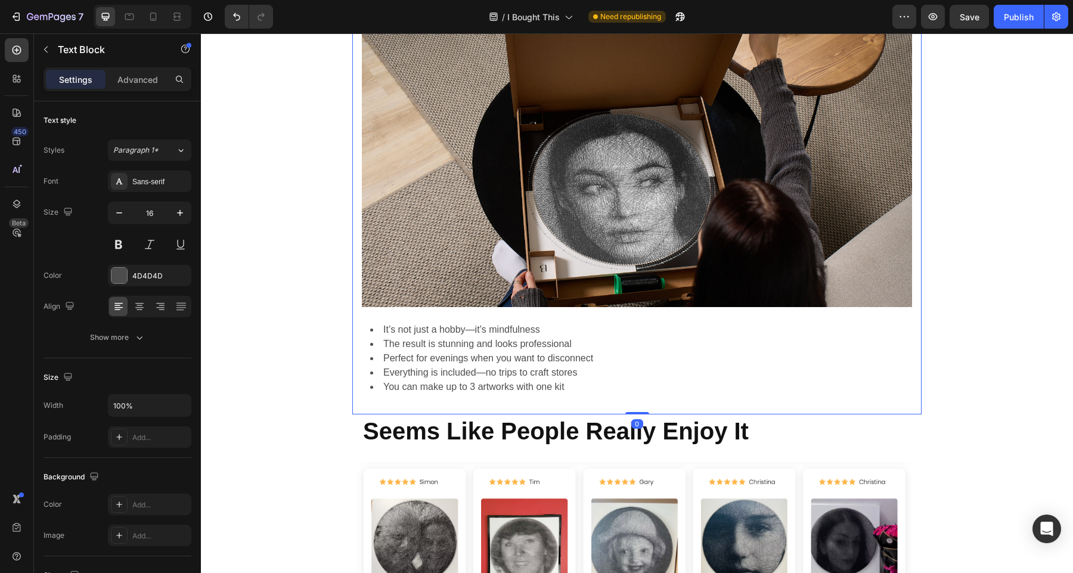
click at [460, 308] on div "Image After a few evenings (about 6 hours total), I had something I couldn’t be…" at bounding box center [637, 0] width 550 height 807
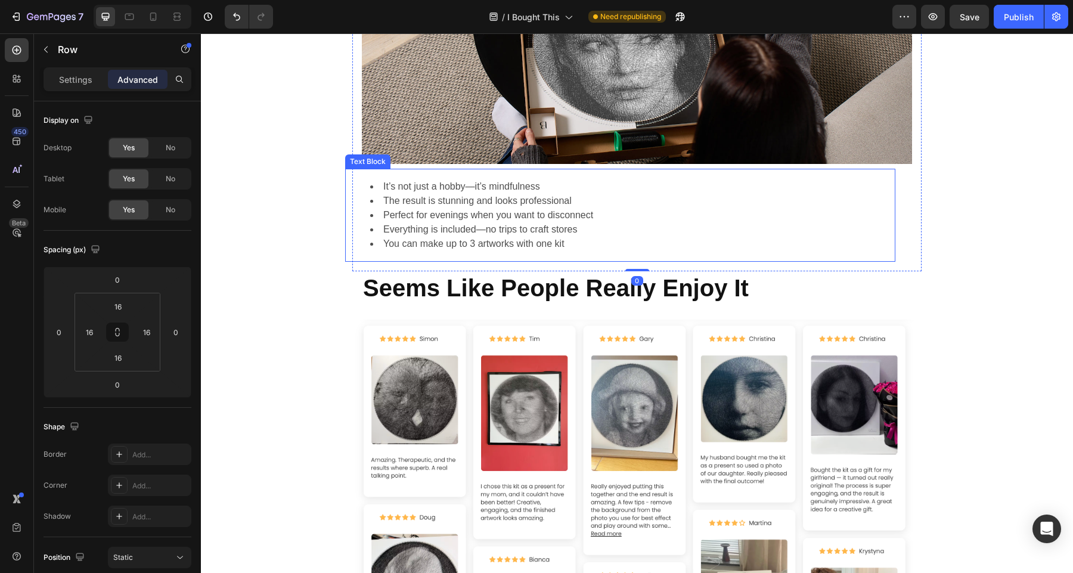
scroll to position [2913, 0]
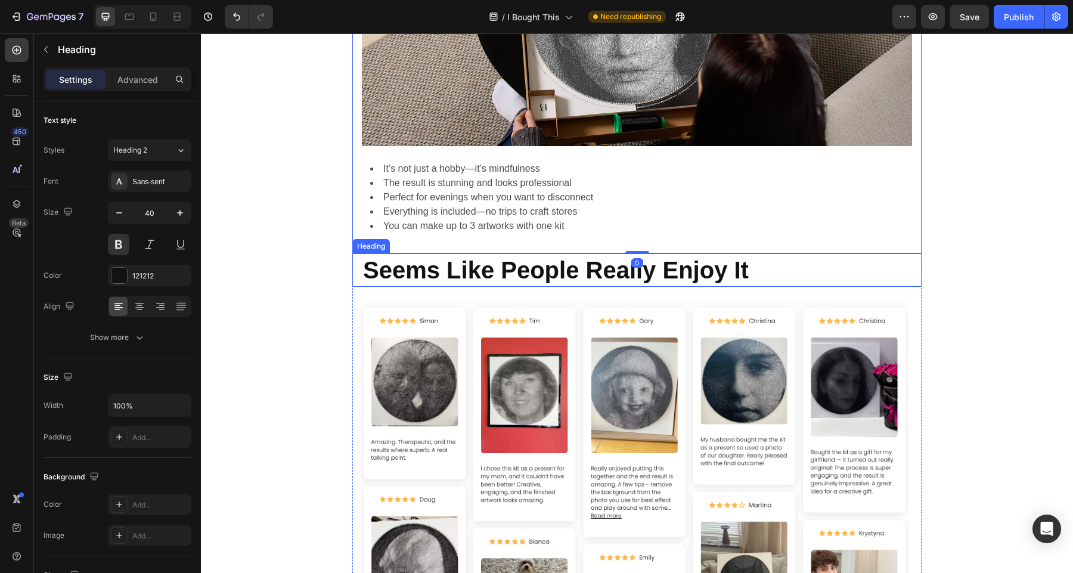
click at [478, 275] on h2 "Seems Like People Really Enjoy It" at bounding box center [642, 269] width 560 height 33
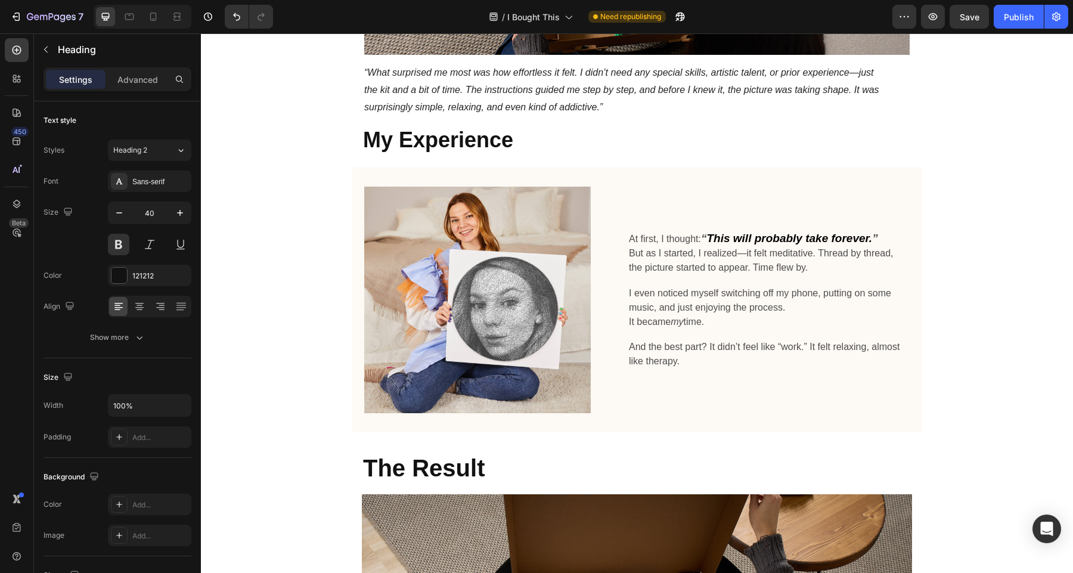
scroll to position [1847, 0]
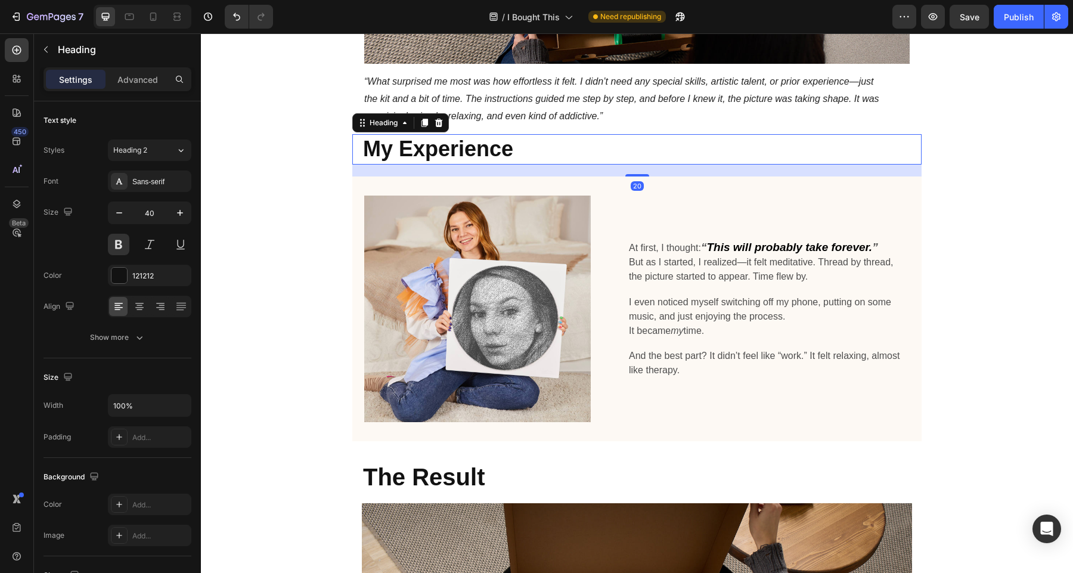
click at [391, 142] on h2 "My Experience" at bounding box center [642, 149] width 560 height 30
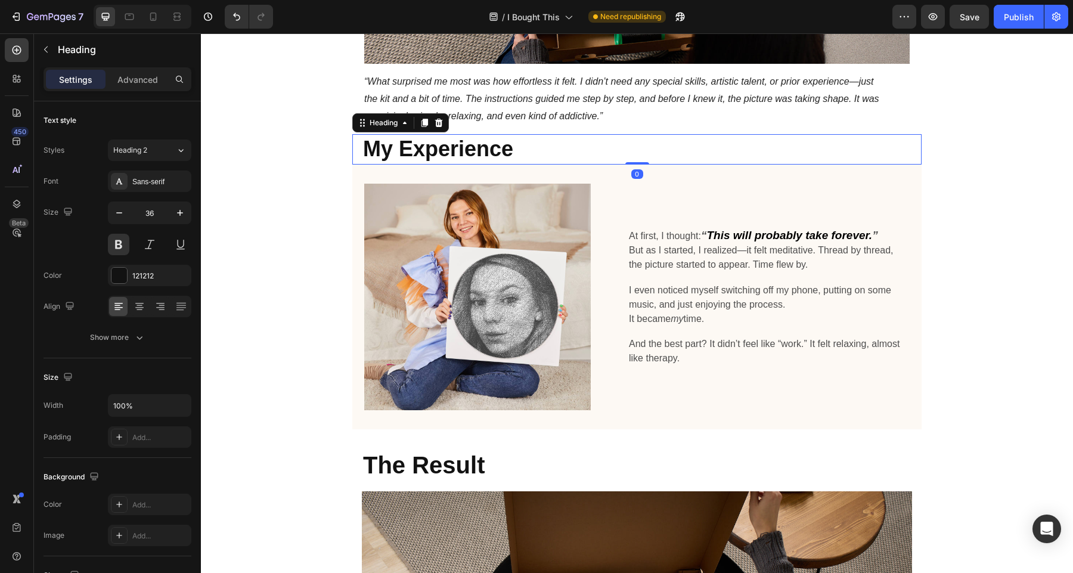
drag, startPoint x: 641, startPoint y: 175, endPoint x: 641, endPoint y: 155, distance: 19.7
click at [641, 155] on div "My Experience Heading 0" at bounding box center [636, 149] width 569 height 30
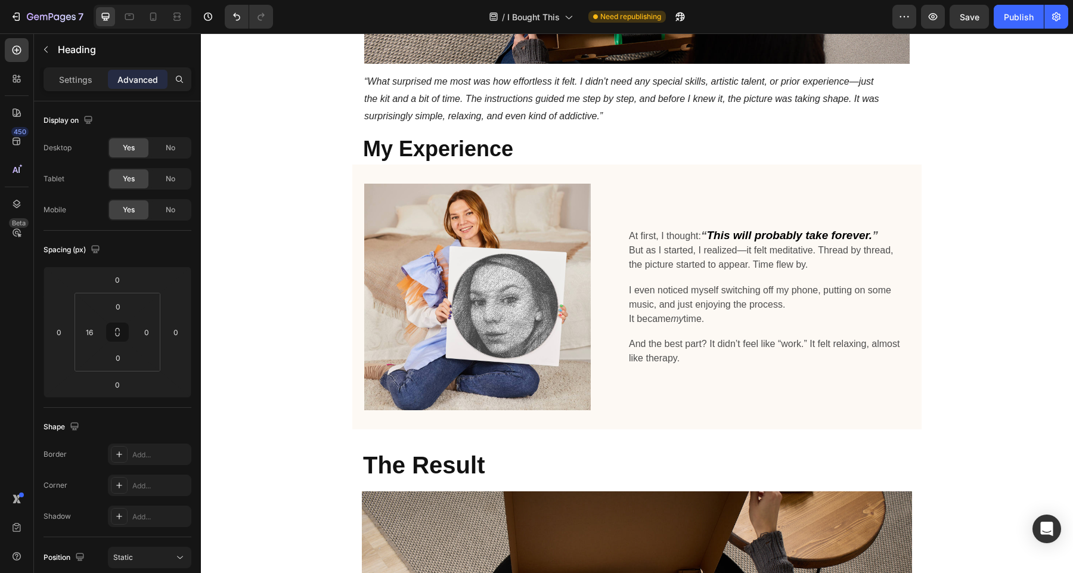
click at [981, 161] on div "Title Line I Bought This DIY Kit as a Treat for Myself—Now It’s My New Favorite…" at bounding box center [637, 500] width 872 height 4602
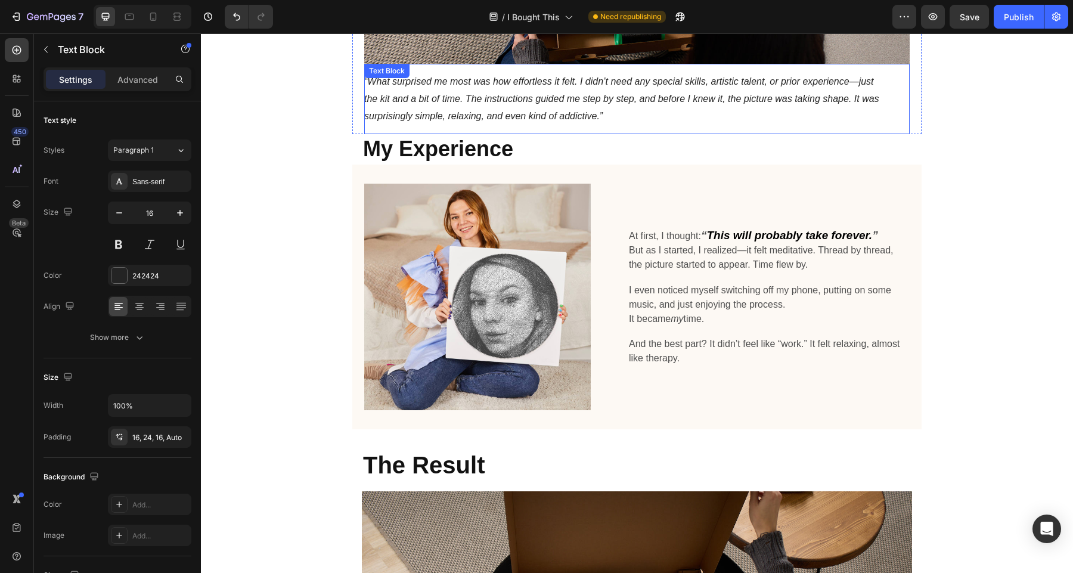
click at [503, 127] on div "“What surprised me most was how effortless it felt. I didn’t need any special s…" at bounding box center [630, 99] width 533 height 70
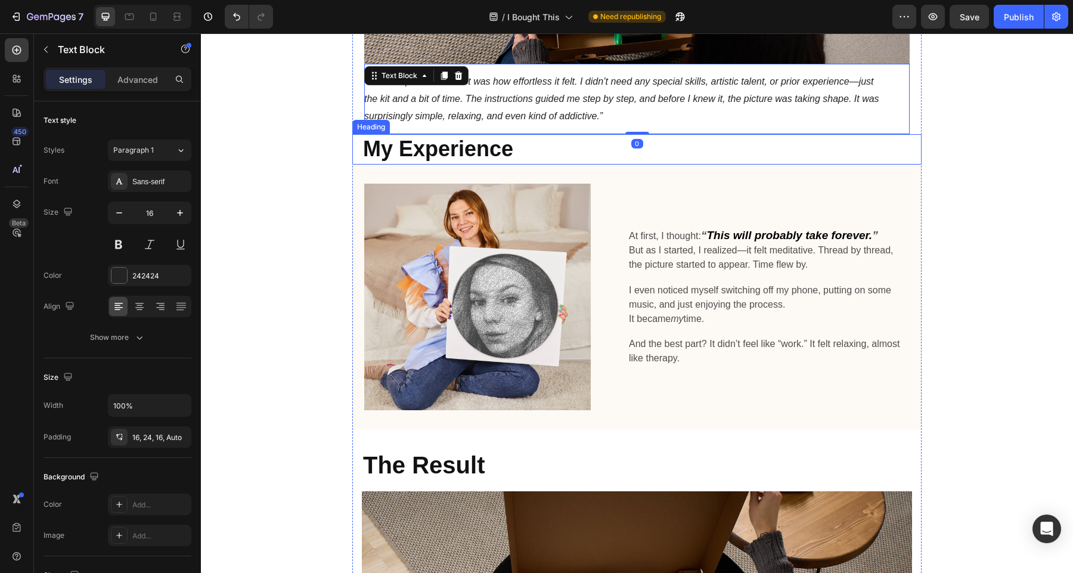
click at [602, 144] on h2 "My Experience" at bounding box center [642, 149] width 560 height 30
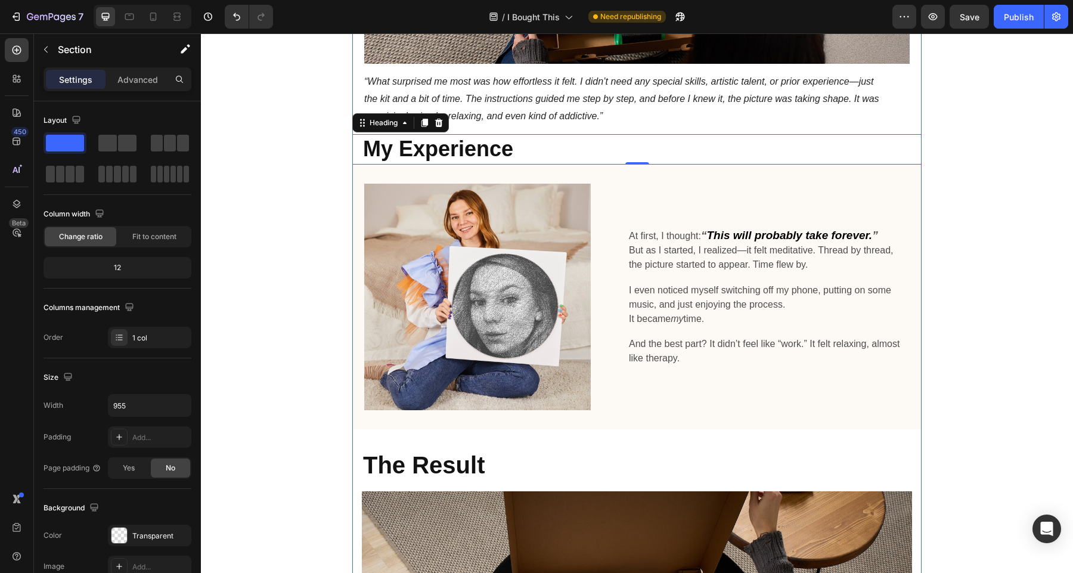
click at [501, 437] on div "Title Line I Bought This DIY Kit as a Treat for Myself—Now It’s My New Favorite…" at bounding box center [636, 492] width 569 height 4445
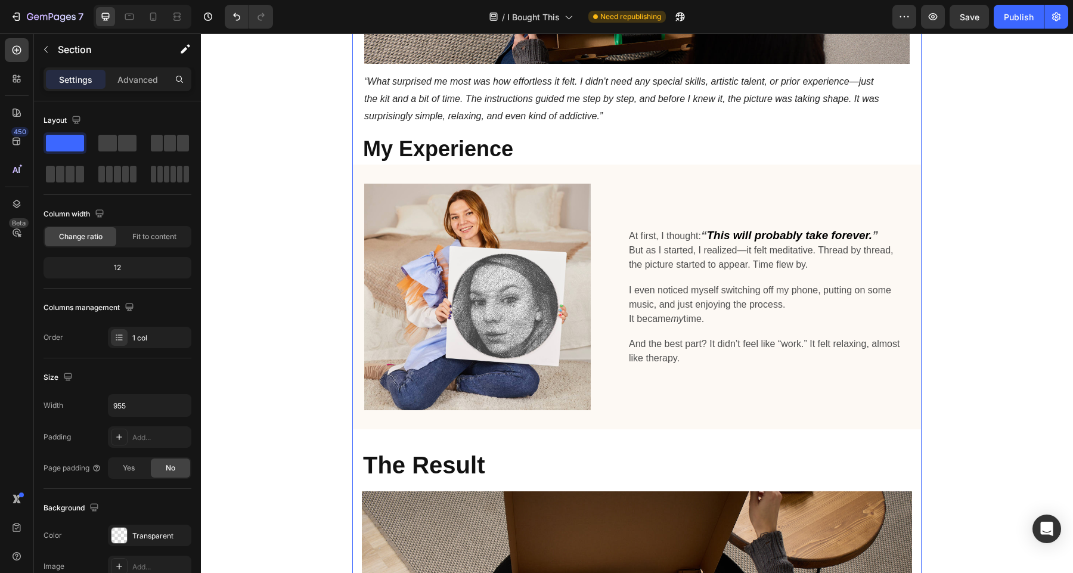
click at [433, 426] on div "Image At first, I thought: “ This will probably take forever. ” But as I starte…" at bounding box center [636, 296] width 569 height 265
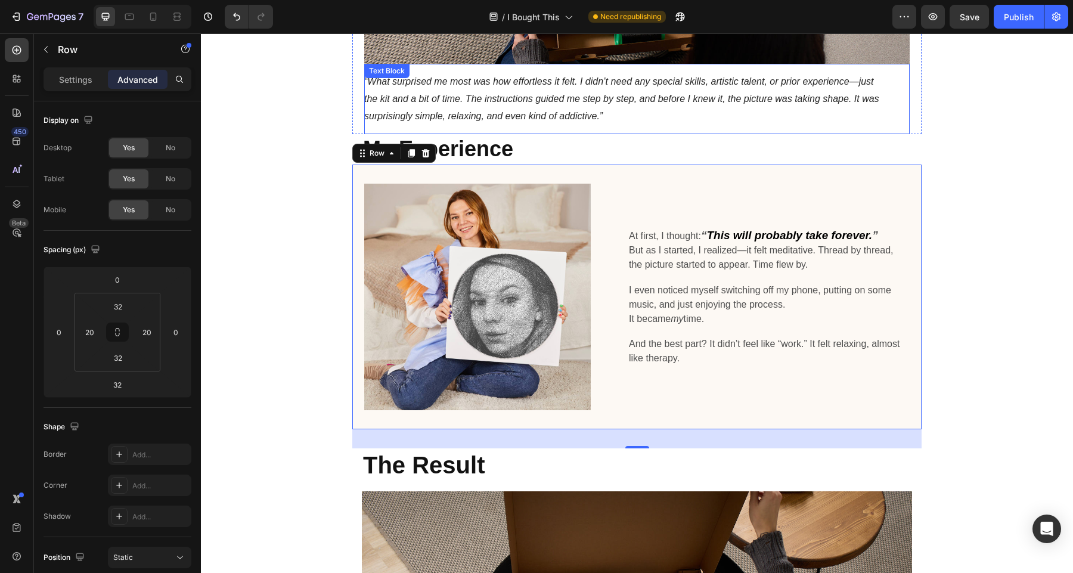
click at [485, 128] on div "“What surprised me most was how effortless it felt. I didn’t need any special s…" at bounding box center [630, 99] width 533 height 70
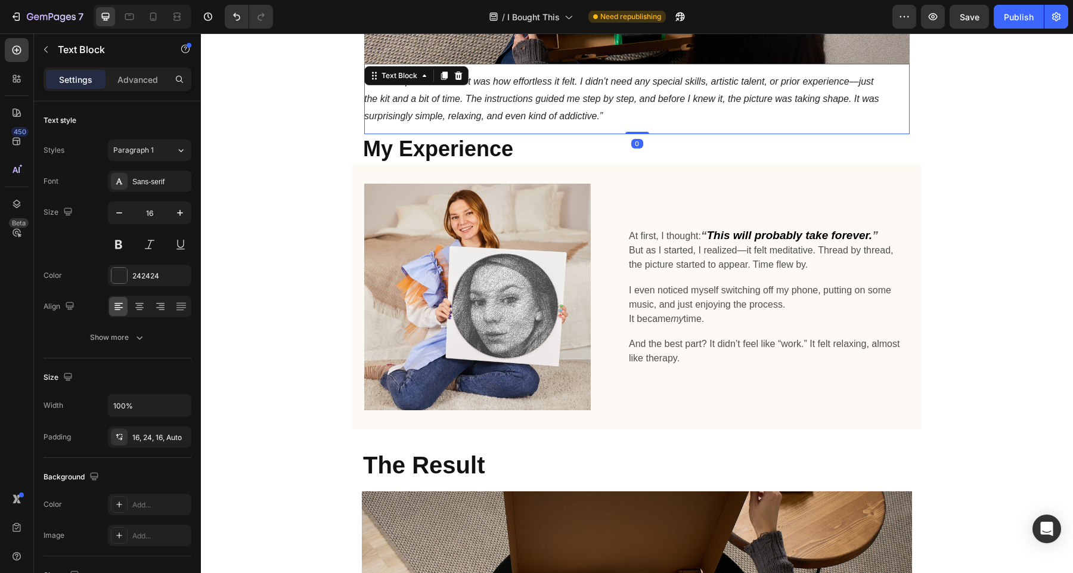
click at [521, 128] on div "“What surprised me most was how effortless it felt. I didn’t need any special s…" at bounding box center [630, 99] width 533 height 70
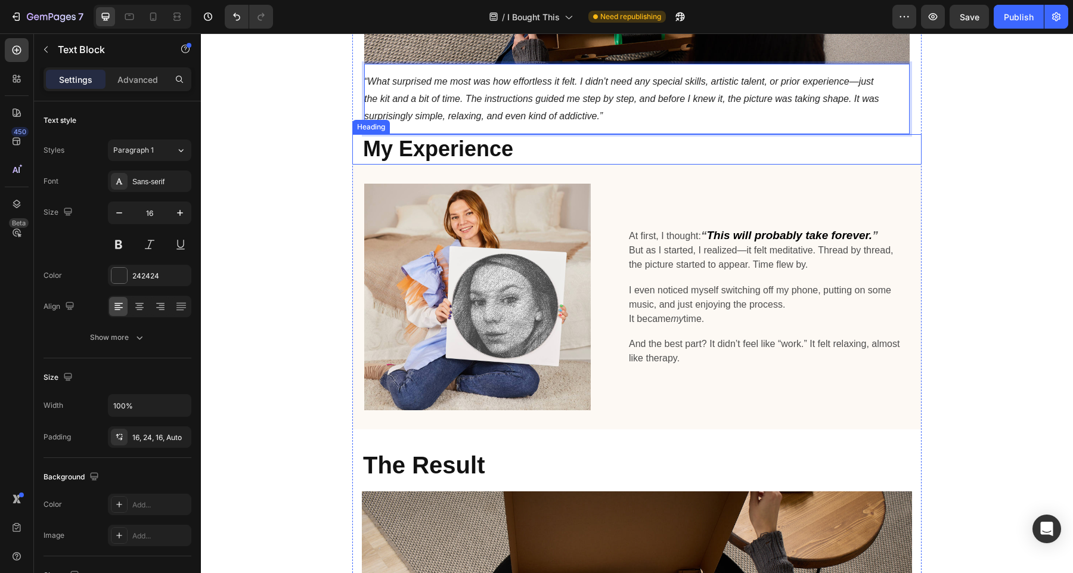
click at [579, 157] on h2 "My Experience" at bounding box center [642, 149] width 560 height 30
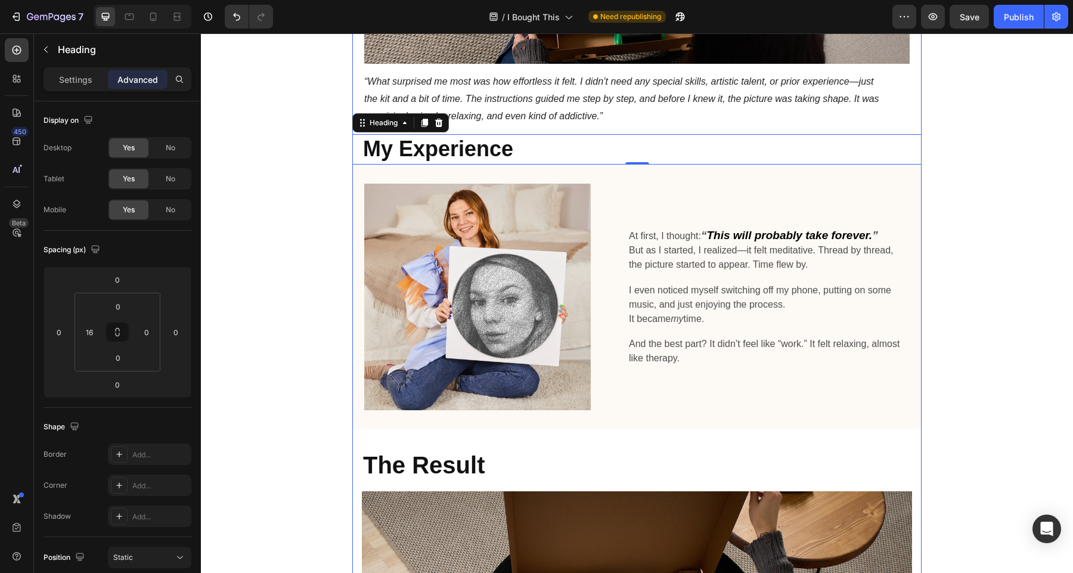
click at [490, 421] on div "Image At first, I thought: “ This will probably take forever. ” But as I starte…" at bounding box center [636, 296] width 569 height 265
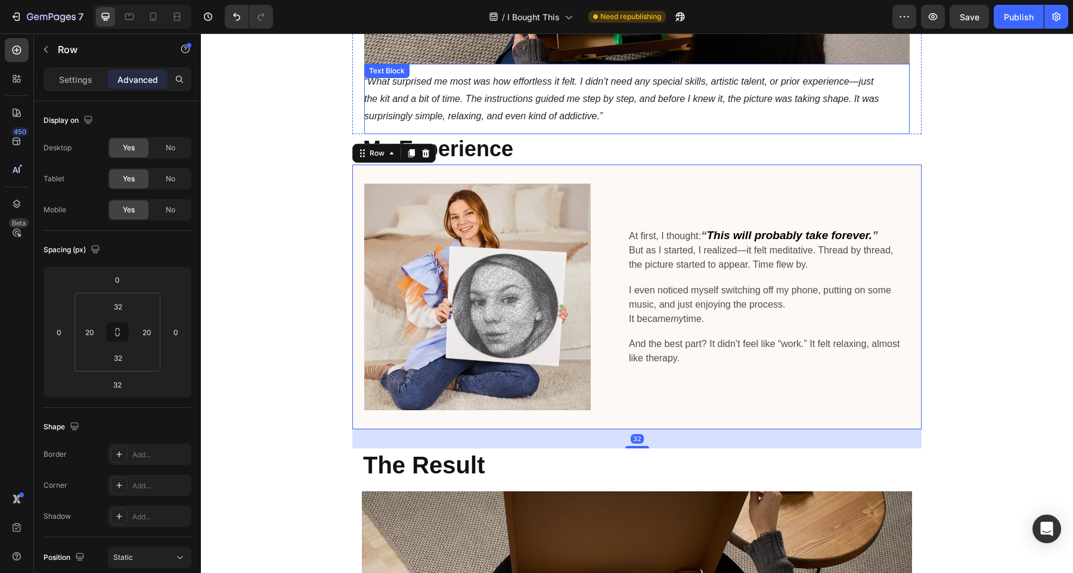
click at [533, 130] on div "“What surprised me most was how effortless it felt. I didn’t need any special s…" at bounding box center [630, 99] width 533 height 70
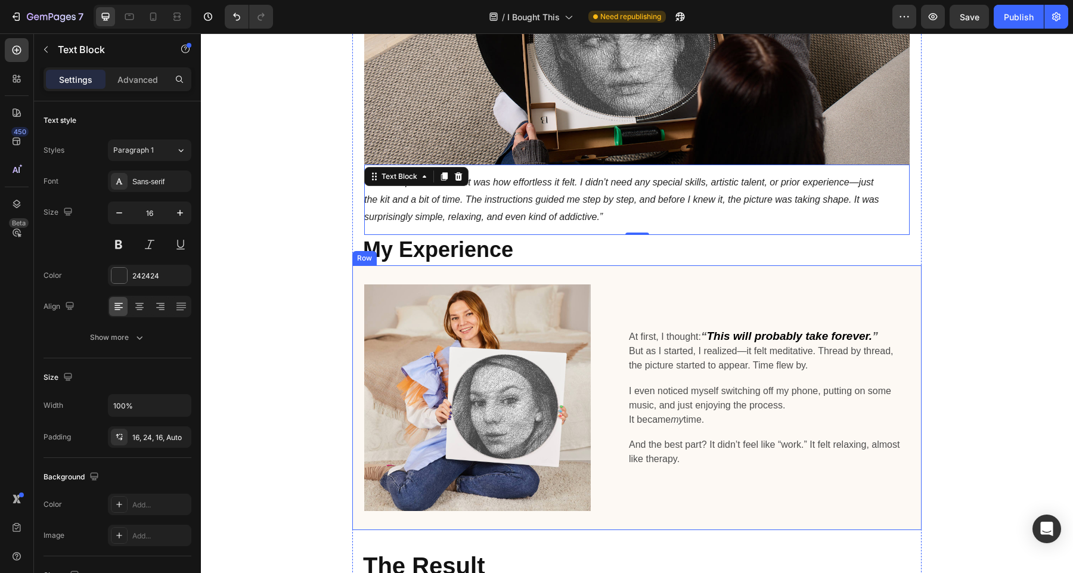
scroll to position [1745, 0]
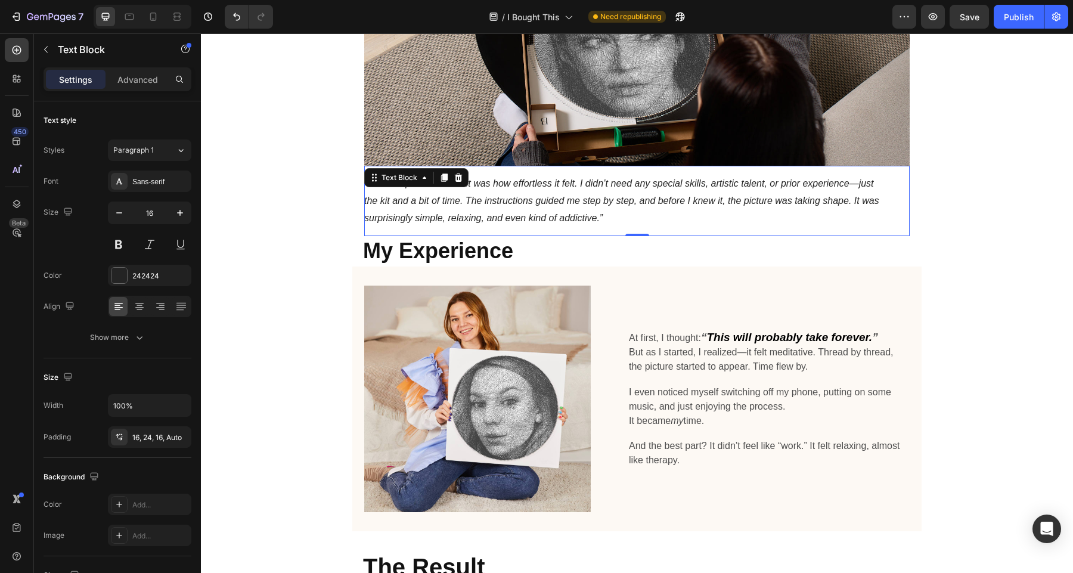
click at [583, 226] on div "“What surprised me most was how effortless it felt. I didn’t need any special s…" at bounding box center [630, 201] width 533 height 70
click at [604, 268] on div "Image At first, I thought: “ This will probably take forever. ” But as I starte…" at bounding box center [636, 398] width 569 height 265
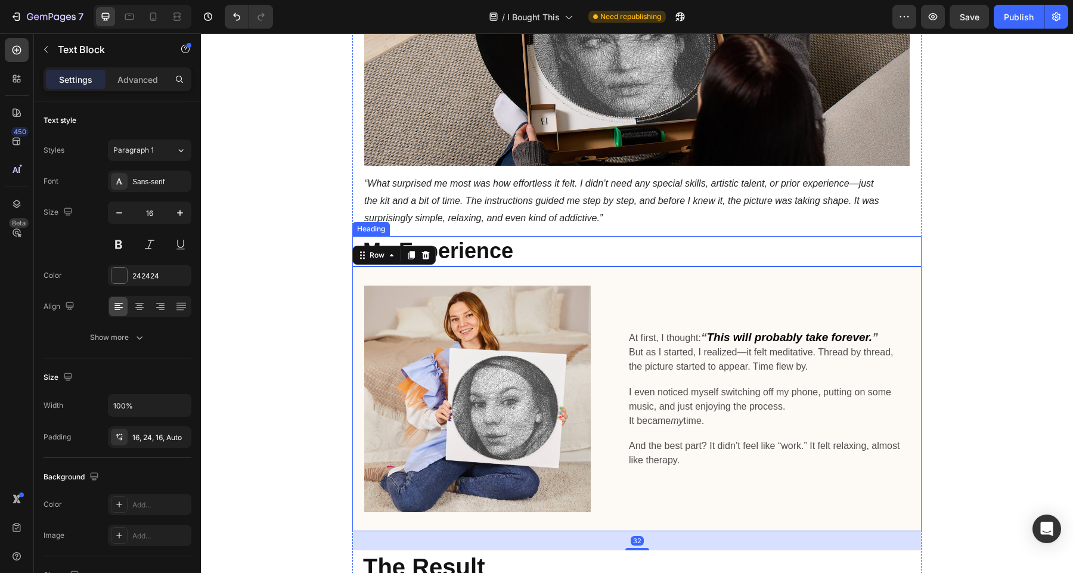
click at [617, 226] on div "“What surprised me most was how effortless it felt. I didn’t need any special s…" at bounding box center [630, 201] width 533 height 70
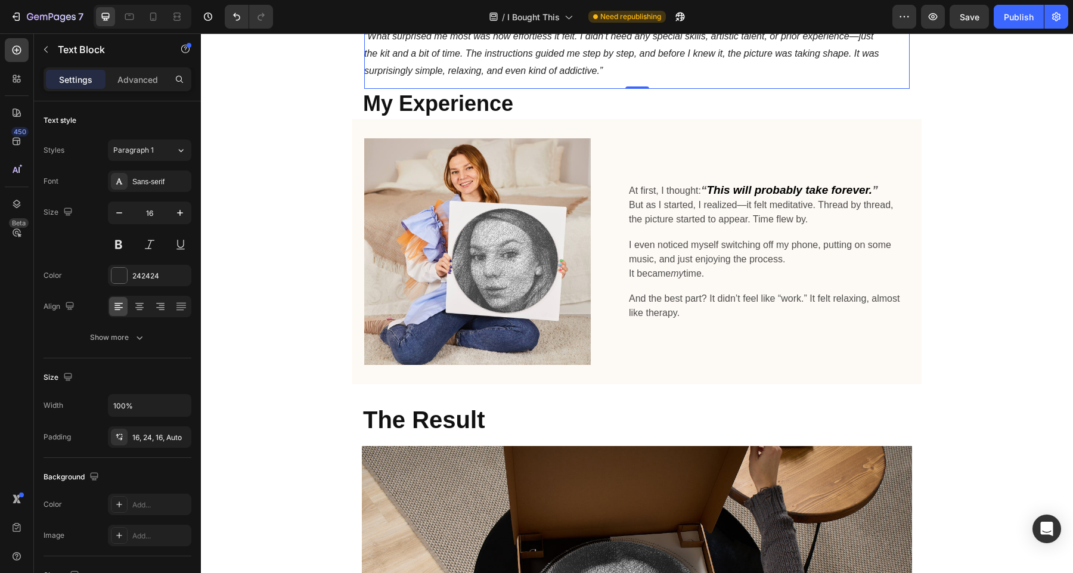
scroll to position [1898, 0]
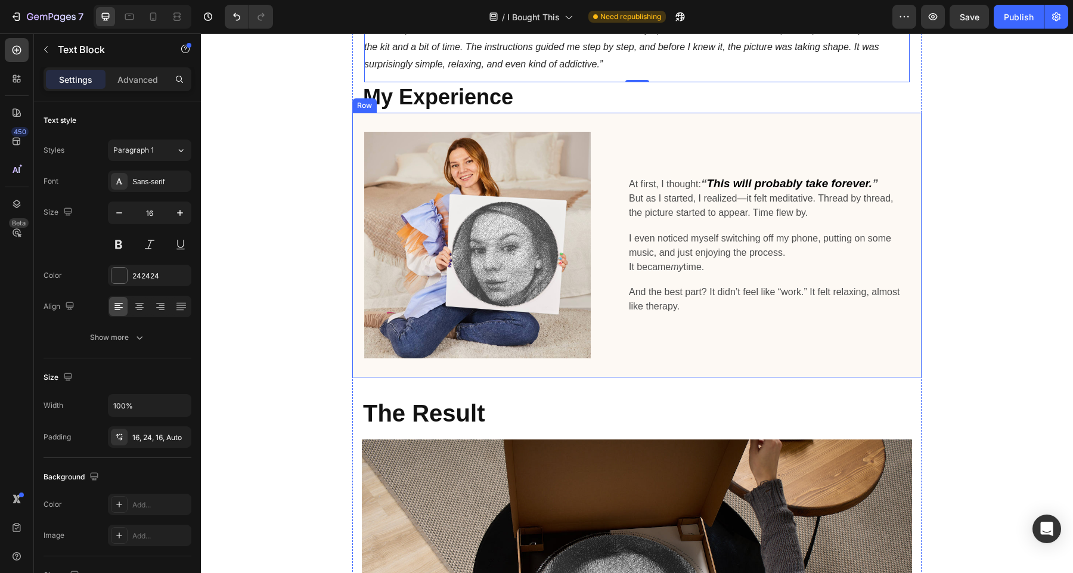
click at [505, 366] on div "Image At first, I thought: “ This will probably take forever. ” But as I starte…" at bounding box center [636, 245] width 569 height 265
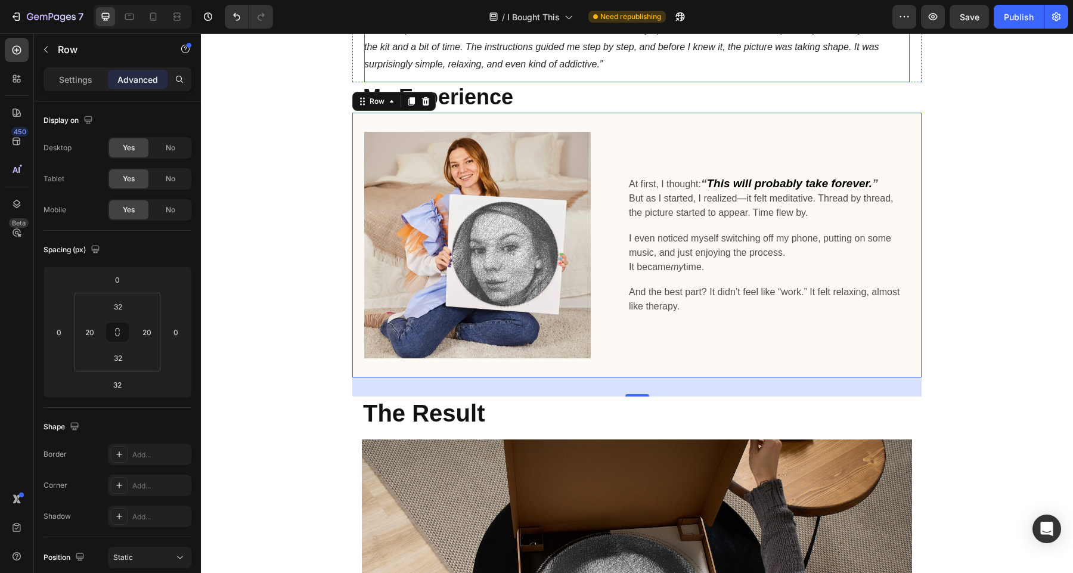
click at [515, 76] on div "“What surprised me most was how effortless it felt. I didn’t need any special s…" at bounding box center [630, 47] width 533 height 70
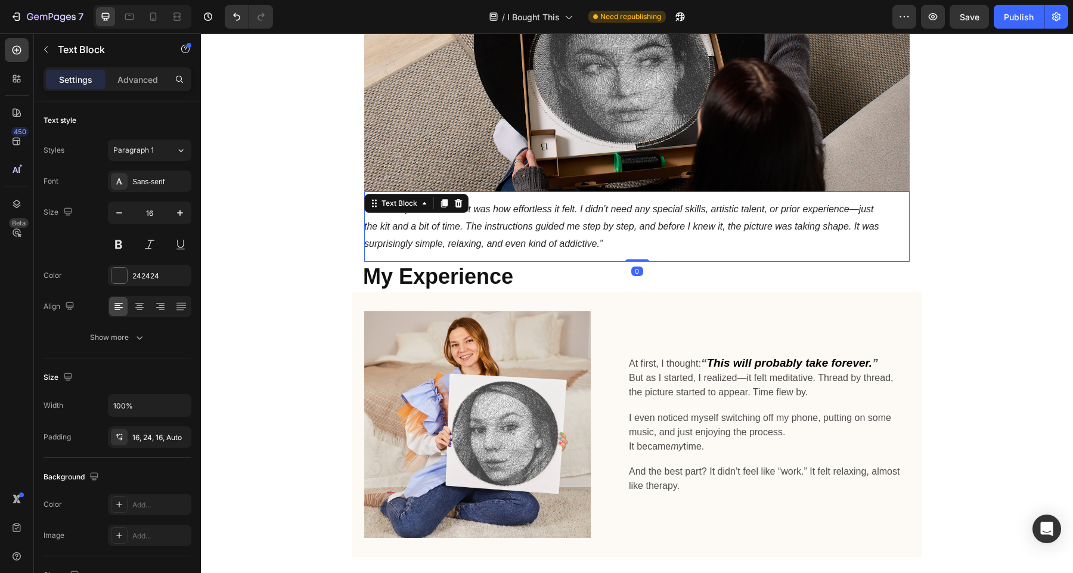
scroll to position [1714, 0]
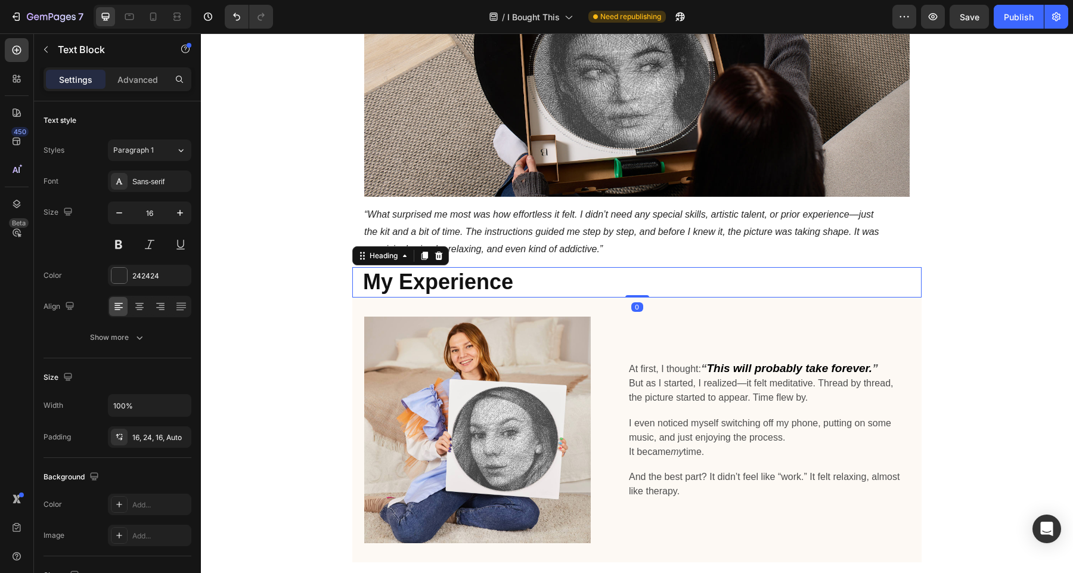
click at [582, 278] on h2 "My Experience" at bounding box center [642, 282] width 560 height 30
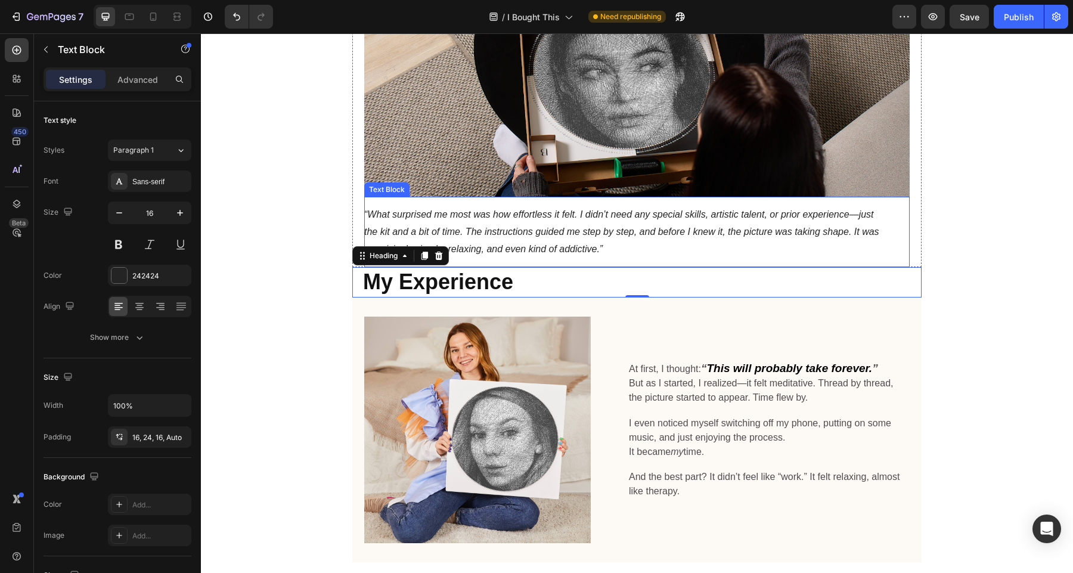
click at [598, 241] on p "“What surprised me most was how effortless it felt. I didn’t need any special s…" at bounding box center [623, 231] width 519 height 51
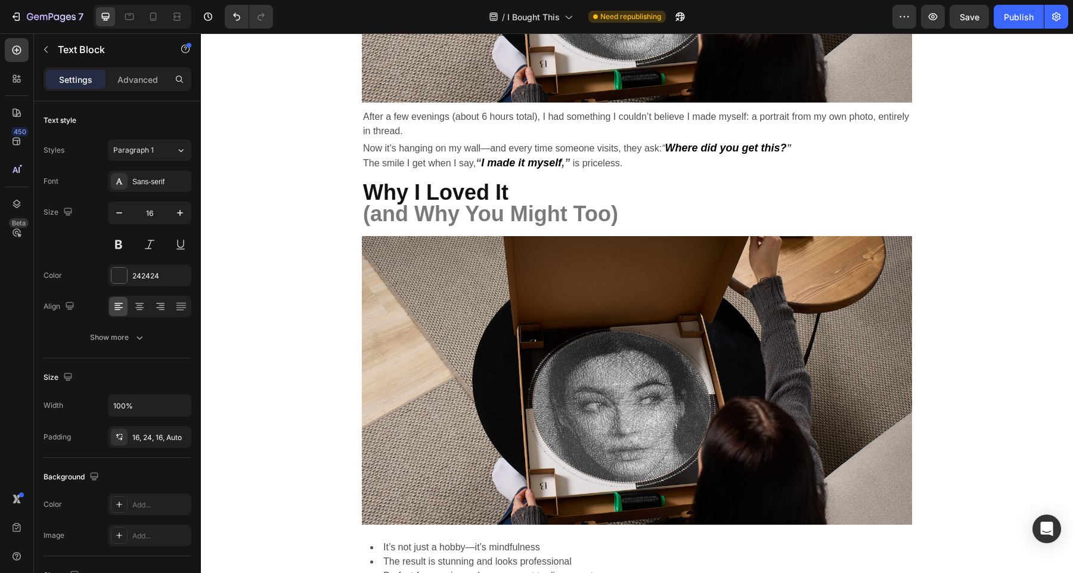
scroll to position [2538, 0]
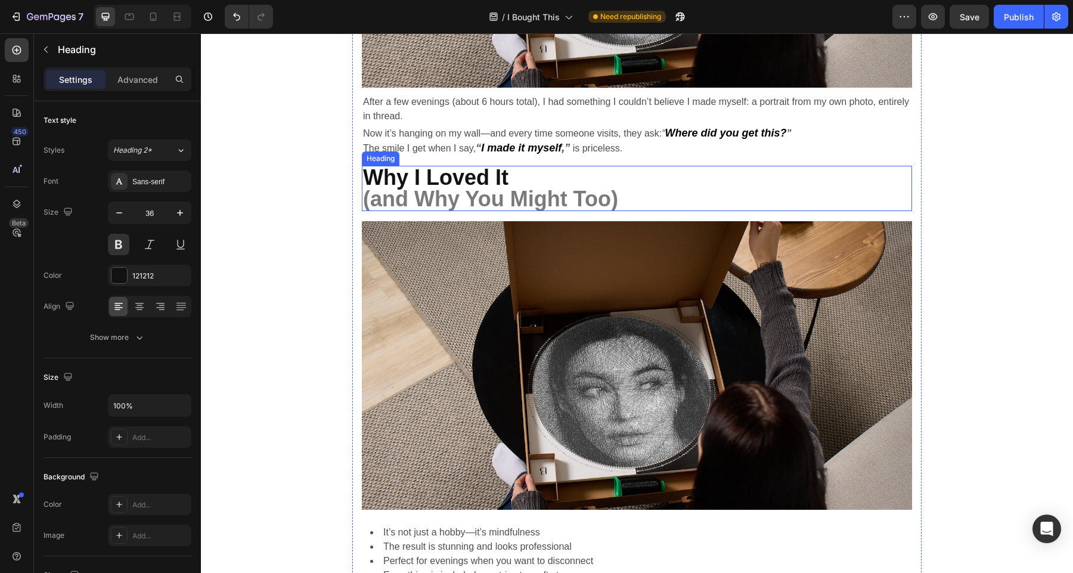
click at [490, 192] on strong "(and Why You Might Too)" at bounding box center [490, 199] width 255 height 24
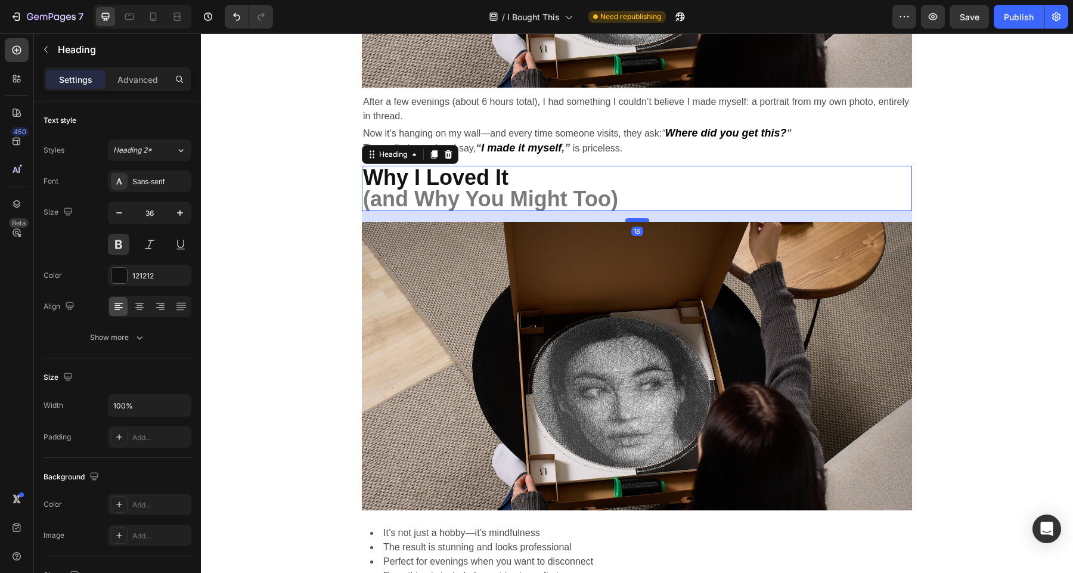
click at [641, 218] on div at bounding box center [637, 220] width 24 height 4
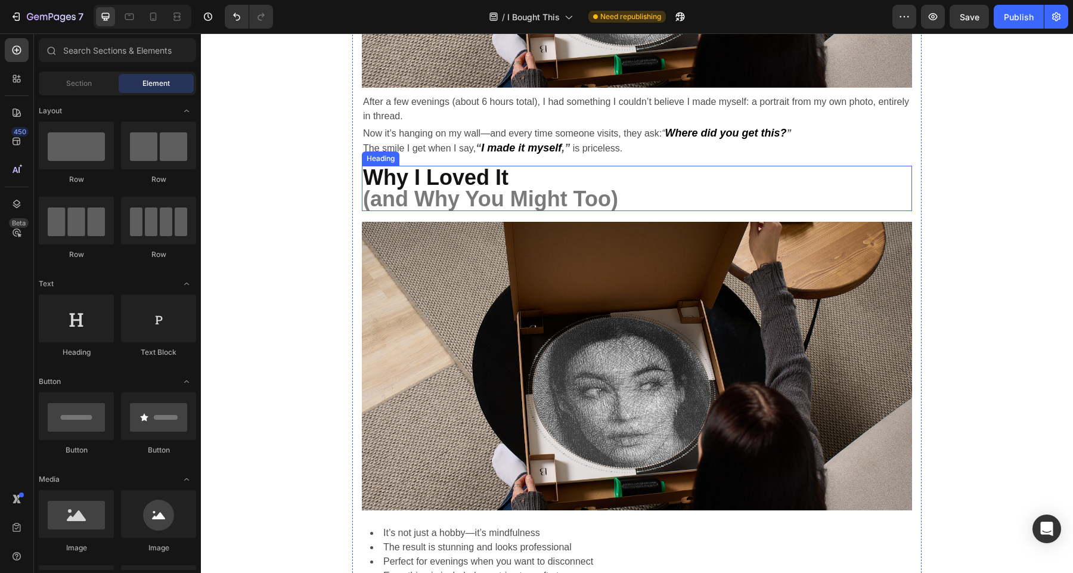
click at [481, 187] on strong "(and Why You Might Too)" at bounding box center [490, 199] width 255 height 24
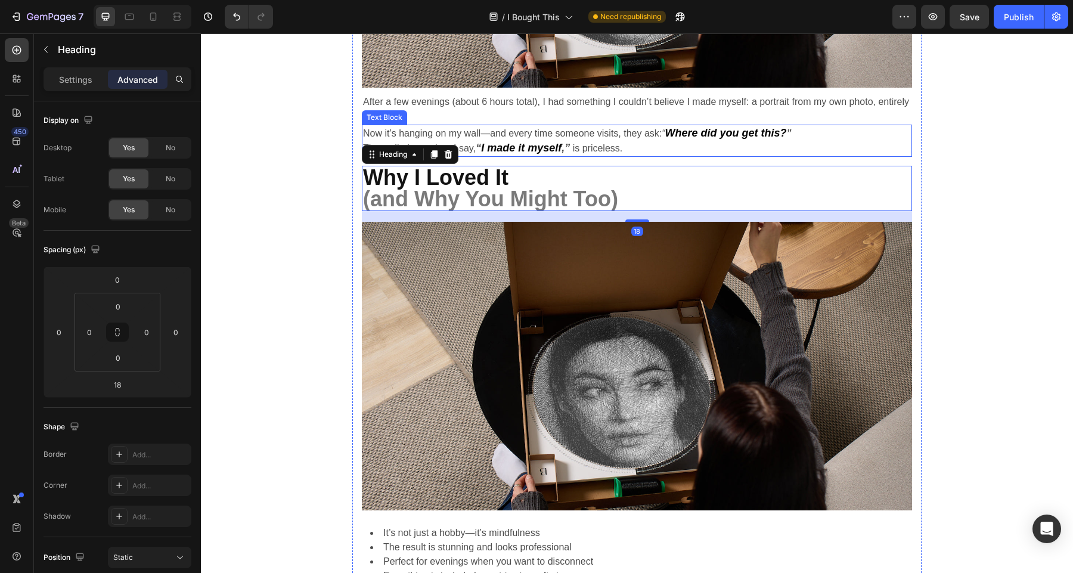
click at [518, 147] on strong "I made it myself" at bounding box center [521, 148] width 80 height 12
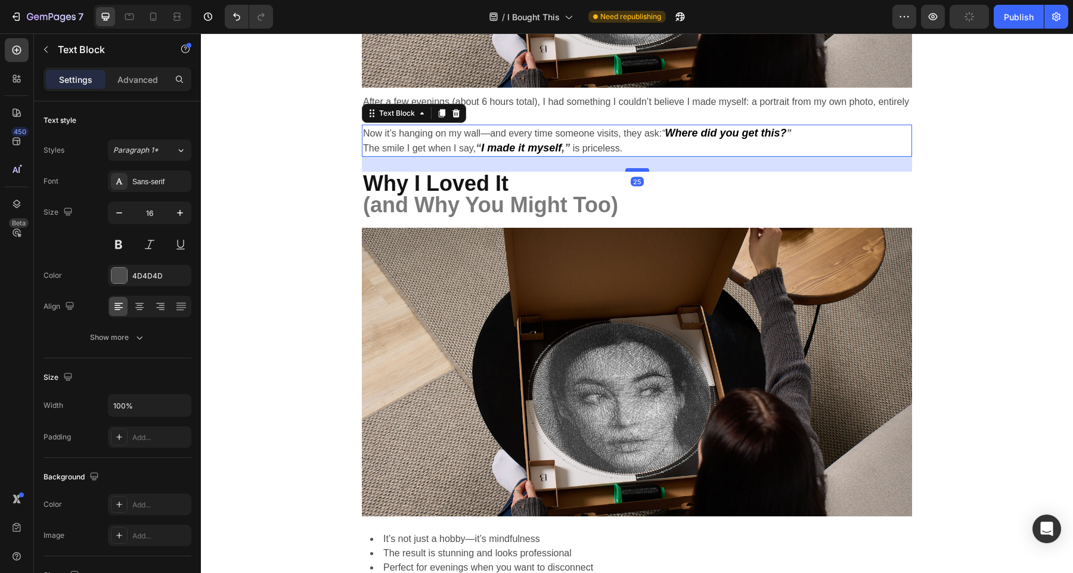
drag, startPoint x: 639, startPoint y: 162, endPoint x: 638, endPoint y: 168, distance: 6.0
click at [638, 168] on div at bounding box center [637, 170] width 24 height 4
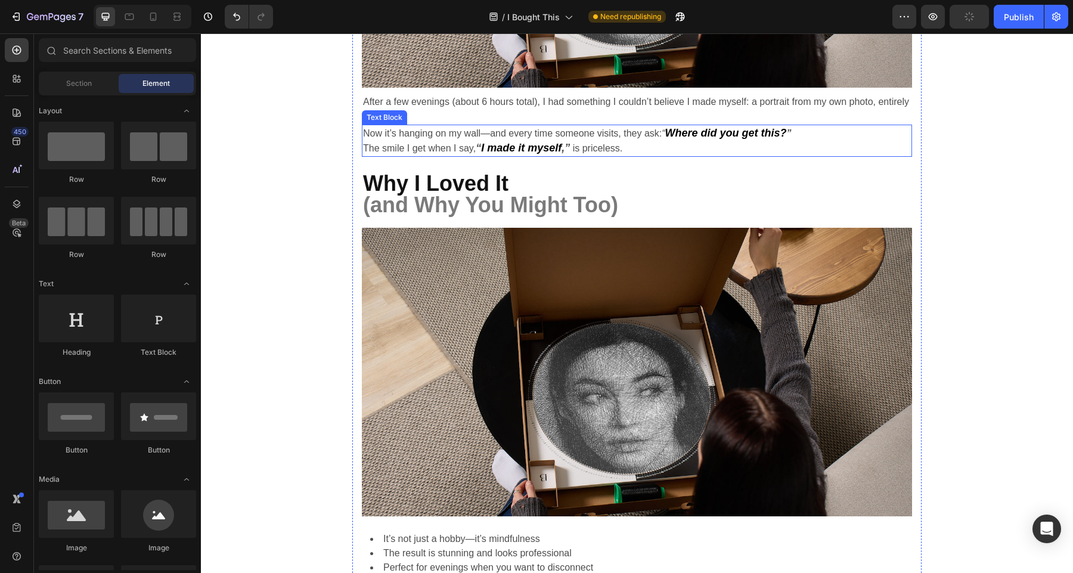
click at [589, 144] on p "Now it’s hanging on my wall—and every time someone visits, they ask: “ Where di…" at bounding box center [637, 141] width 548 height 30
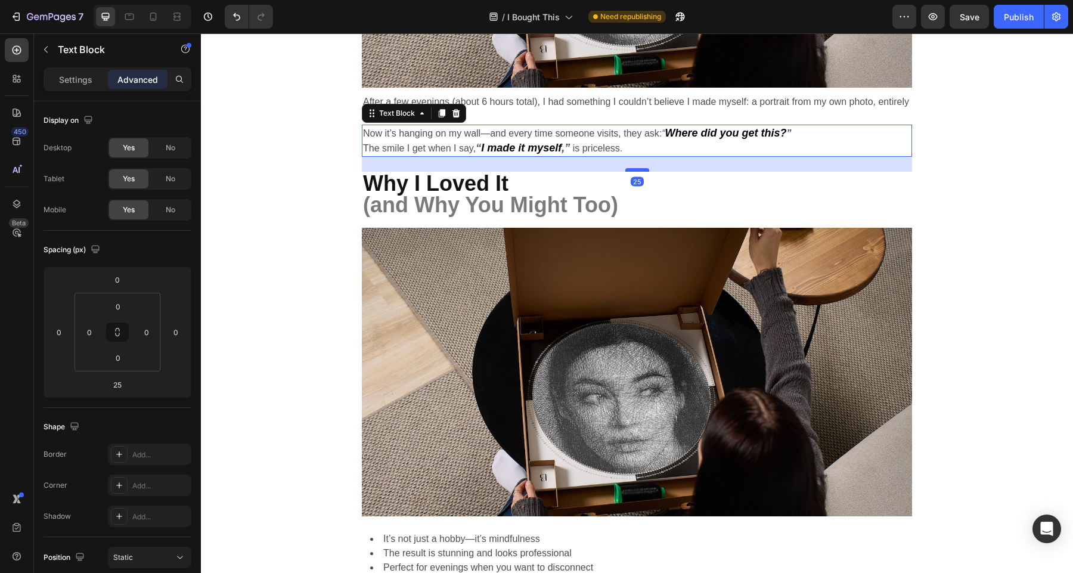
click at [633, 170] on div at bounding box center [637, 170] width 24 height 4
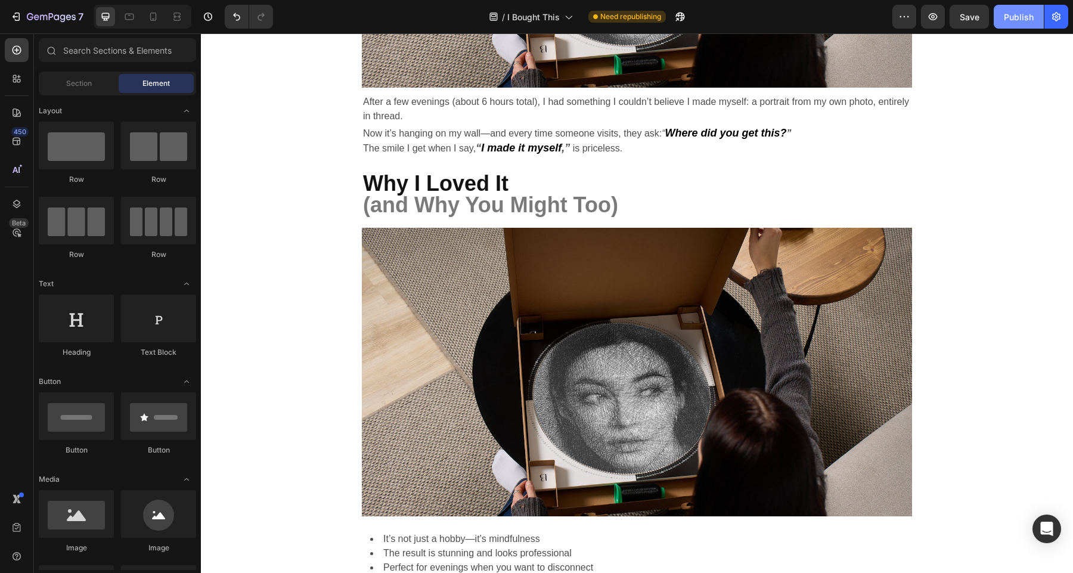
click at [1005, 18] on div "Publish" at bounding box center [1018, 17] width 30 height 13
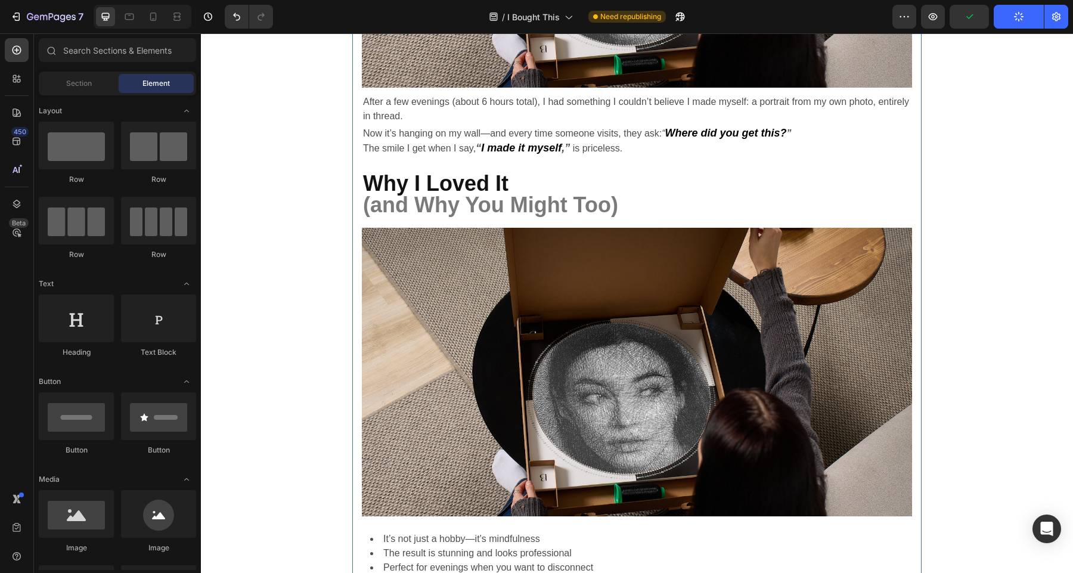
click at [511, 147] on strong "I made it myself" at bounding box center [521, 148] width 80 height 12
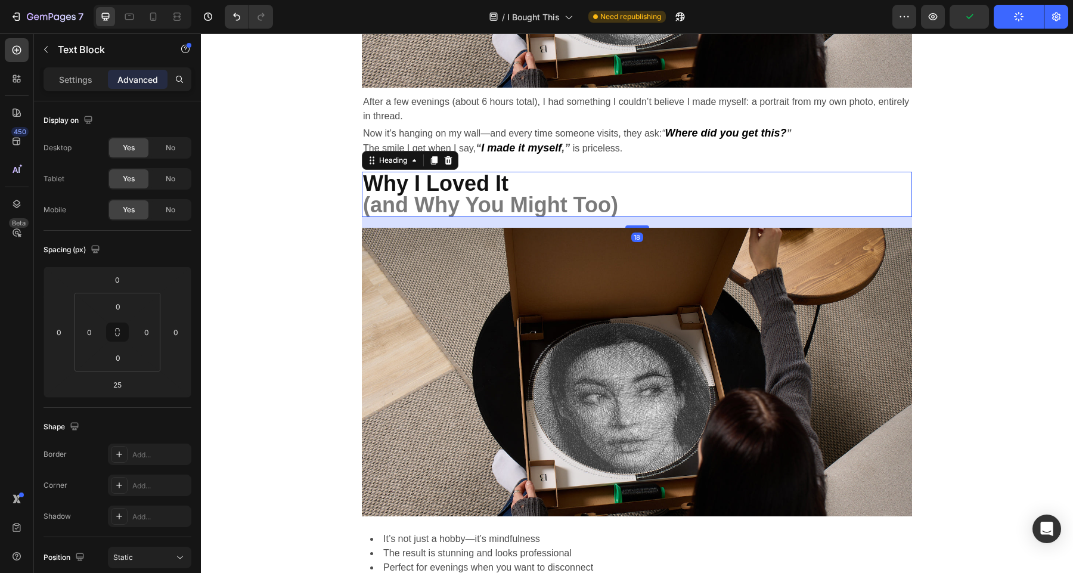
click at [567, 215] on strong "(and Why You Might Too)" at bounding box center [490, 204] width 255 height 24
click at [604, 141] on p "Now it’s hanging on my wall—and every time someone visits, they ask: “ Where di…" at bounding box center [637, 141] width 548 height 30
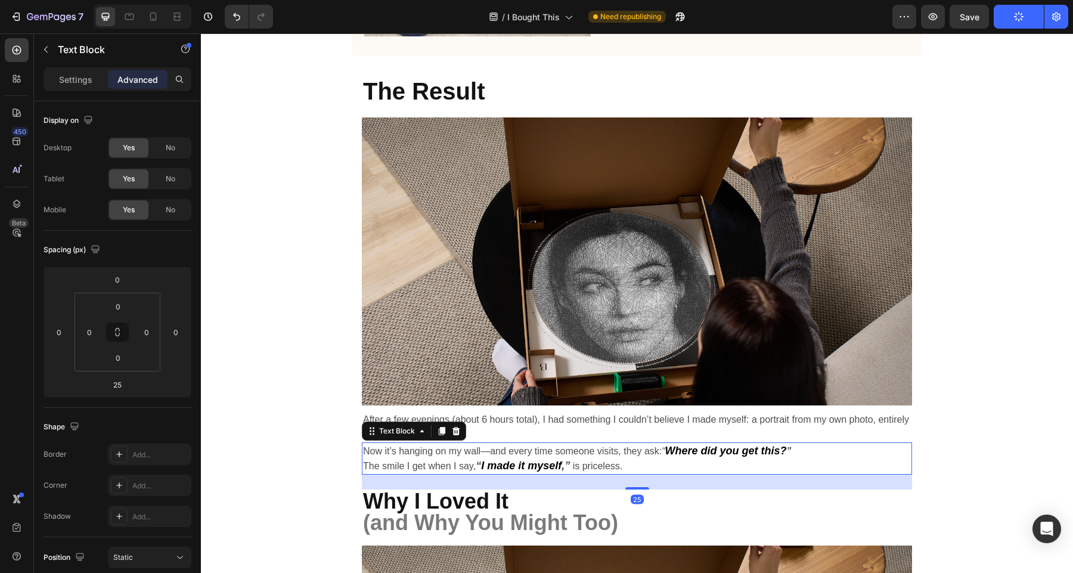
scroll to position [2087, 0]
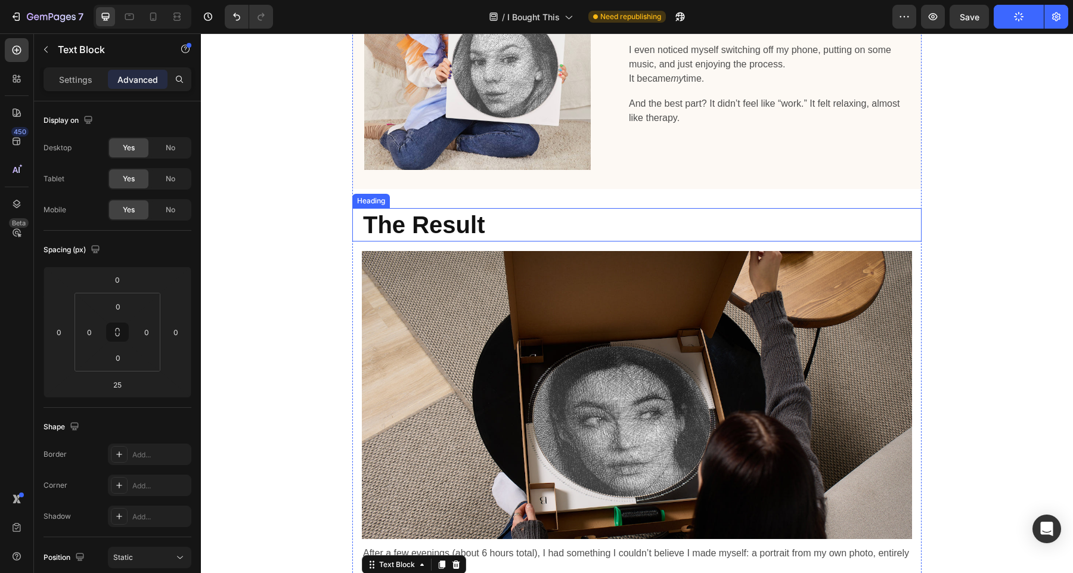
click at [468, 228] on strong "The Result" at bounding box center [424, 225] width 122 height 26
click at [574, 230] on h2 "The Result" at bounding box center [642, 224] width 560 height 33
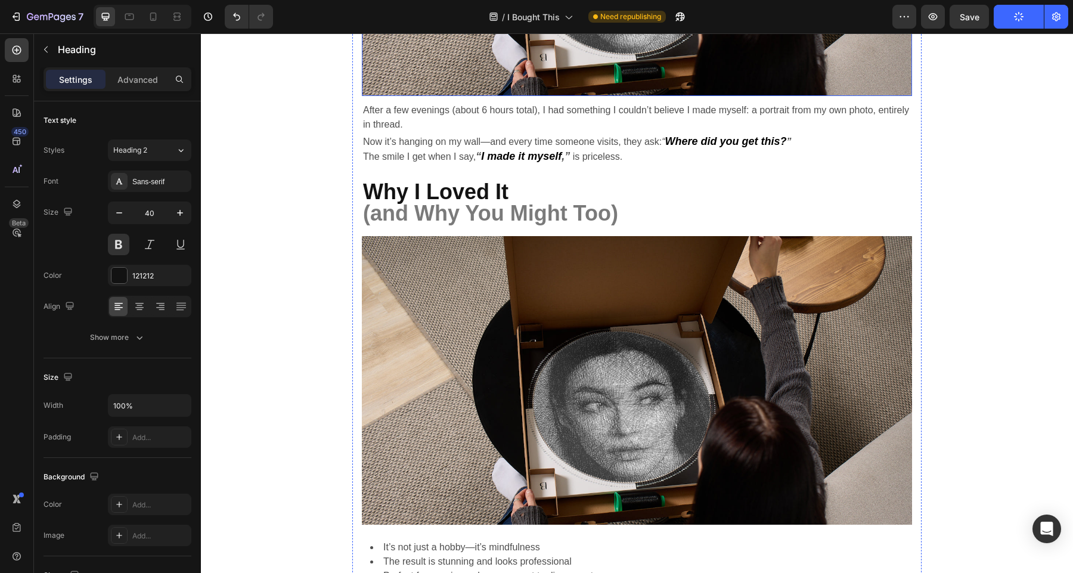
scroll to position [2535, 0]
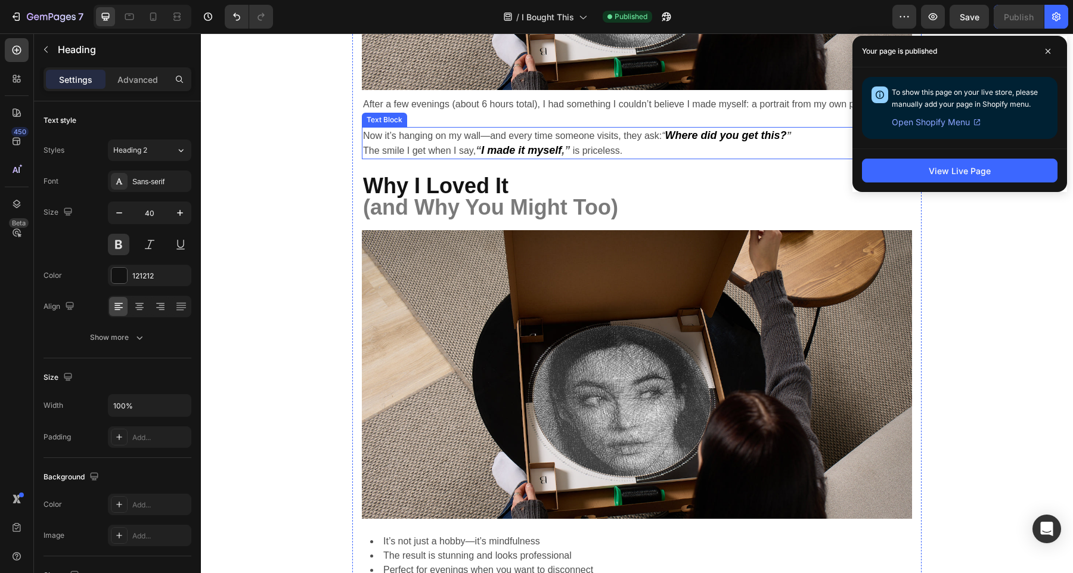
click at [495, 156] on strong "I made it myself" at bounding box center [521, 150] width 80 height 12
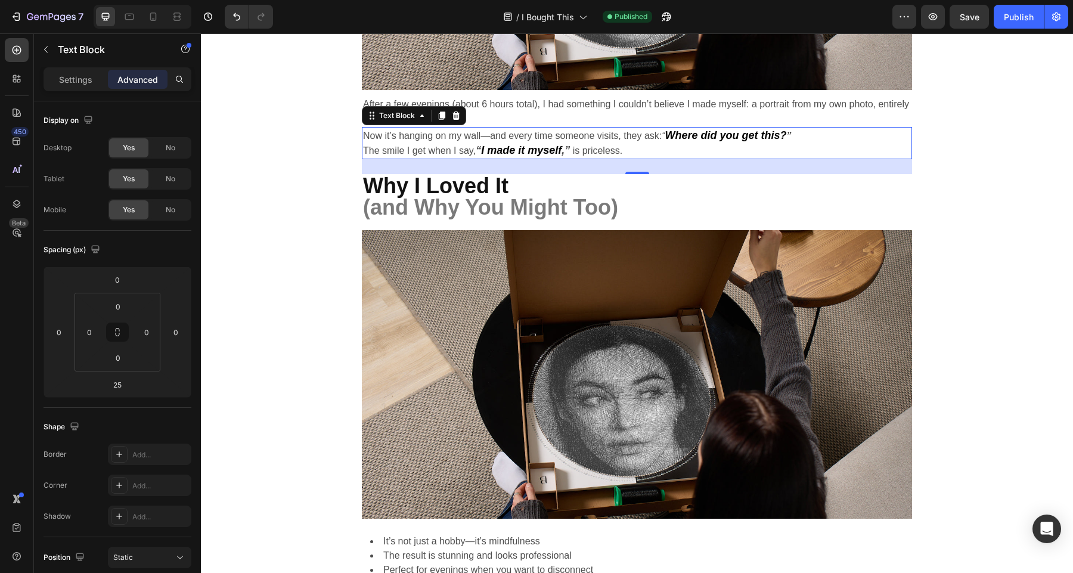
click at [529, 160] on div "25" at bounding box center [637, 166] width 550 height 15
click at [601, 195] on strong "(and Why You Might Too)" at bounding box center [490, 207] width 255 height 24
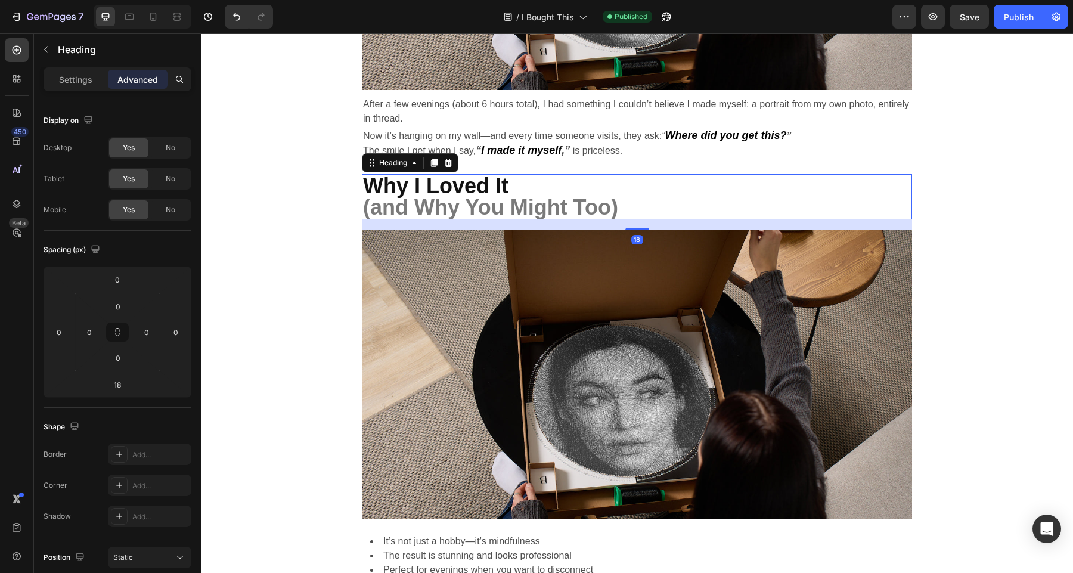
click at [609, 164] on div "Image After a few evenings (about 6 hours total), I had something I couldn’t be…" at bounding box center [637, 208] width 550 height 813
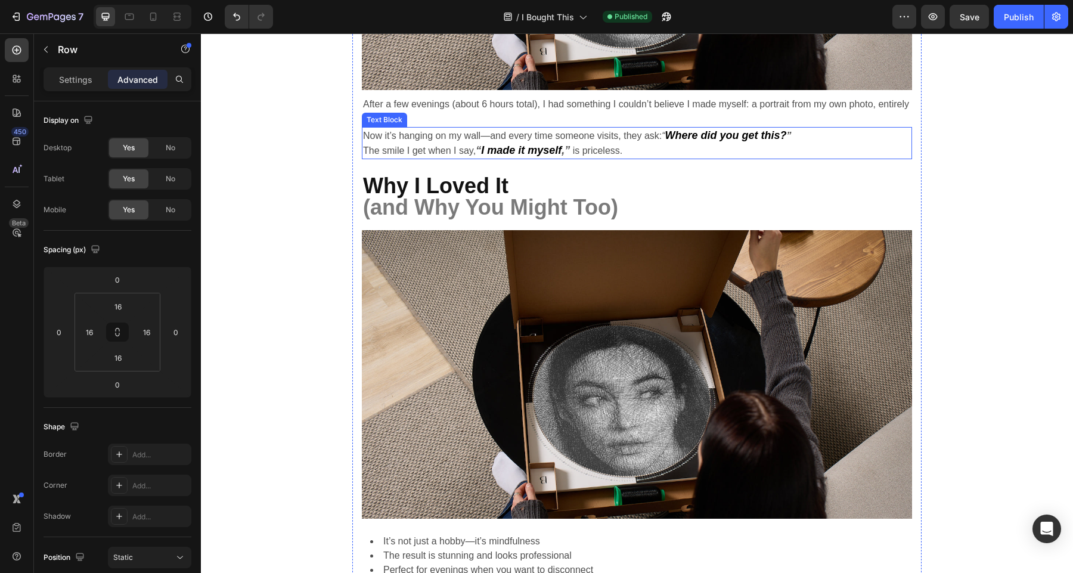
click at [658, 145] on p "Now it’s hanging on my wall—and every time someone visits, they ask: “ Where di…" at bounding box center [637, 143] width 548 height 30
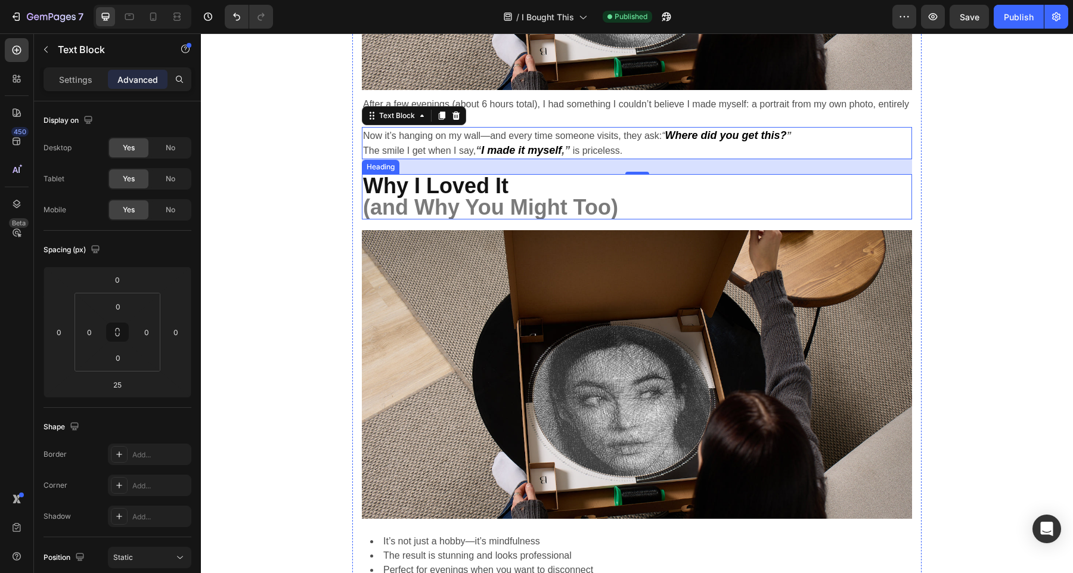
click at [518, 207] on strong "(and Why You Might Too)" at bounding box center [490, 207] width 255 height 24
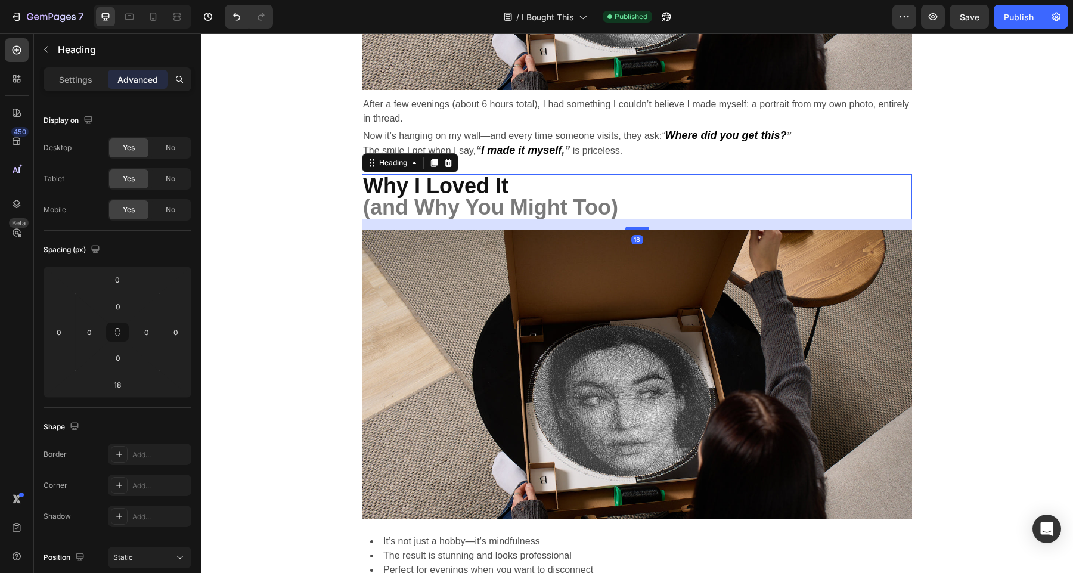
click at [643, 228] on div at bounding box center [637, 228] width 24 height 4
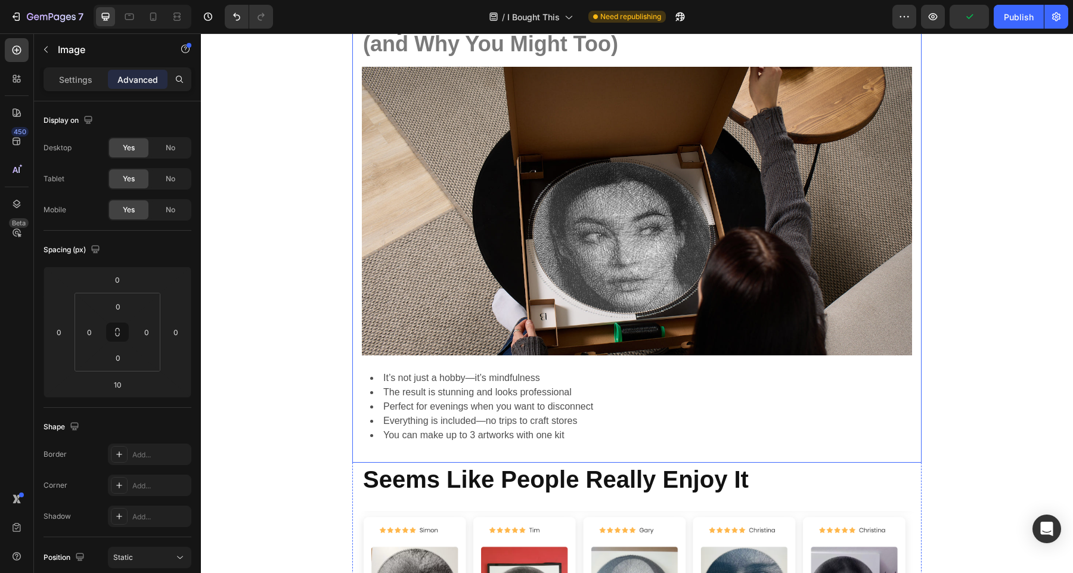
scroll to position [2700, 0]
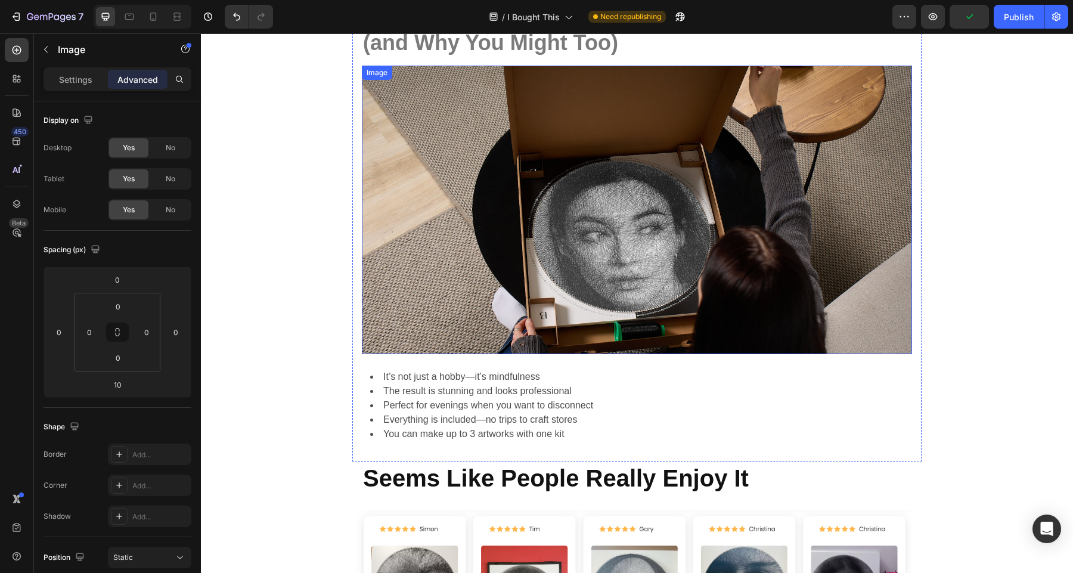
click at [537, 304] on img at bounding box center [637, 210] width 550 height 288
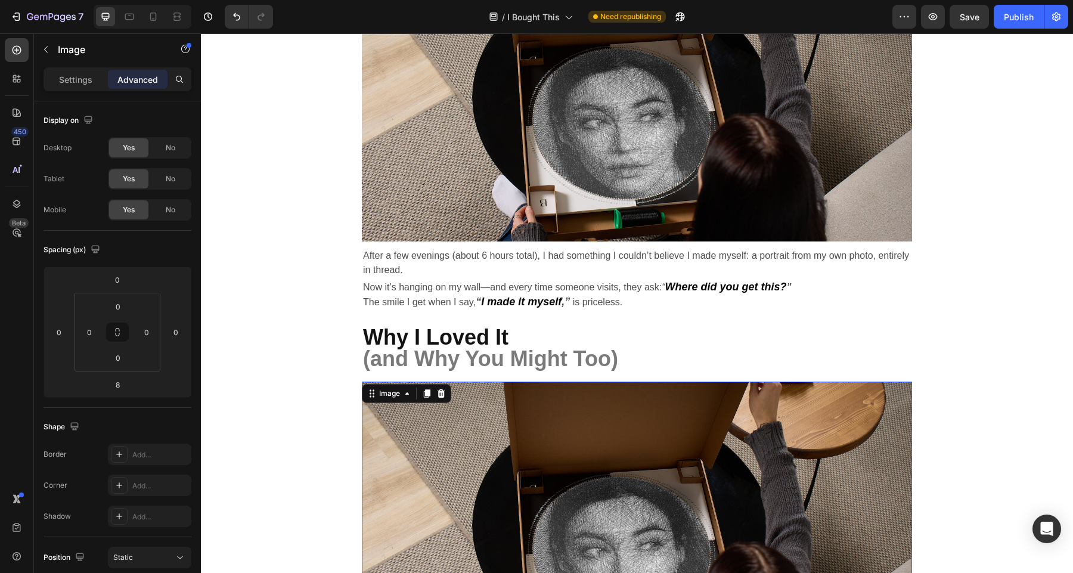
scroll to position [2373, 0]
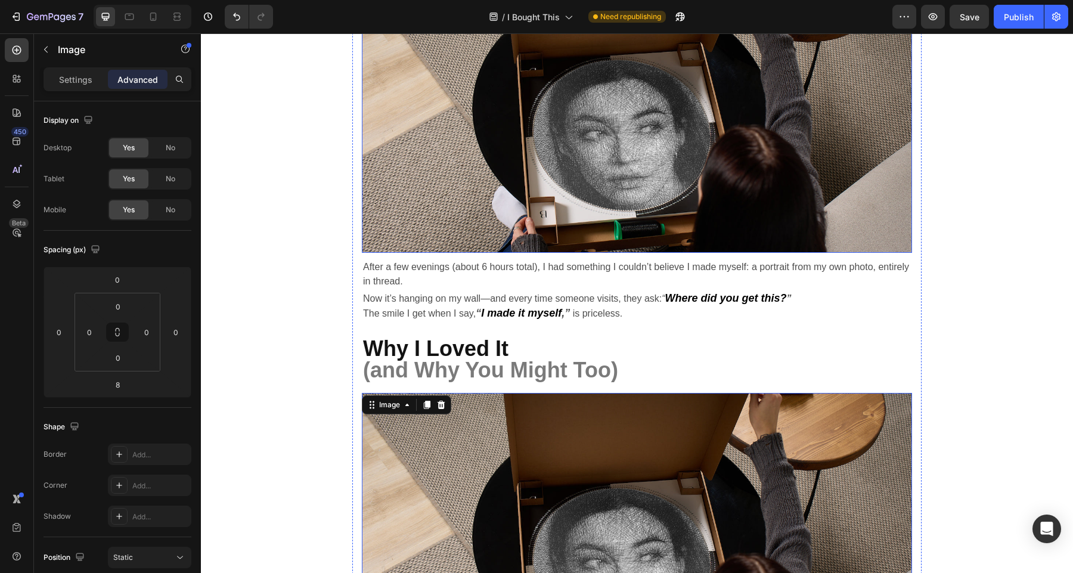
click at [622, 244] on img at bounding box center [637, 109] width 550 height 288
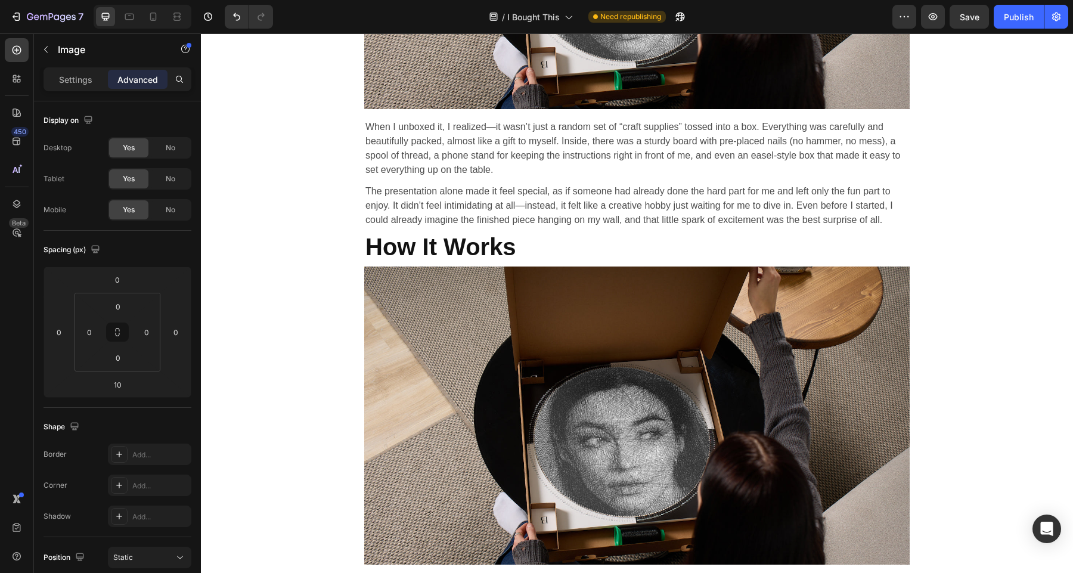
scroll to position [1353, 0]
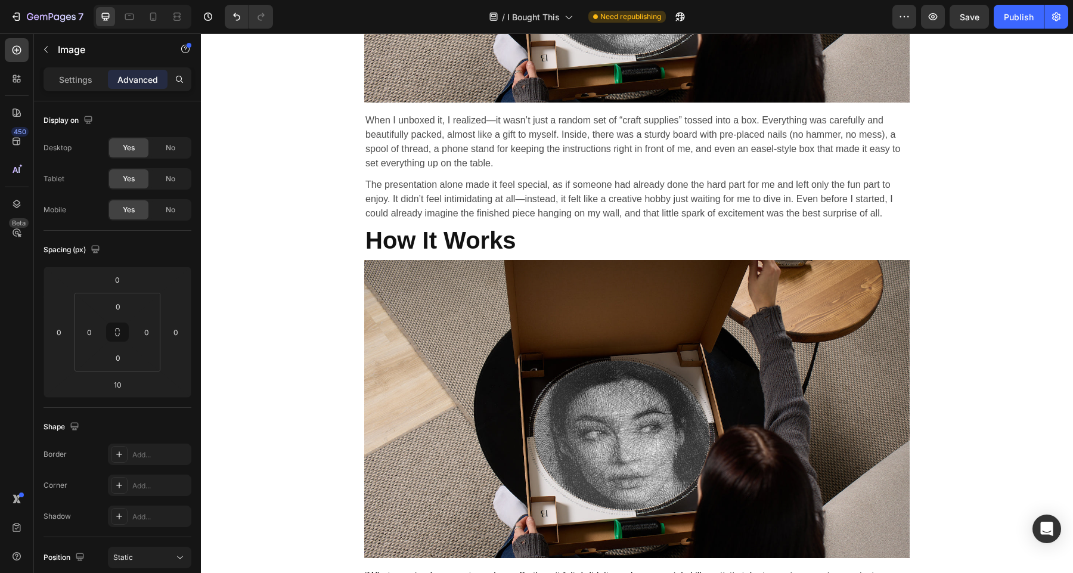
click at [515, 390] on img at bounding box center [636, 409] width 545 height 298
click at [596, 243] on h2 "How It Works" at bounding box center [636, 239] width 545 height 33
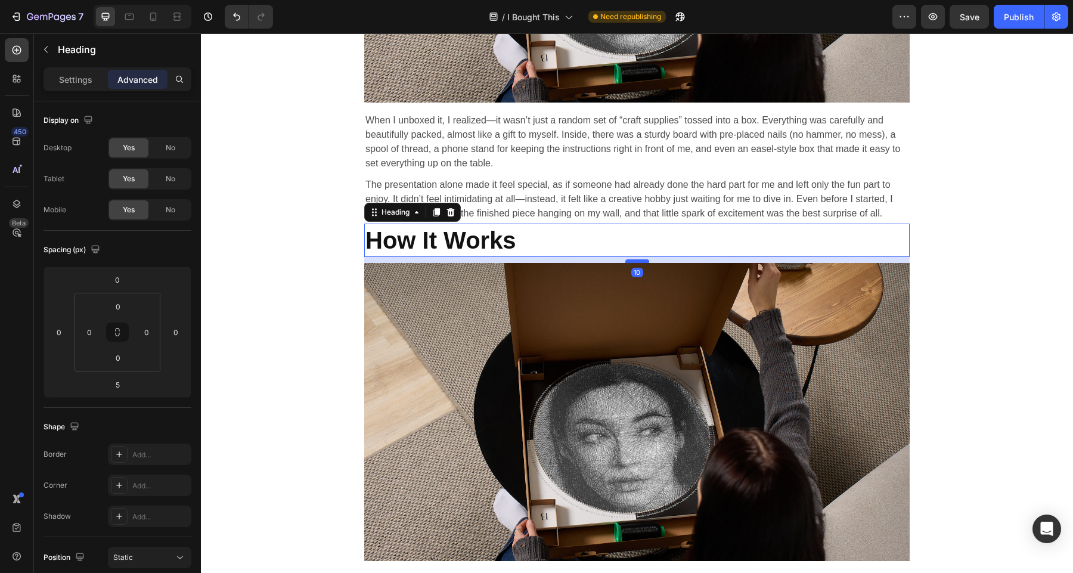
click at [644, 262] on div at bounding box center [637, 261] width 24 height 4
type input "10"
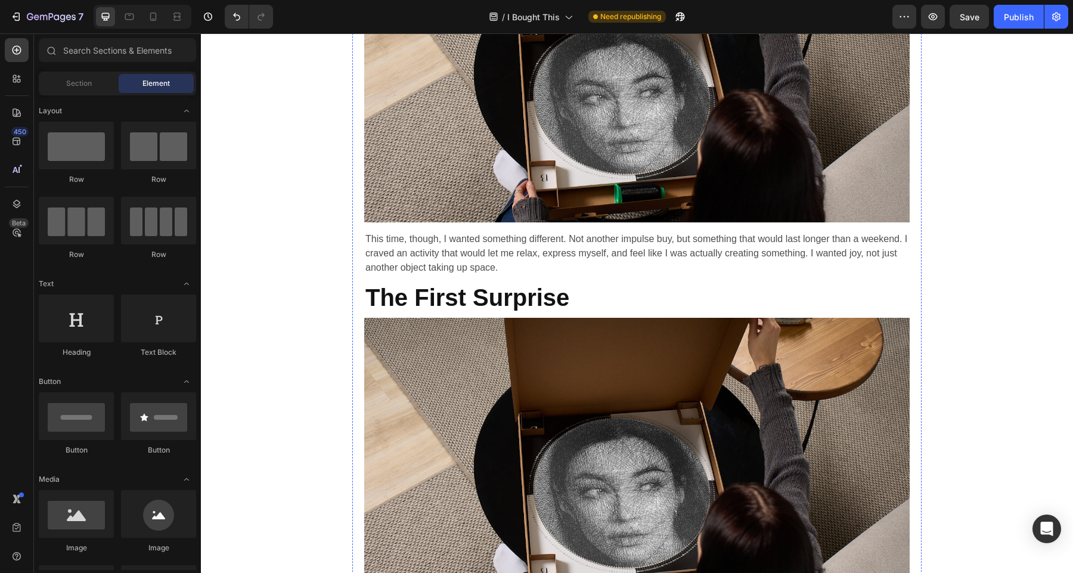
scroll to position [839, 0]
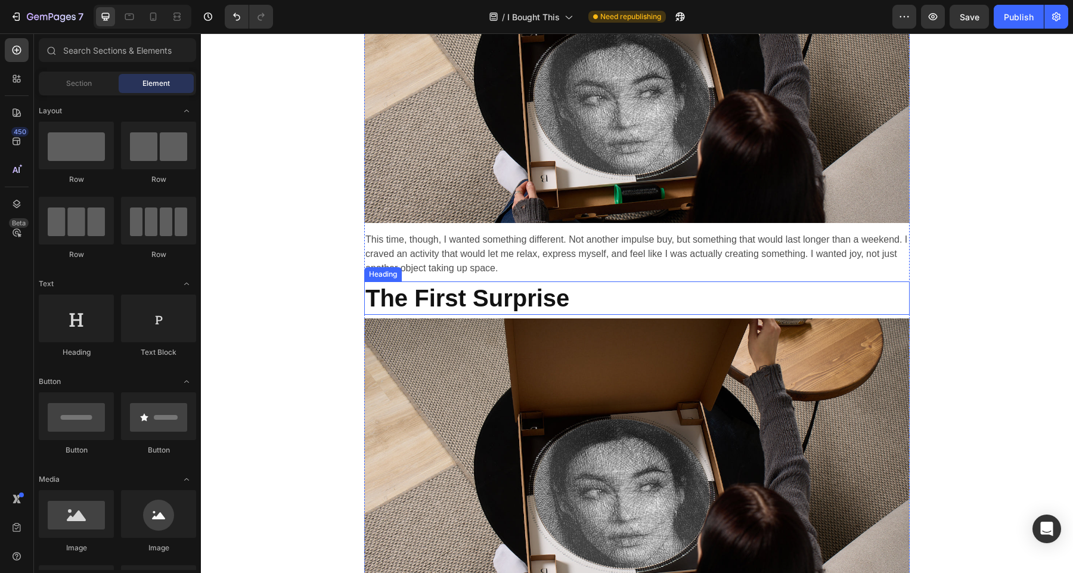
click at [493, 313] on h2 "The First Surprise" at bounding box center [636, 297] width 545 height 33
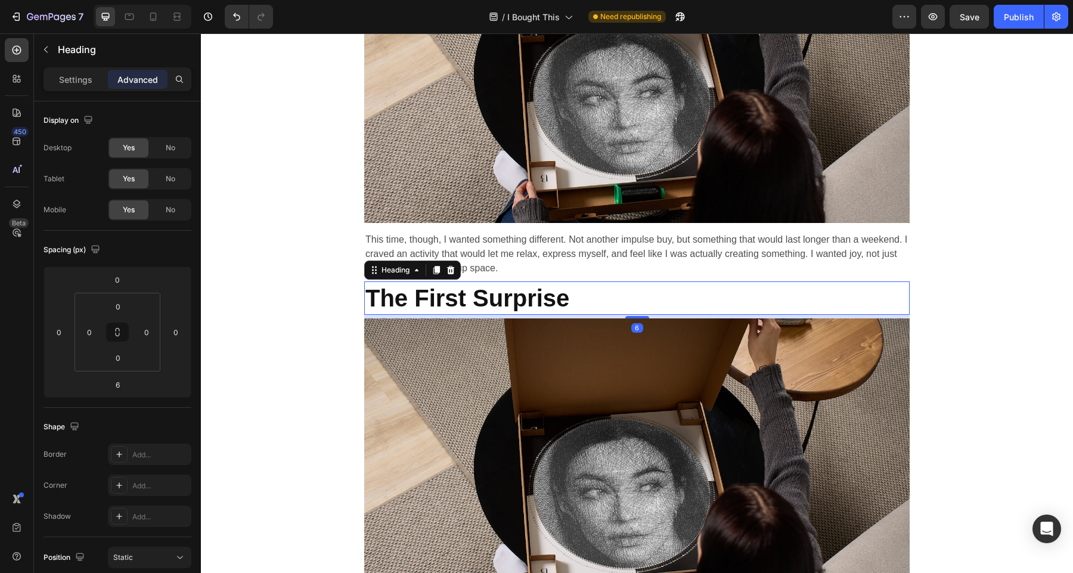
click at [644, 315] on div "6" at bounding box center [636, 317] width 545 height 4
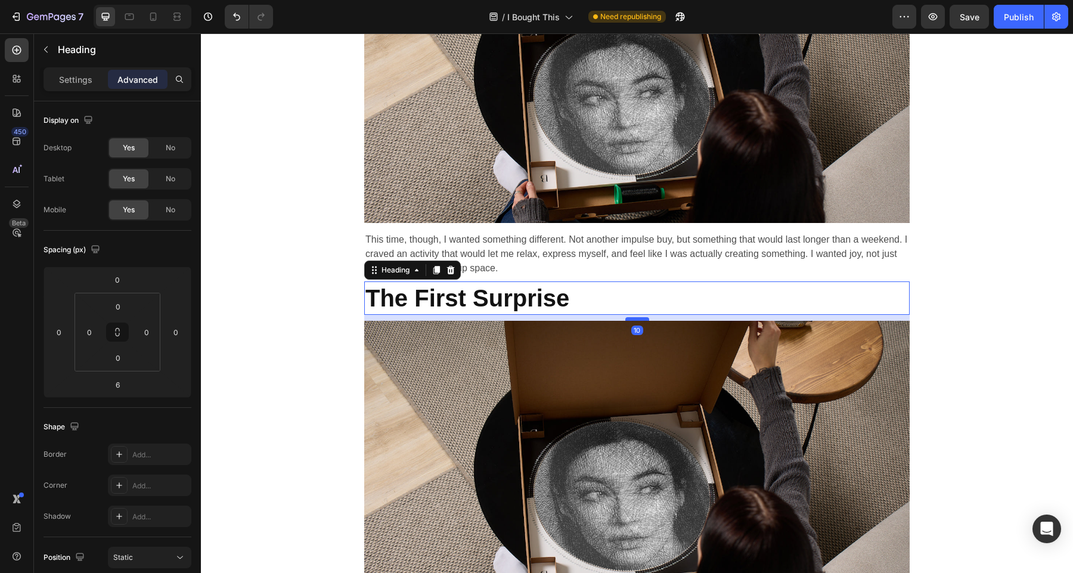
click at [642, 318] on div at bounding box center [637, 319] width 24 height 4
type input "10"
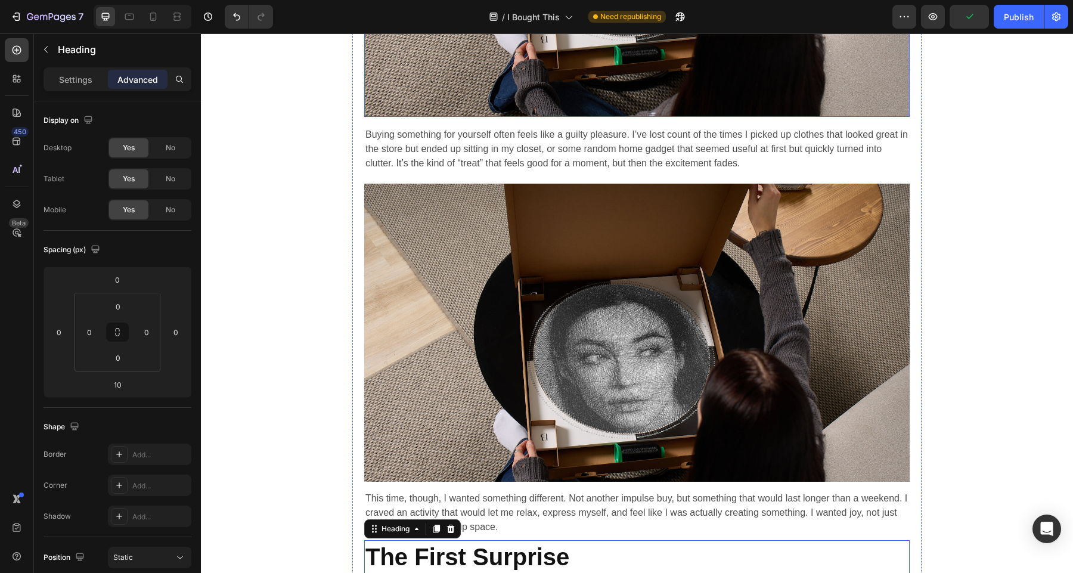
scroll to position [601, 0]
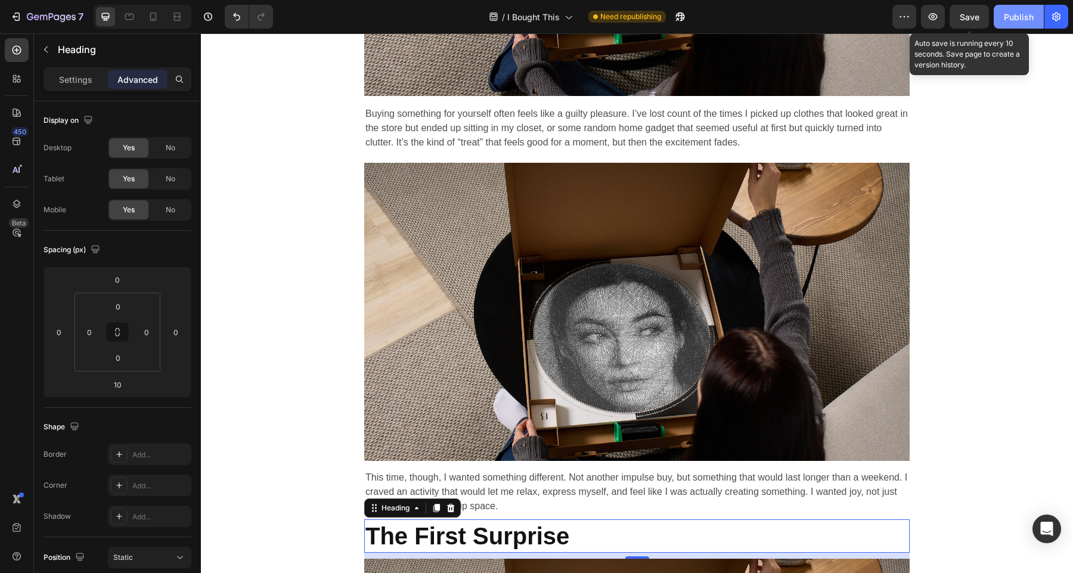
click at [1012, 11] on div "Publish" at bounding box center [1018, 17] width 30 height 13
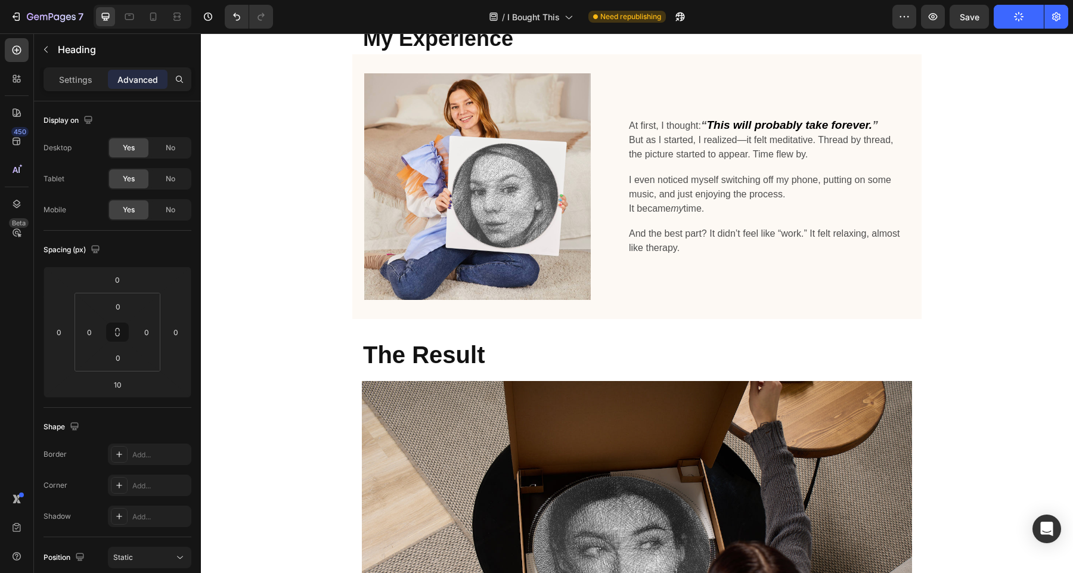
scroll to position [1967, 0]
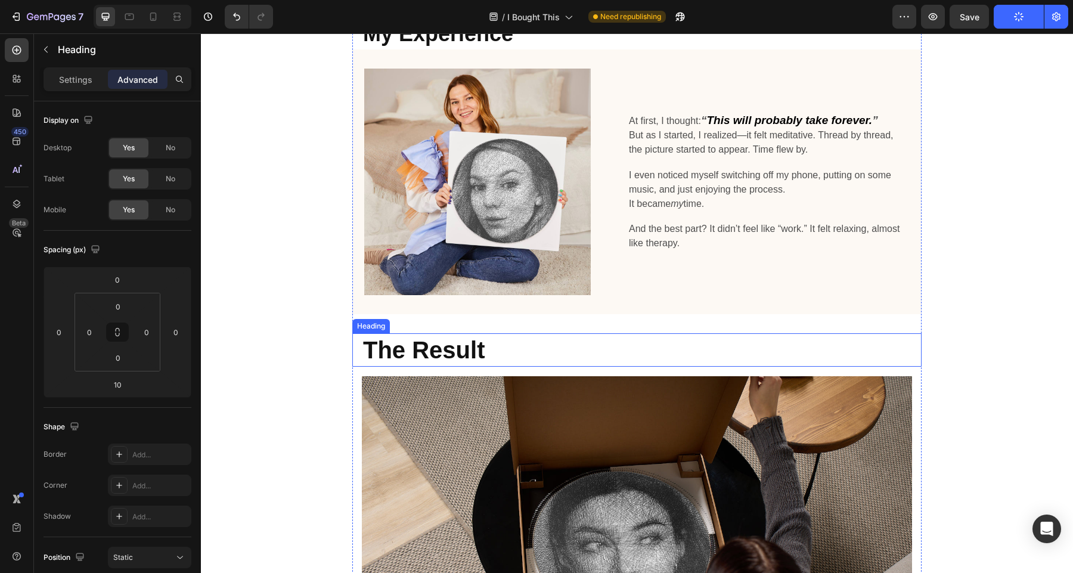
click at [579, 364] on h2 "The Result" at bounding box center [642, 349] width 560 height 33
click at [1006, 325] on div "Title Line I Bought This DIY Kit as a Treat for Myself—Now It’s My New Favorite…" at bounding box center [637, 386] width 872 height 4614
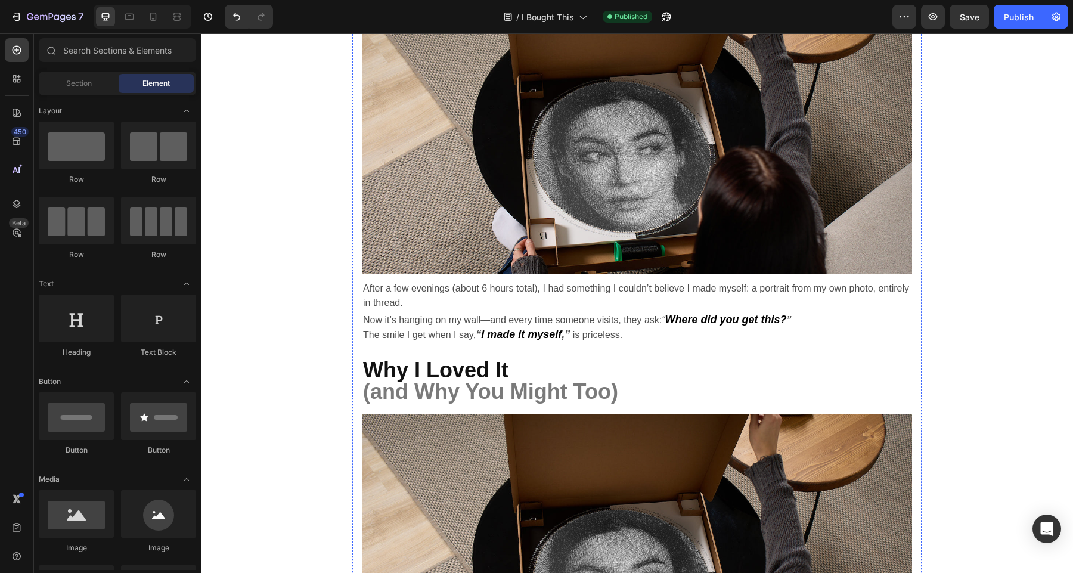
scroll to position [2375, 0]
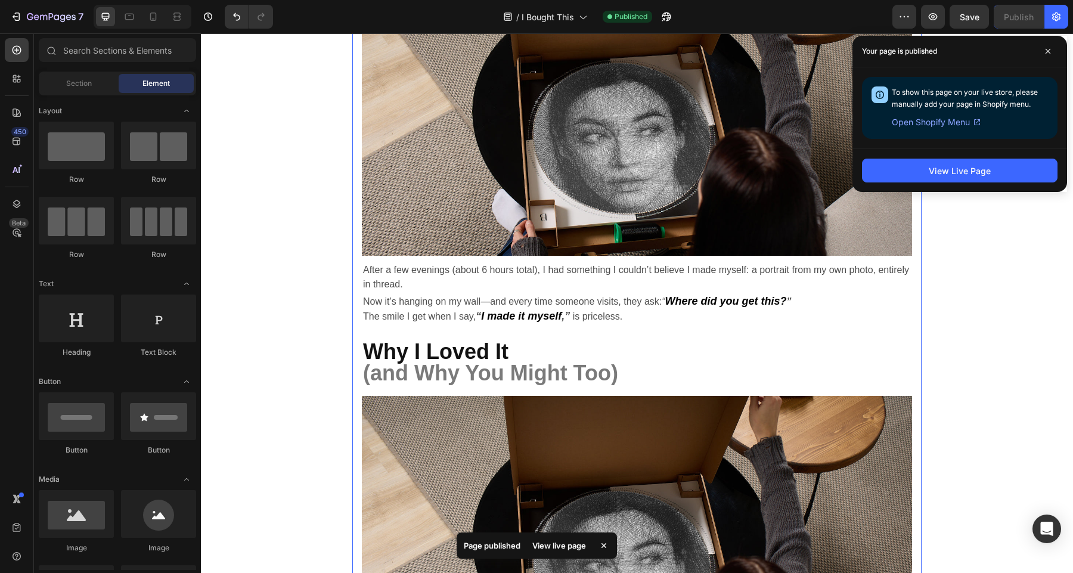
click at [536, 350] on h2 "Why I Loved It (and Why You Might Too)" at bounding box center [637, 362] width 550 height 45
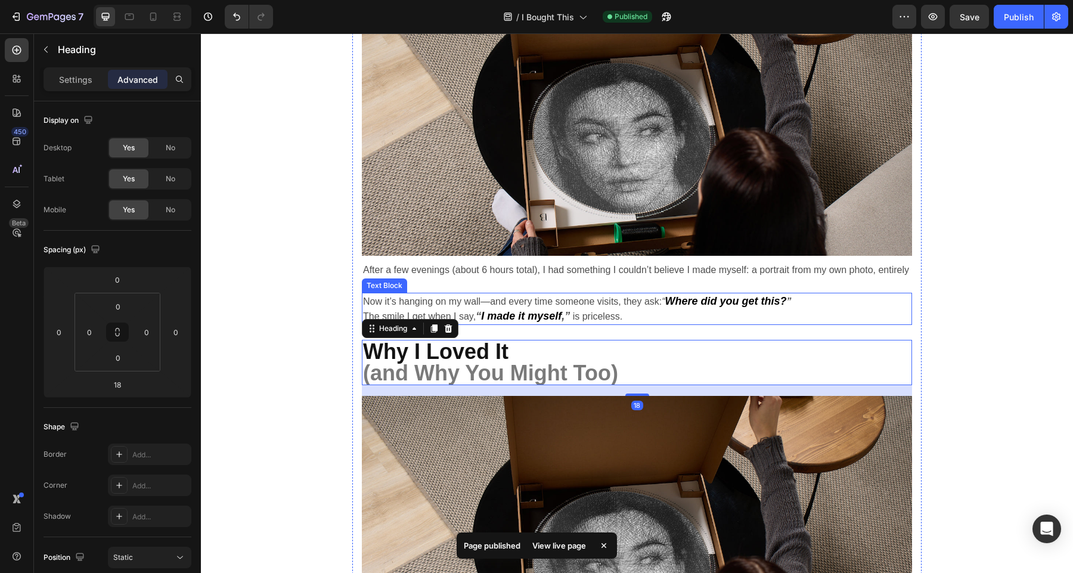
click at [589, 322] on p "Now it’s hanging on my wall—and every time someone visits, they ask: “ Where di…" at bounding box center [637, 309] width 548 height 30
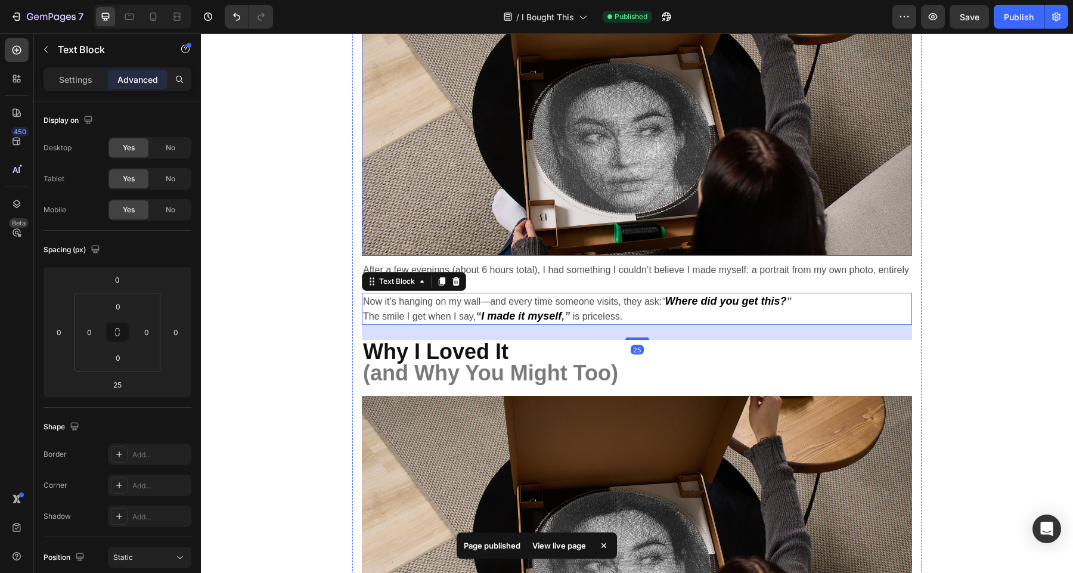
click at [640, 245] on img at bounding box center [637, 112] width 550 height 288
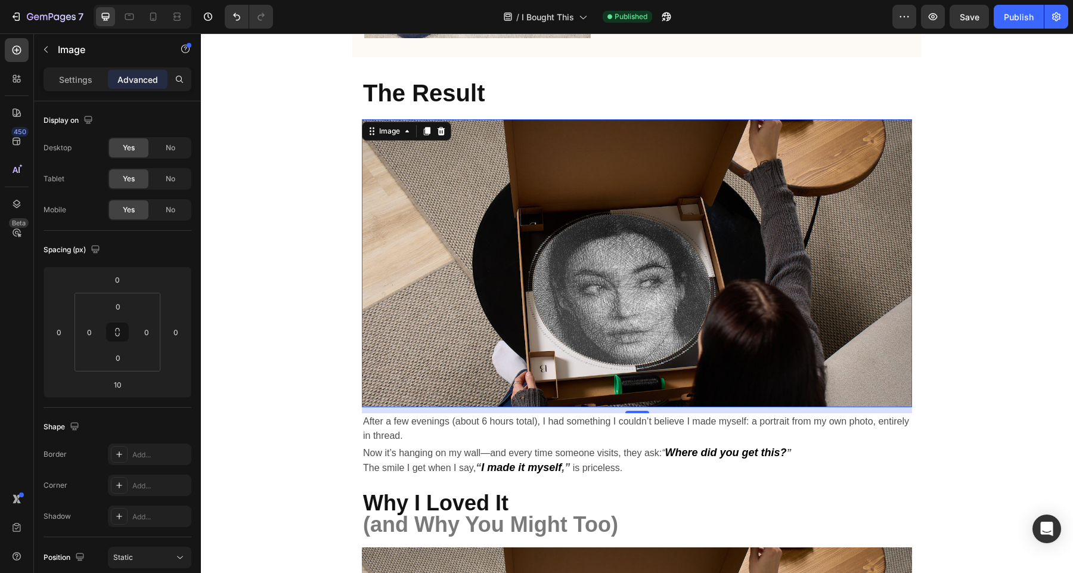
scroll to position [2230, 0]
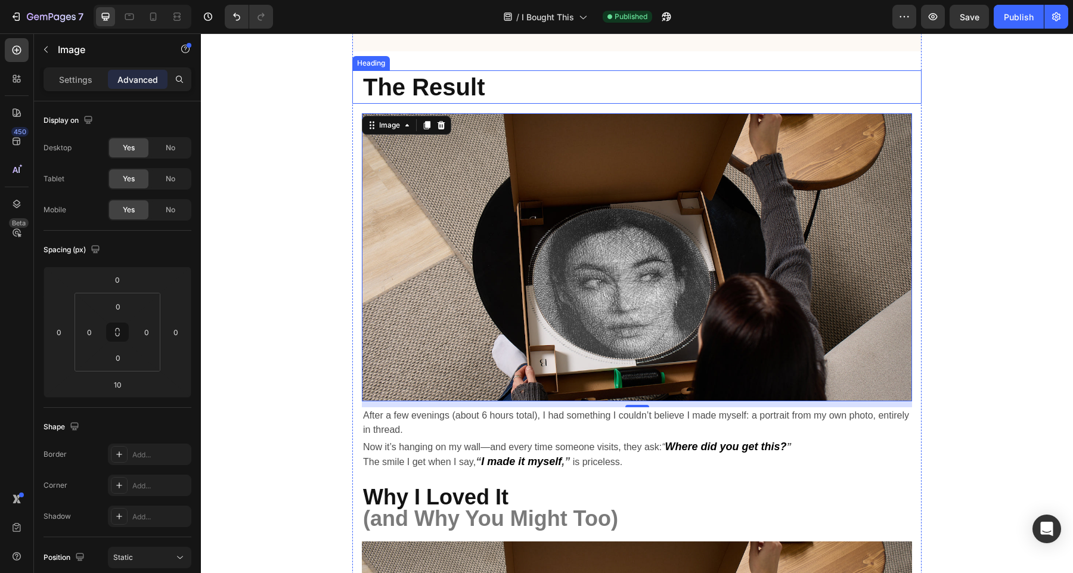
click at [543, 77] on h2 "The Result" at bounding box center [642, 86] width 560 height 33
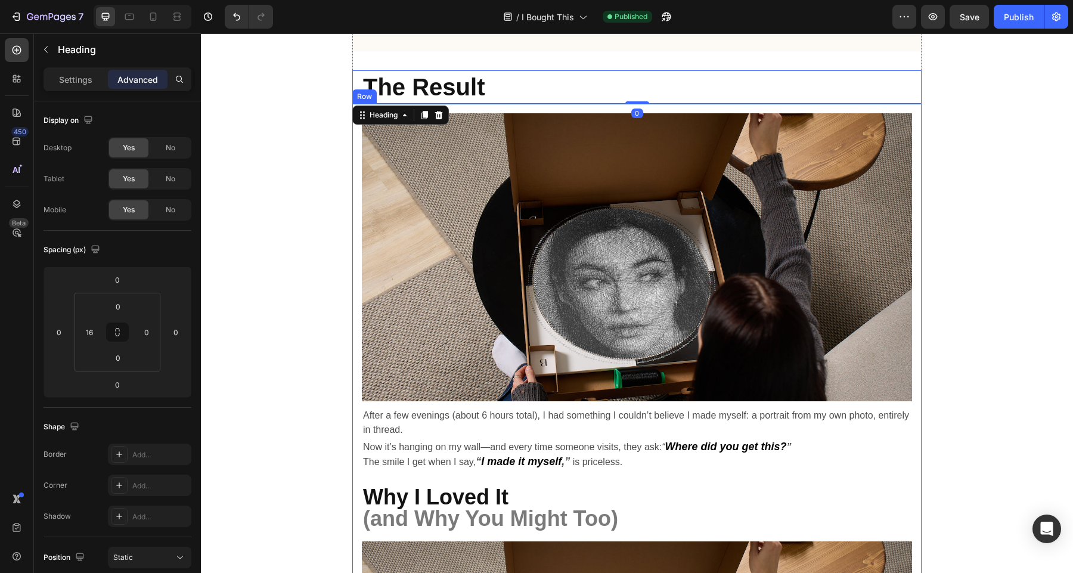
click at [608, 110] on div "Image After a few evenings (about 6 hours total), I had something I couldn’t be…" at bounding box center [636, 520] width 569 height 832
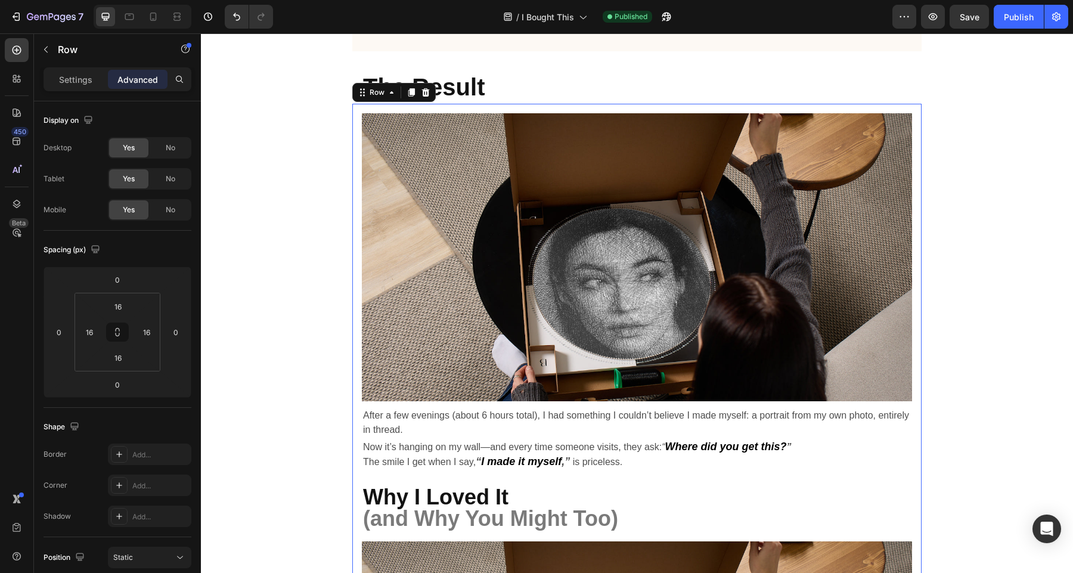
click at [552, 111] on div "Image After a few evenings (about 6 hours total), I had something I couldn’t be…" at bounding box center [636, 520] width 569 height 832
type input "0"
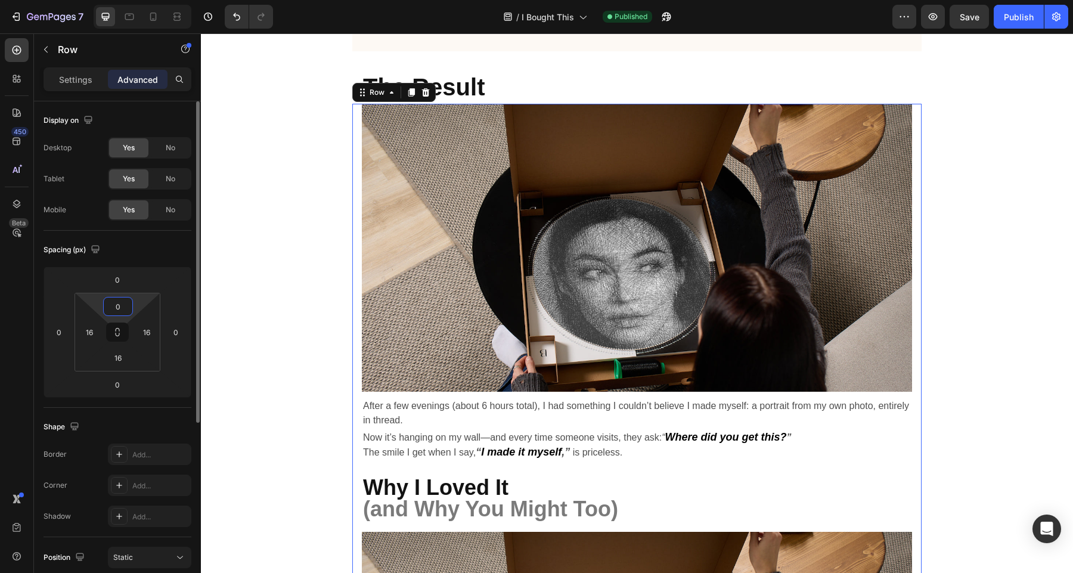
drag, startPoint x: 127, startPoint y: 295, endPoint x: 127, endPoint y: 311, distance: 16.1
click at [127, 0] on html "7 Version history / I Bought This Published Preview Save Publish 450 Beta Secti…" at bounding box center [536, 0] width 1073 height 0
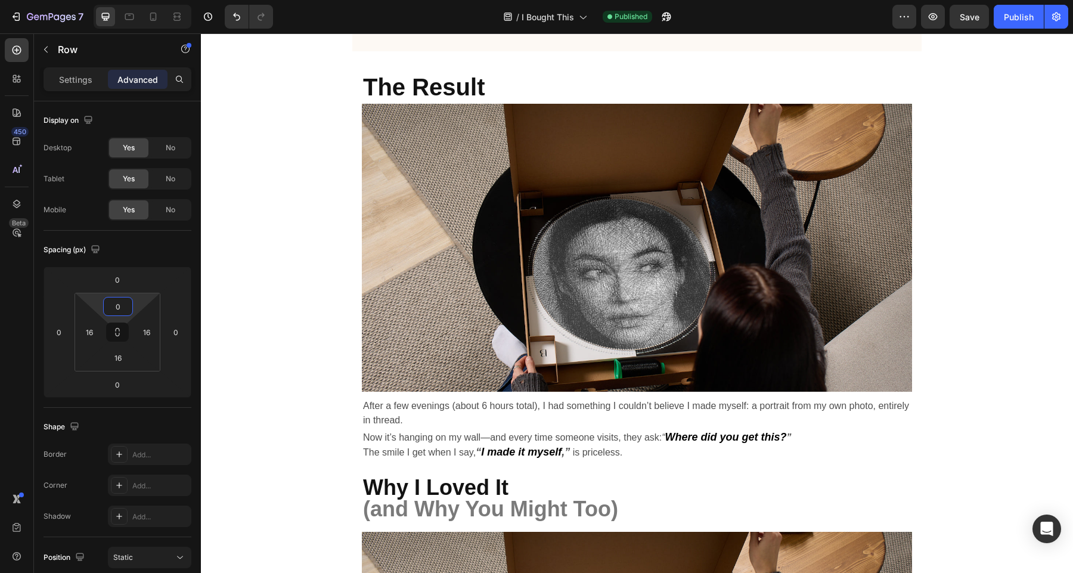
click at [985, 191] on div "Title Line I Bought This DIY Kit as a Treat for Myself—Now It’s My New Favorite…" at bounding box center [637, 118] width 872 height 4604
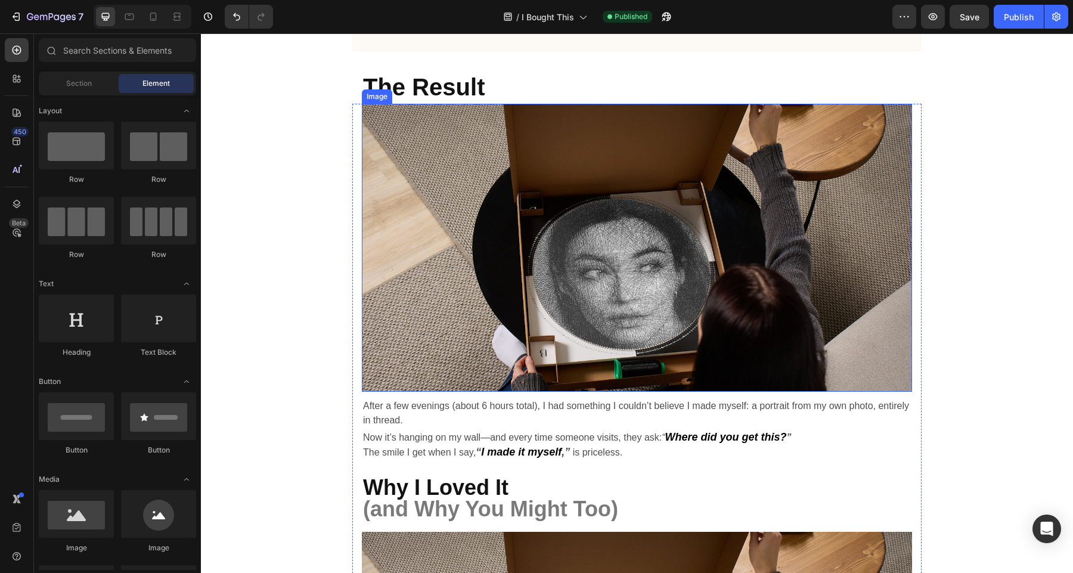
click at [587, 86] on h2 "The Result" at bounding box center [642, 86] width 560 height 33
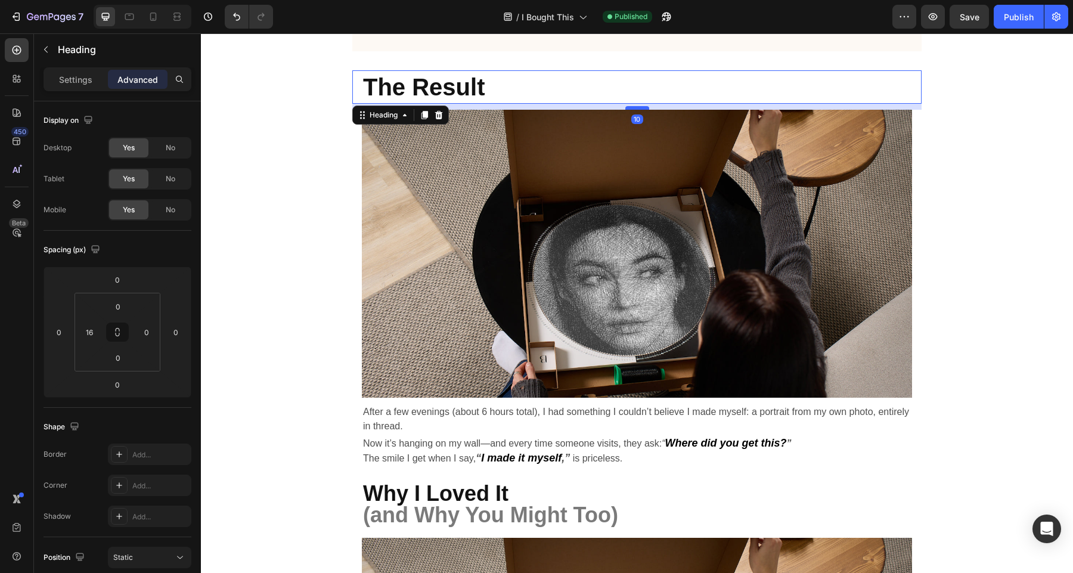
drag, startPoint x: 631, startPoint y: 101, endPoint x: 632, endPoint y: 107, distance: 6.1
click at [632, 107] on div at bounding box center [637, 108] width 24 height 4
type input "10"
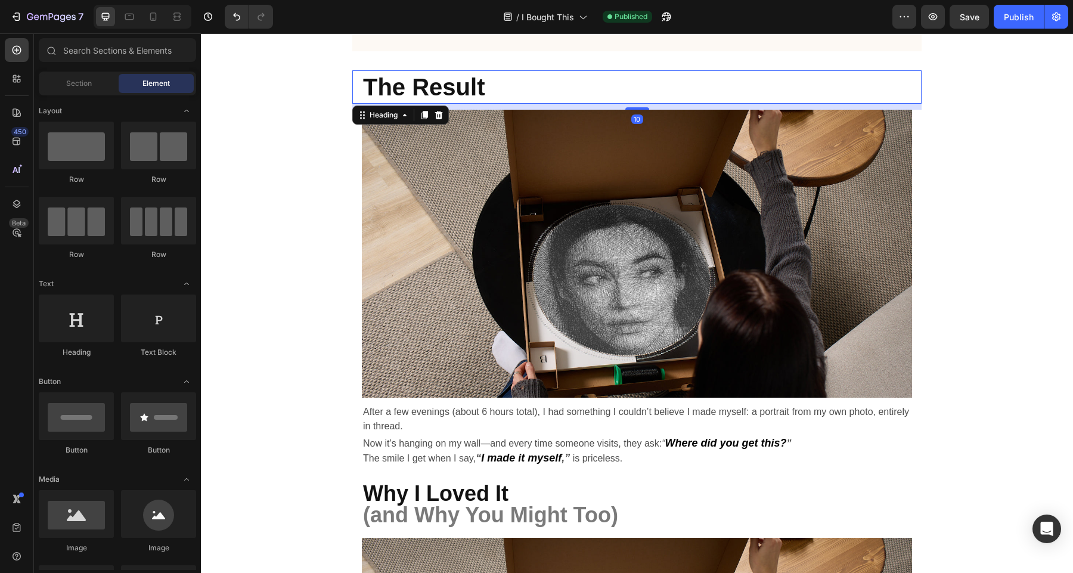
click at [1043, 57] on div "Title Line I Bought This DIY Kit as a Treat for Myself—Now It’s My New Favorite…" at bounding box center [637, 121] width 872 height 4610
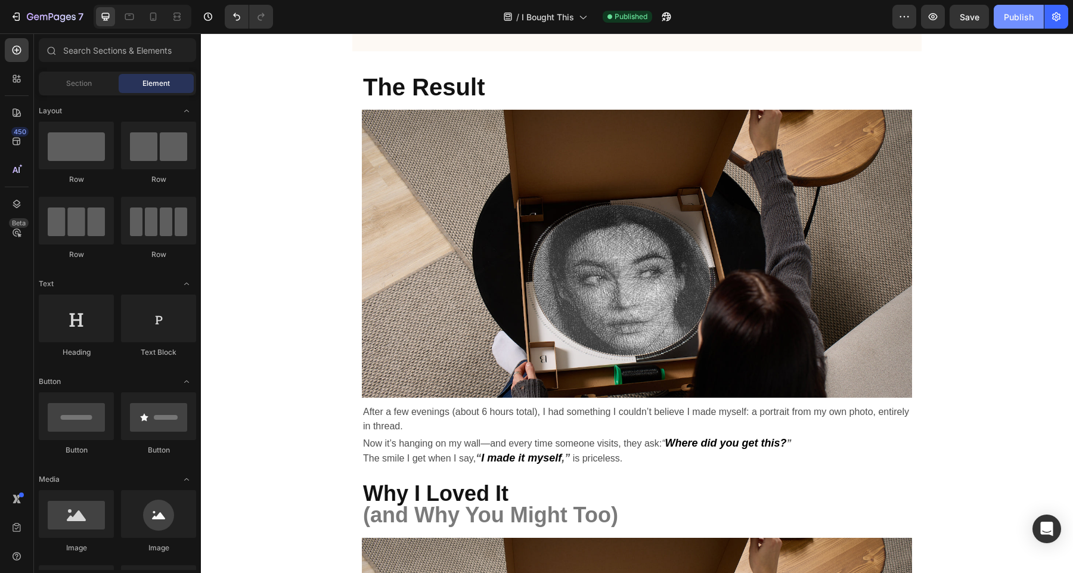
click at [1019, 21] on div "Publish" at bounding box center [1018, 17] width 30 height 13
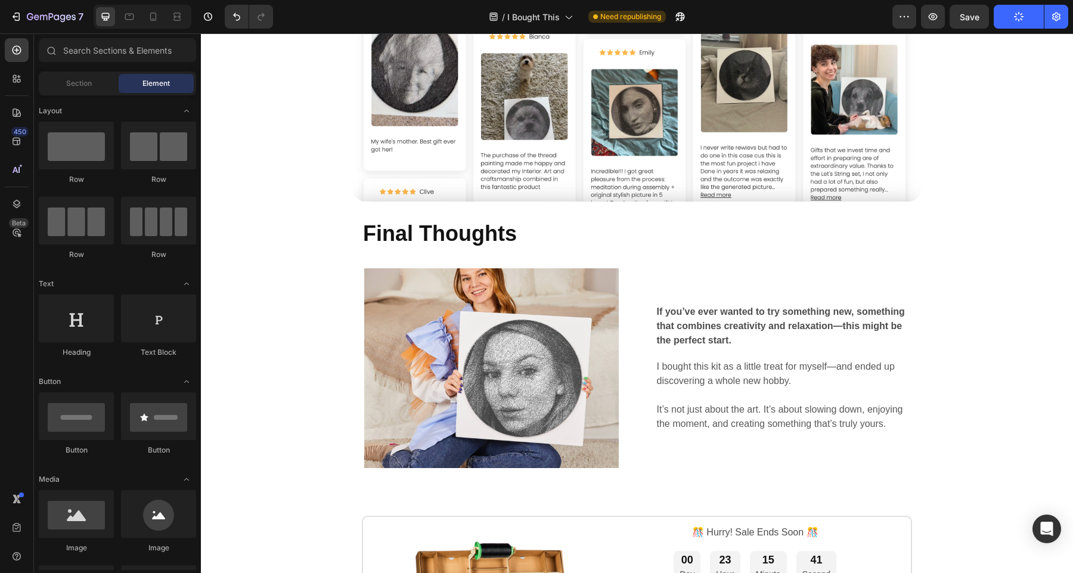
scroll to position [3421, 0]
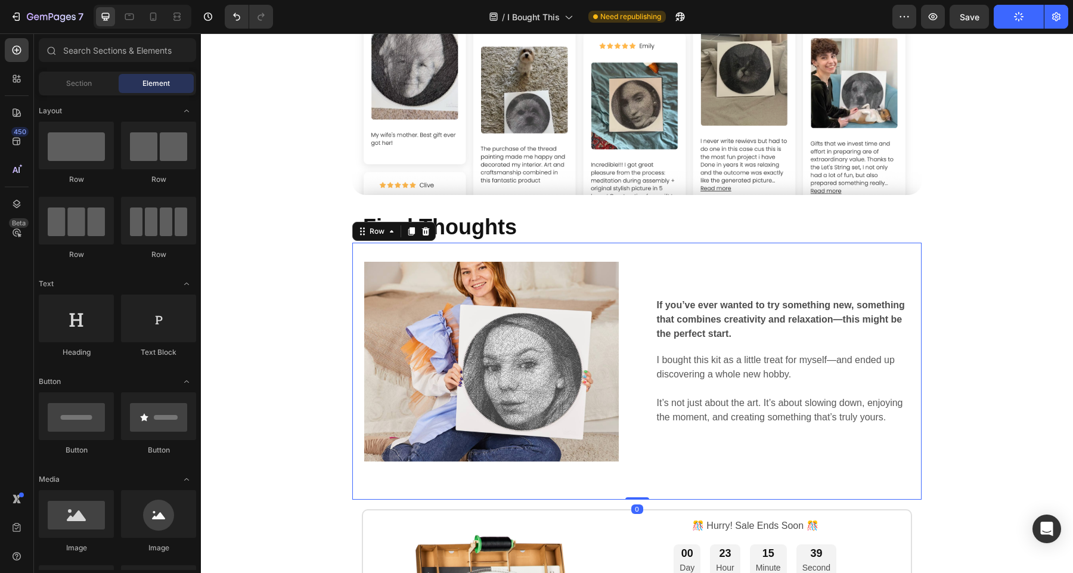
click at [564, 250] on div "Image If you’ve ever wanted to try something new, something that combines creat…" at bounding box center [636, 371] width 569 height 257
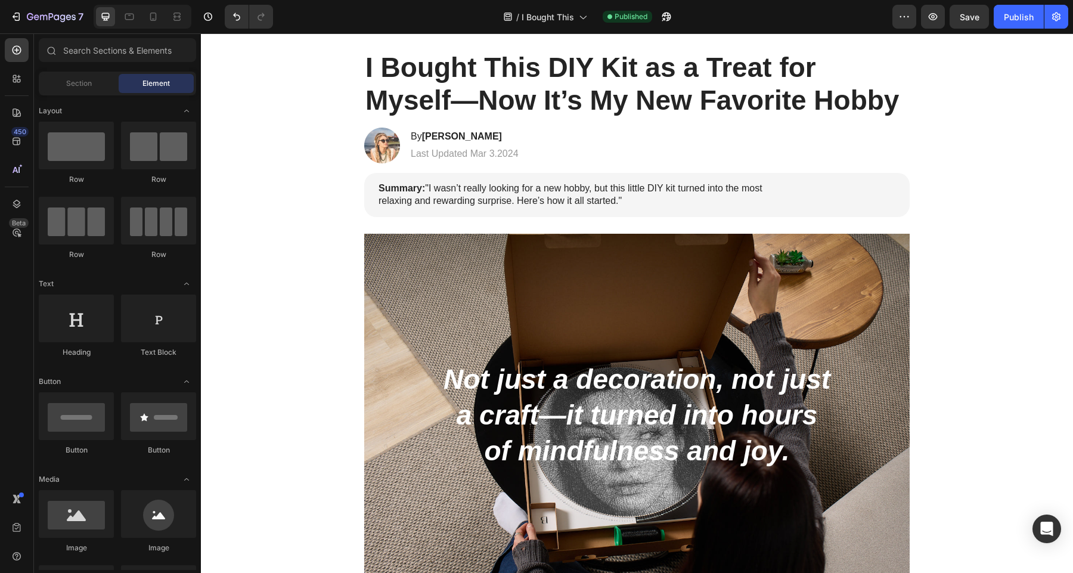
scroll to position [109, 0]
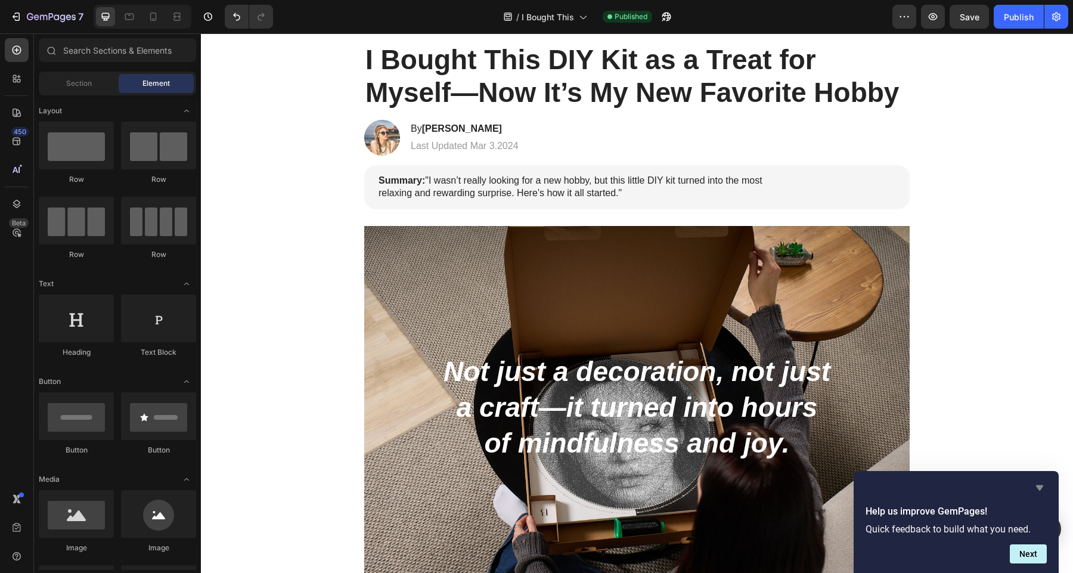
click at [1041, 484] on icon "Hide survey" at bounding box center [1039, 487] width 14 height 14
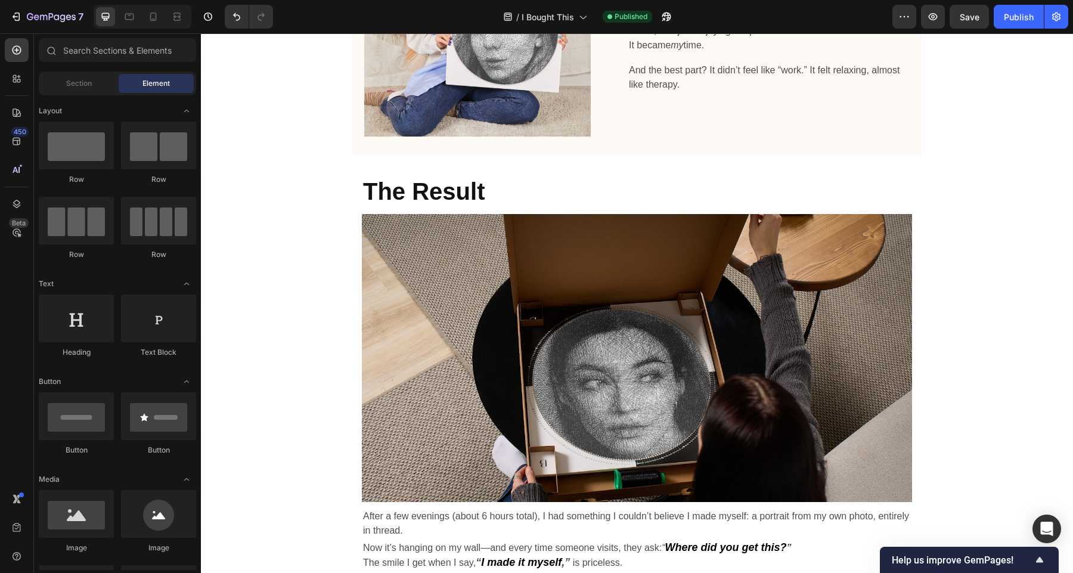
scroll to position [2125, 0]
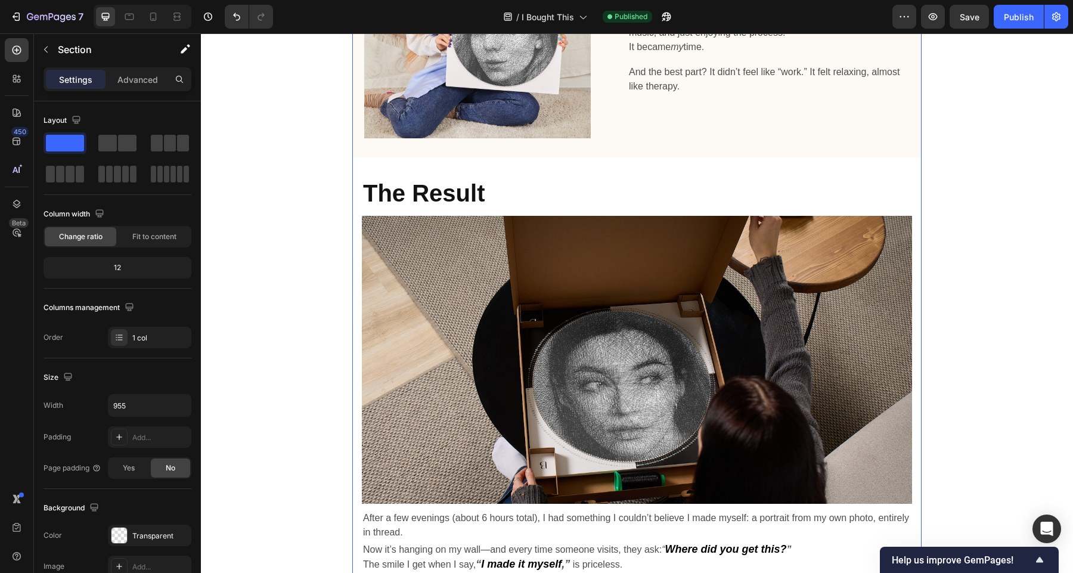
click at [561, 161] on div "Title Line I Bought This DIY Kit as a Treat for Myself—Now It’s My New Favorite…" at bounding box center [636, 219] width 569 height 4453
click at [570, 139] on div "Image At first, I thought: “ This will probably take forever. ” But as I starte…" at bounding box center [636, 25] width 569 height 265
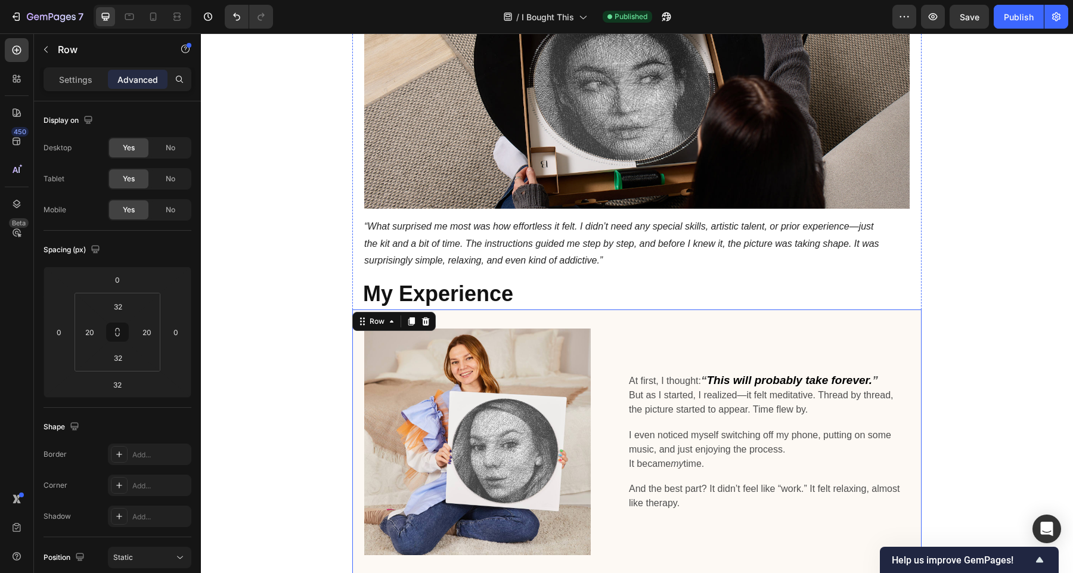
scroll to position [1942, 0]
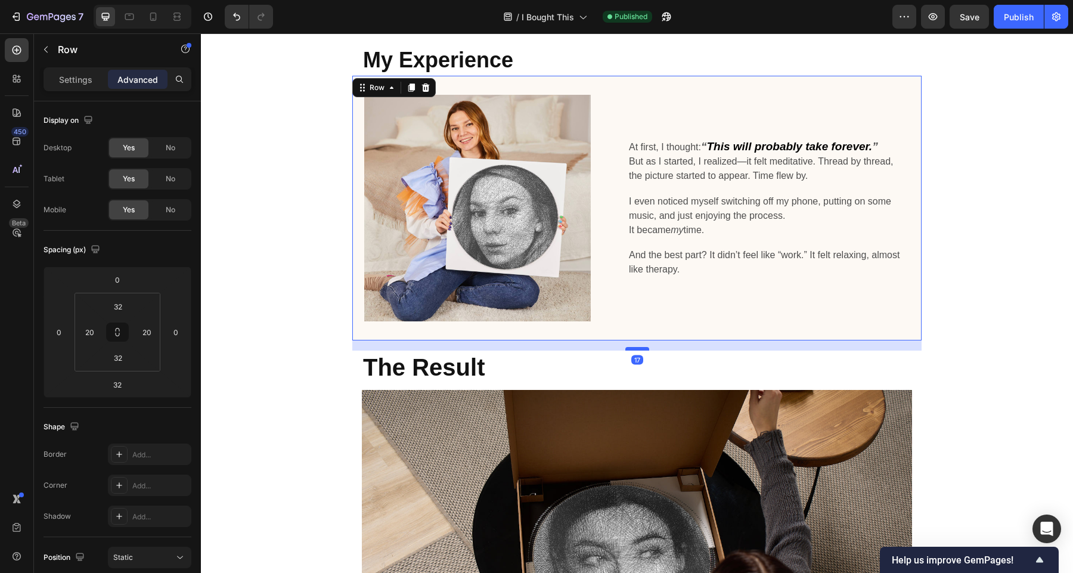
drag, startPoint x: 633, startPoint y: 358, endPoint x: 635, endPoint y: 349, distance: 9.0
click at [635, 349] on div at bounding box center [637, 349] width 24 height 4
type input "17"
click at [985, 291] on div "Title Line I Bought This DIY Kit as a Treat for Myself—Now It’s My New Favorite…" at bounding box center [637, 405] width 872 height 4602
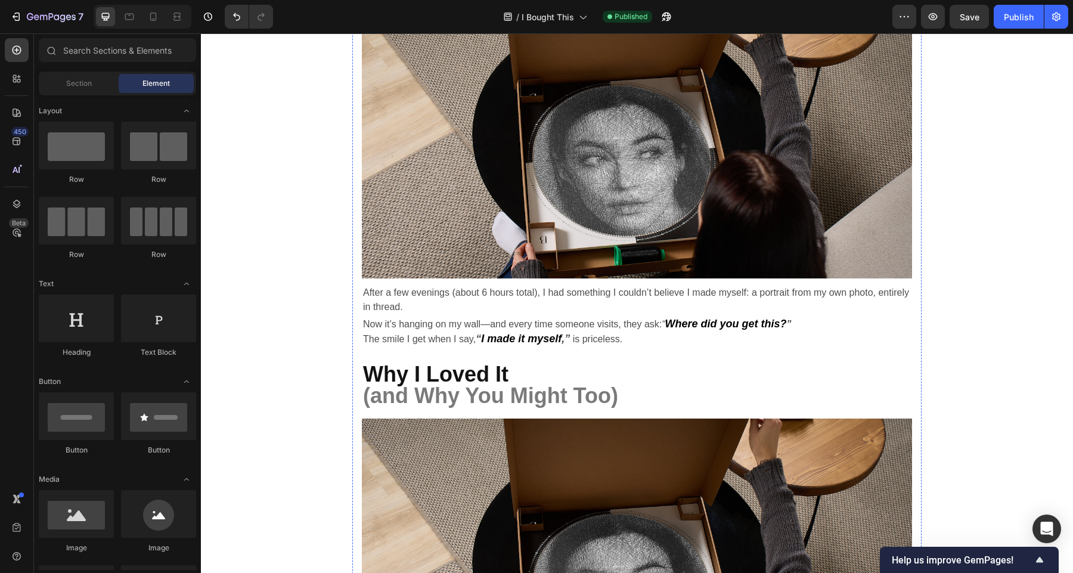
scroll to position [2340, 0]
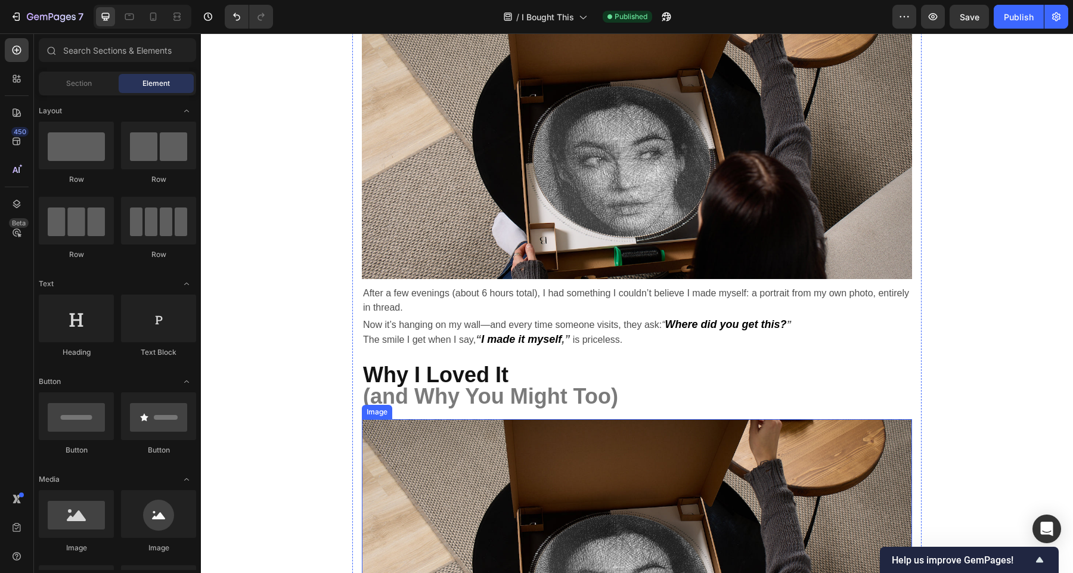
click at [546, 384] on strong "(and Why You Might Too)" at bounding box center [490, 396] width 255 height 24
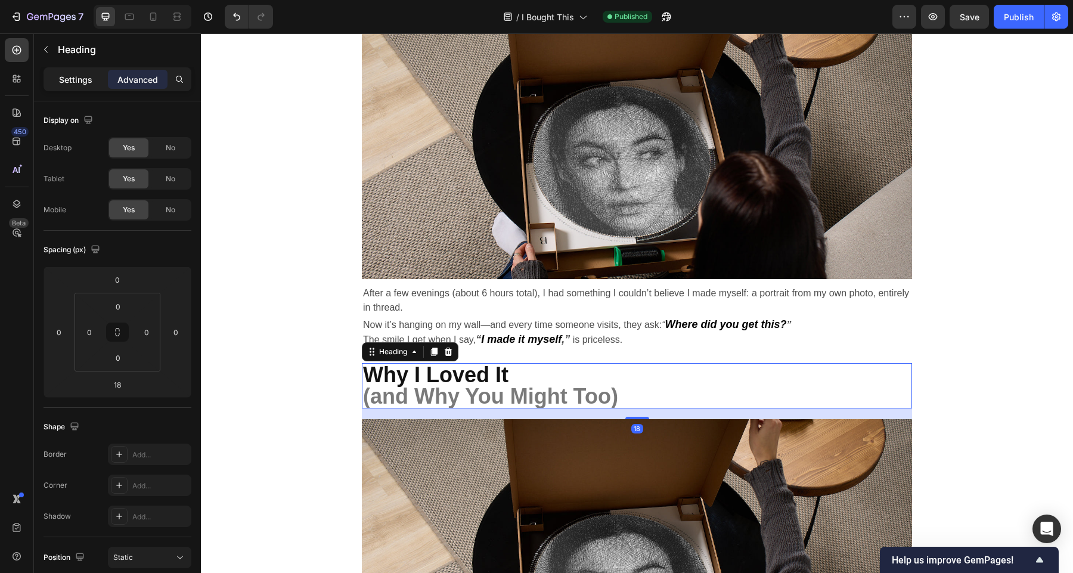
click at [85, 83] on p "Settings" at bounding box center [75, 79] width 33 height 13
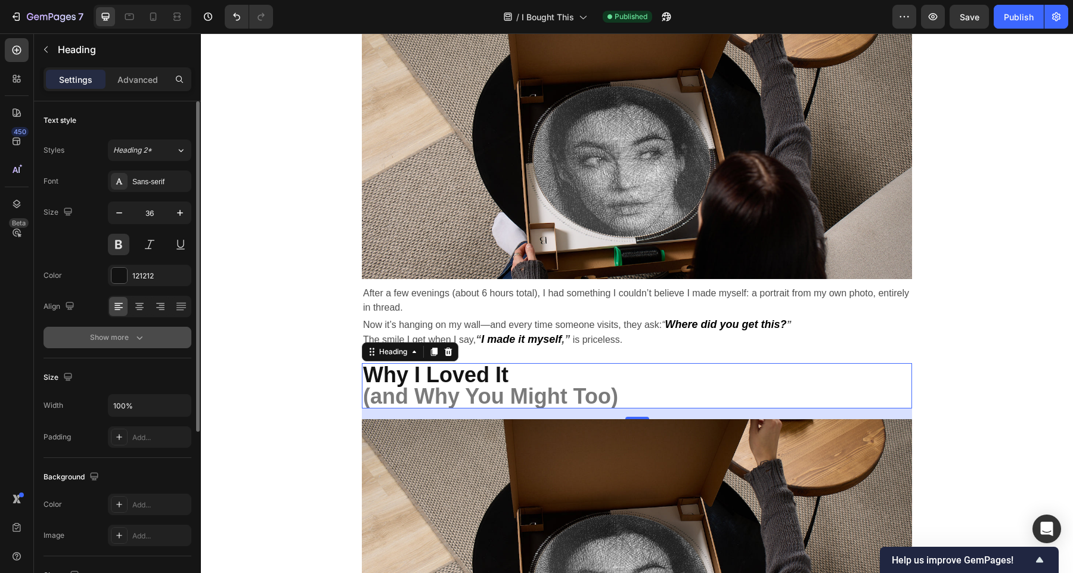
click at [136, 340] on icon "button" at bounding box center [139, 337] width 12 height 12
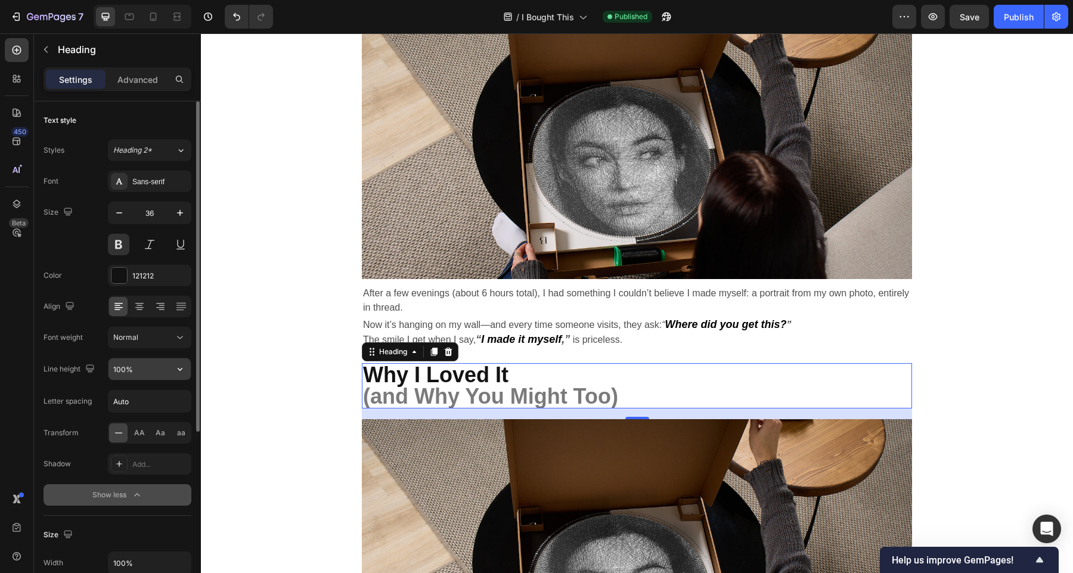
click at [136, 371] on input "100%" at bounding box center [149, 368] width 82 height 21
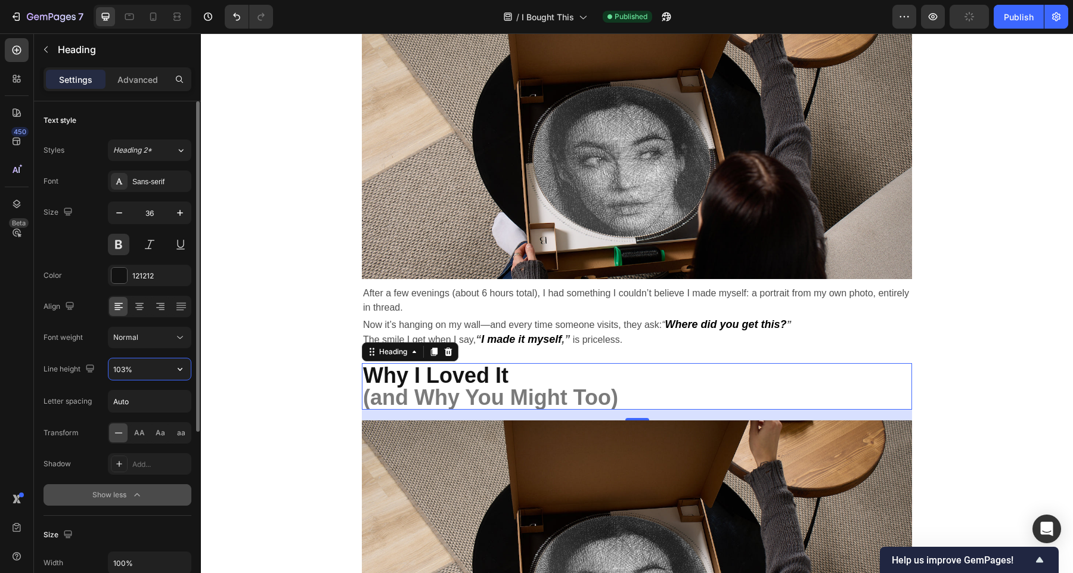
type input "104%"
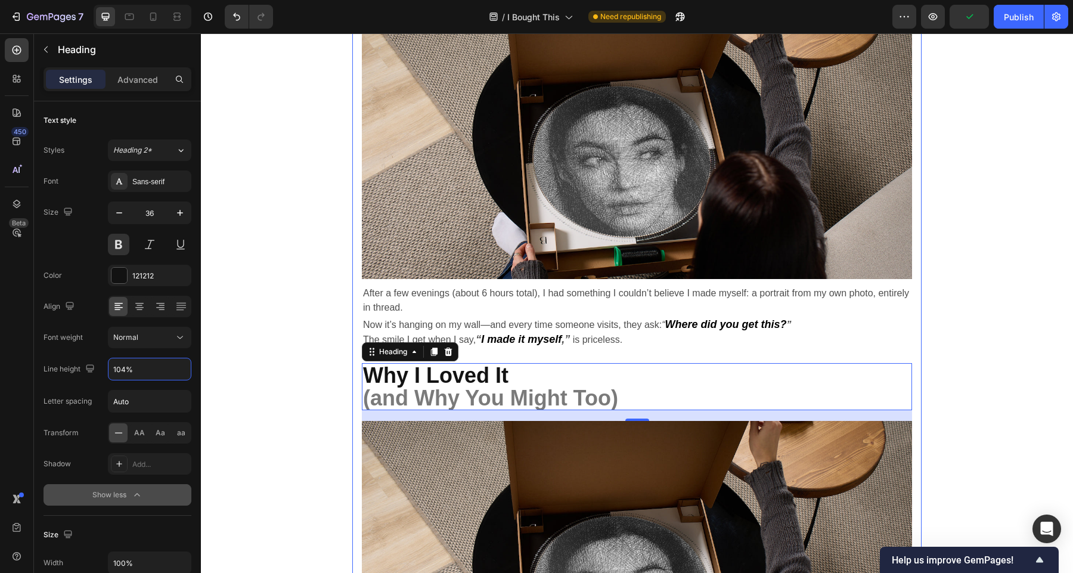
click at [963, 260] on div "Title Line I Bought This DIY Kit as a Treat for Myself—Now It’s My New Favorite…" at bounding box center [637, 7] width 872 height 4604
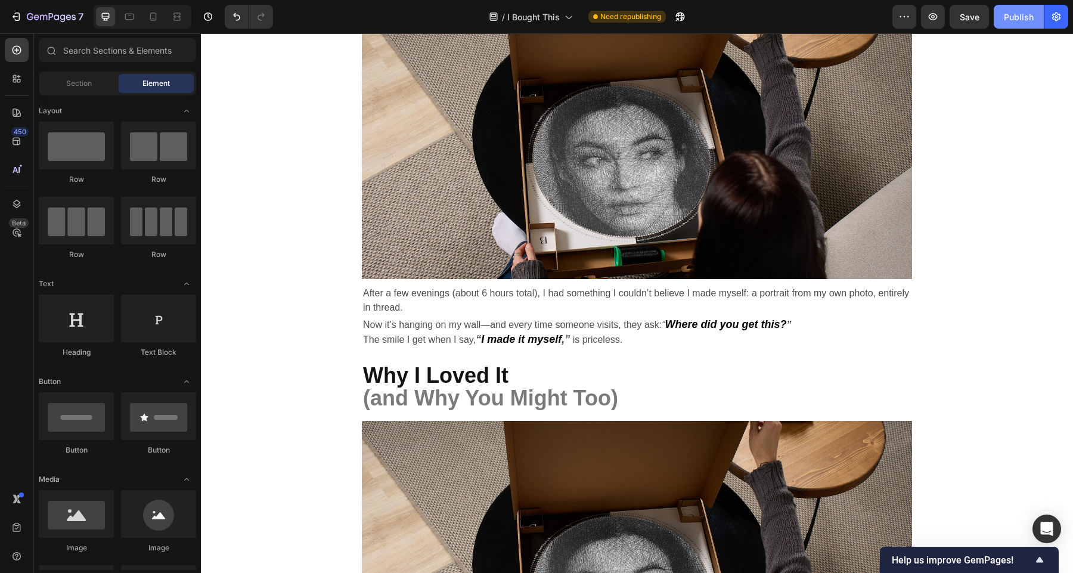
click at [1022, 19] on div "Publish" at bounding box center [1018, 17] width 30 height 13
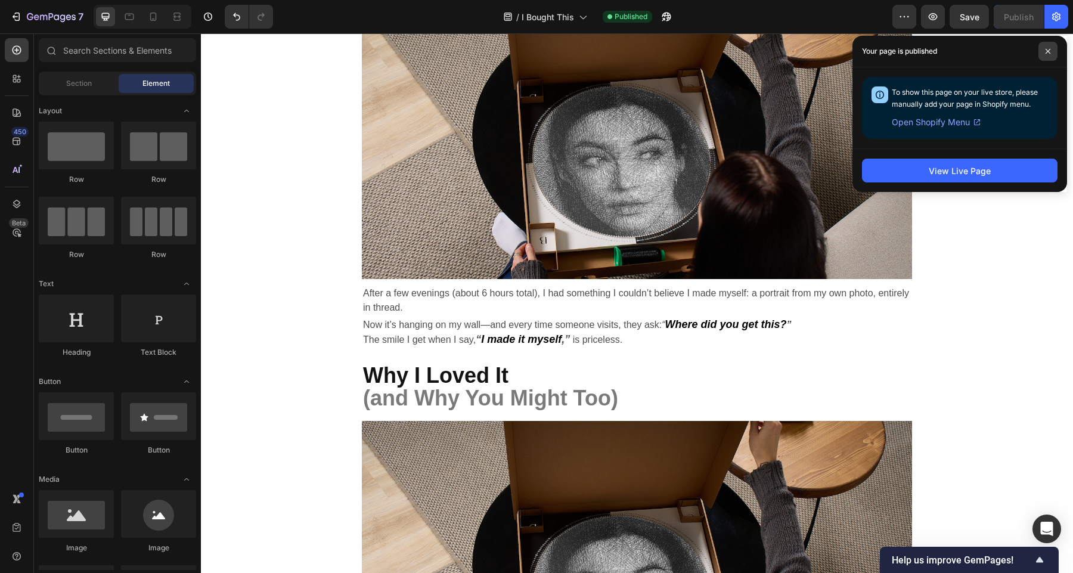
click at [1047, 54] on span at bounding box center [1047, 51] width 19 height 19
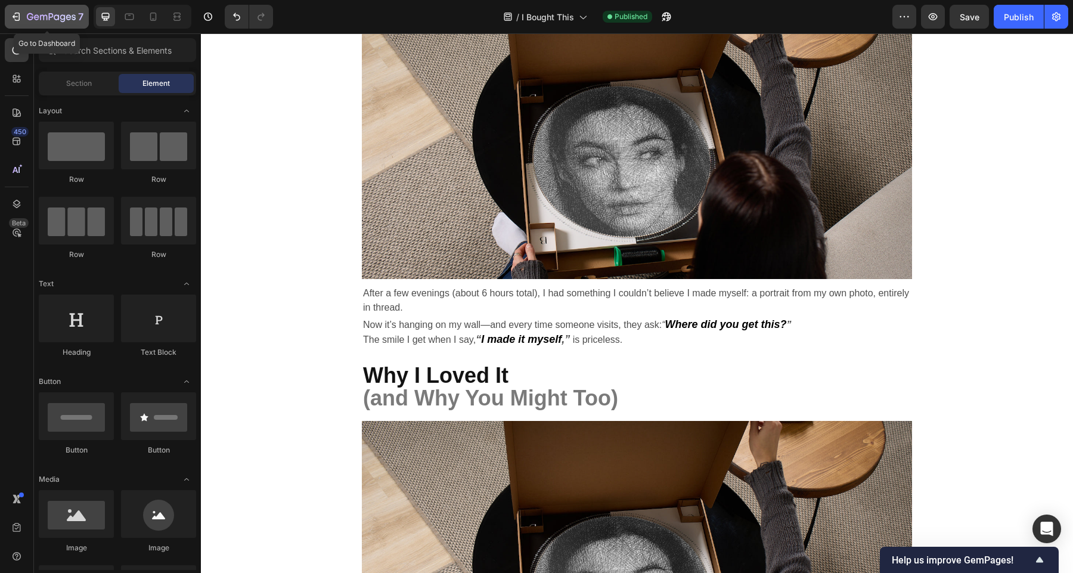
click at [39, 13] on icon "button" at bounding box center [51, 18] width 49 height 10
